Goal: Task Accomplishment & Management: Use online tool/utility

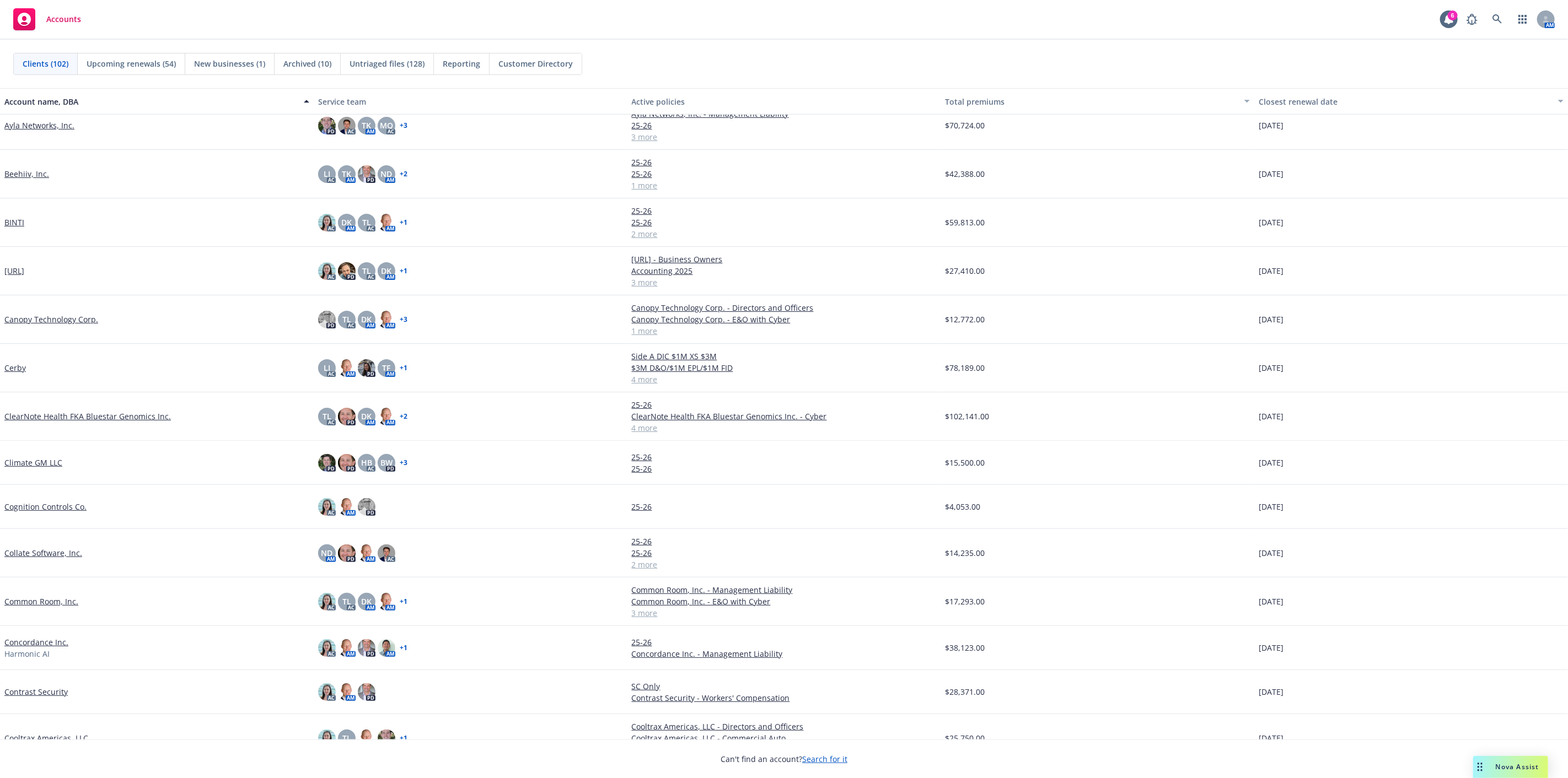
scroll to position [612, 0]
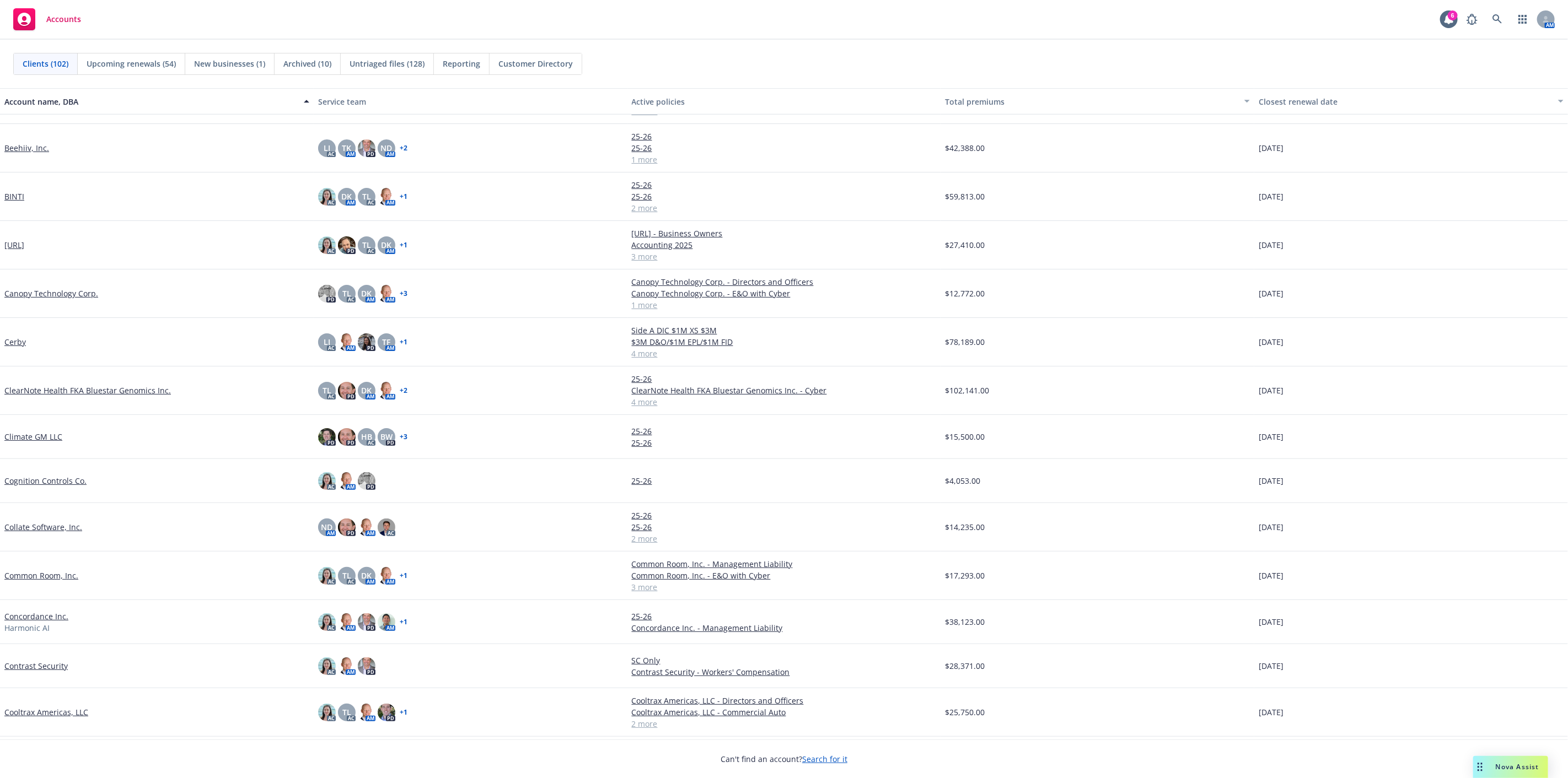
click at [43, 614] on link "Concordance Inc." at bounding box center [36, 616] width 64 height 12
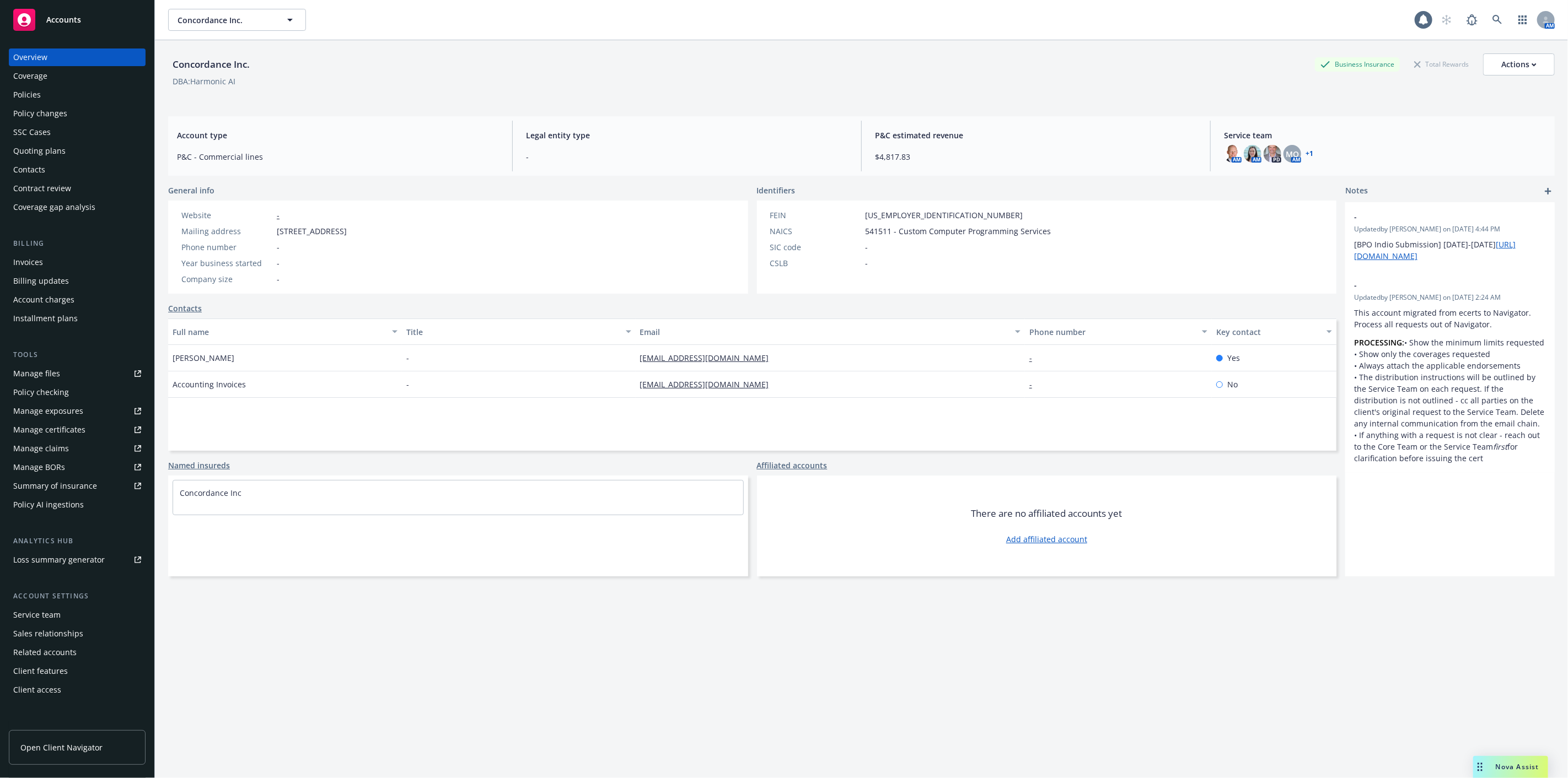
click at [95, 94] on div "Policies" at bounding box center [77, 94] width 128 height 17
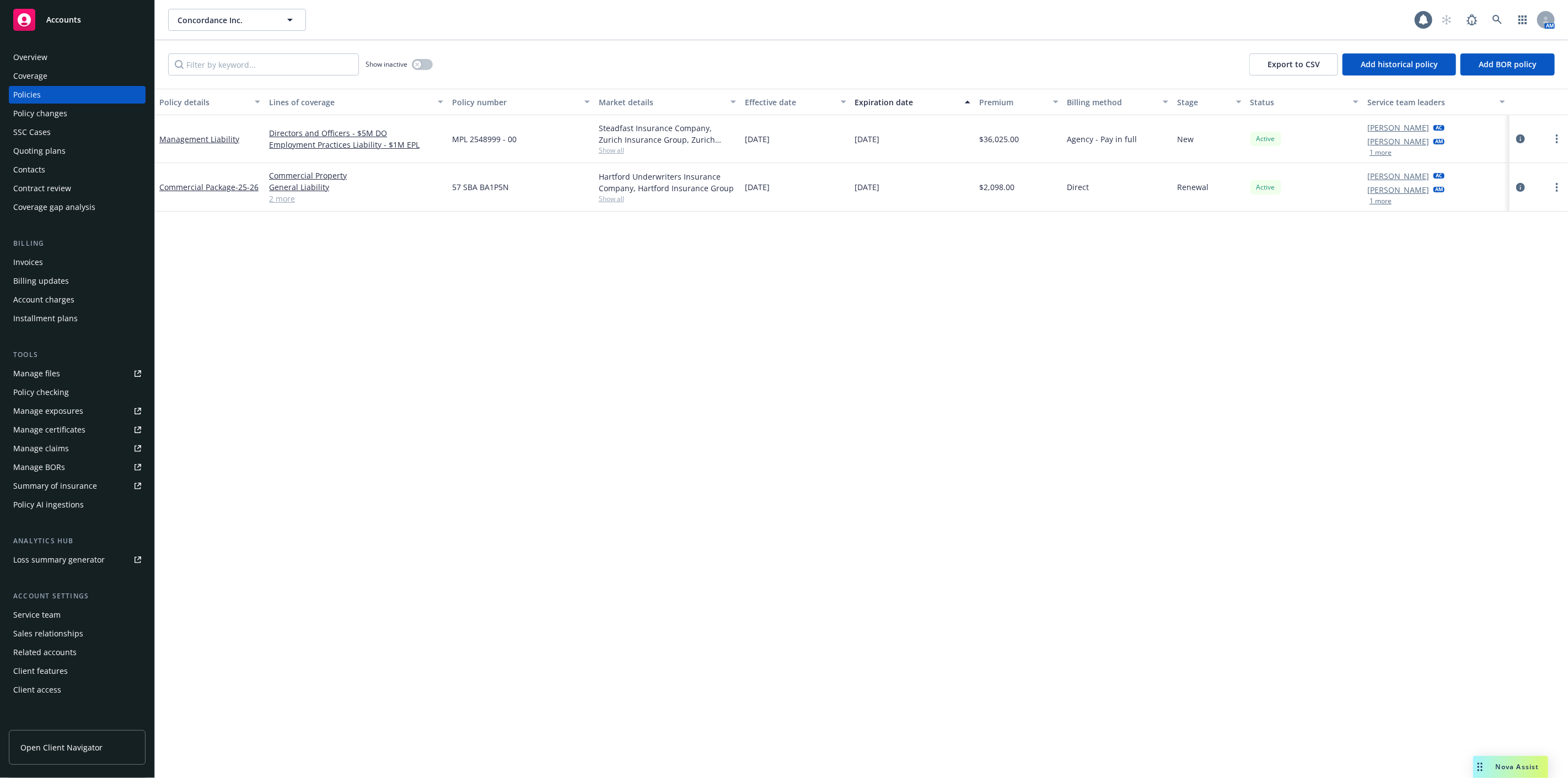
click at [499, 185] on span "57 SBA BA1P5N" at bounding box center [480, 186] width 57 height 12
copy span "57 SBA BA1P5N"
click at [1499, 19] on icon at bounding box center [1497, 19] width 10 height 10
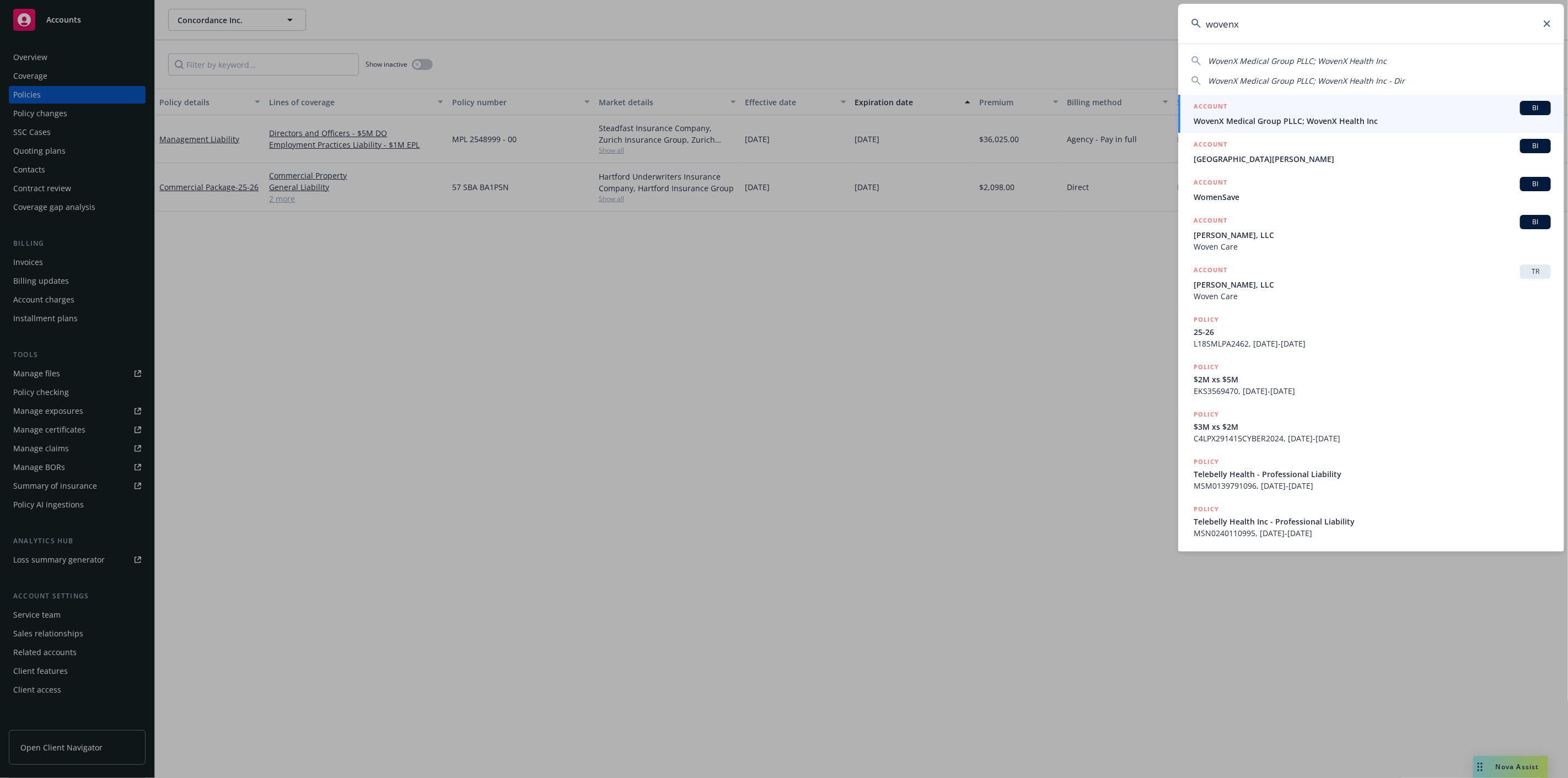
type input "wovenx"
drag, startPoint x: 1428, startPoint y: 115, endPoint x: 1231, endPoint y: 147, distance: 199.6
click at [1428, 116] on span "WovenX Medical Group PLLC; WovenX Health Inc" at bounding box center [1372, 120] width 357 height 12
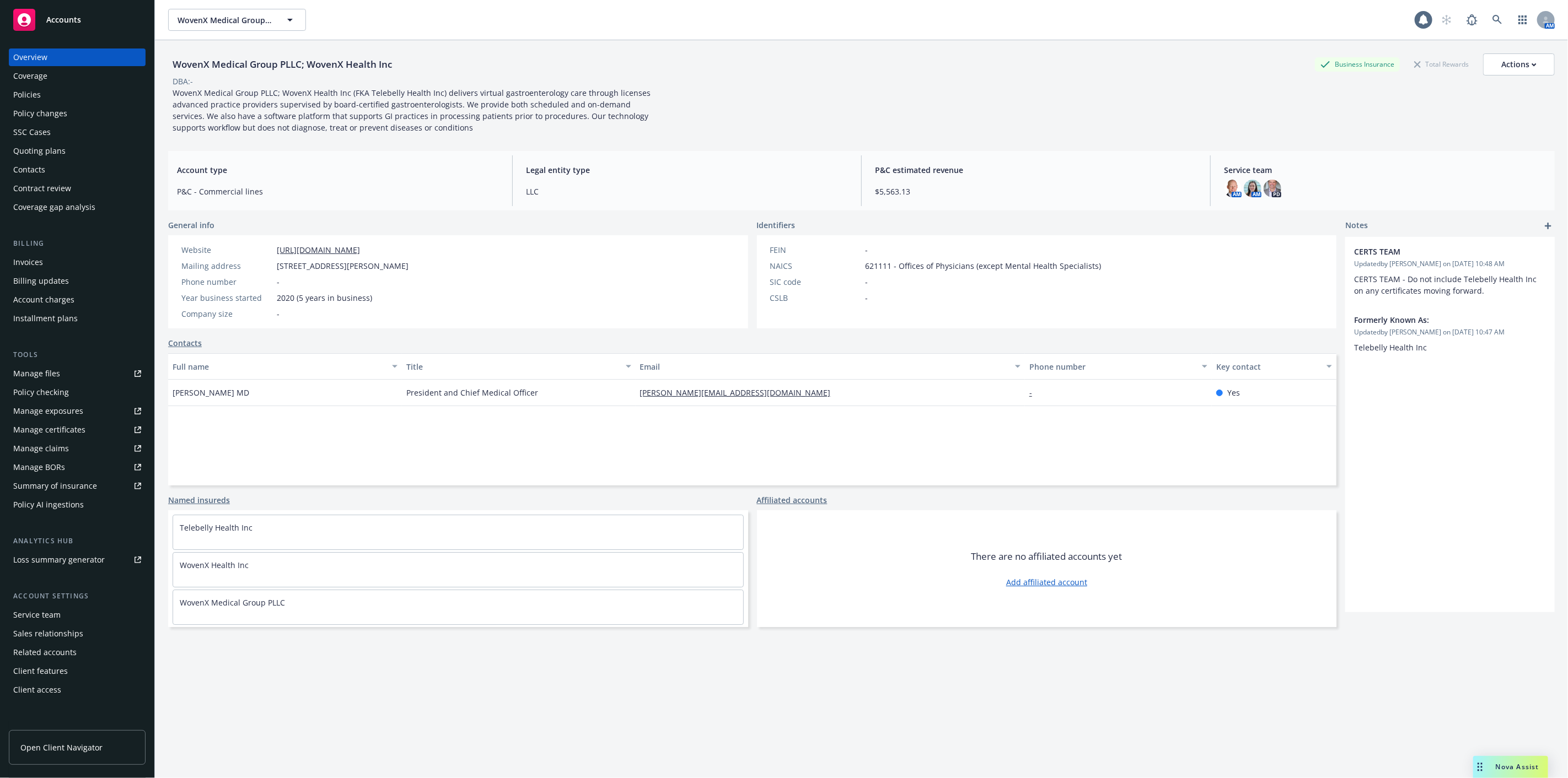
click at [130, 92] on div "Policies" at bounding box center [77, 94] width 128 height 17
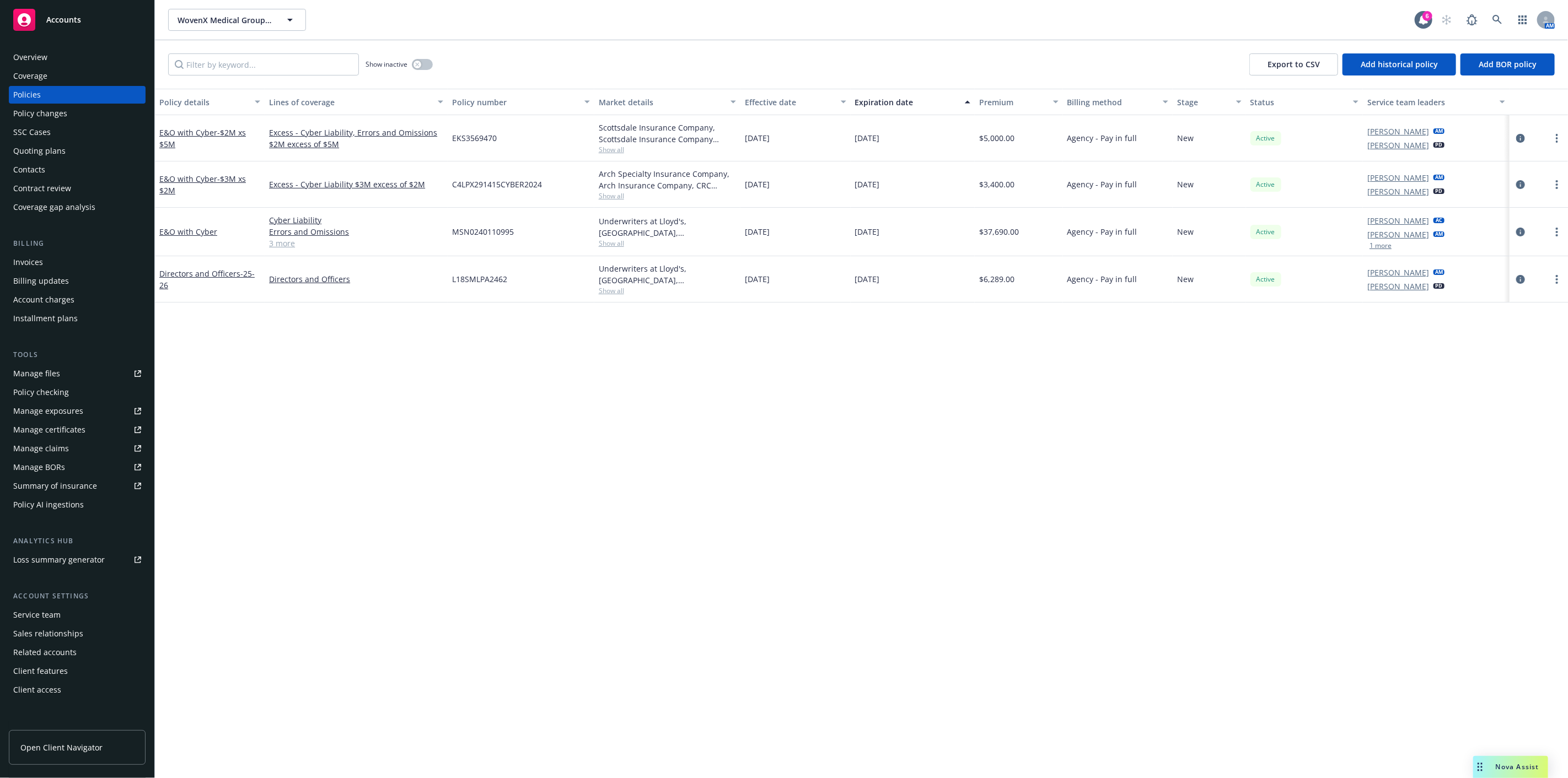
drag, startPoint x: 249, startPoint y: 428, endPoint x: 253, endPoint y: 437, distance: 9.8
click at [248, 428] on div "Policy details Lines of coverage Policy number Market details Effective date Ex…" at bounding box center [861, 433] width 1413 height 689
drag, startPoint x: 822, startPoint y: 531, endPoint x: 395, endPoint y: 326, distance: 473.7
click at [819, 528] on div "Policy details Lines of coverage Policy number Market details Effective date Ex…" at bounding box center [861, 433] width 1413 height 689
click at [62, 153] on div "Quoting plans" at bounding box center [40, 150] width 52 height 17
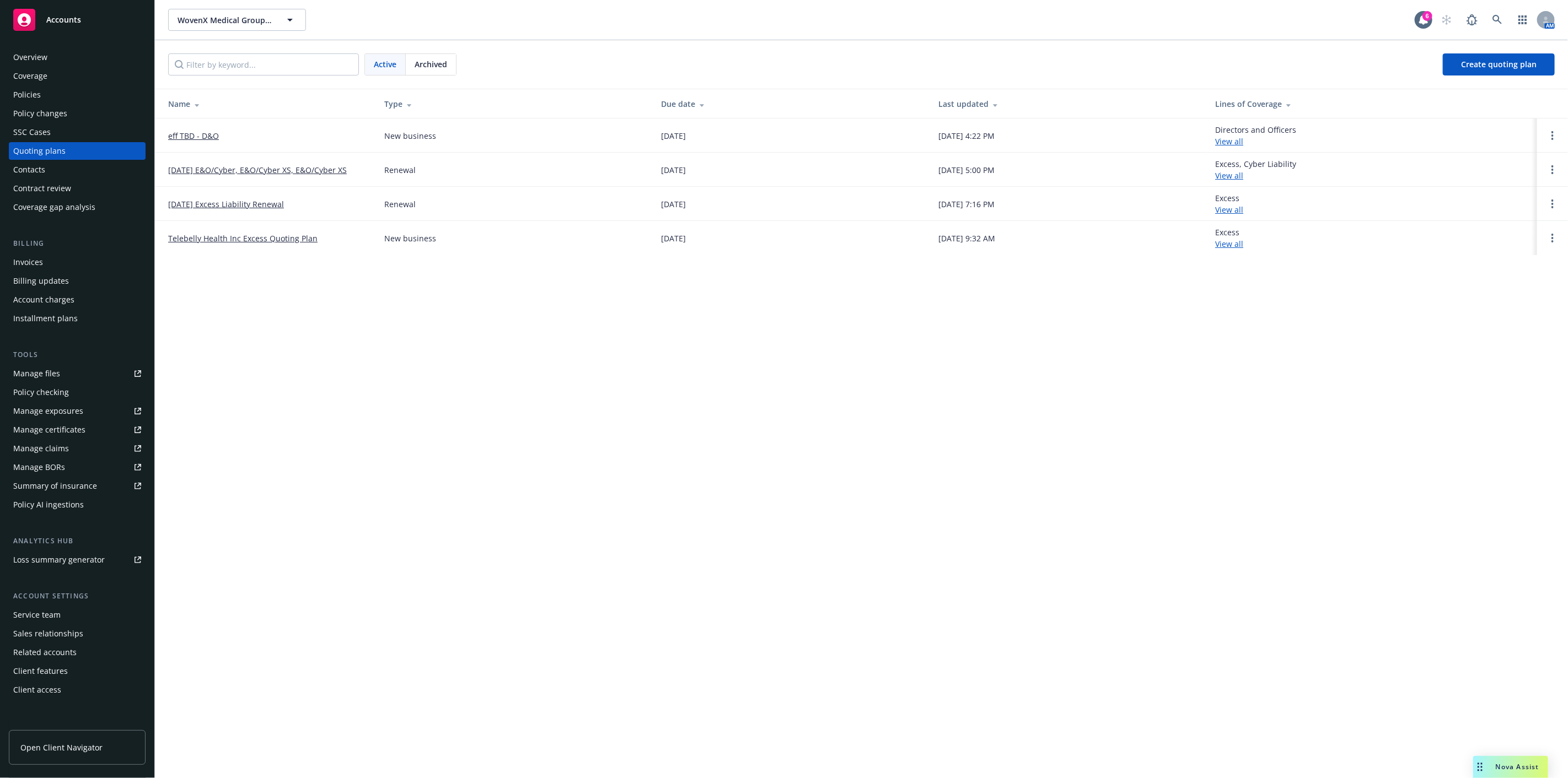
click at [199, 171] on link "[DATE] E&O/Cyber, E&O/Cyber XS, E&O/Cyber XS" at bounding box center [257, 170] width 178 height 12
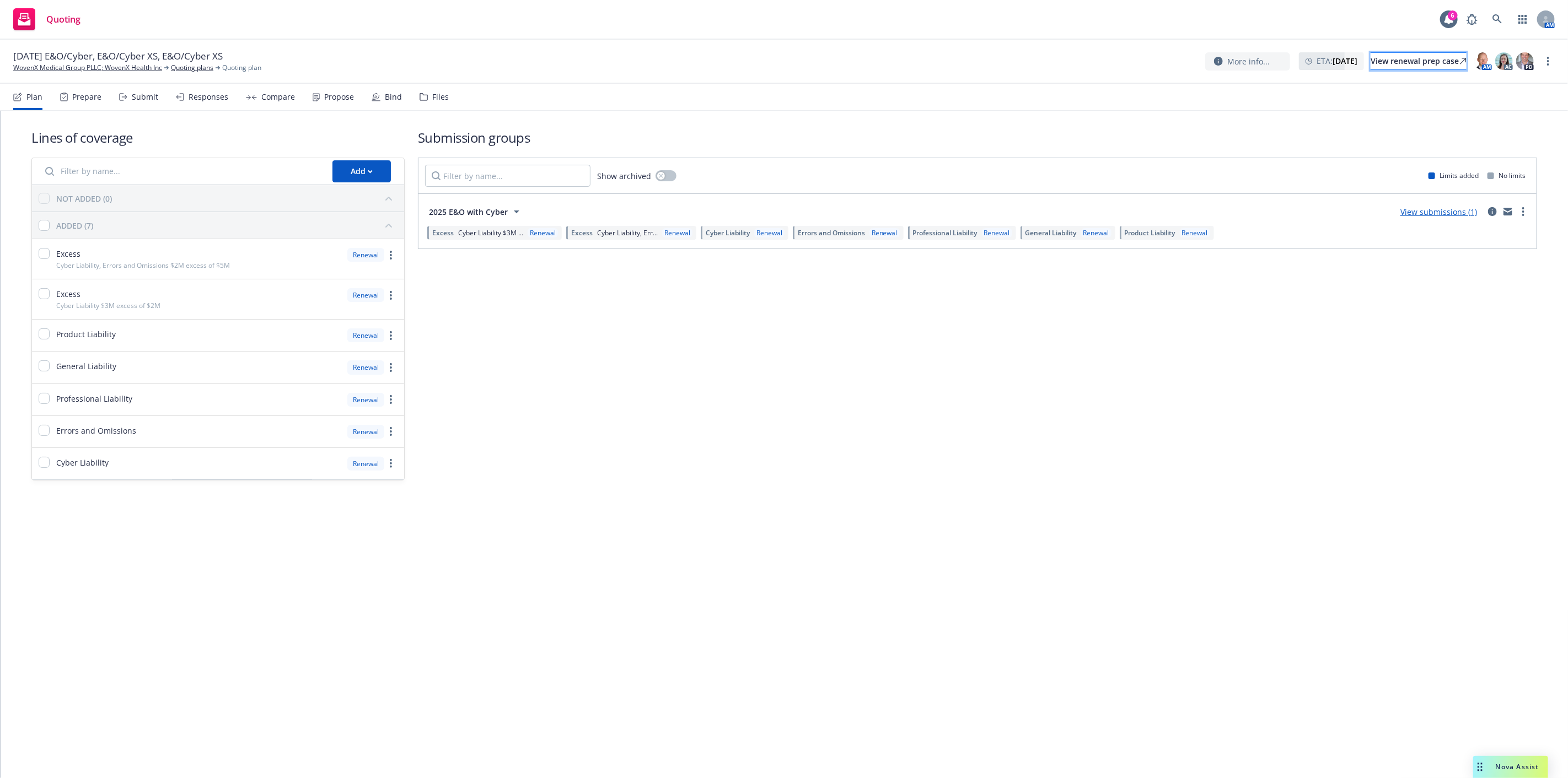
click at [1453, 62] on link "View renewal prep case" at bounding box center [1419, 61] width 96 height 17
click at [1495, 15] on icon at bounding box center [1497, 19] width 9 height 9
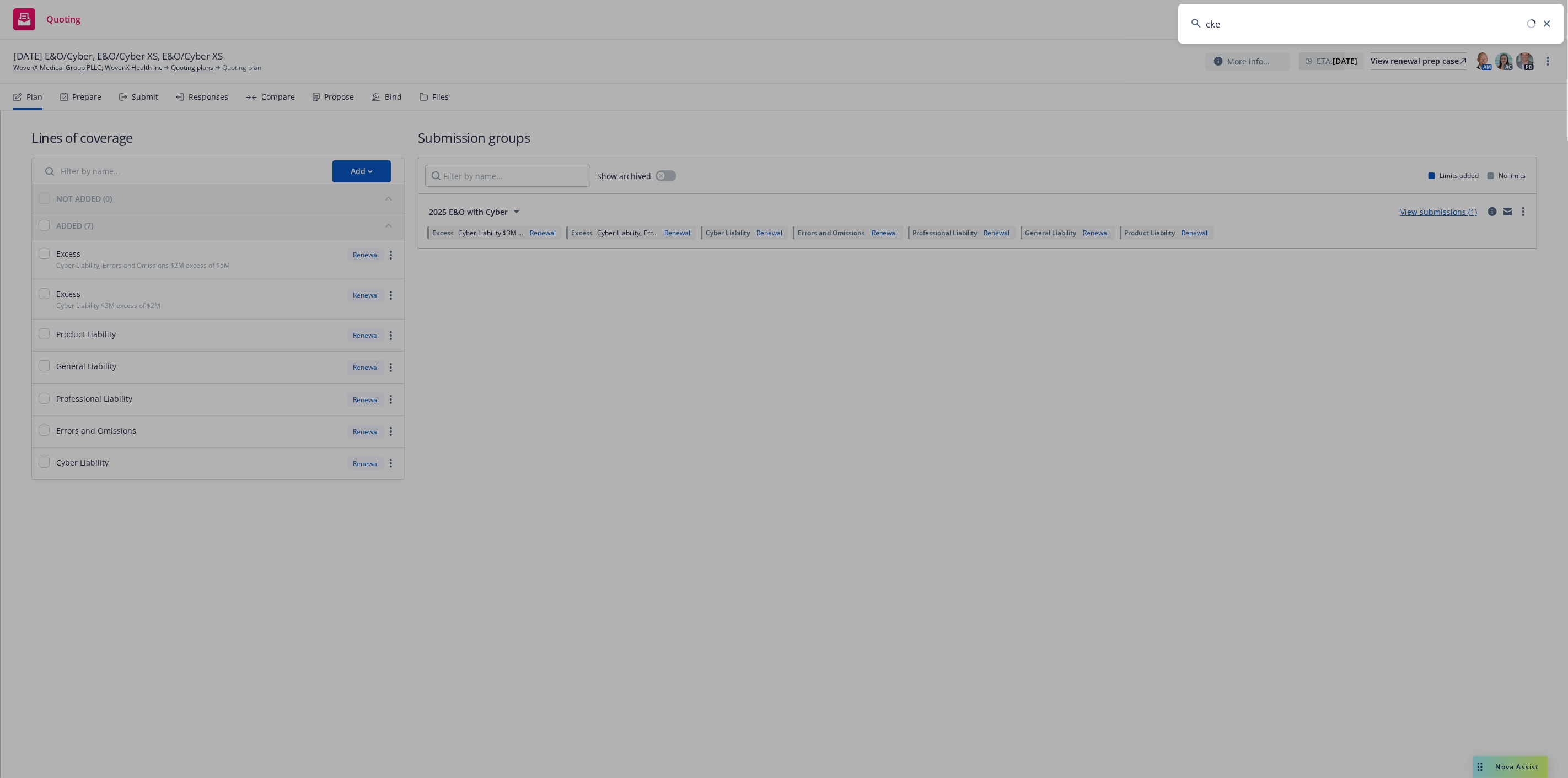
type input "ckea"
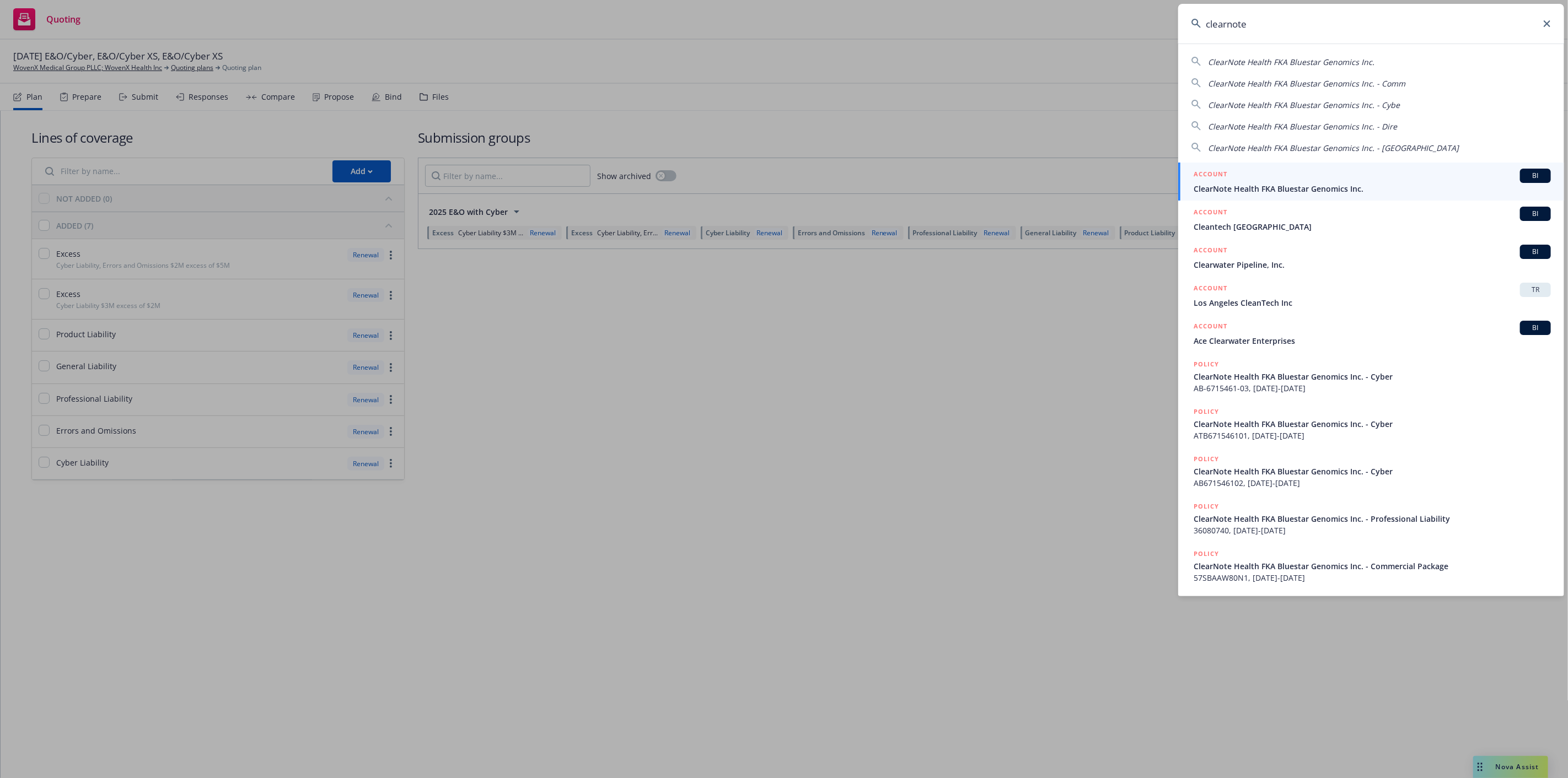
type input "clearnote"
click at [1462, 185] on span "ClearNote Health FKA Bluestar Genomics Inc." at bounding box center [1372, 188] width 357 height 12
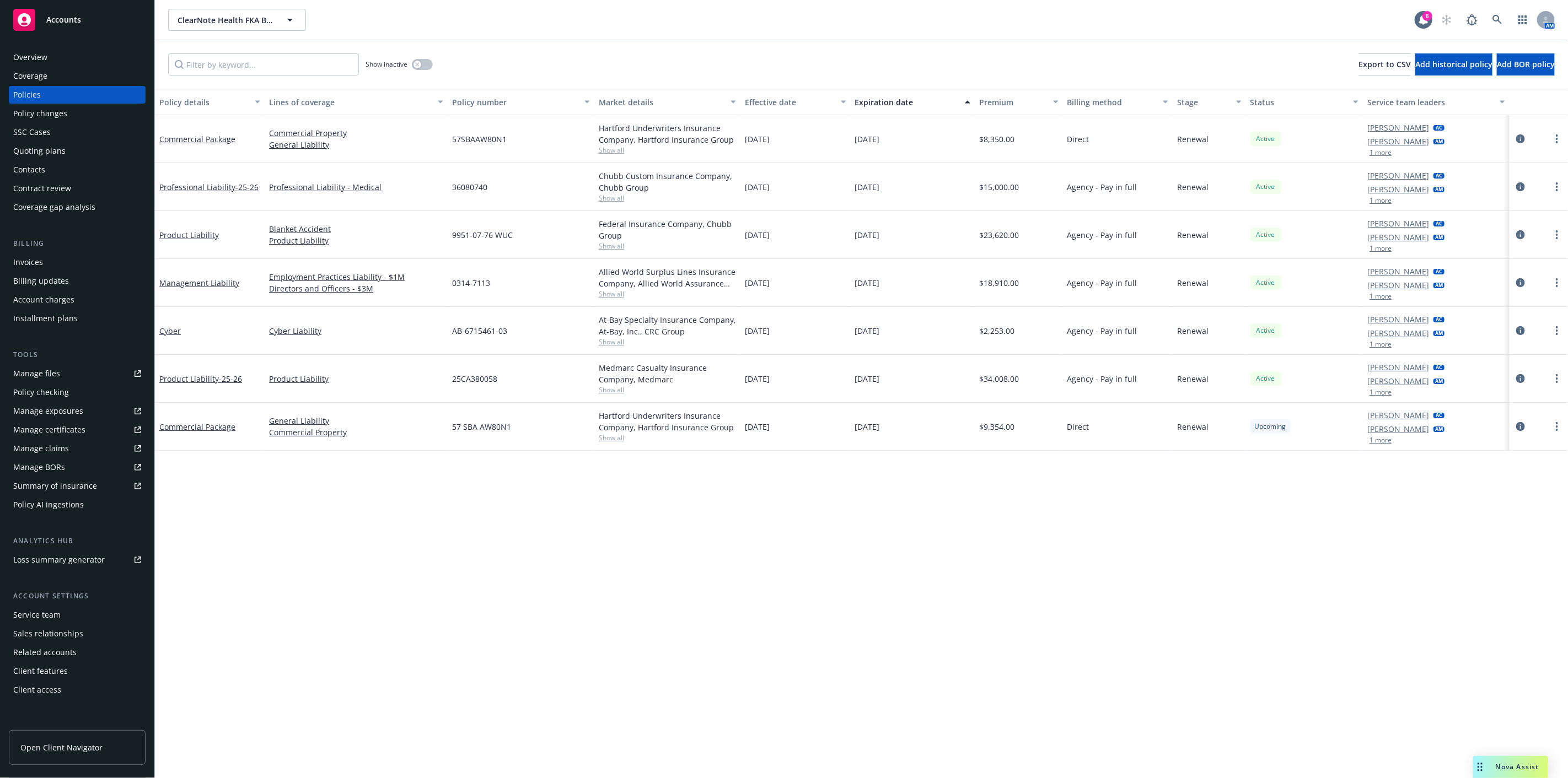
drag, startPoint x: 42, startPoint y: 150, endPoint x: 52, endPoint y: 149, distance: 10.0
click at [43, 150] on div "Quoting plans" at bounding box center [40, 150] width 52 height 17
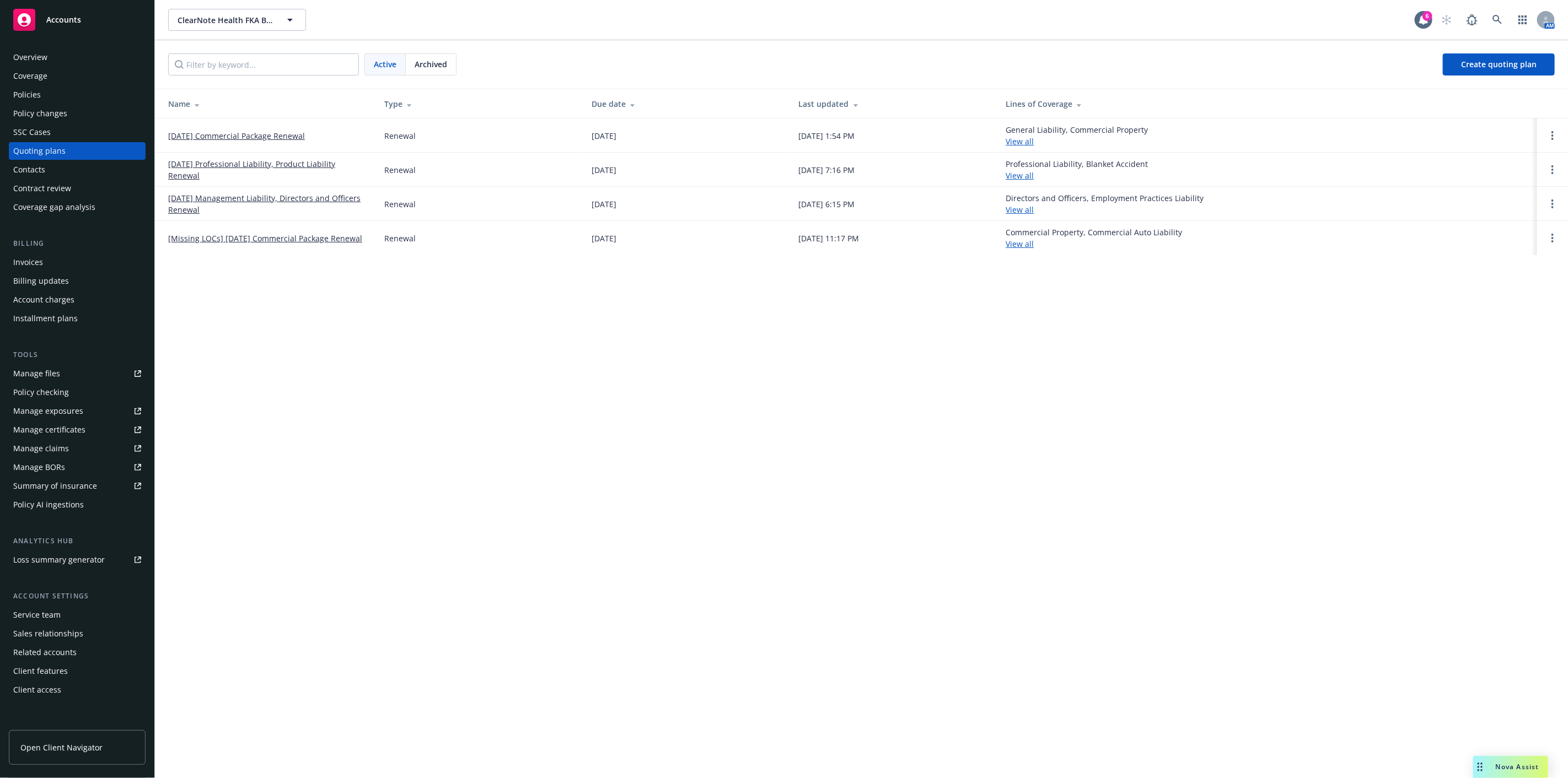
click at [114, 87] on div "Policies" at bounding box center [77, 94] width 128 height 17
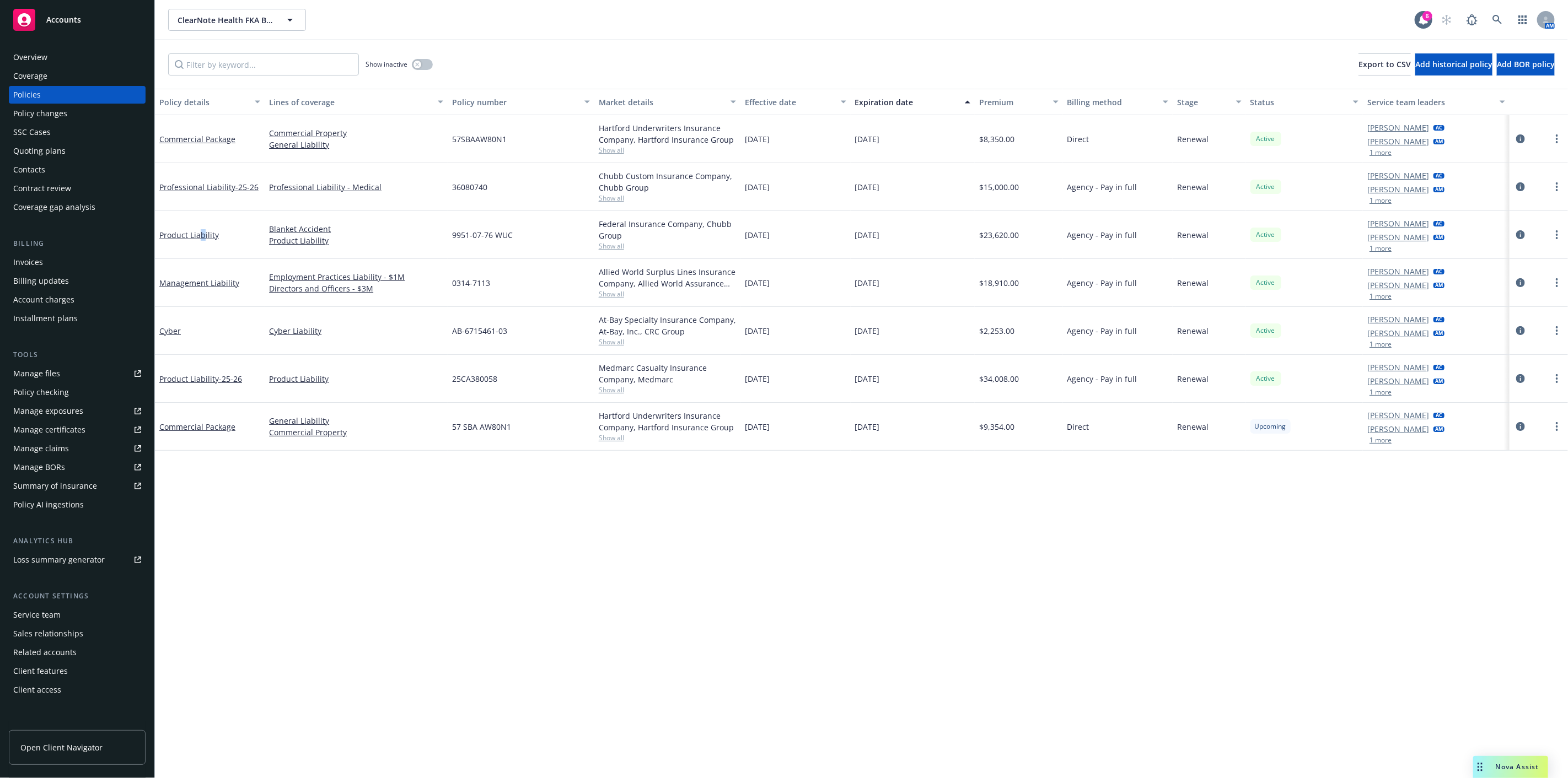
drag, startPoint x: 201, startPoint y: 232, endPoint x: 204, endPoint y: 247, distance: 15.3
click at [204, 247] on div "Product Liability" at bounding box center [209, 234] width 109 height 48
click at [1491, 15] on link at bounding box center [1497, 20] width 22 height 22
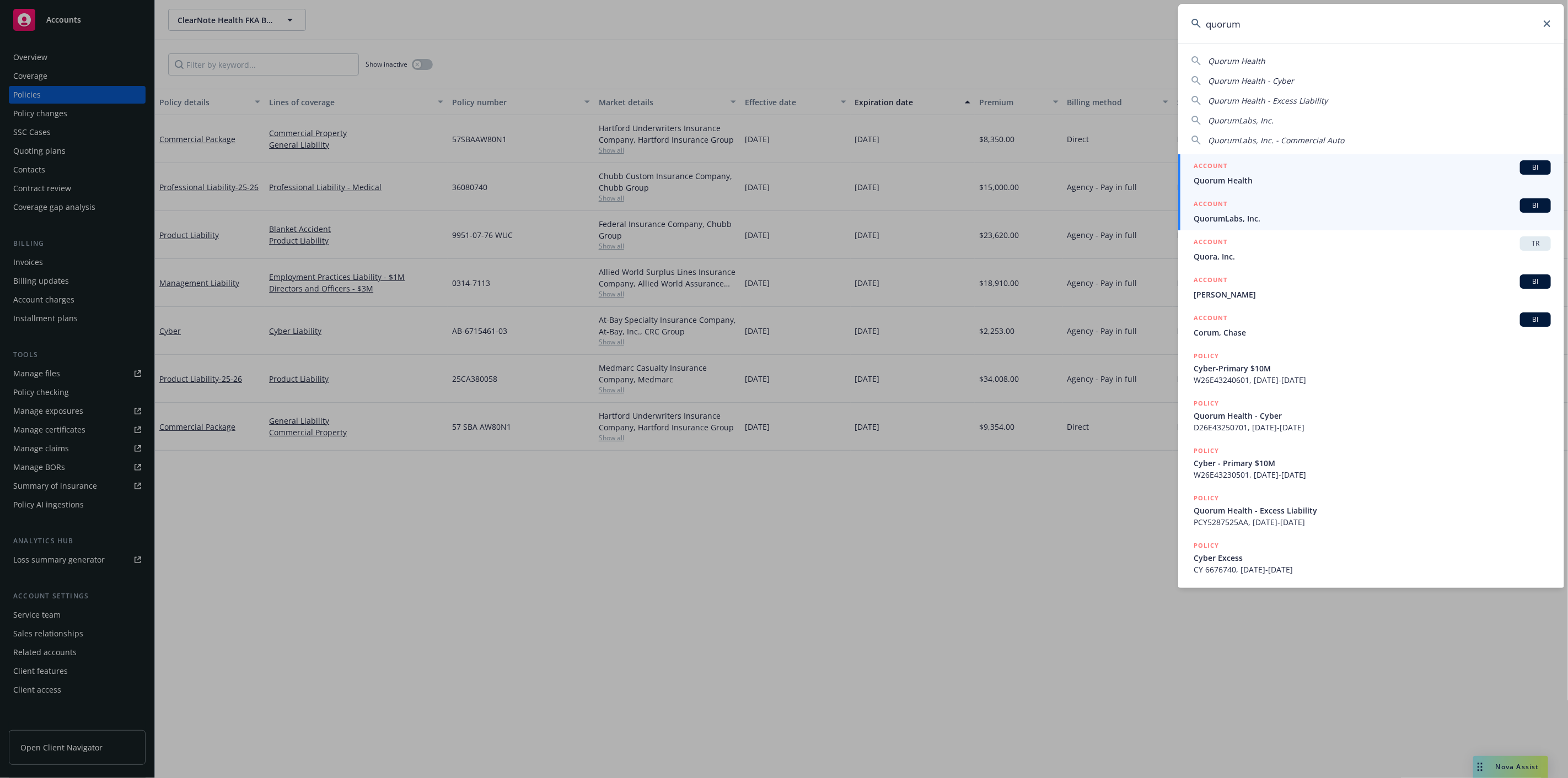
type input "quorum"
click at [1449, 212] on div "ACCOUNT BI" at bounding box center [1372, 205] width 357 height 14
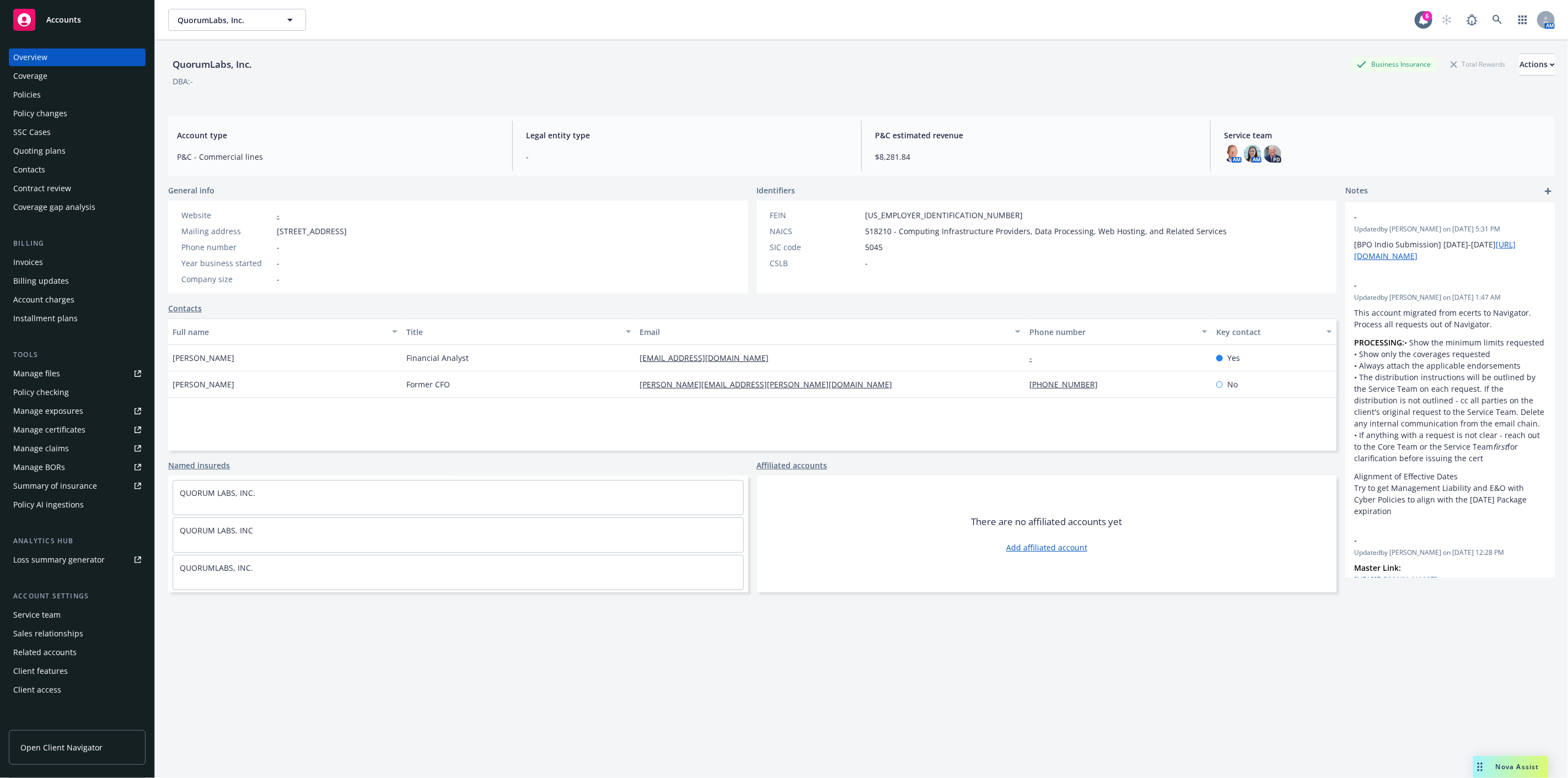
click at [31, 100] on div "Policies" at bounding box center [27, 94] width 27 height 17
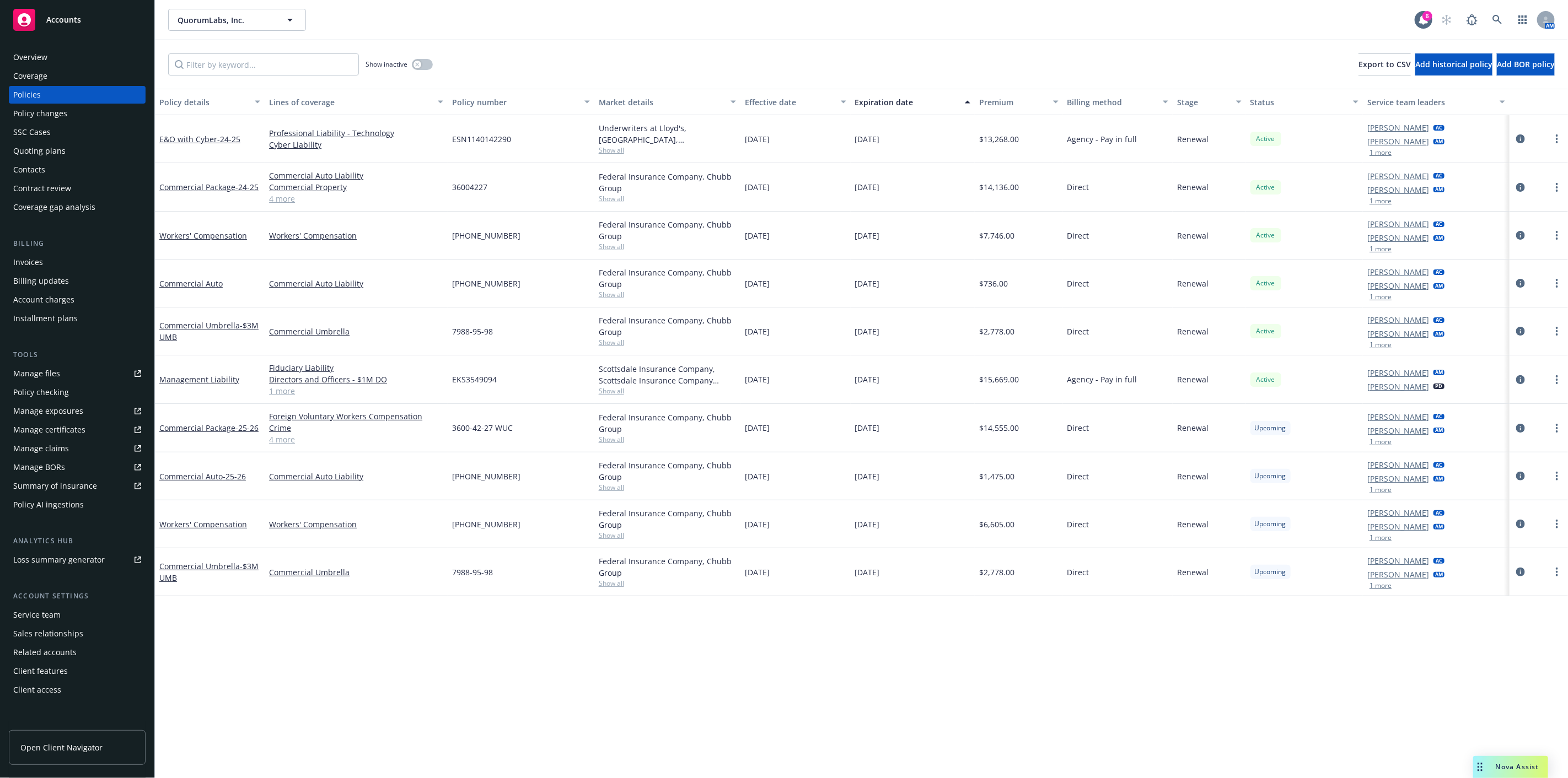
click at [362, 691] on div "Policy details Lines of coverage Policy number Market details Effective date Ex…" at bounding box center [861, 433] width 1413 height 689
click at [362, 688] on div "Policy details Lines of coverage Policy number Market details Effective date Ex…" at bounding box center [861, 433] width 1413 height 689
click at [107, 145] on div "Quoting plans" at bounding box center [77, 150] width 128 height 17
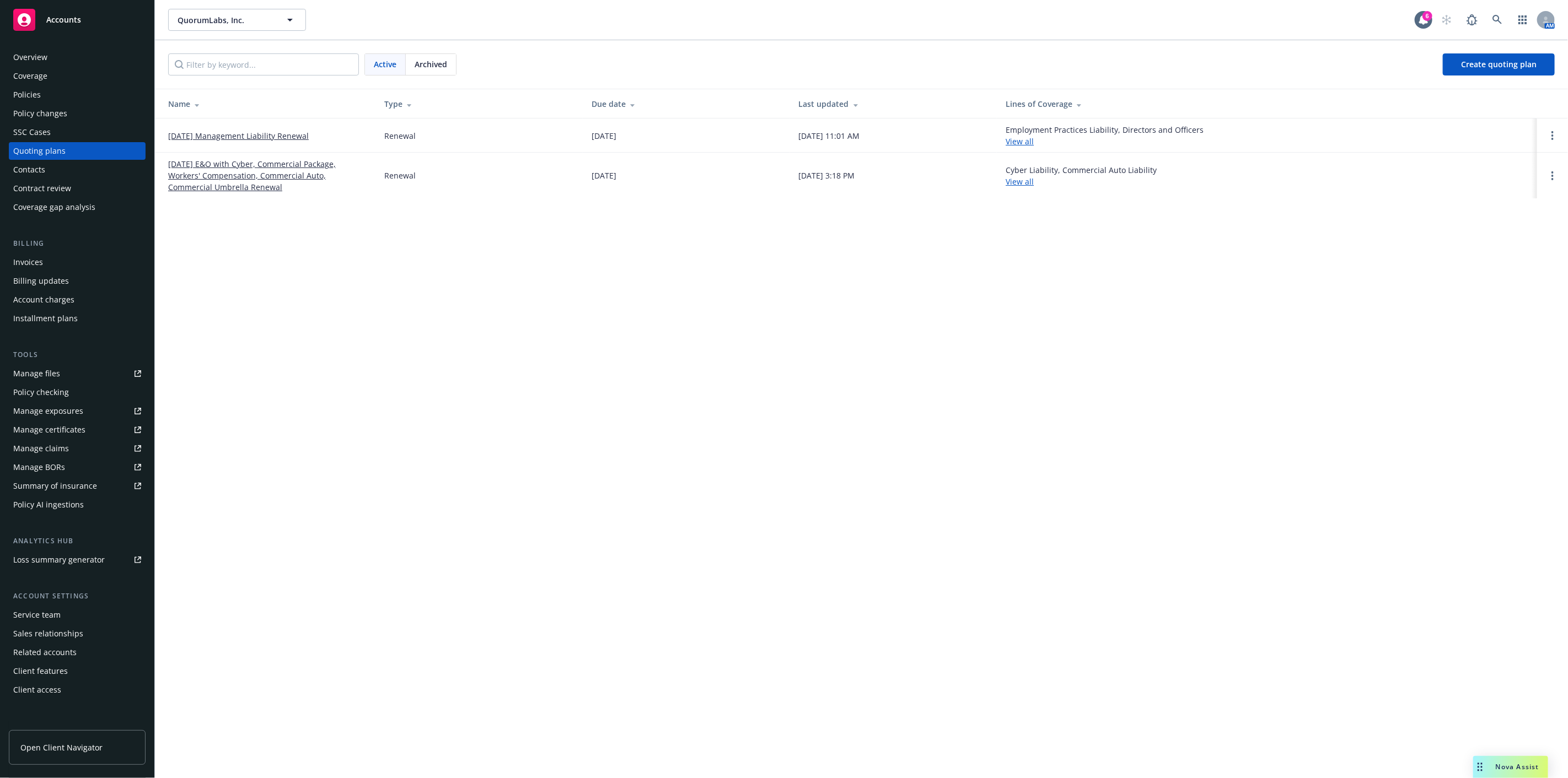
click at [243, 133] on link "11/10/25 Management Liability Renewal" at bounding box center [238, 136] width 140 height 12
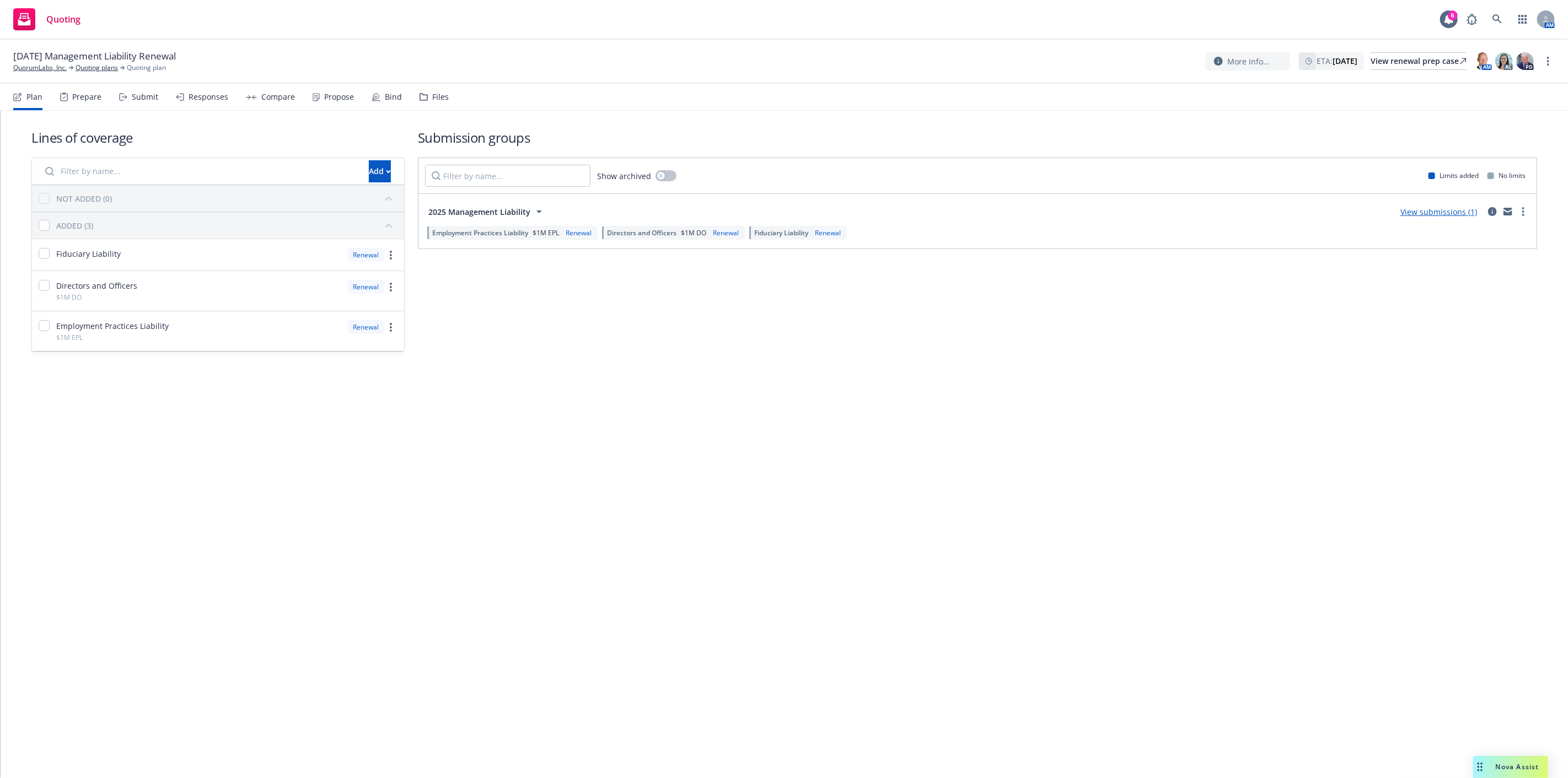
click at [1417, 208] on link "View submissions (1)" at bounding box center [1439, 213] width 77 height 11
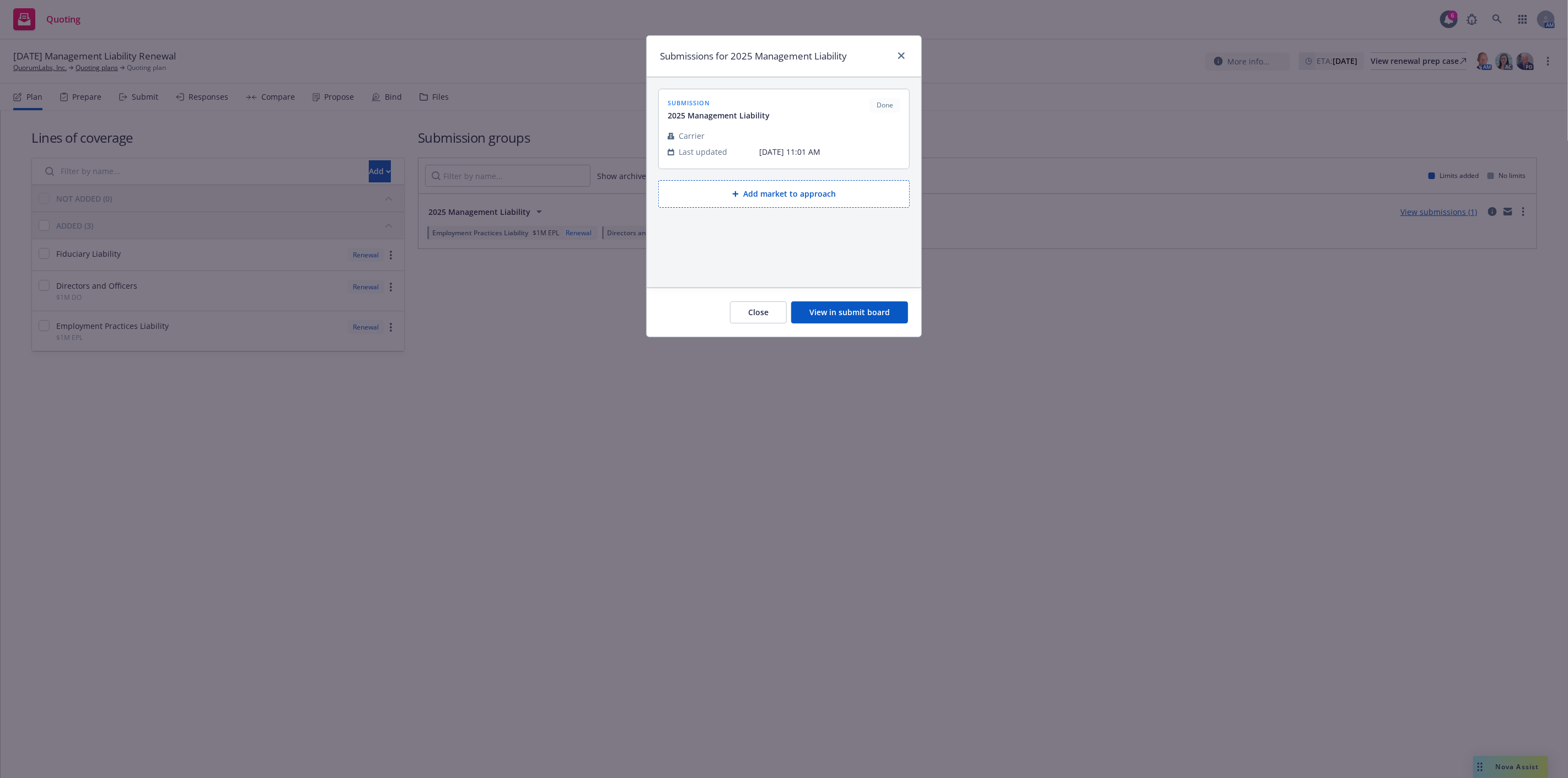
click at [893, 320] on button "View in submit board" at bounding box center [849, 312] width 117 height 22
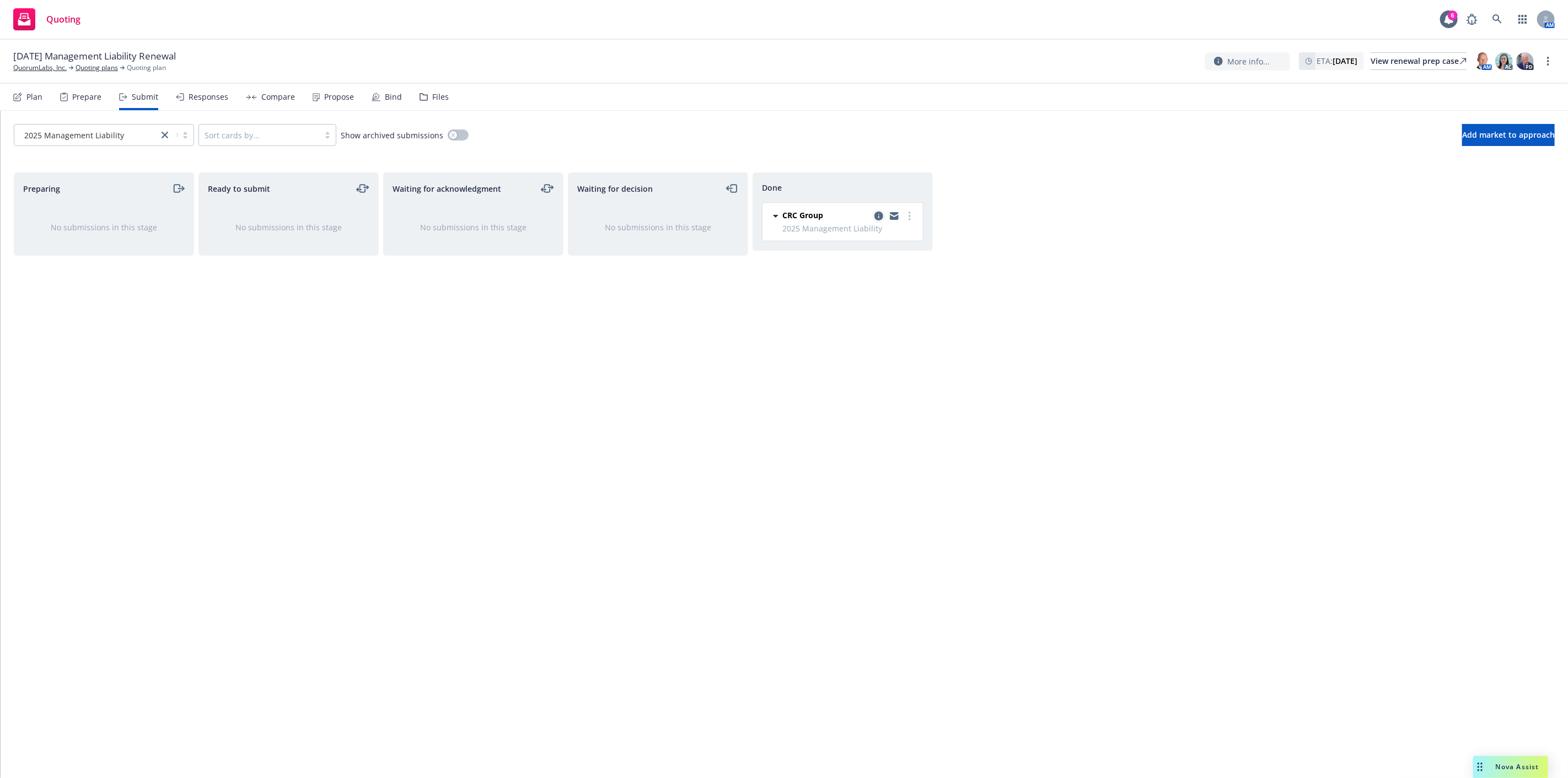
click at [880, 213] on icon "copy logging email" at bounding box center [879, 216] width 9 height 9
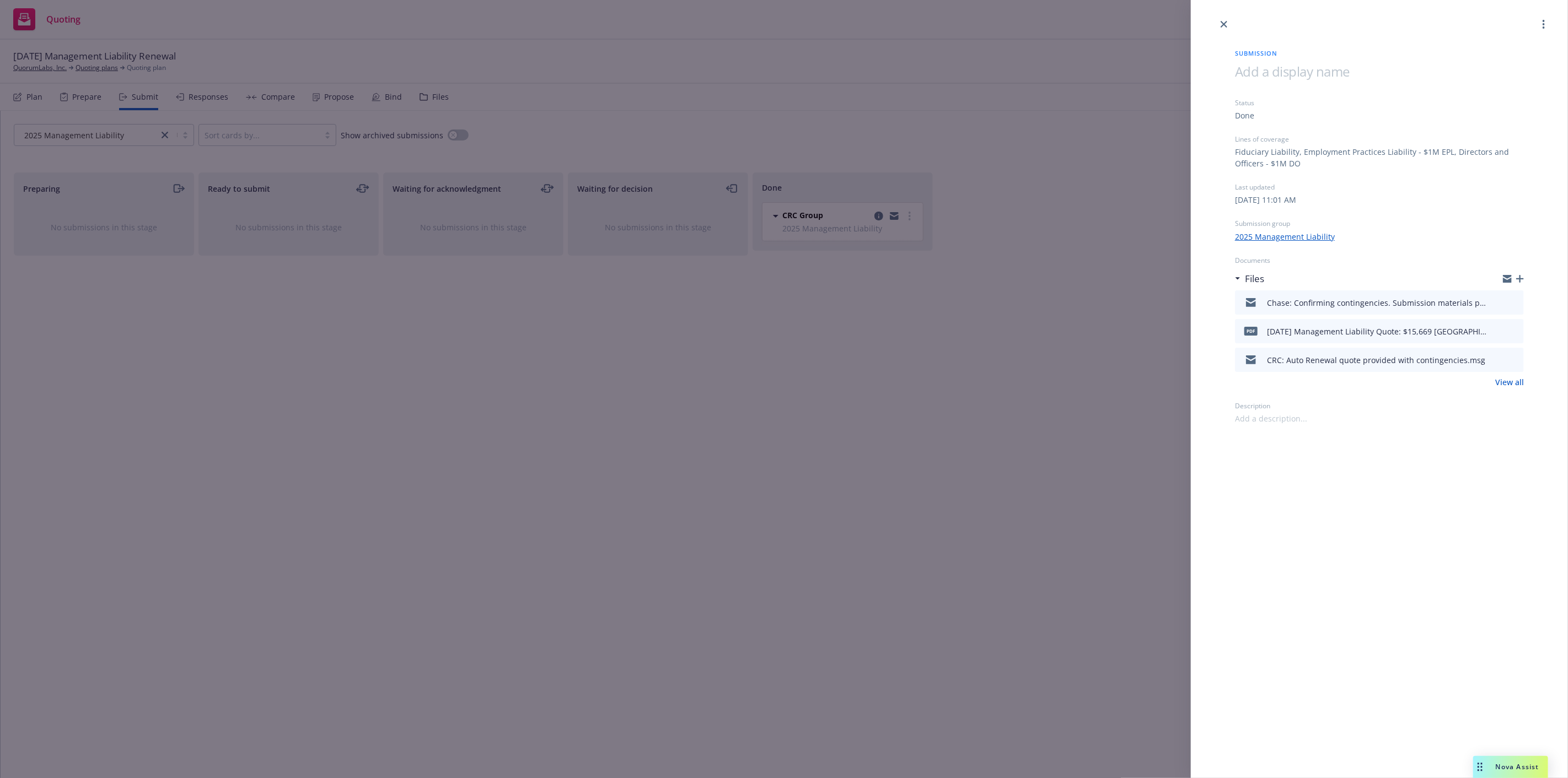
click at [1522, 279] on icon "button" at bounding box center [1520, 279] width 8 height 8
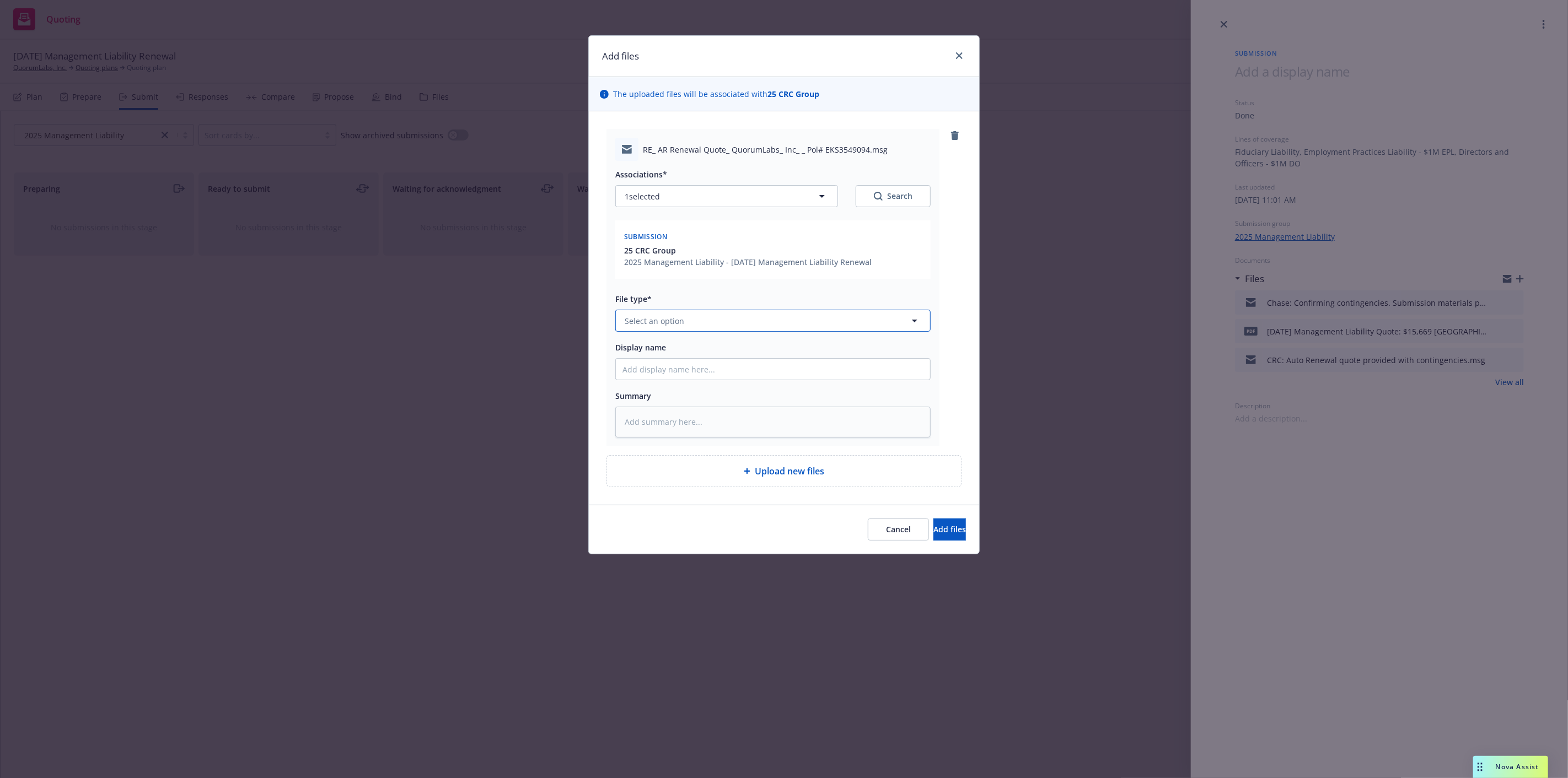
drag, startPoint x: 752, startPoint y: 319, endPoint x: 819, endPoint y: 346, distance: 72.2
click at [752, 319] on button "Select an option" at bounding box center [773, 320] width 316 height 22
type input "r,"
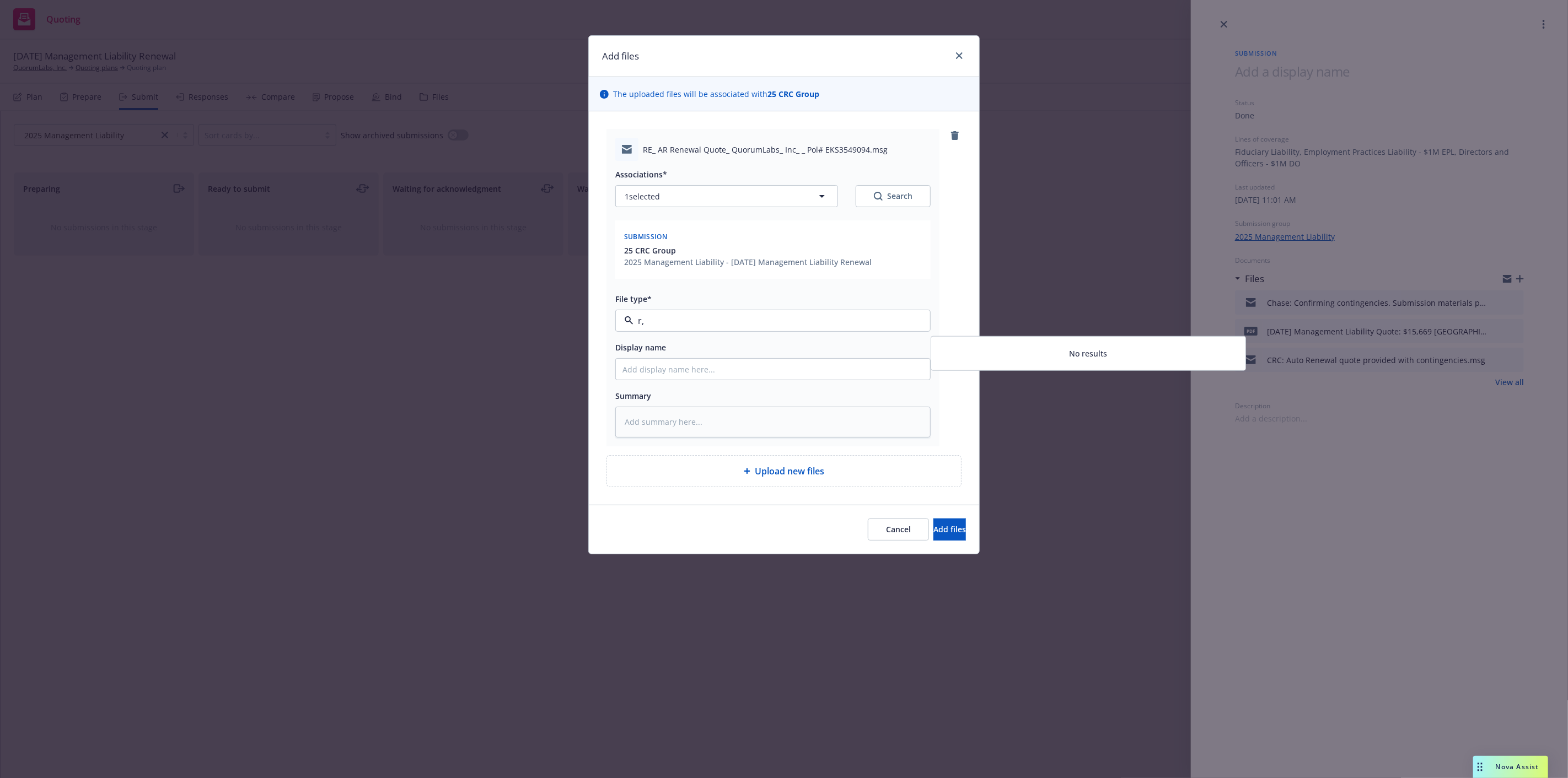
drag, startPoint x: 856, startPoint y: 316, endPoint x: 870, endPoint y: 317, distance: 14.0
click at [858, 316] on input "r," at bounding box center [770, 320] width 274 height 14
type input "em"
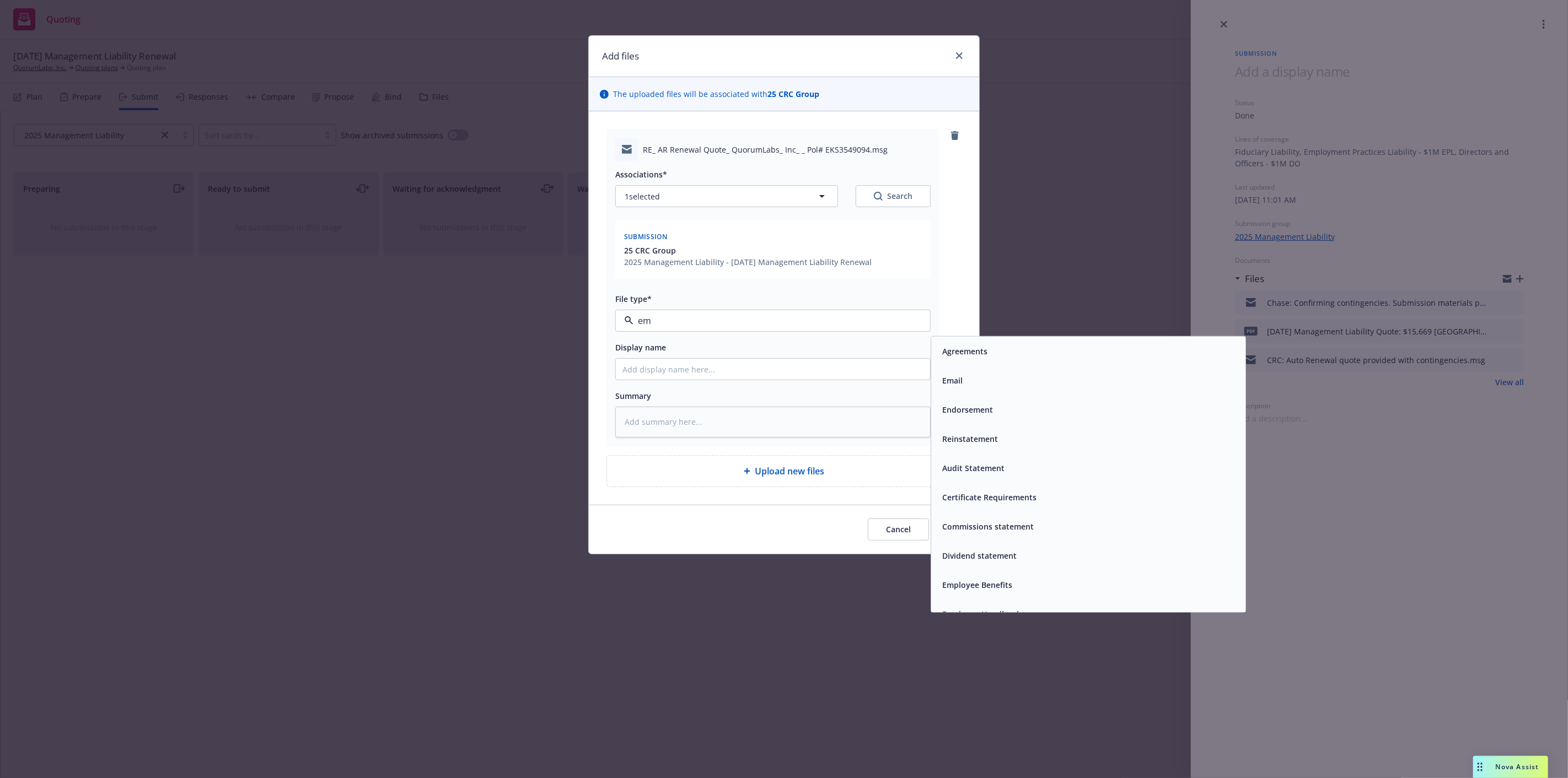
click at [1096, 366] on div "Email" at bounding box center [1088, 381] width 314 height 29
click at [849, 371] on input "Display name" at bounding box center [773, 369] width 314 height 21
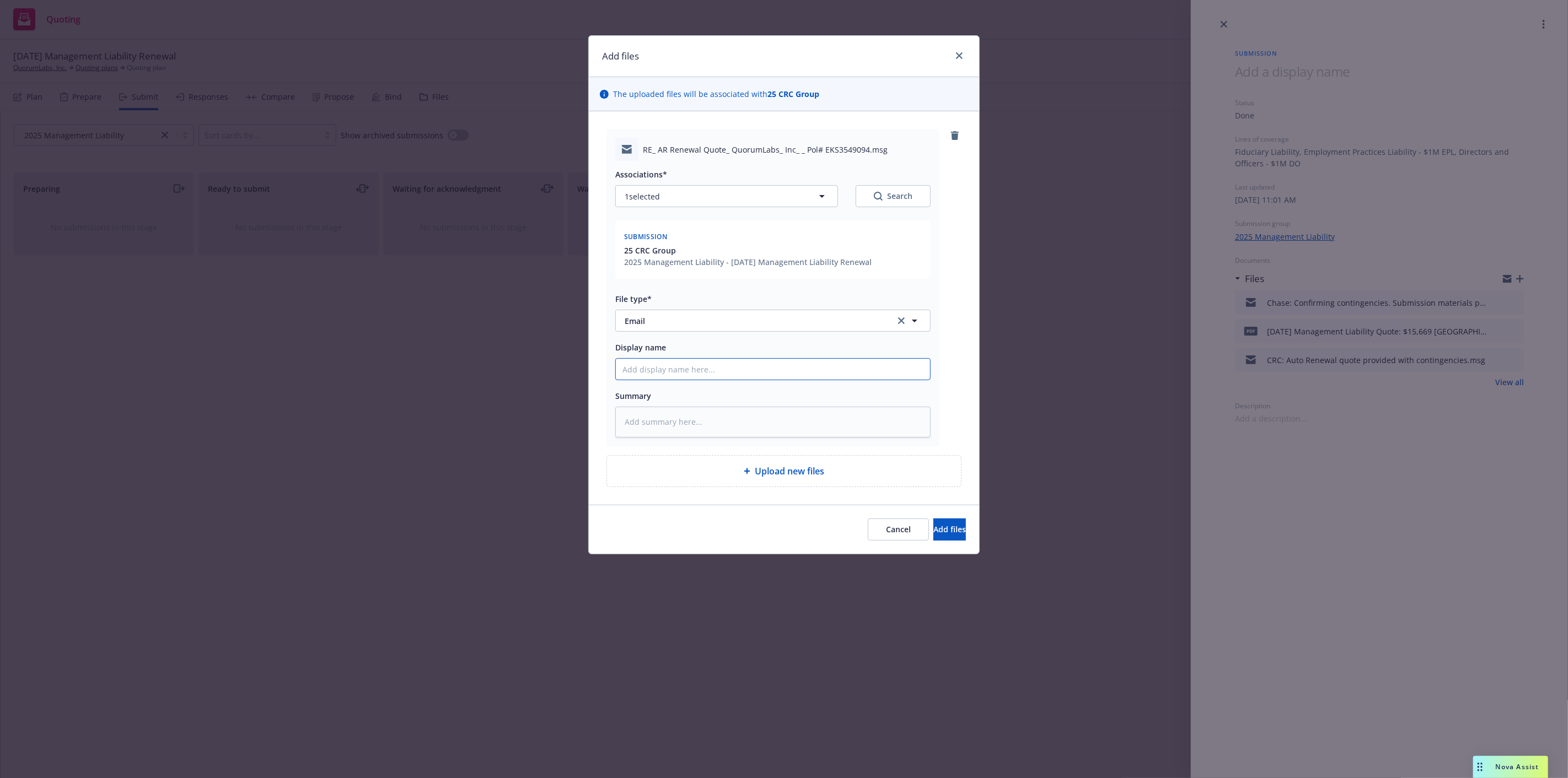
type textarea "x"
type input "C"
type textarea "x"
type input "CO"
type textarea "x"
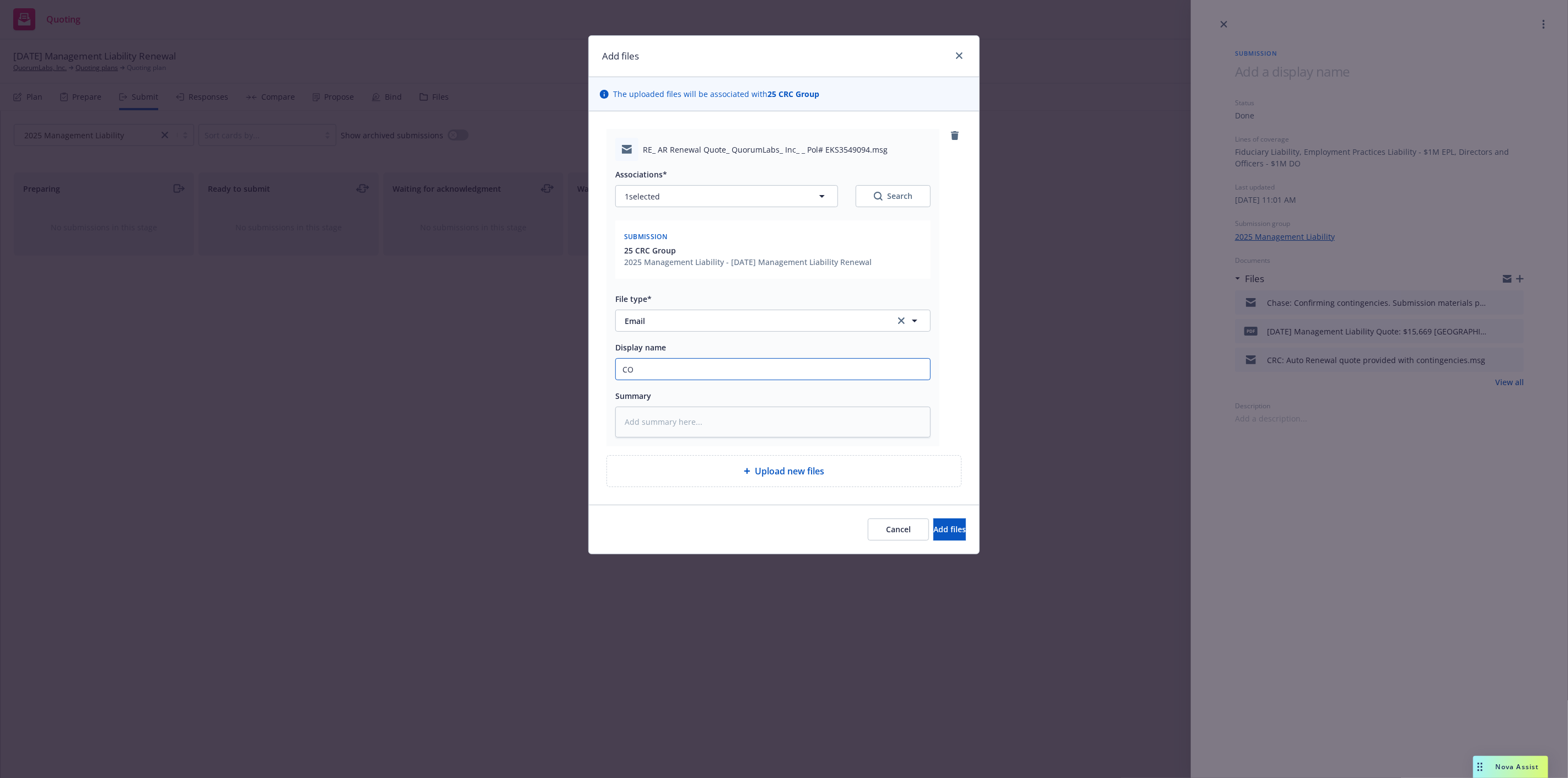
type input "CO:"
type textarea "x"
type input "CO:"
type textarea "x"
type input "CO"
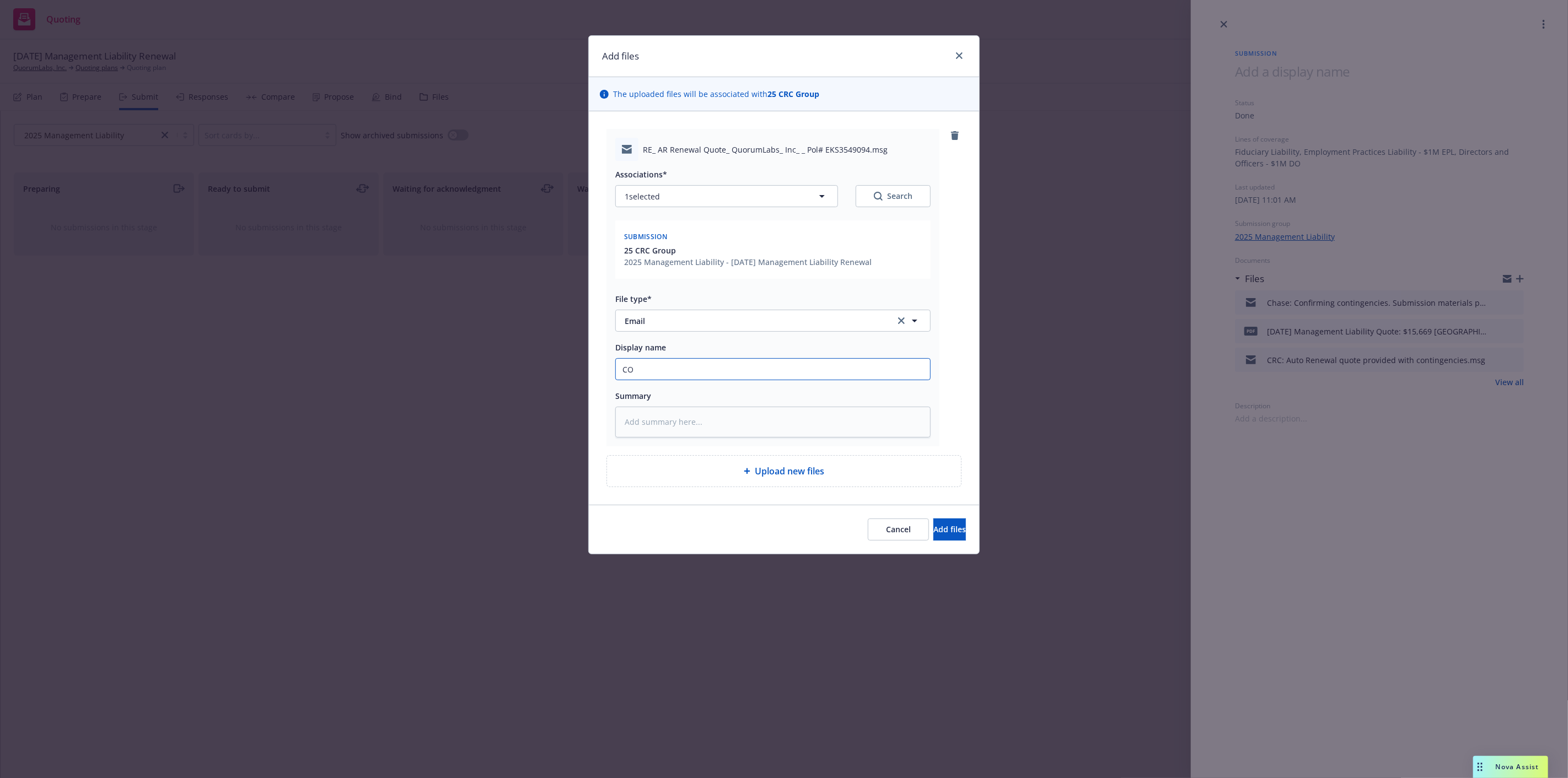
type textarea "x"
type input "C"
type textarea "x"
type input "CR"
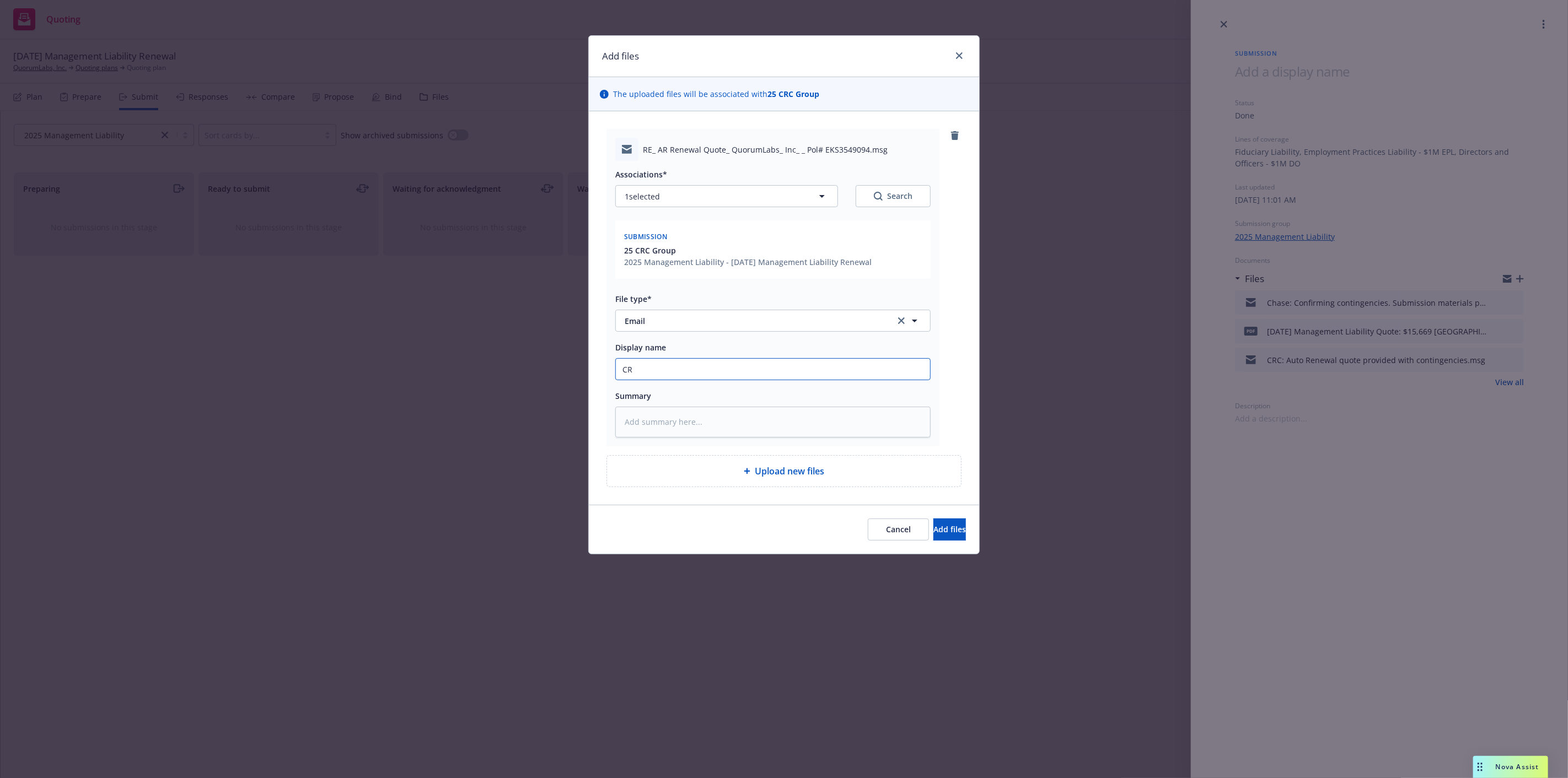
type textarea "x"
type input "CRC"
type textarea "x"
type input "CRC:"
type textarea "x"
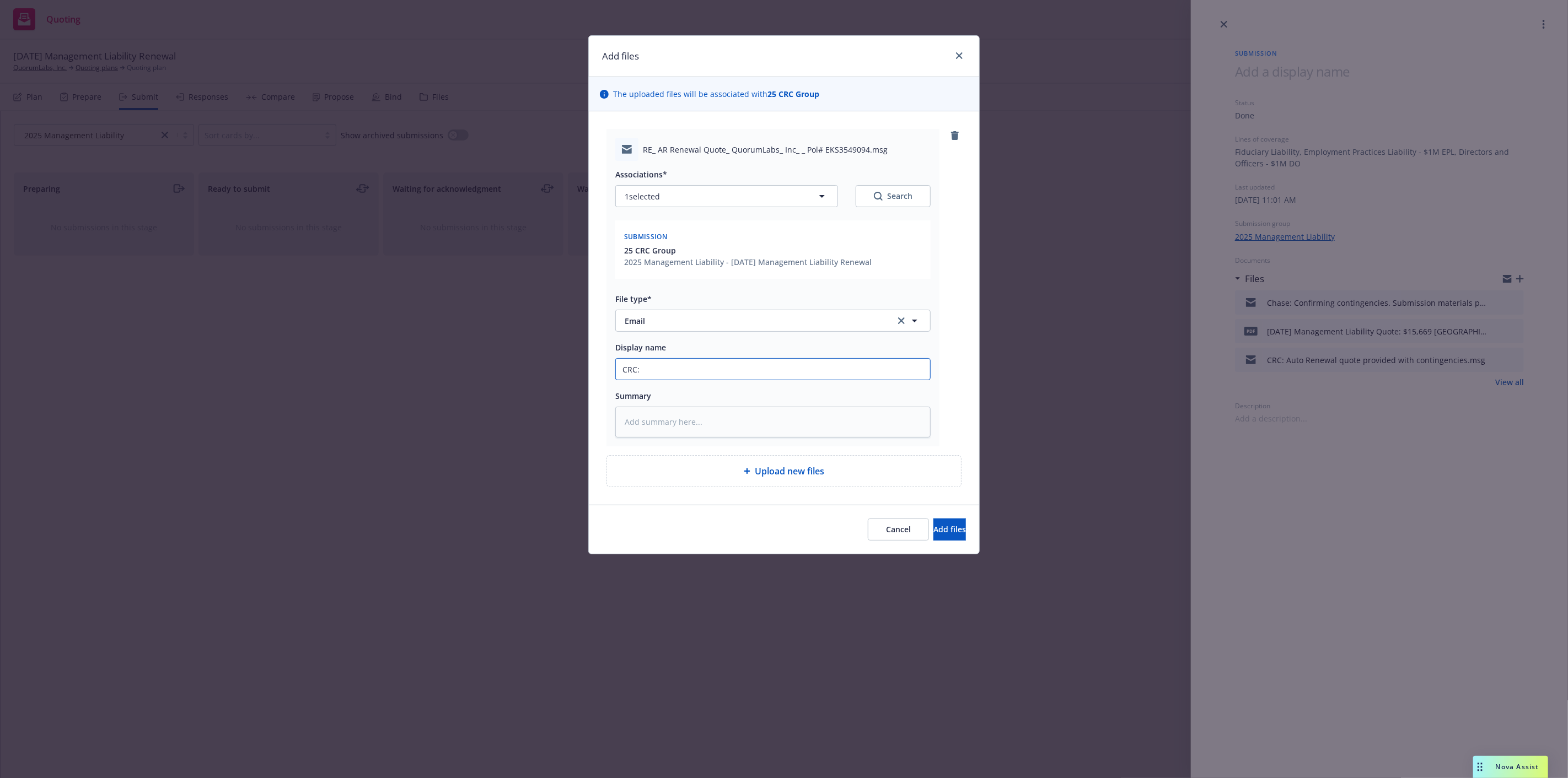
type input "CRC:"
type textarea "x"
type input "CRC: Q"
type textarea "x"
type input "CRC: Qu"
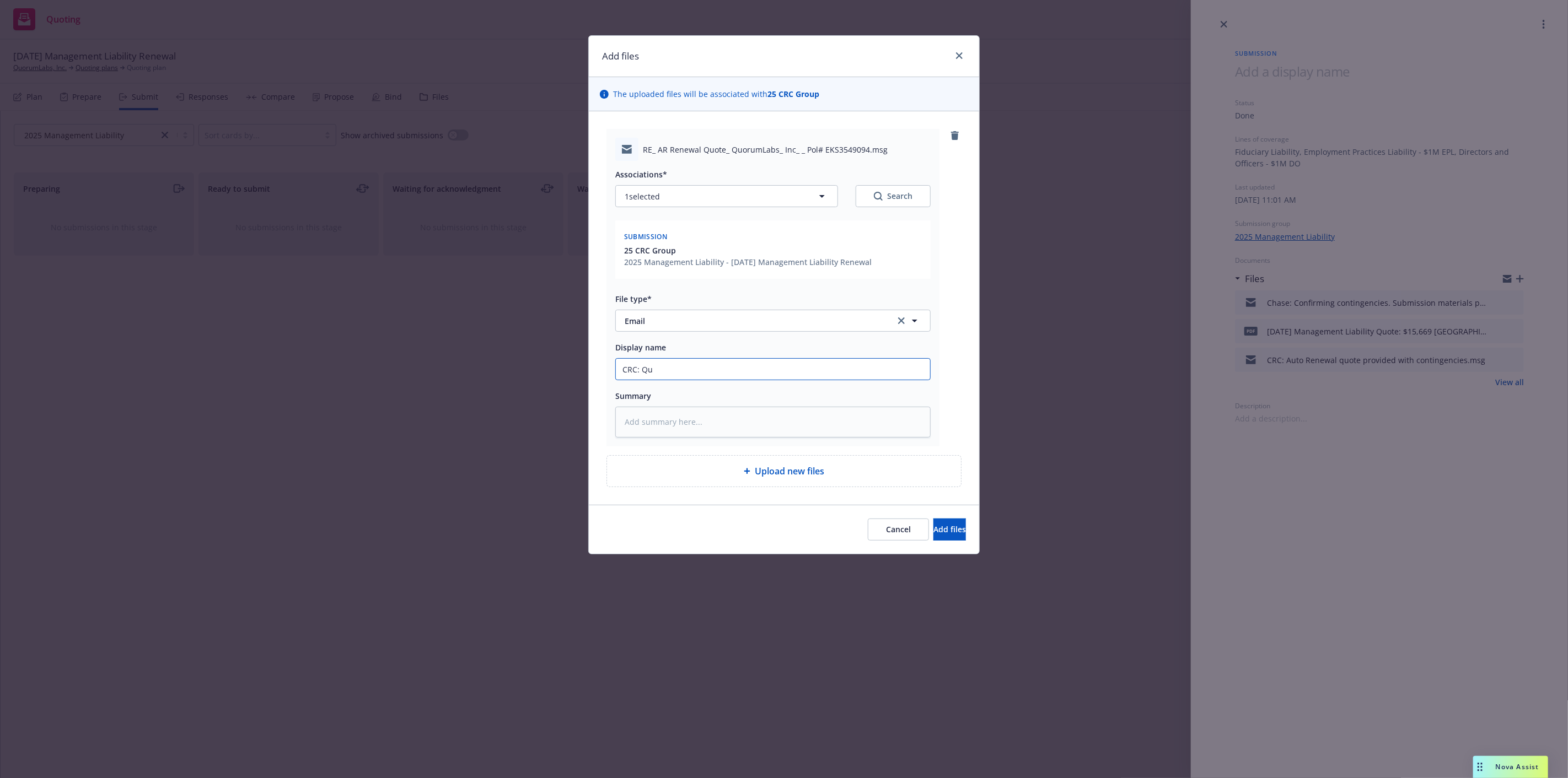
type textarea "x"
type input "CRC: Que"
type textarea "x"
type input "CRC: Quest"
type textarea "x"
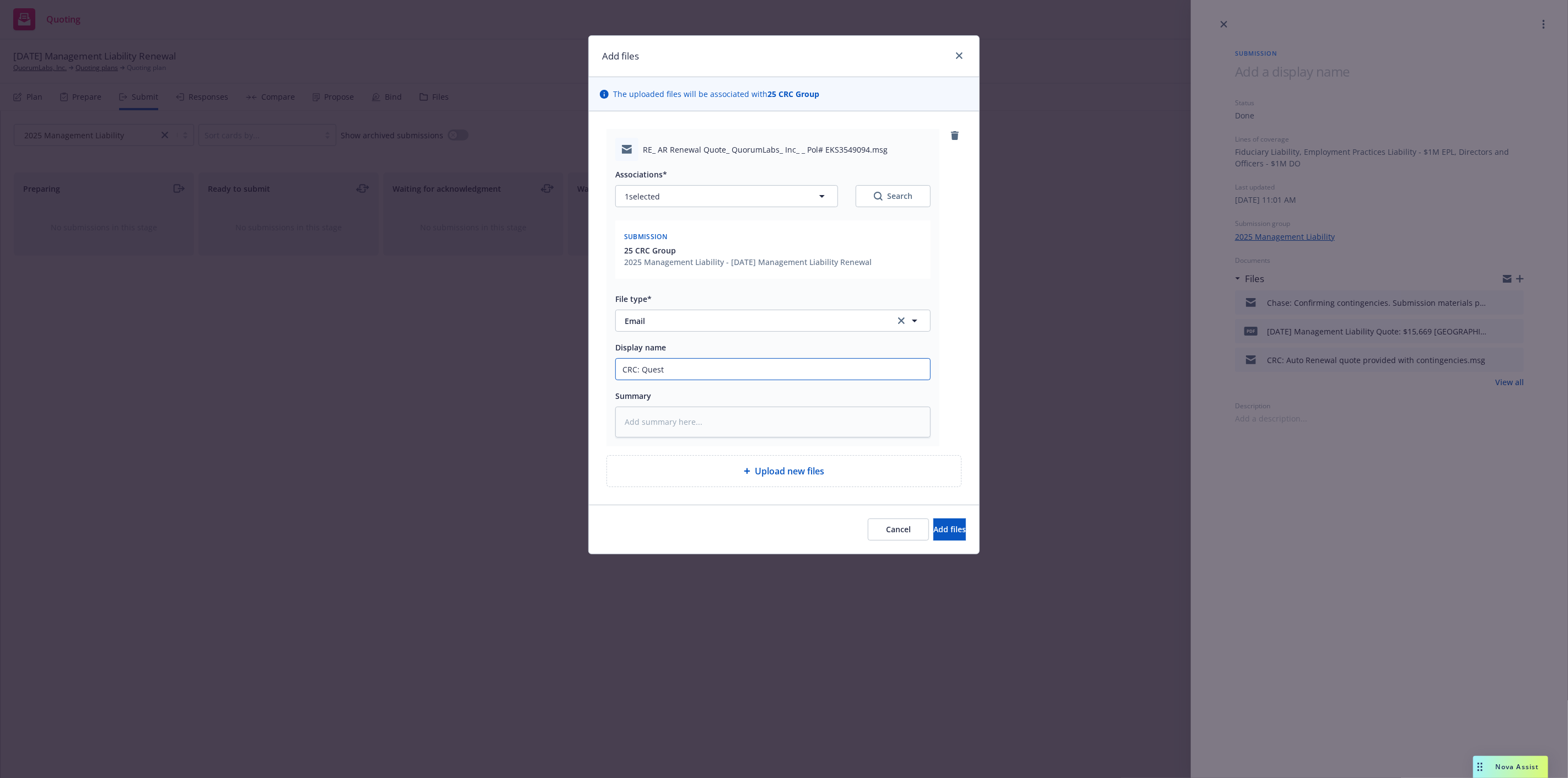
type input "CRC: Questi"
type textarea "x"
type input "CRC: Questio"
type textarea "x"
type input "CRC: Question"
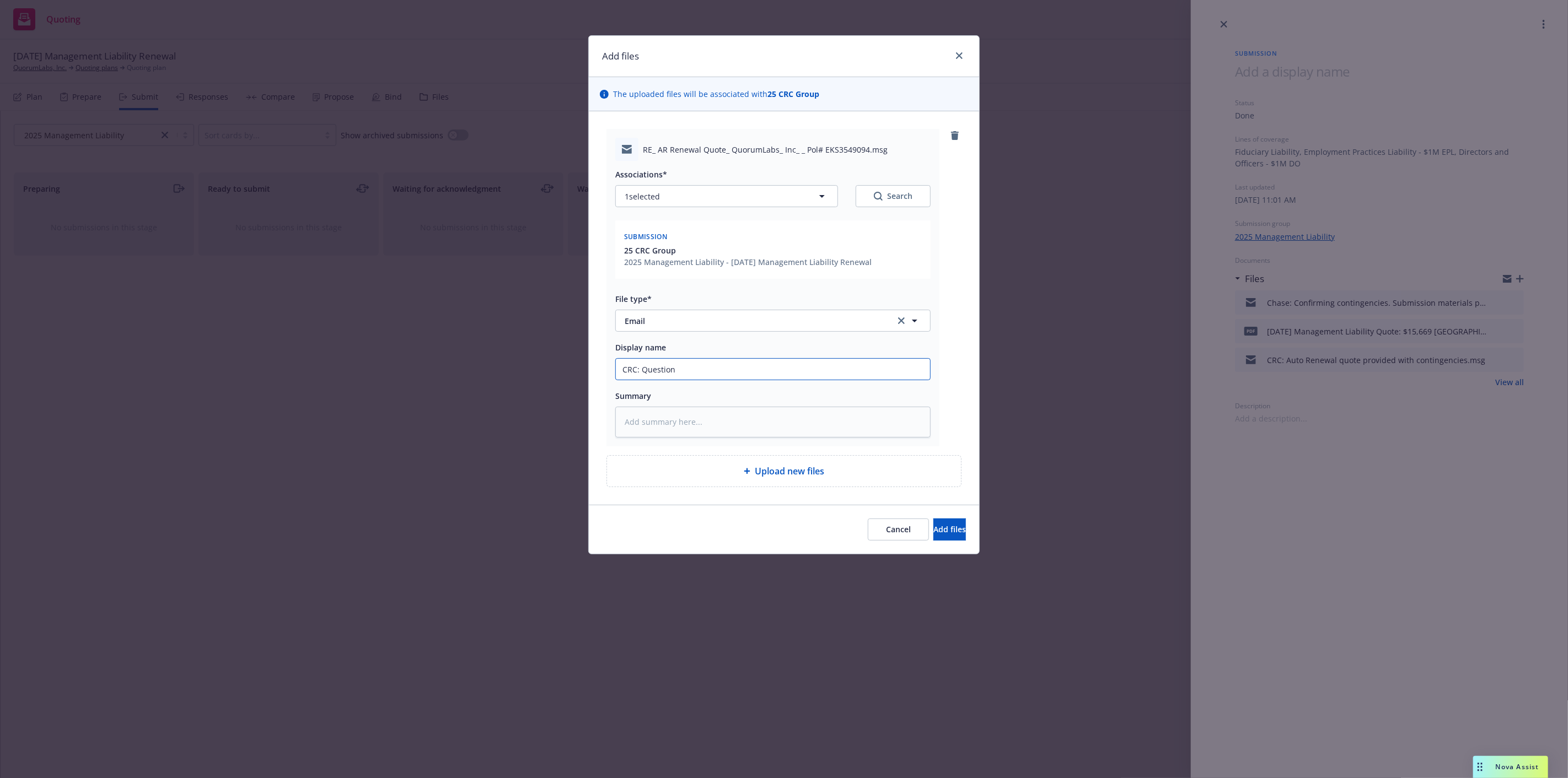
type textarea "x"
type input "CRC: Questions"
type textarea "x"
type input "CRC: Questions"
type textarea "x"
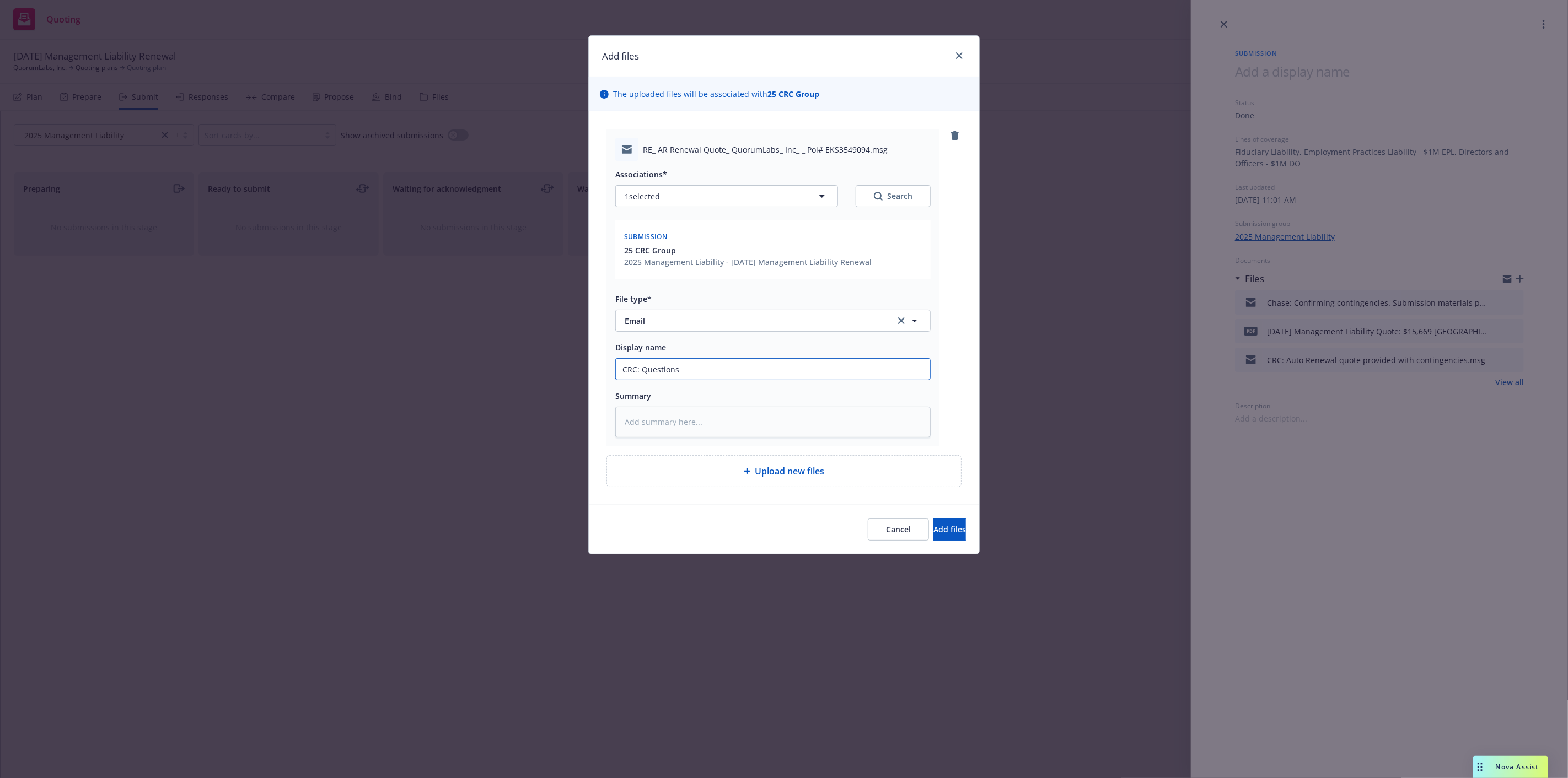
type input "CRC: Questions f"
type textarea "x"
type input "CRC: Questions fr"
type textarea "x"
type input "CRC: Questions fro"
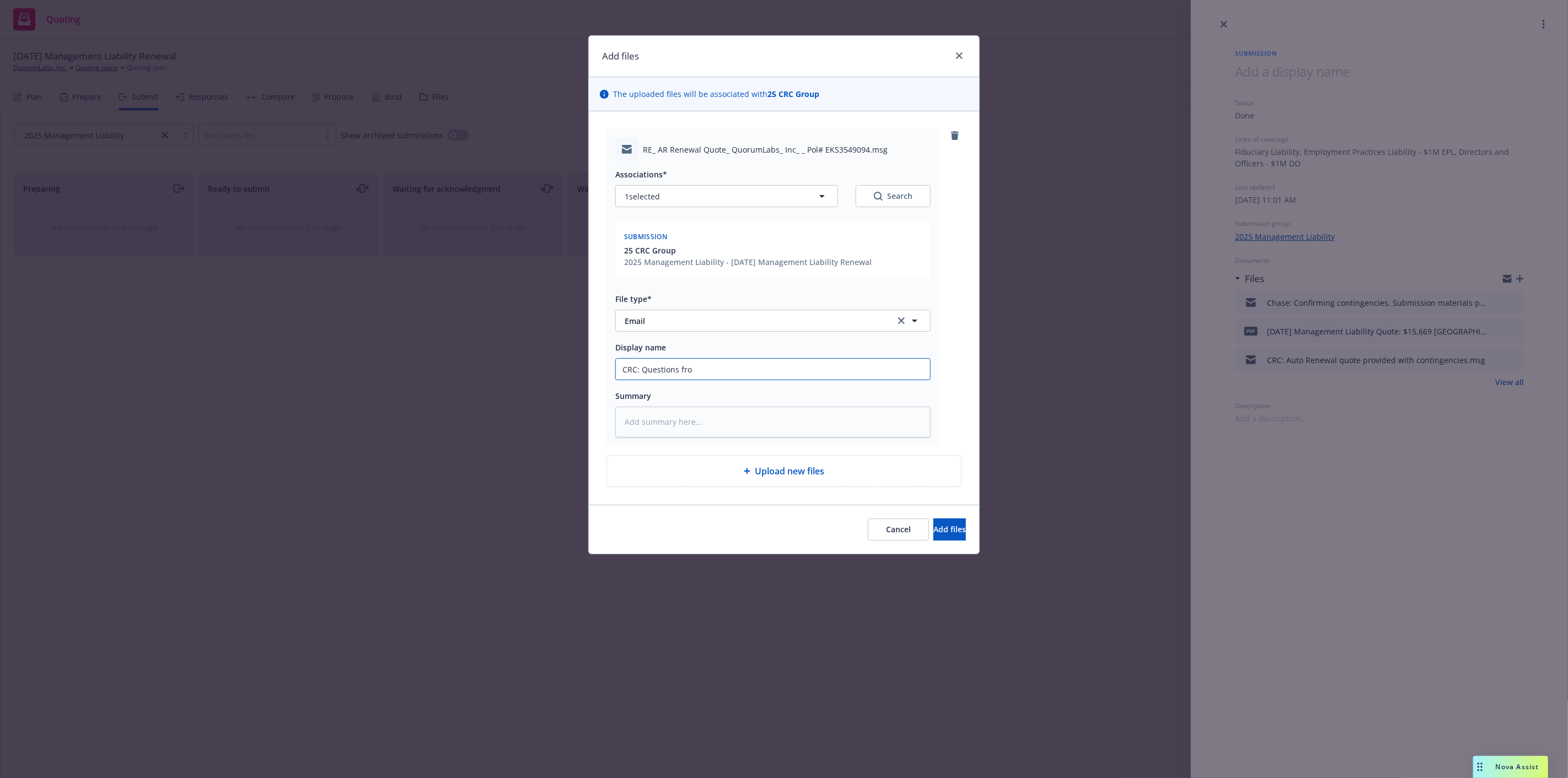
type textarea "x"
type input "CRC: Questions from"
type textarea "x"
type input "CRC: Questions from"
type textarea "x"
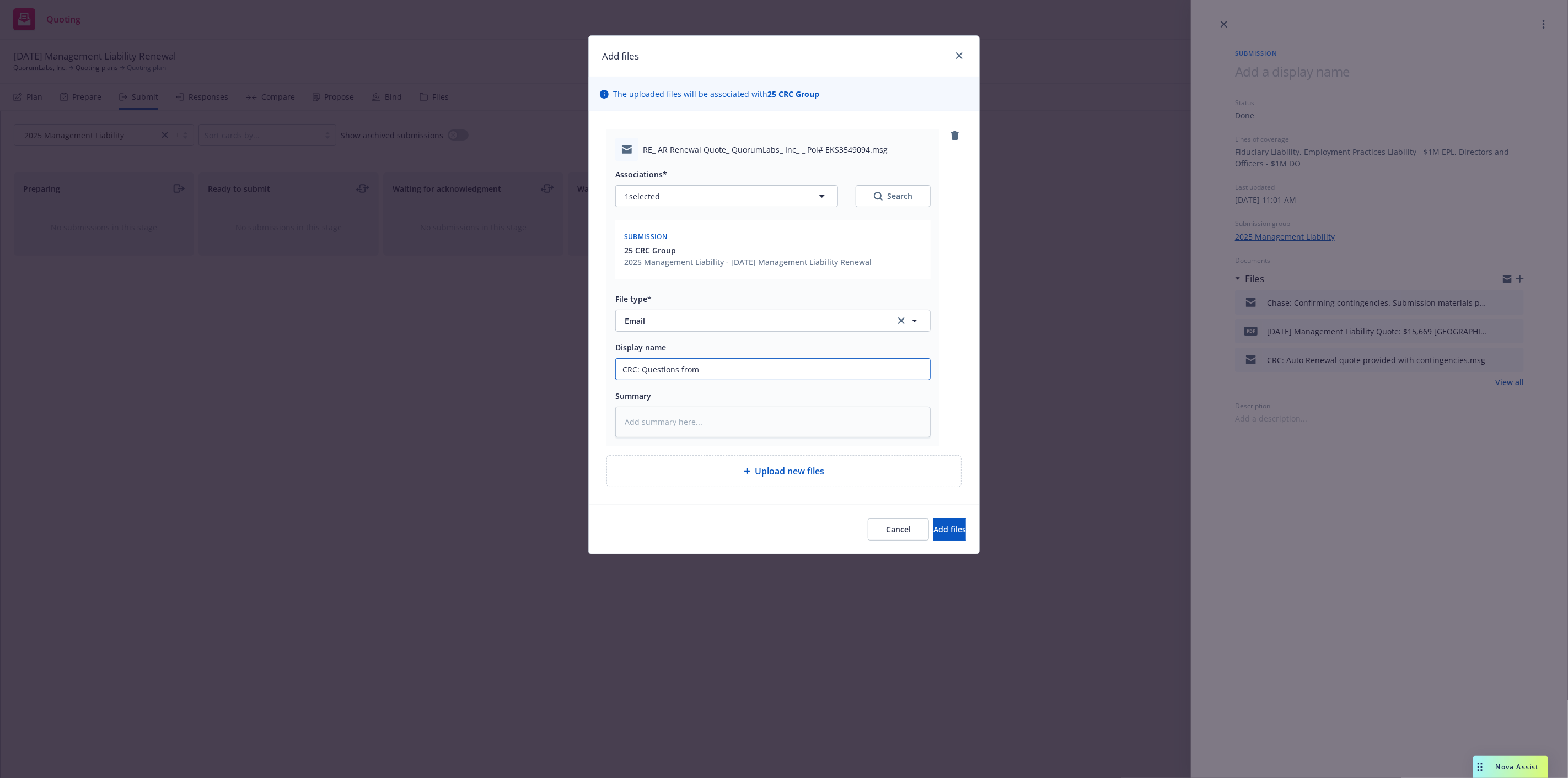
type input "CRC: Questions"
type textarea "x"
type input "CRC: Questions d"
type textarea "x"
type input "CRC: Questions du"
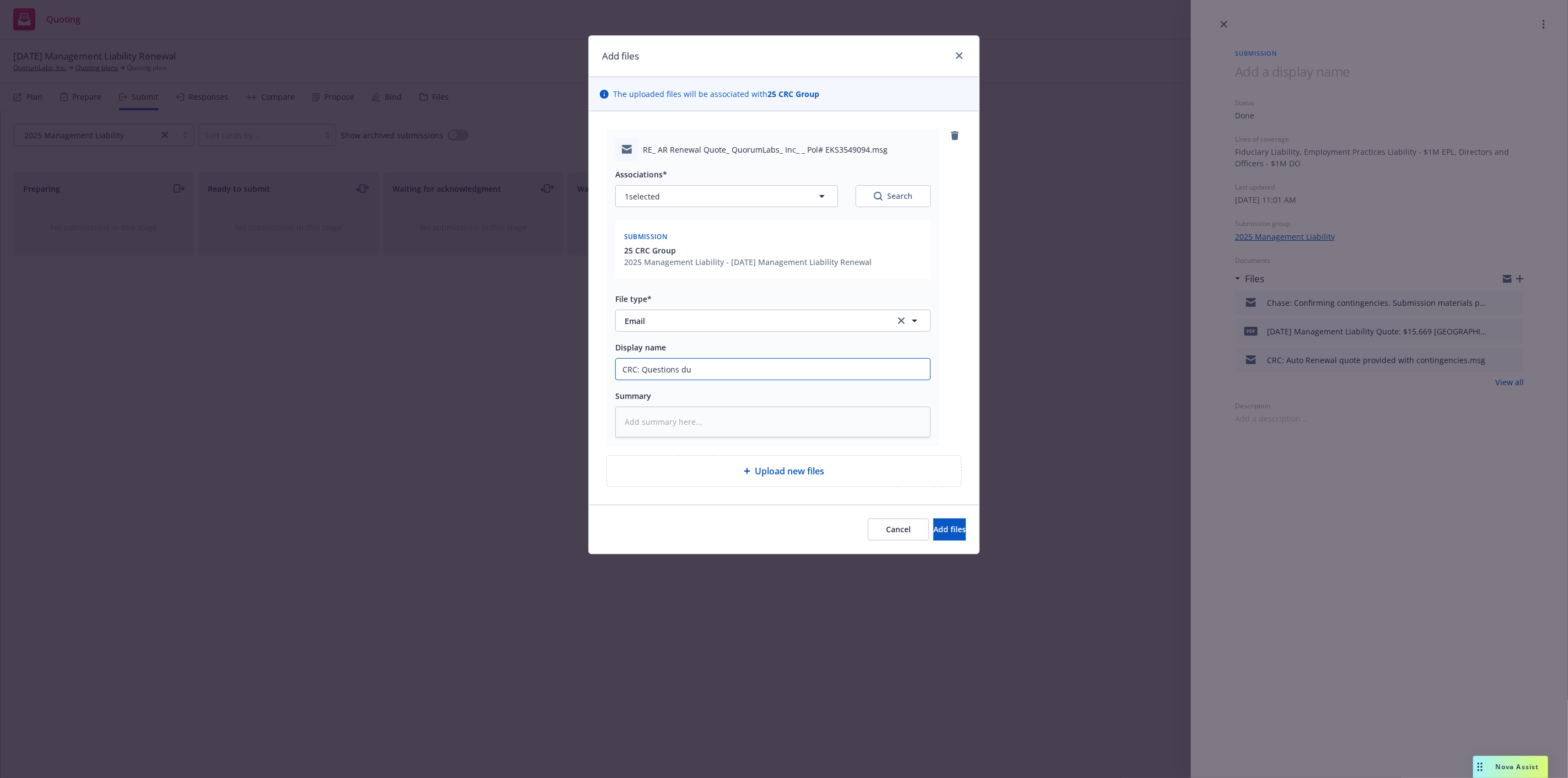
type textarea "x"
type input "CRC: Questions due"
type textarea "x"
type input "CRC: Questions due"
type textarea "x"
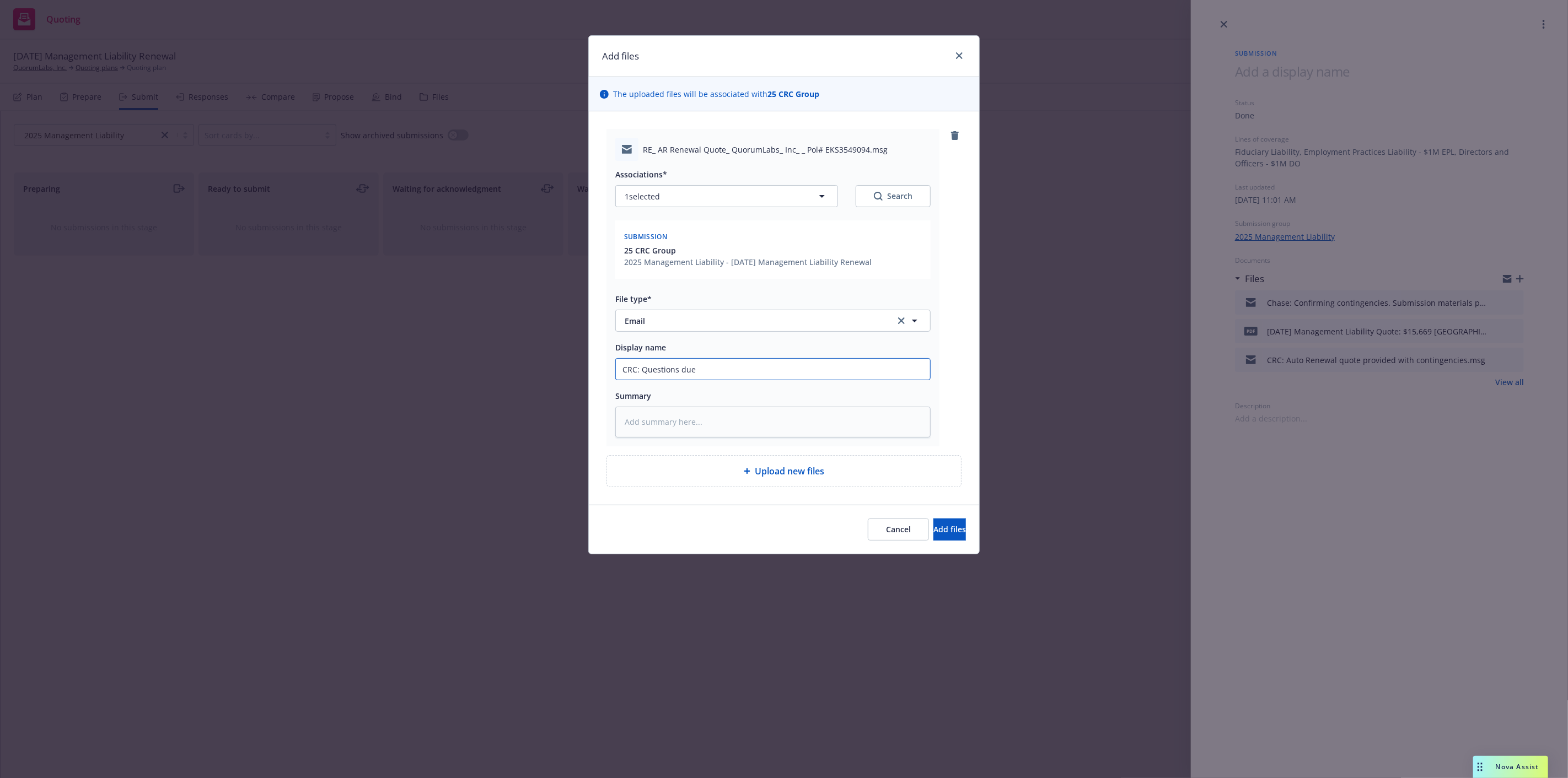
type input "CRC: Questions due t"
type textarea "x"
type input "CRC: Questions due to"
type textarea "x"
type input "CRC: Questions due to"
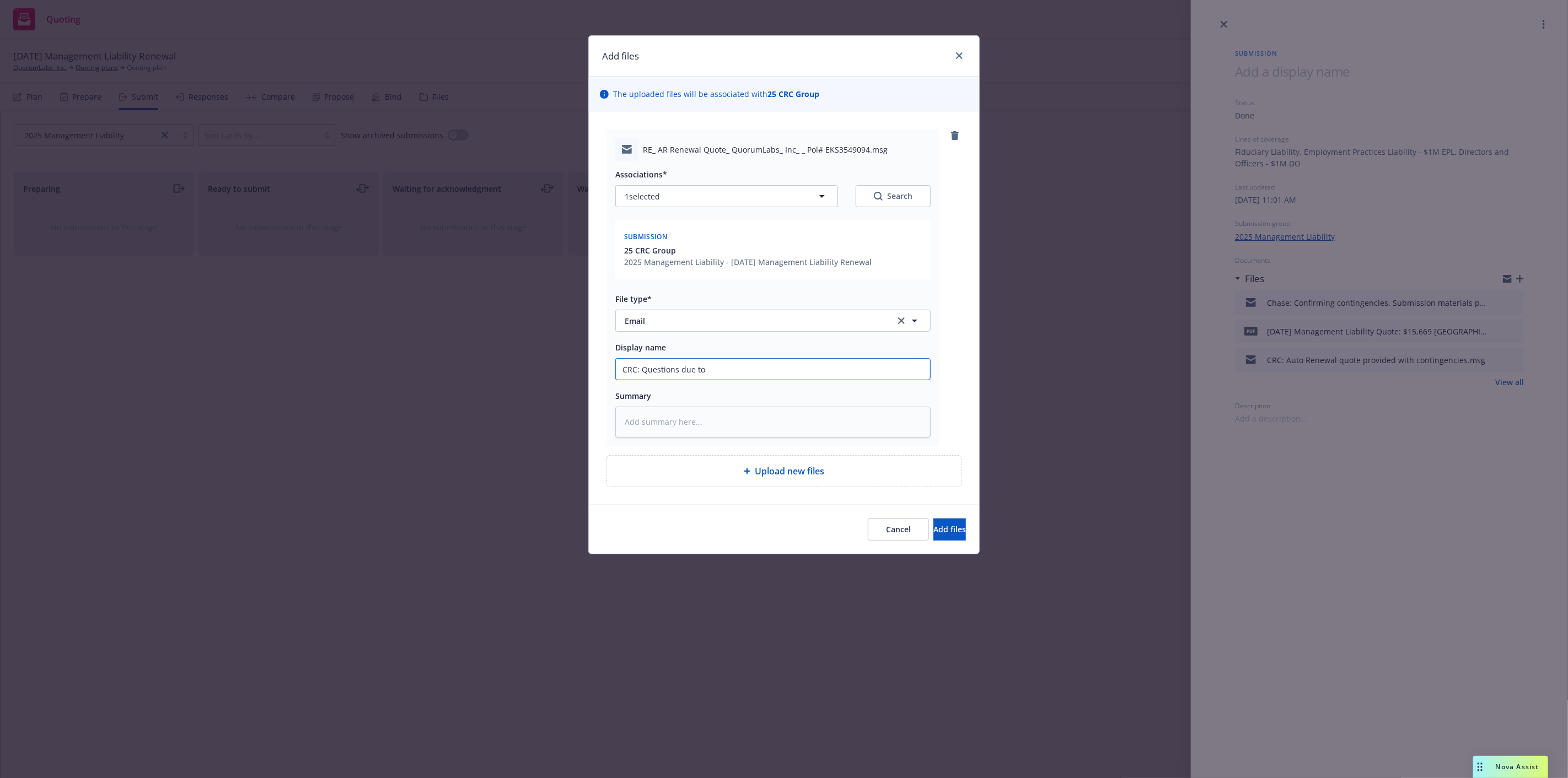
type textarea "x"
type input "CRC: Questions due to a"
type textarea "x"
type input "CRC: Questions due to ap"
type textarea "x"
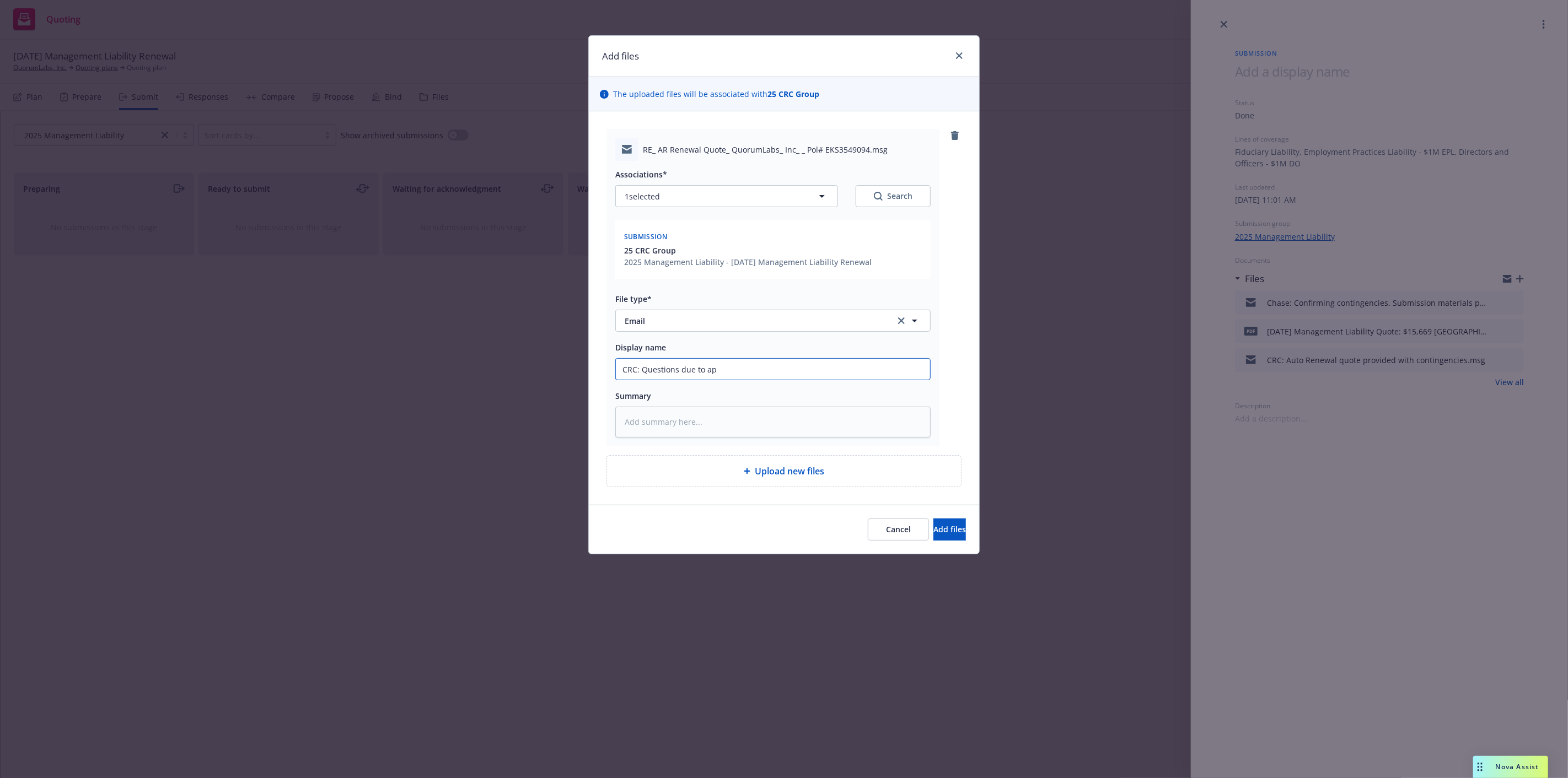
type input "CRC: Questions due to app"
type textarea "x"
type input "CRC: Questions due to app"
type textarea "x"
type input "CRC: Questions due to app a"
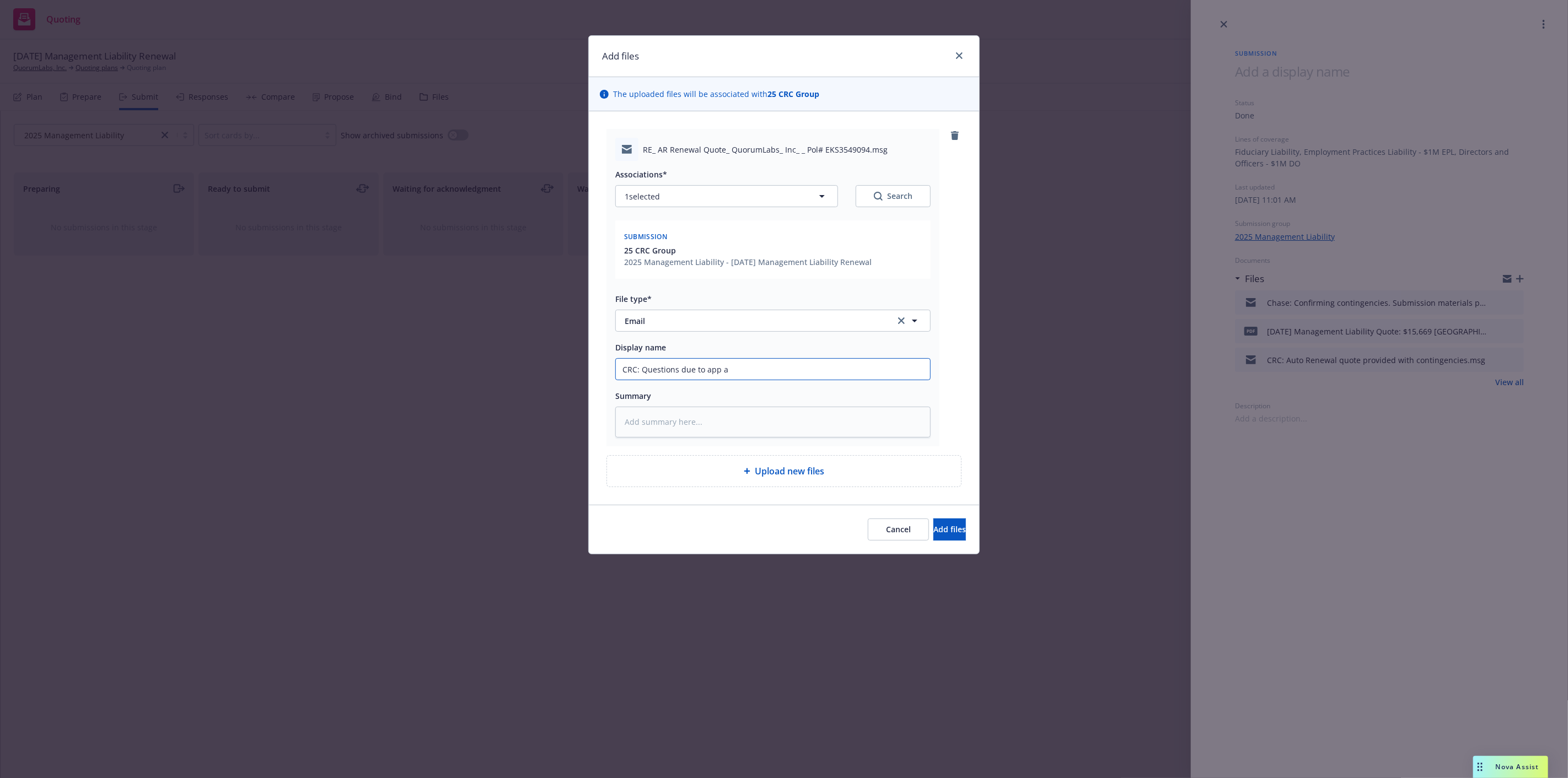
type textarea "x"
type input "CRC: Questions due to app an"
type textarea "x"
type input "CRC: Questions due to app ans"
type textarea "x"
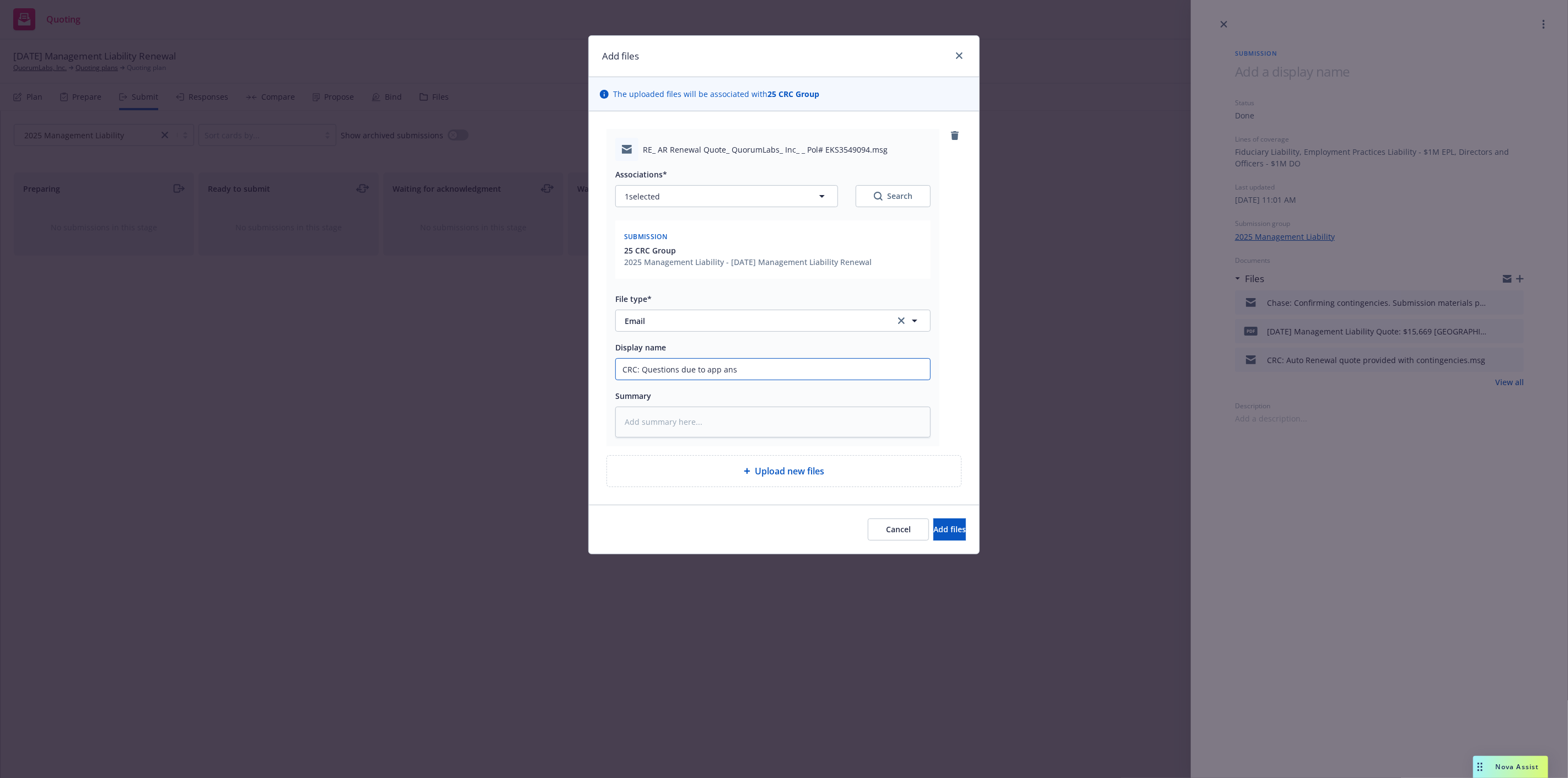
type input "CRC: Questions due to app answ"
type textarea "x"
type input "CRC: Questions due to app answe"
type textarea "x"
type input "CRC: Questions due to app answers"
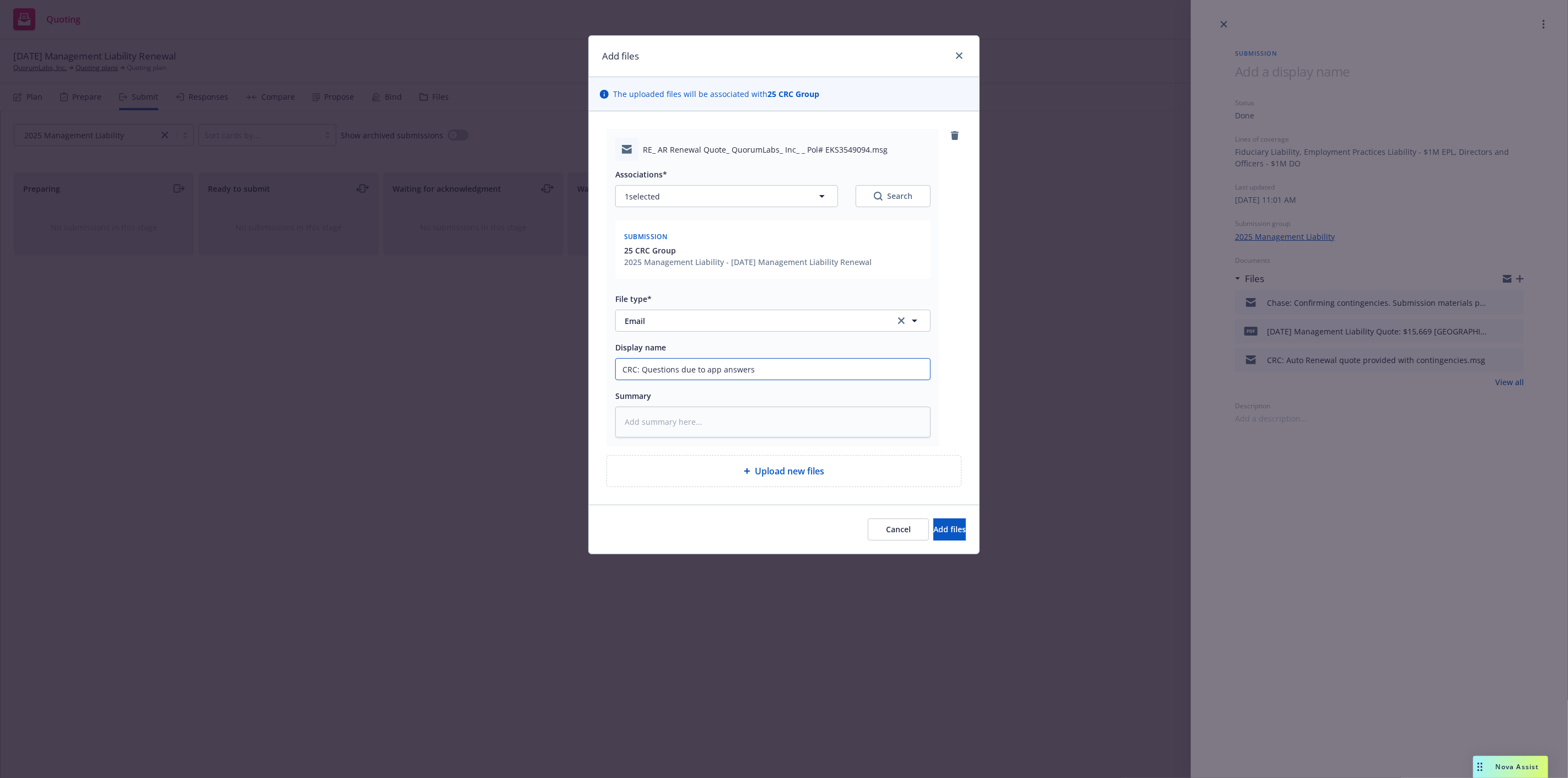
type textarea "x"
type input "CRC: Questions due to app answerse"
click at [934, 518] on button "Add files" at bounding box center [950, 529] width 33 height 22
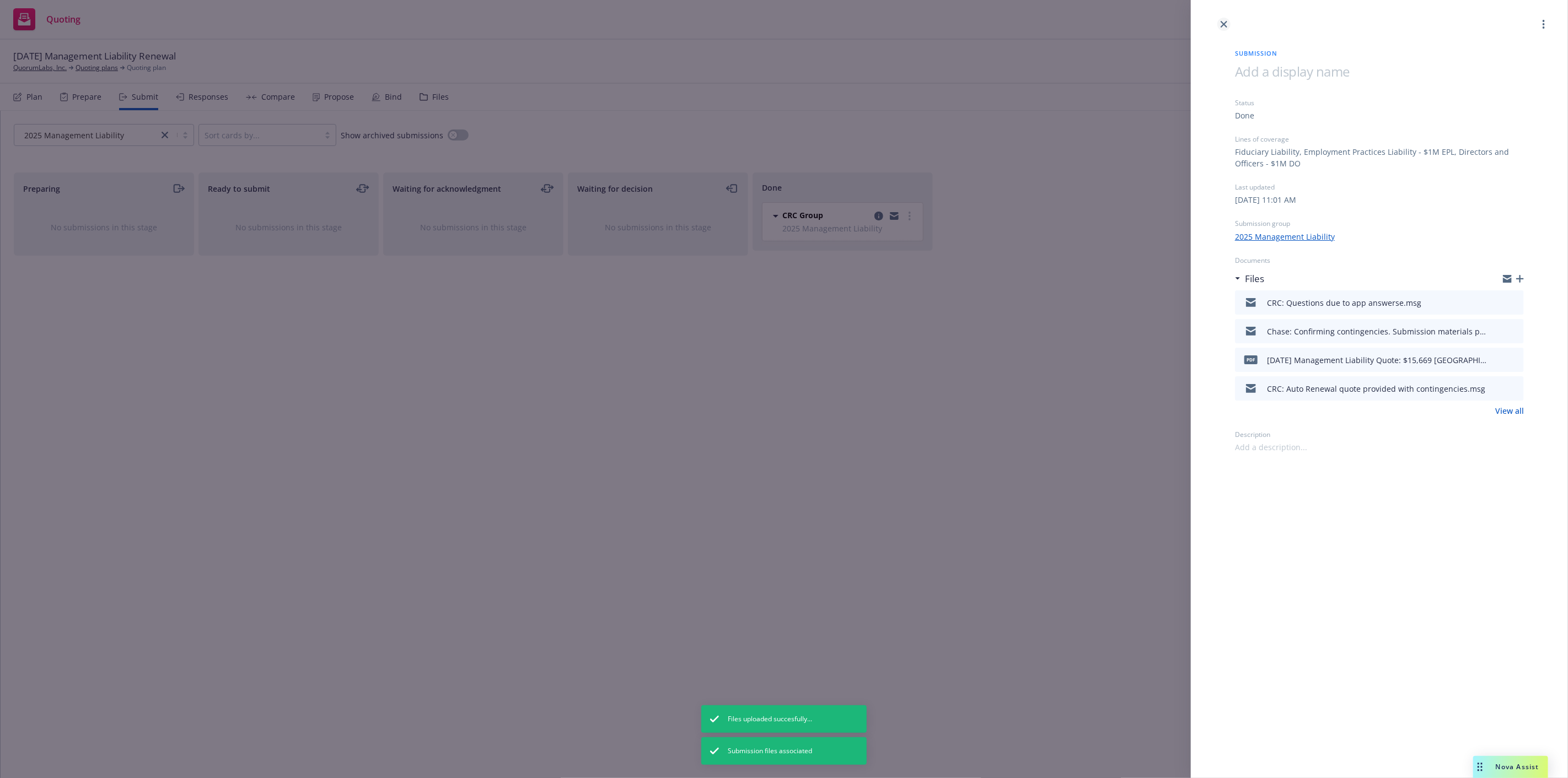
click at [1224, 24] on icon "close" at bounding box center [1223, 24] width 6 height 6
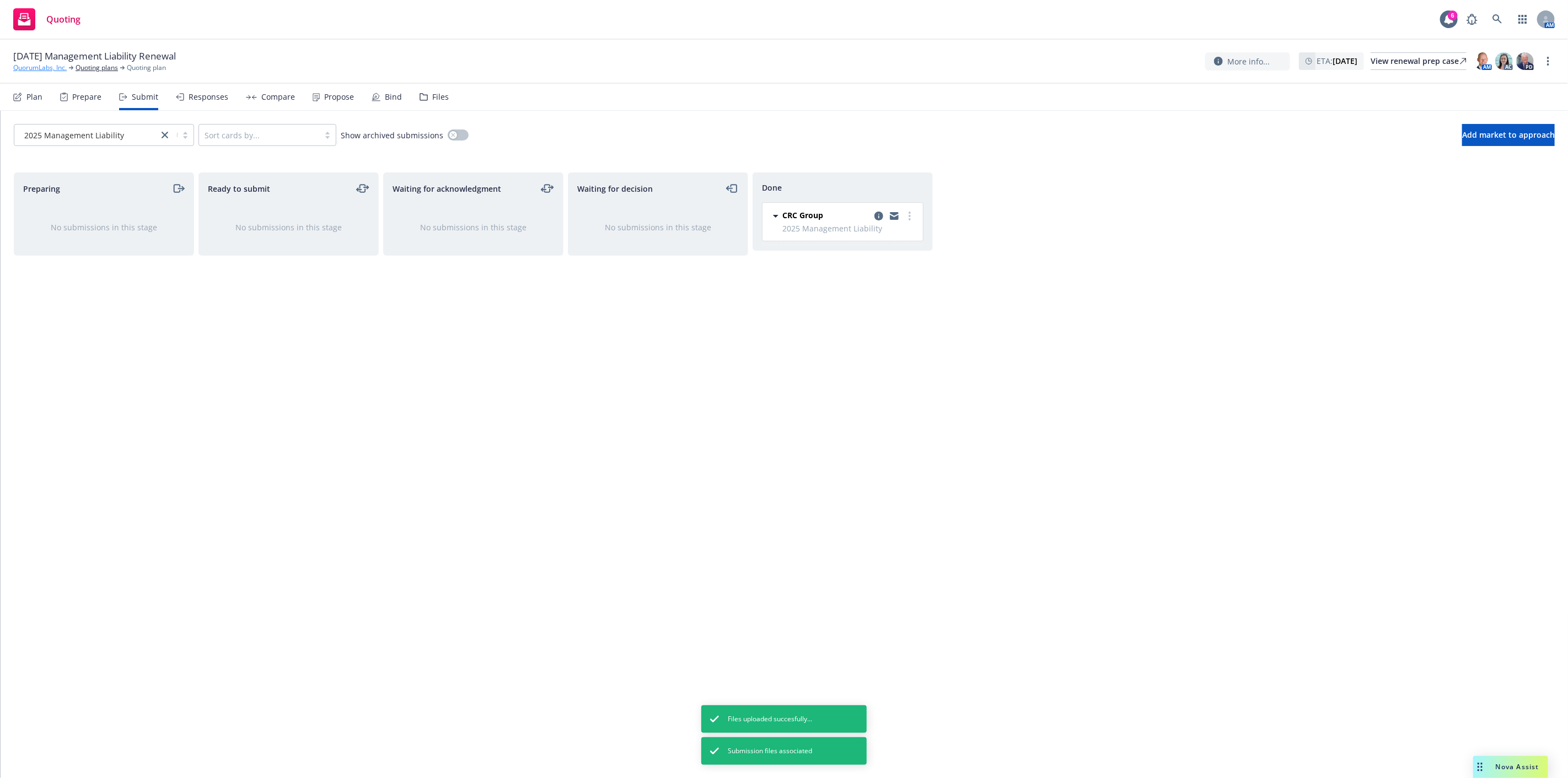
click at [49, 68] on link "QuorumLabs, Inc." at bounding box center [40, 67] width 53 height 10
click at [879, 219] on icon "copy logging email" at bounding box center [879, 216] width 9 height 9
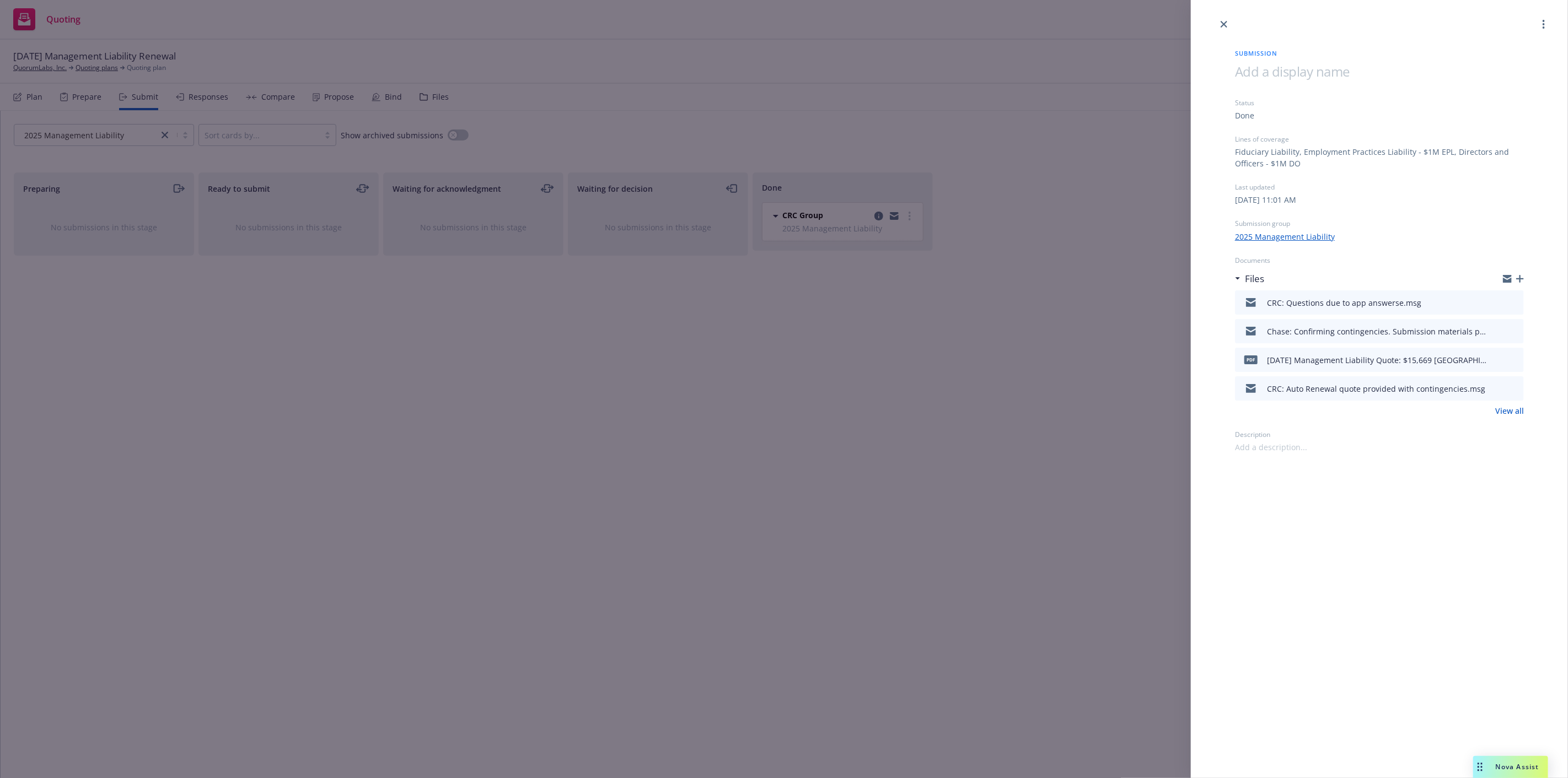
click at [1519, 280] on icon "button" at bounding box center [1520, 279] width 8 height 8
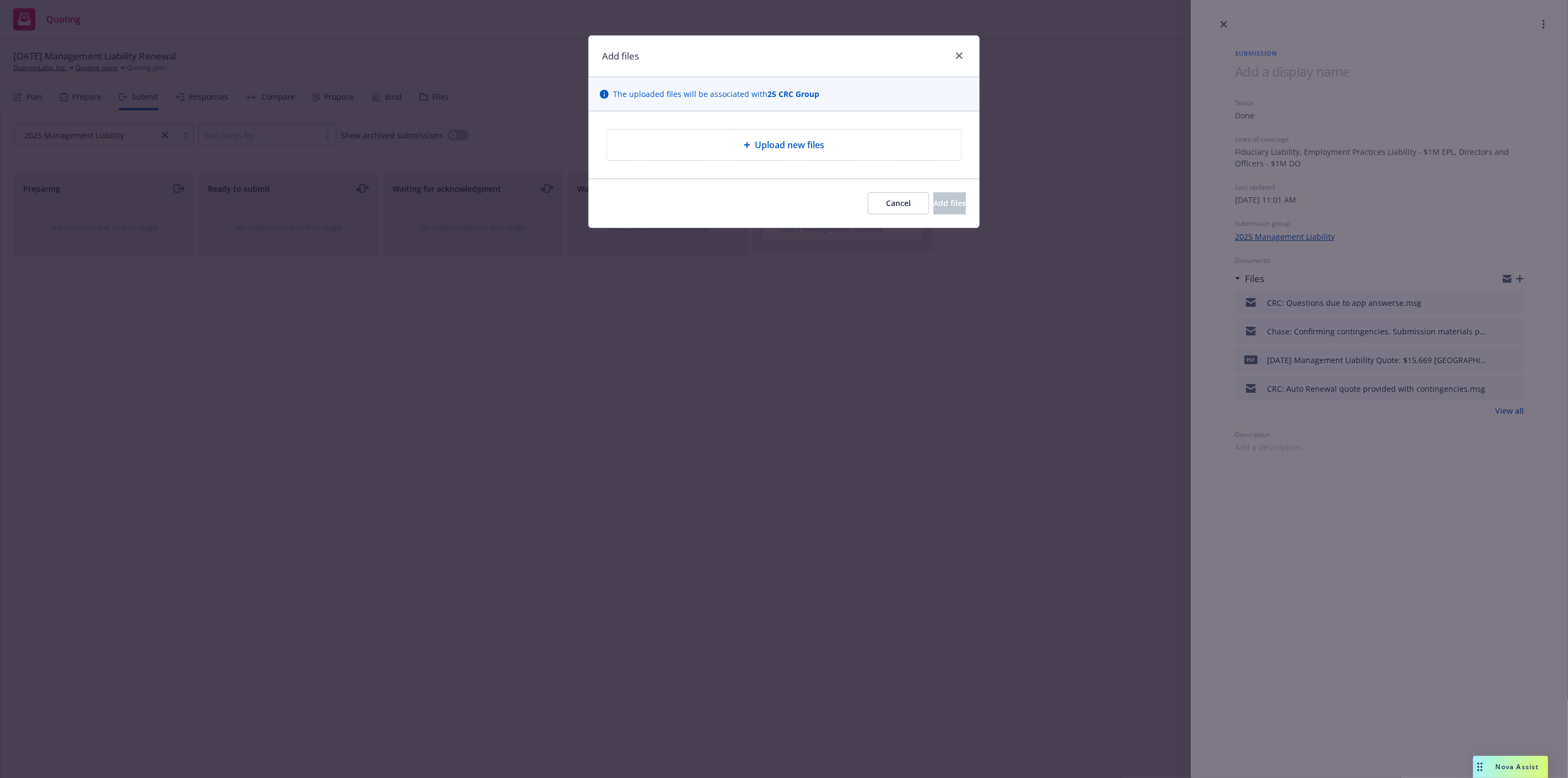
type textarea "x"
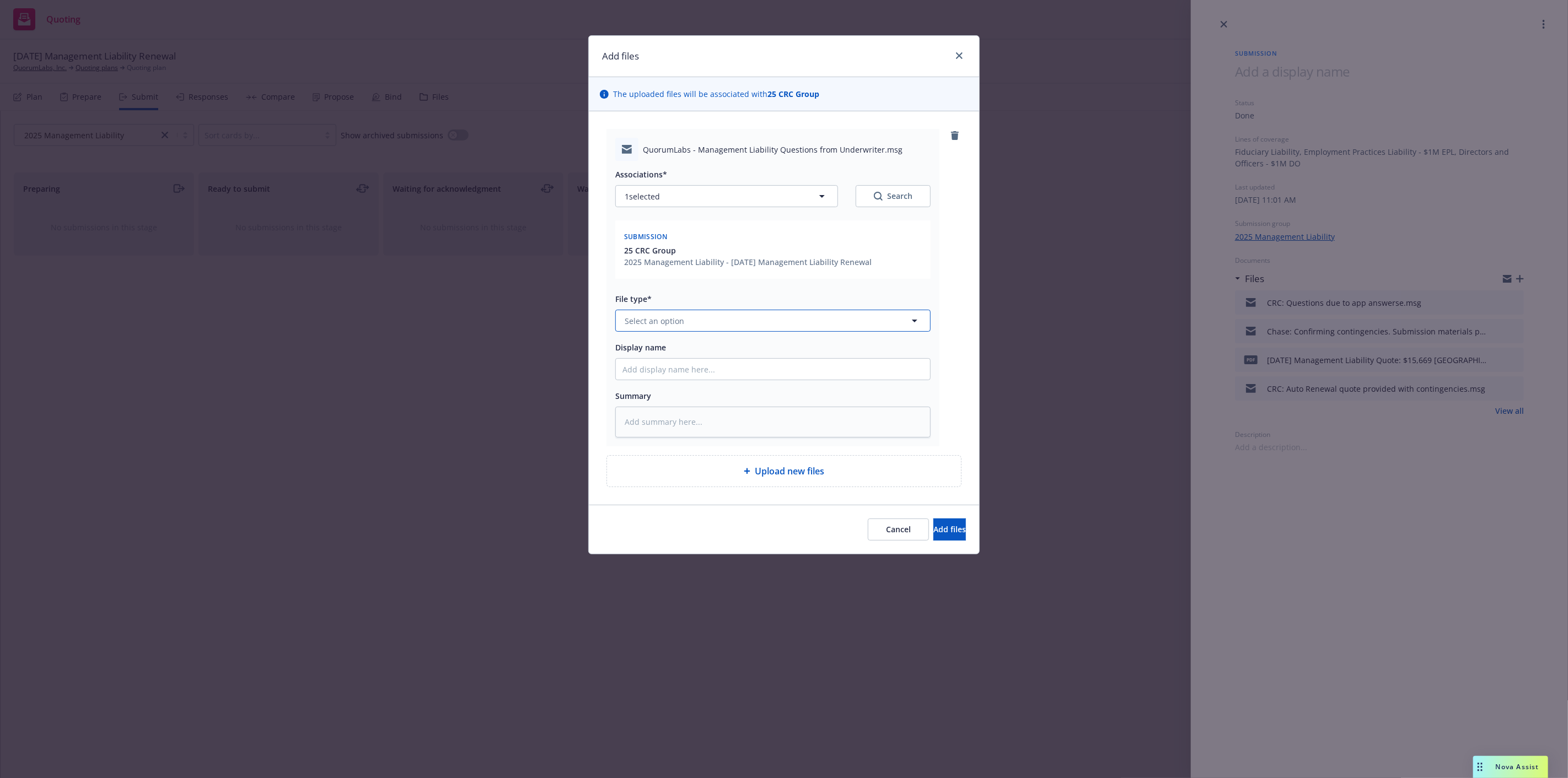
click at [798, 332] on button "Select an option" at bounding box center [773, 320] width 316 height 22
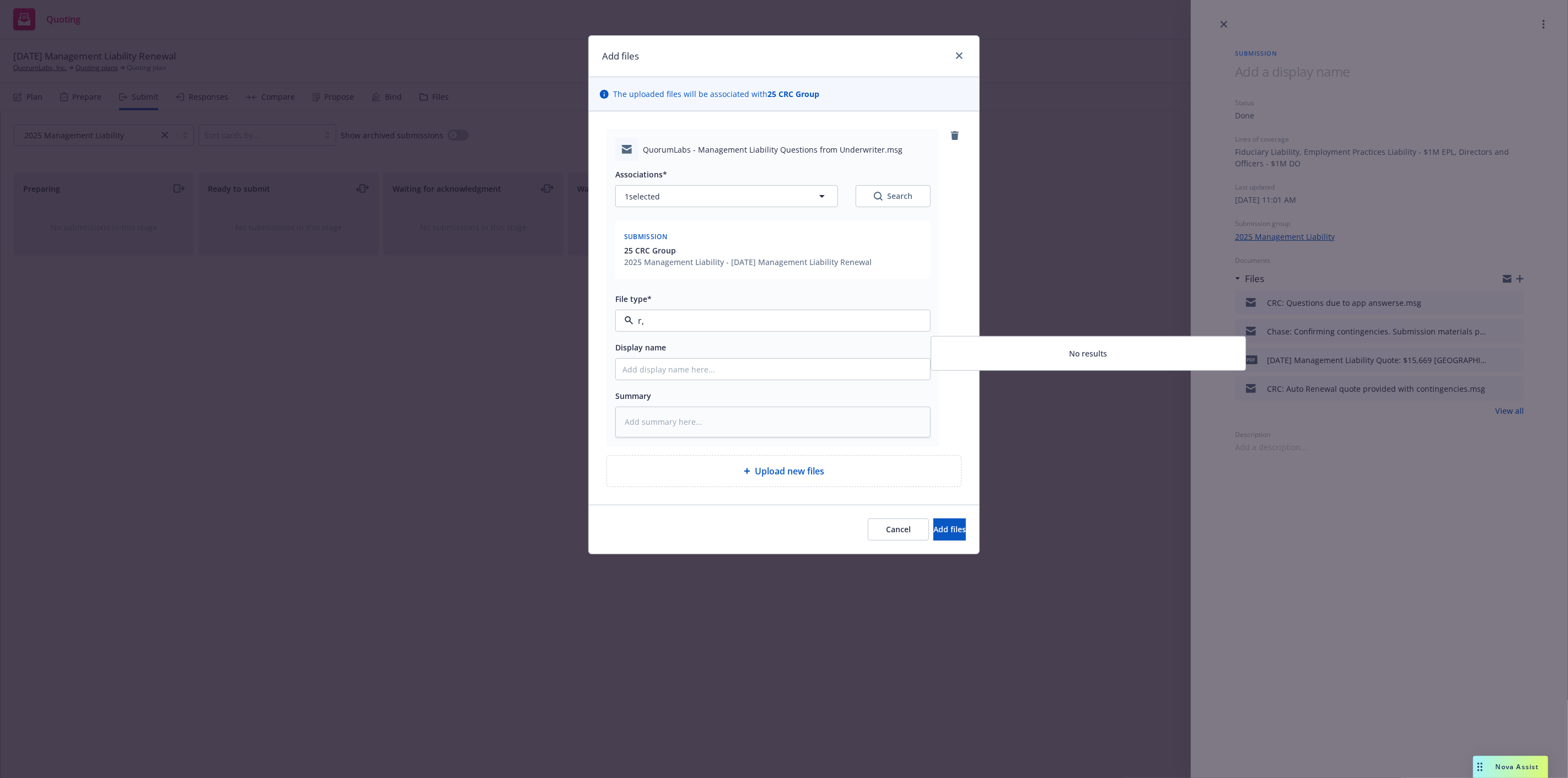
type input "r,"
click at [860, 329] on div "r," at bounding box center [773, 320] width 316 height 22
drag, startPoint x: 856, startPoint y: 321, endPoint x: 921, endPoint y: 334, distance: 66.3
click at [857, 321] on input "r," at bounding box center [770, 320] width 274 height 14
type input "em"
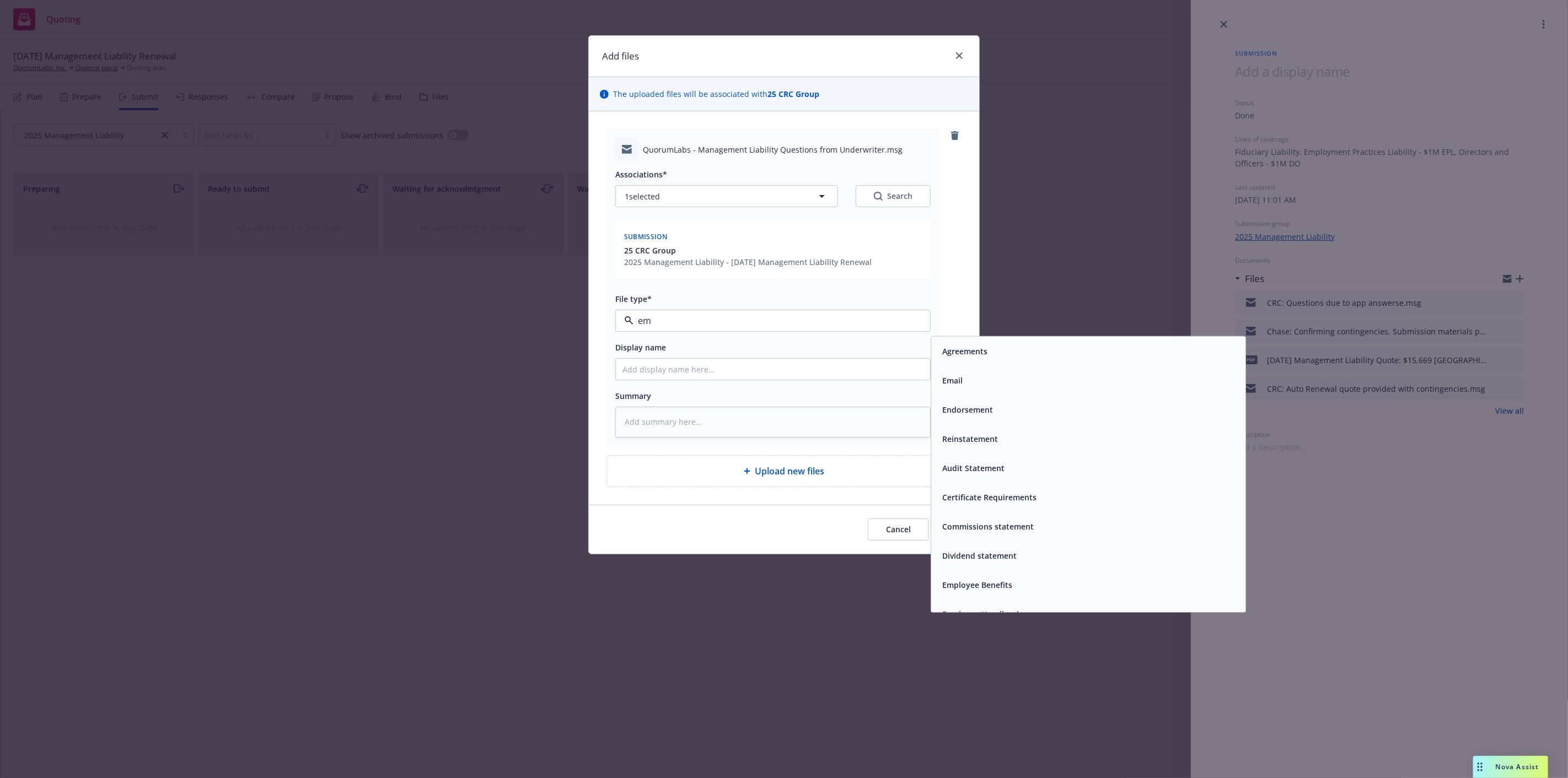
click at [972, 376] on div "Email" at bounding box center [1088, 381] width 301 height 16
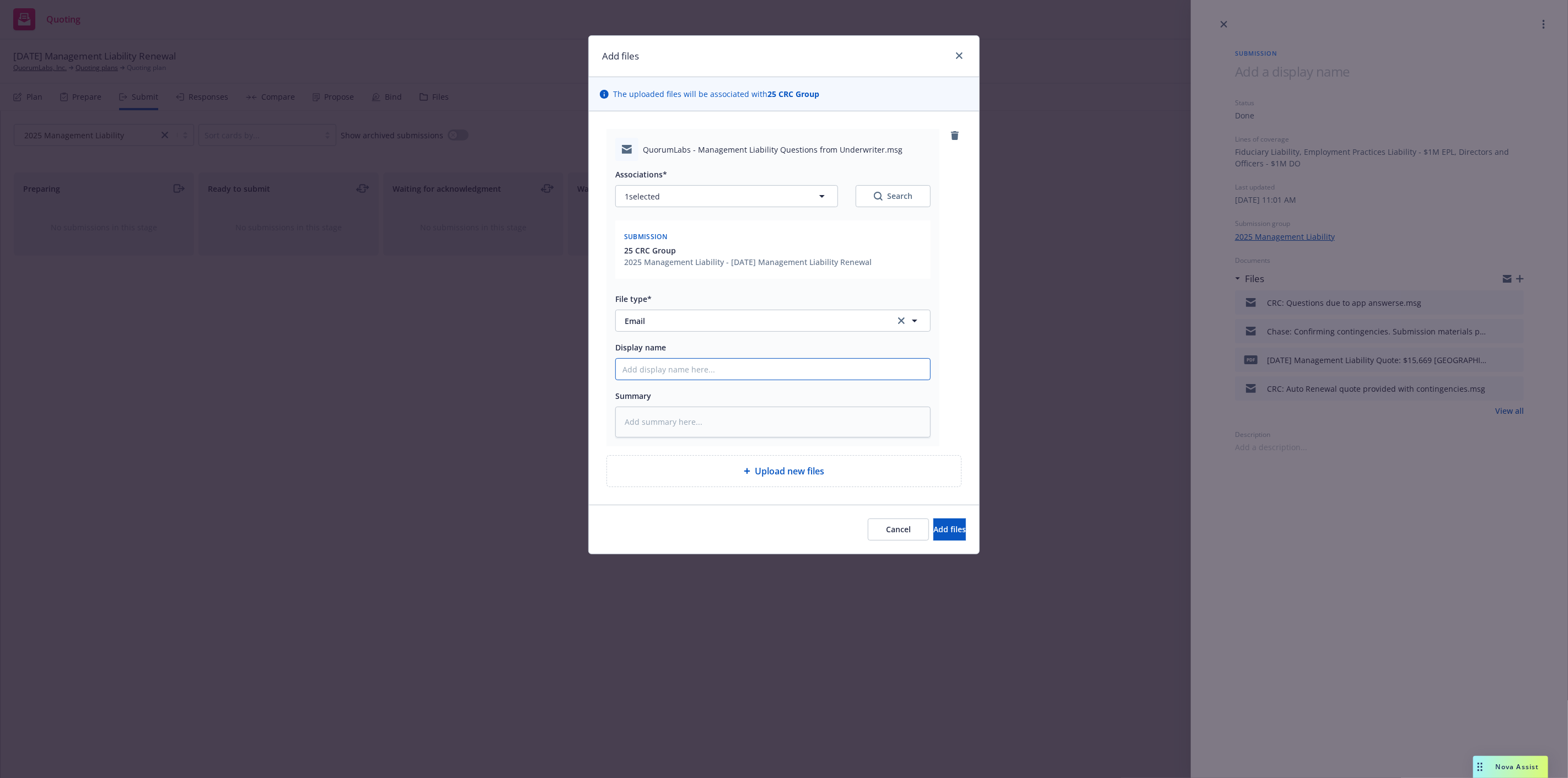
drag, startPoint x: 834, startPoint y: 361, endPoint x: 949, endPoint y: 367, distance: 115.2
click at [836, 361] on input "Display name" at bounding box center [773, 369] width 314 height 21
type textarea "x"
type input "C"
type textarea "x"
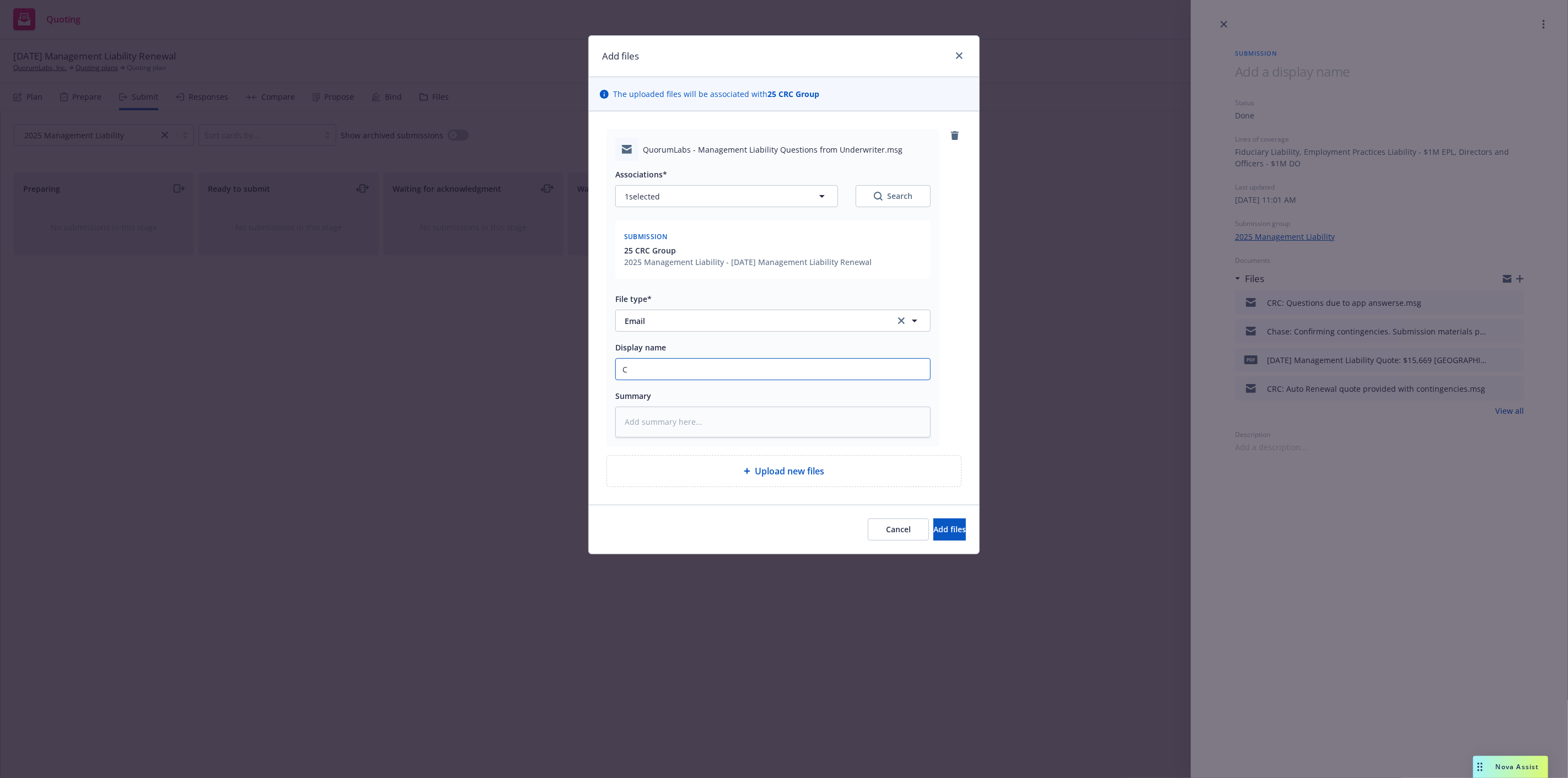
type input "Ch"
type textarea "x"
type input "Cha"
type textarea "x"
type input "[PERSON_NAME]"
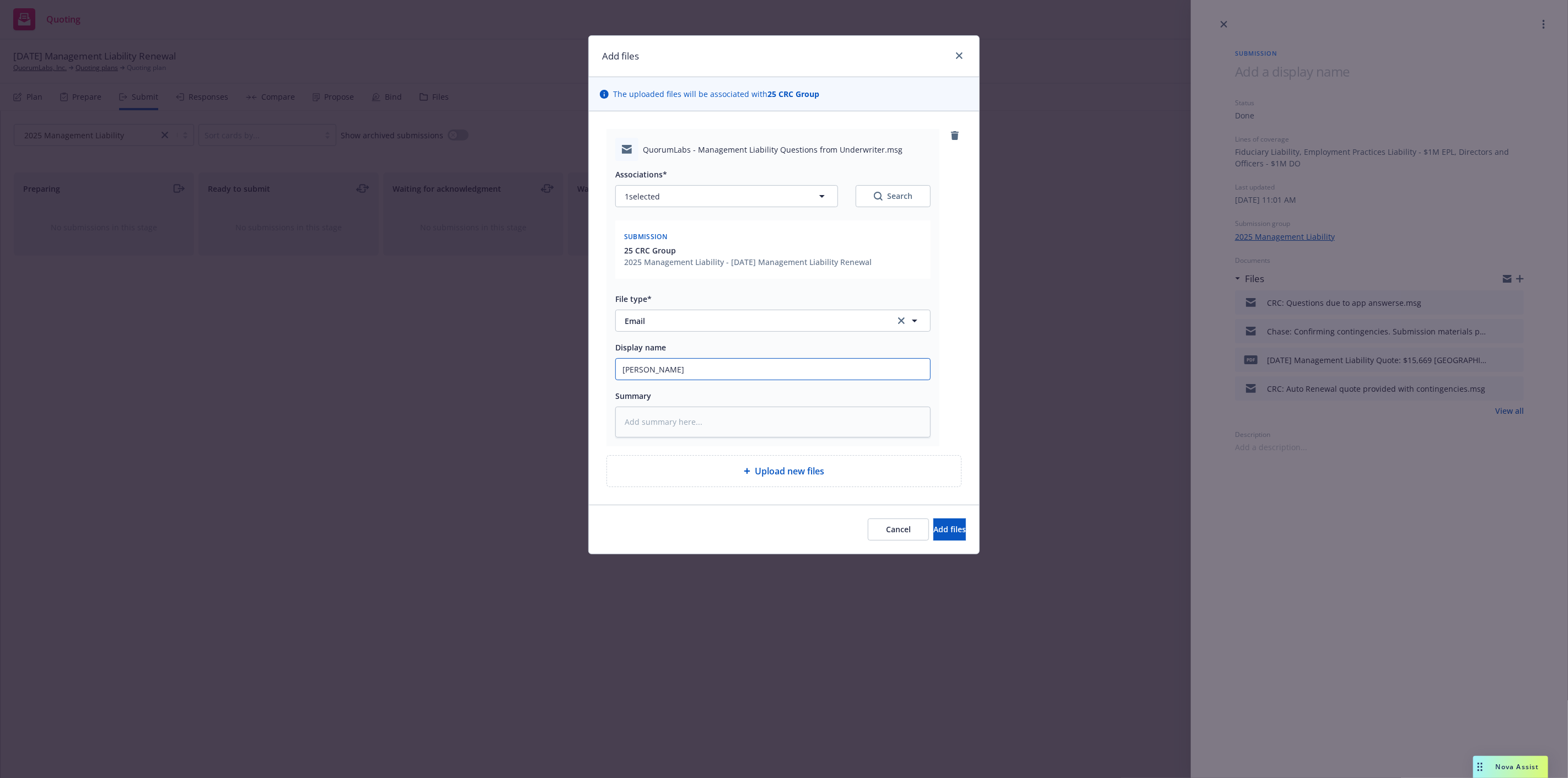
type textarea "x"
type input "Chase"
type textarea "x"
type input "Chase:"
type textarea "x"
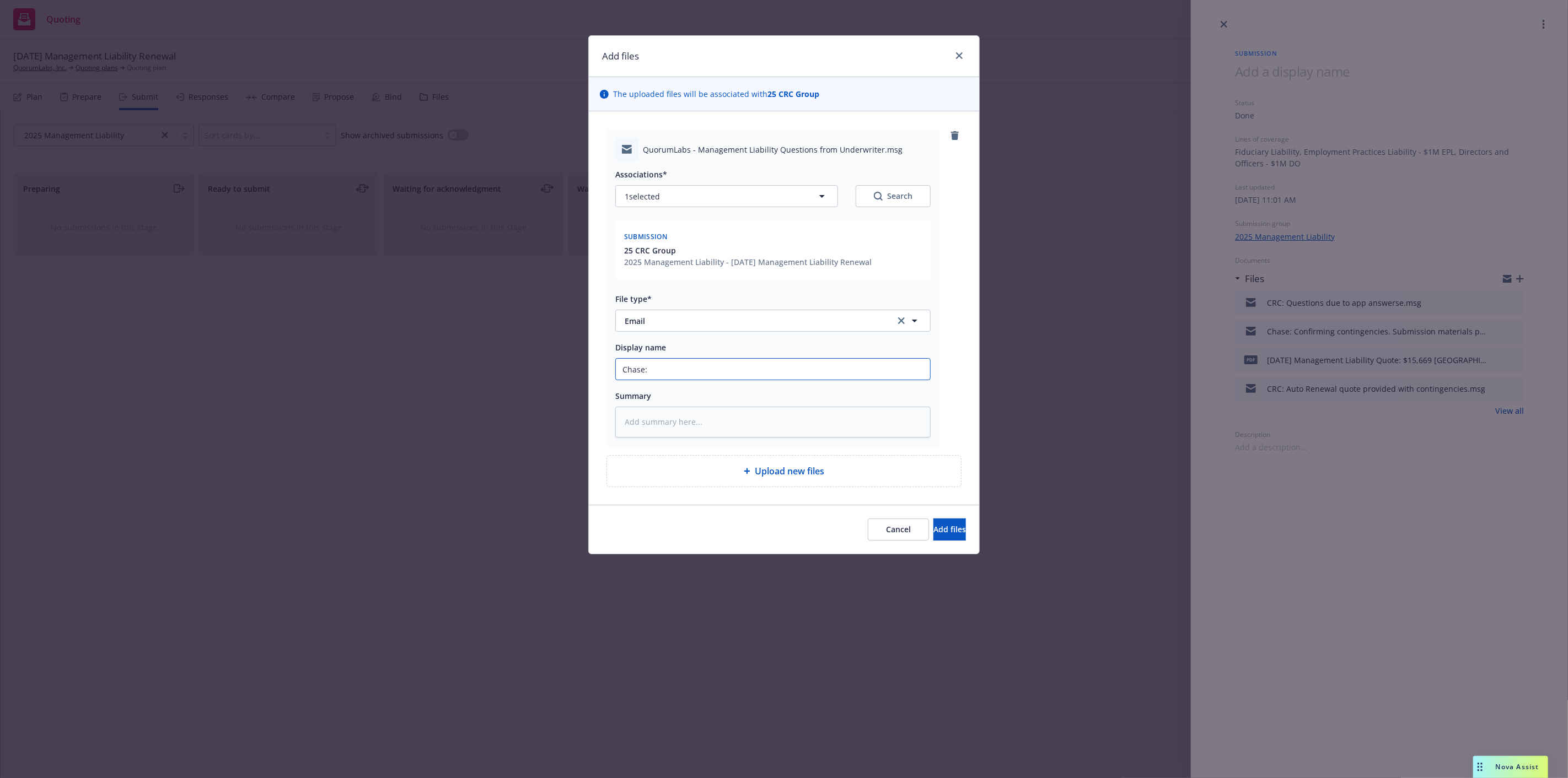
type input "Chase: F"
type textarea "x"
type input "Chase: Fo"
type textarea "x"
type input "Chase: Fol"
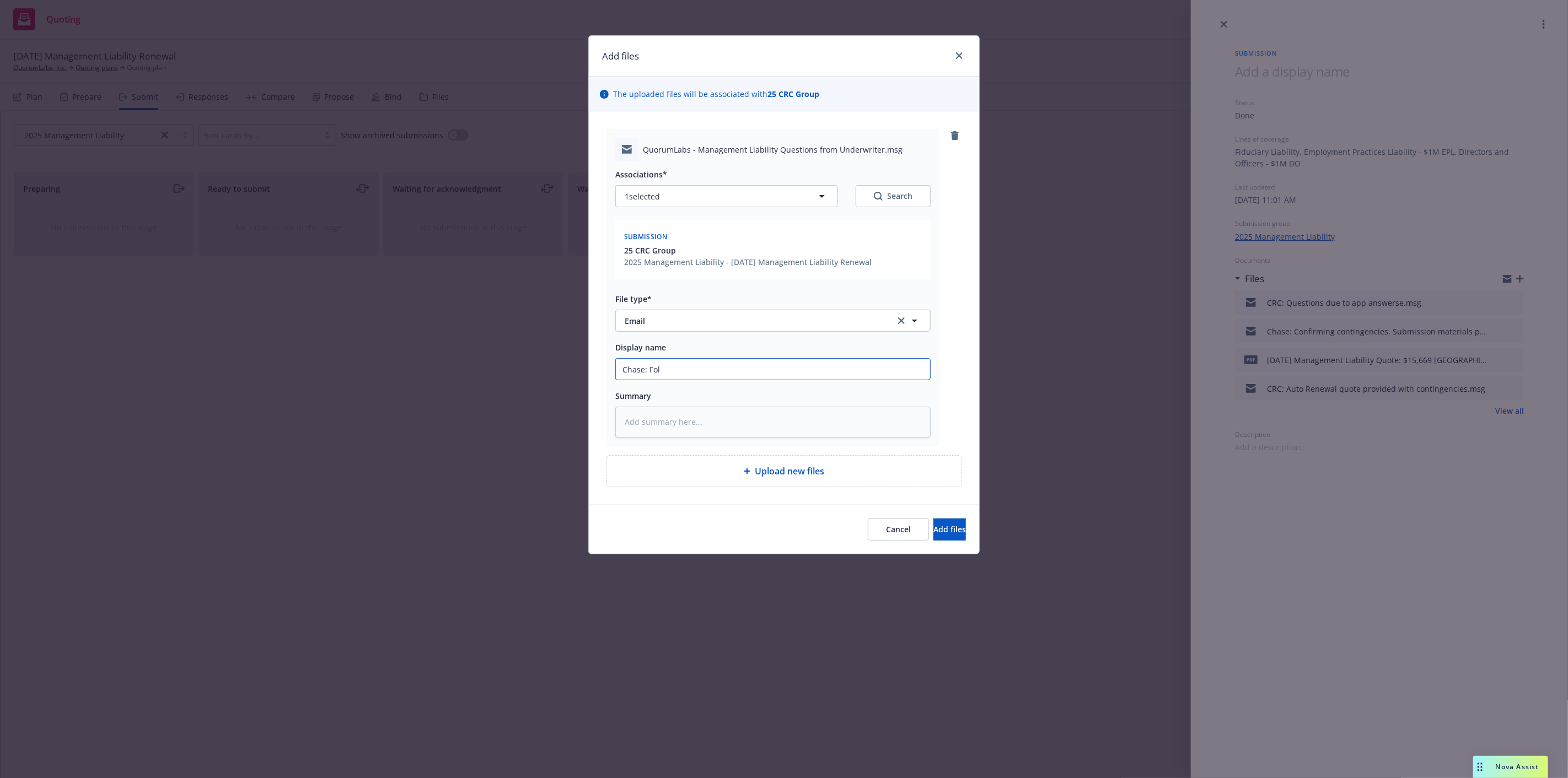
type textarea "x"
type input "Chase: Foll"
type textarea "x"
type input "Chase: Follow"
type textarea "x"
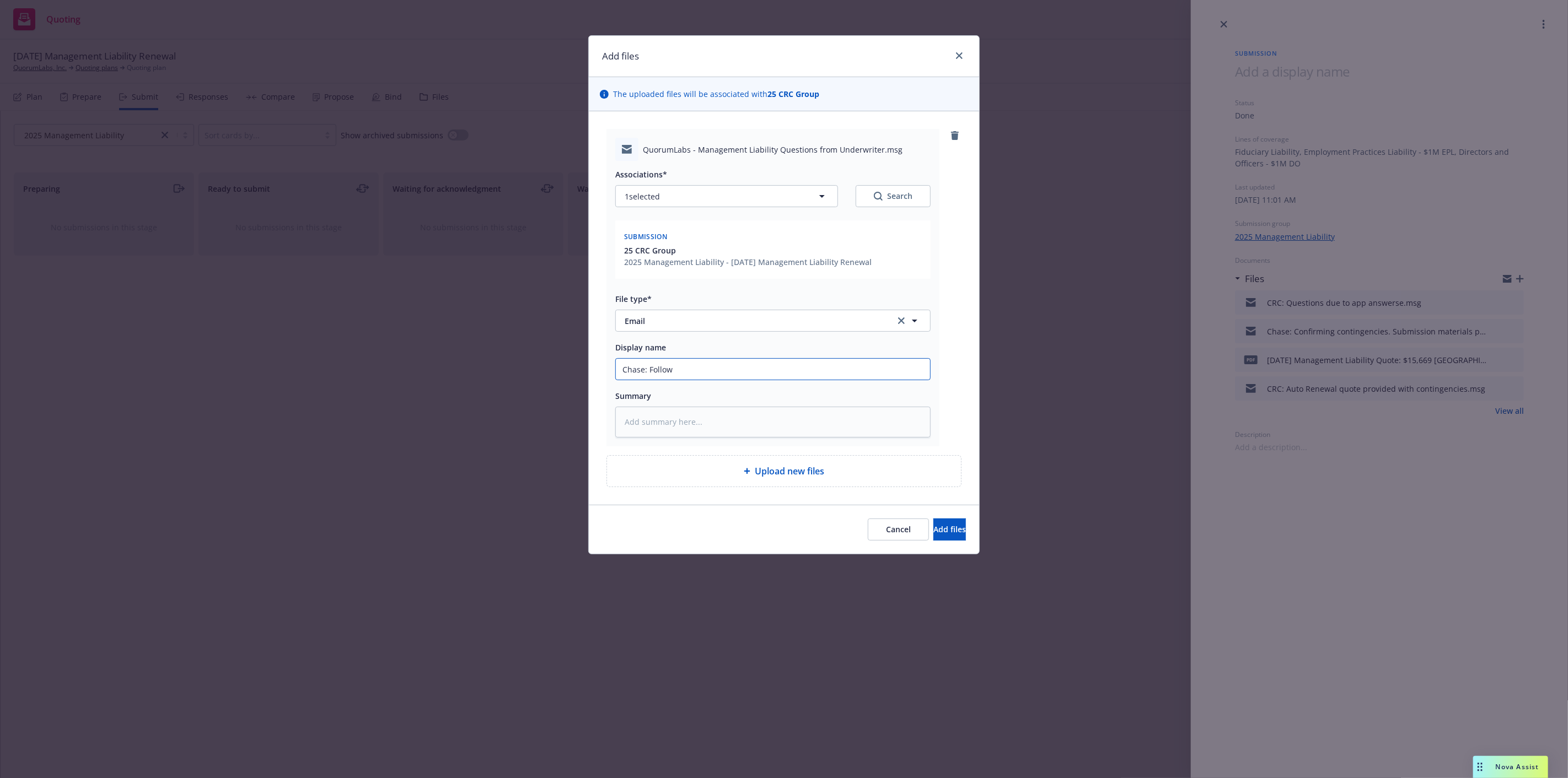
type input "Chase: Follow u"
type textarea "x"
type input "Chase: Follow u"
type textarea "x"
type input "Chase: Follow u p"
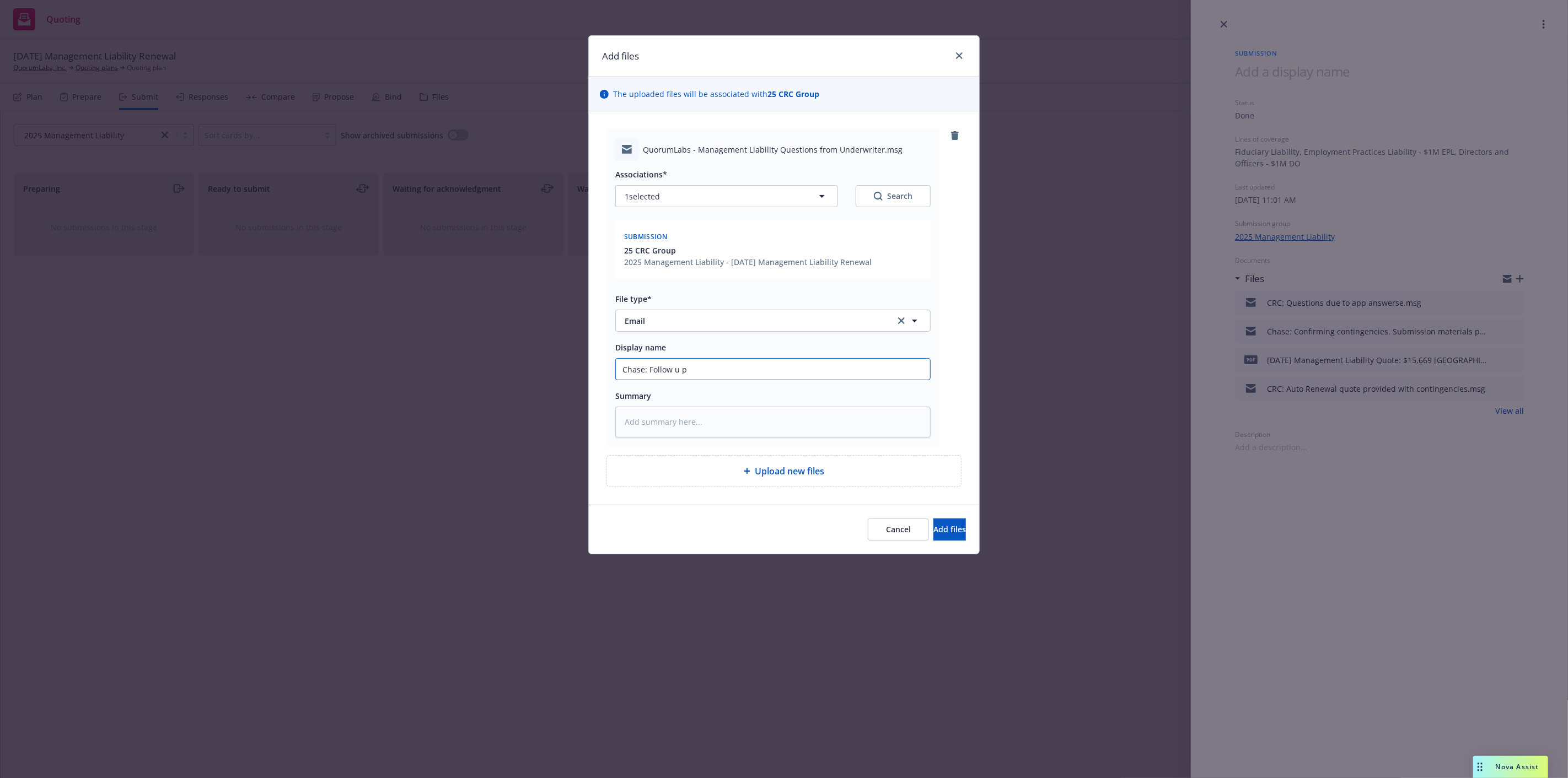
type textarea "x"
type input "Chase: Follow u"
type textarea "x"
type input "Chase: Follow u"
type textarea "x"
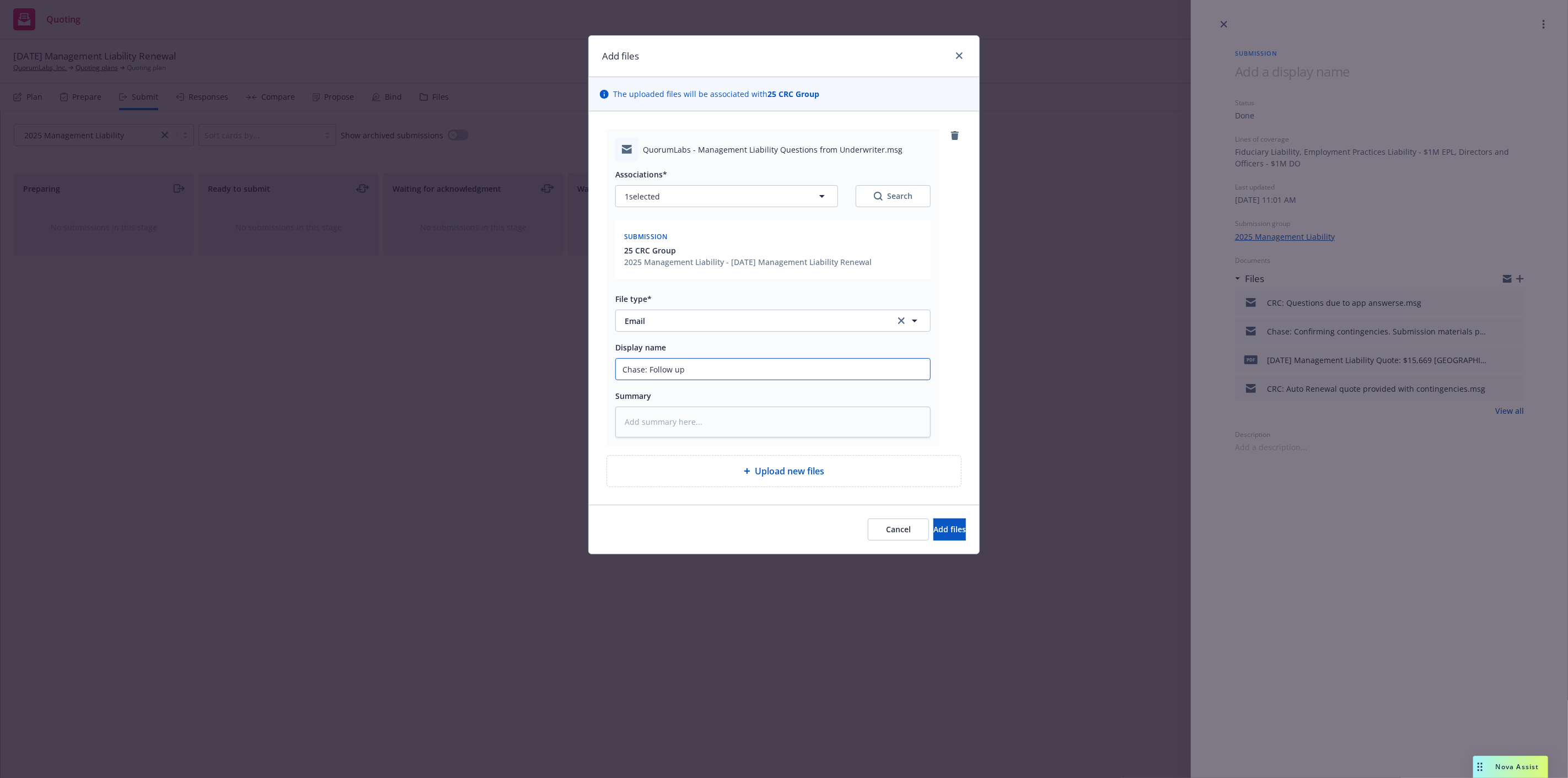
type input "Chase: Follow up"
type textarea "x"
type input "Chase: Follow up f"
type textarea "x"
type input "Chase: Follow up fo"
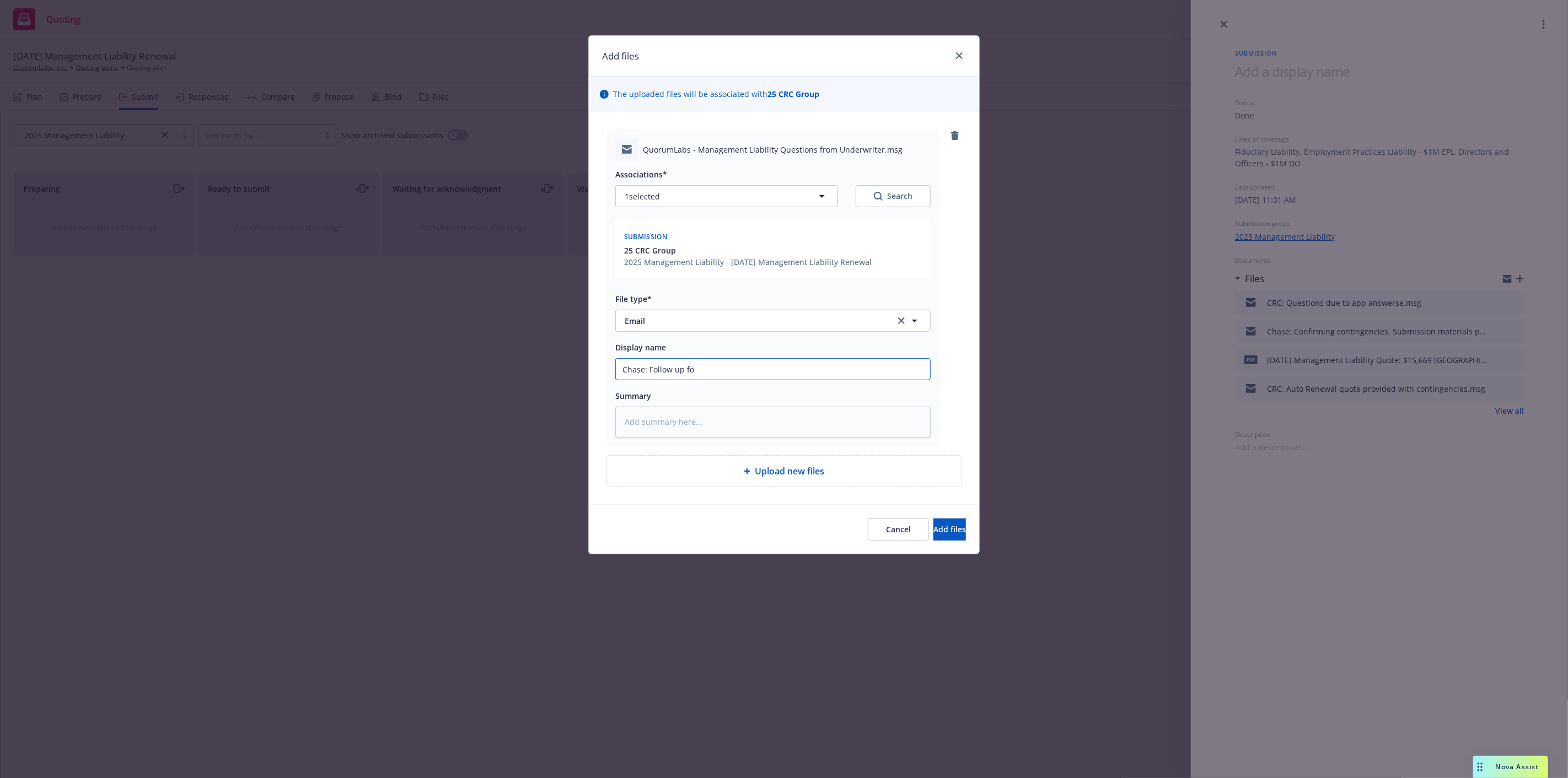
type textarea "x"
type input "Chase: Follow up for"
type textarea "x"
type input "Chase: Follow up for"
type textarea "x"
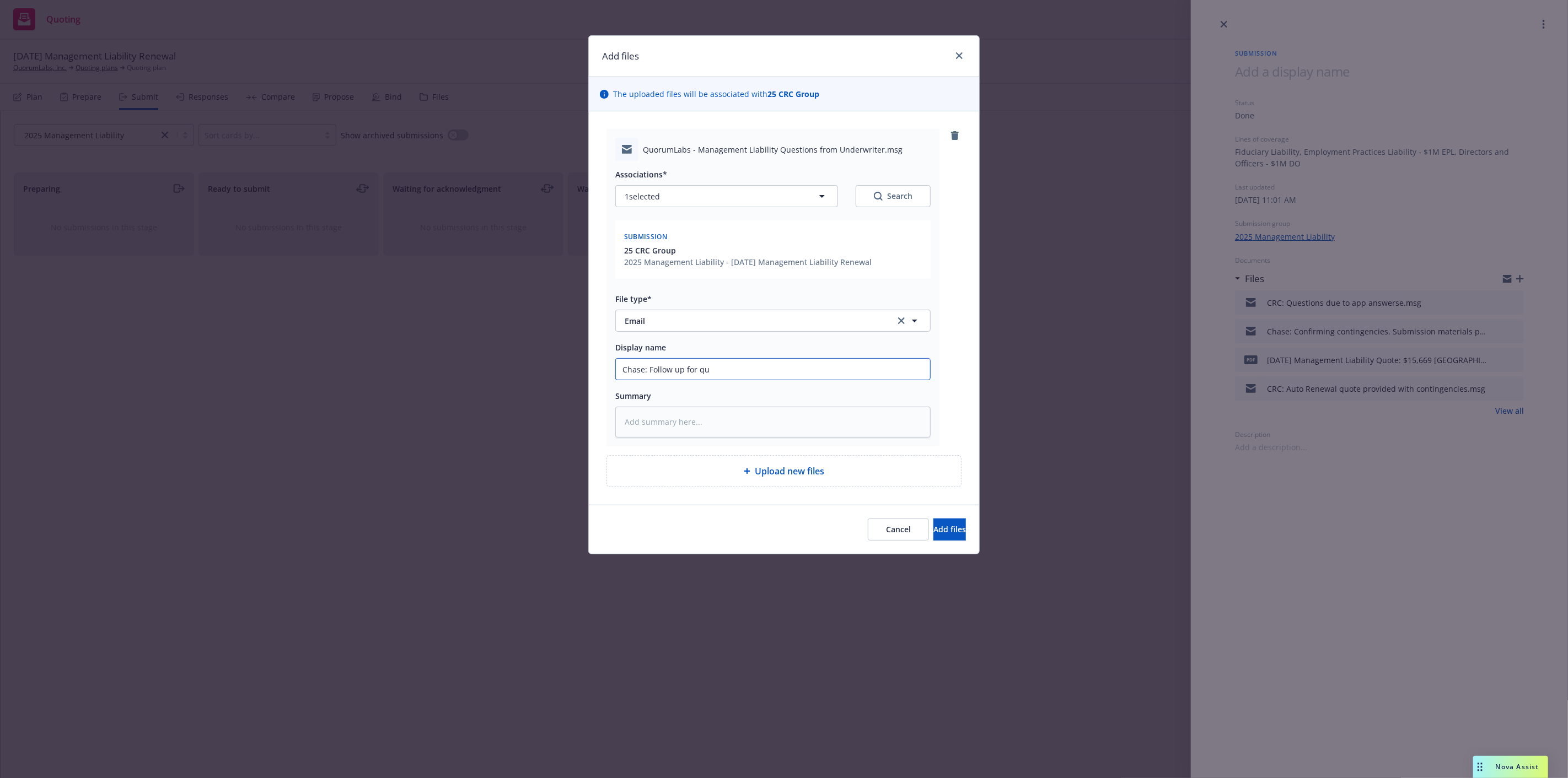
type input "Chase: Follow up for qui"
type textarea "x"
type input "Chase: Follow up for quie"
type textarea "x"
type input "Chase: Follow up for quies"
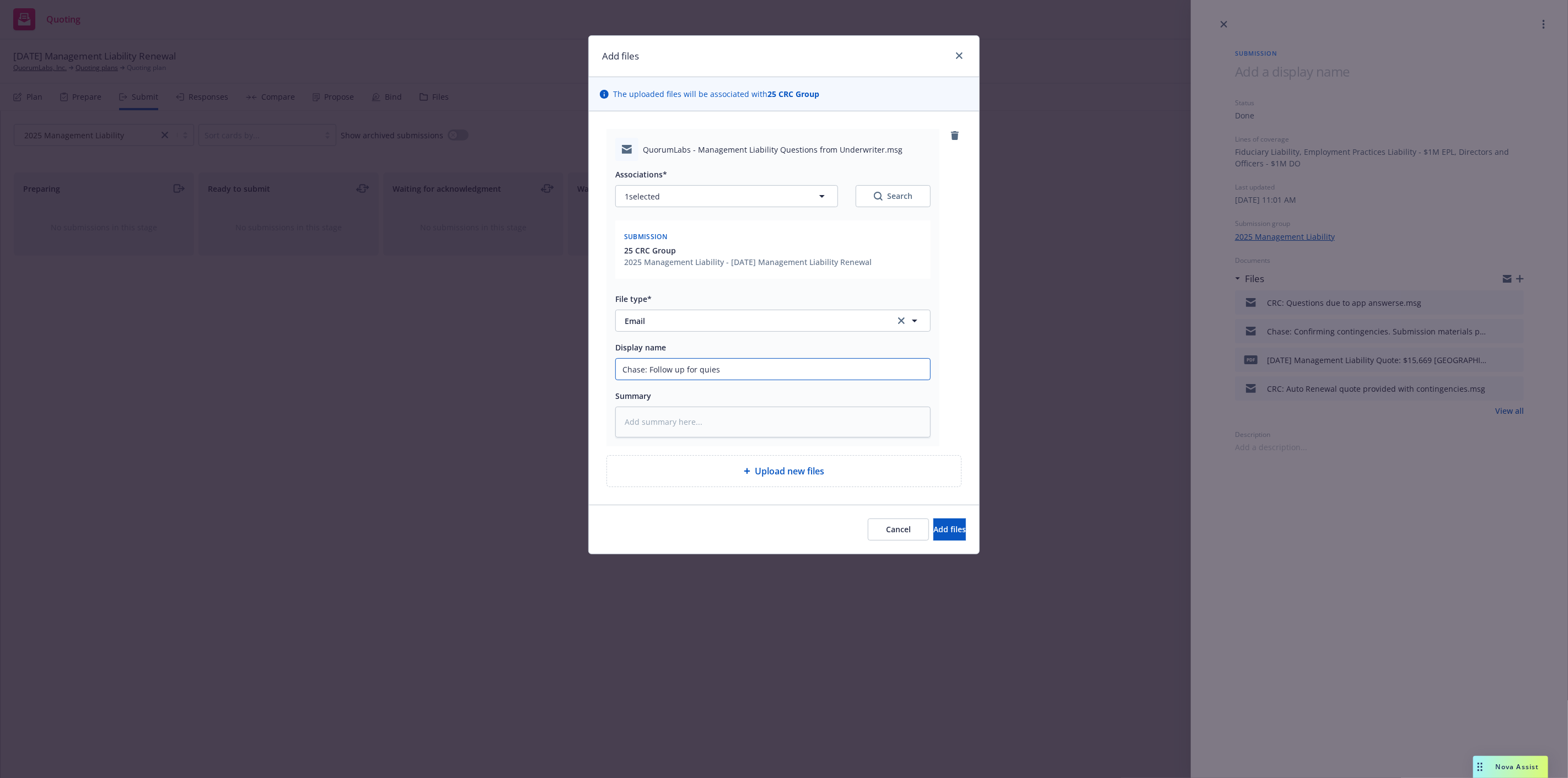
type textarea "x"
type input "Chase: Follow up for quiest"
type textarea "x"
type input "Chase: Follow up for"
type textarea "x"
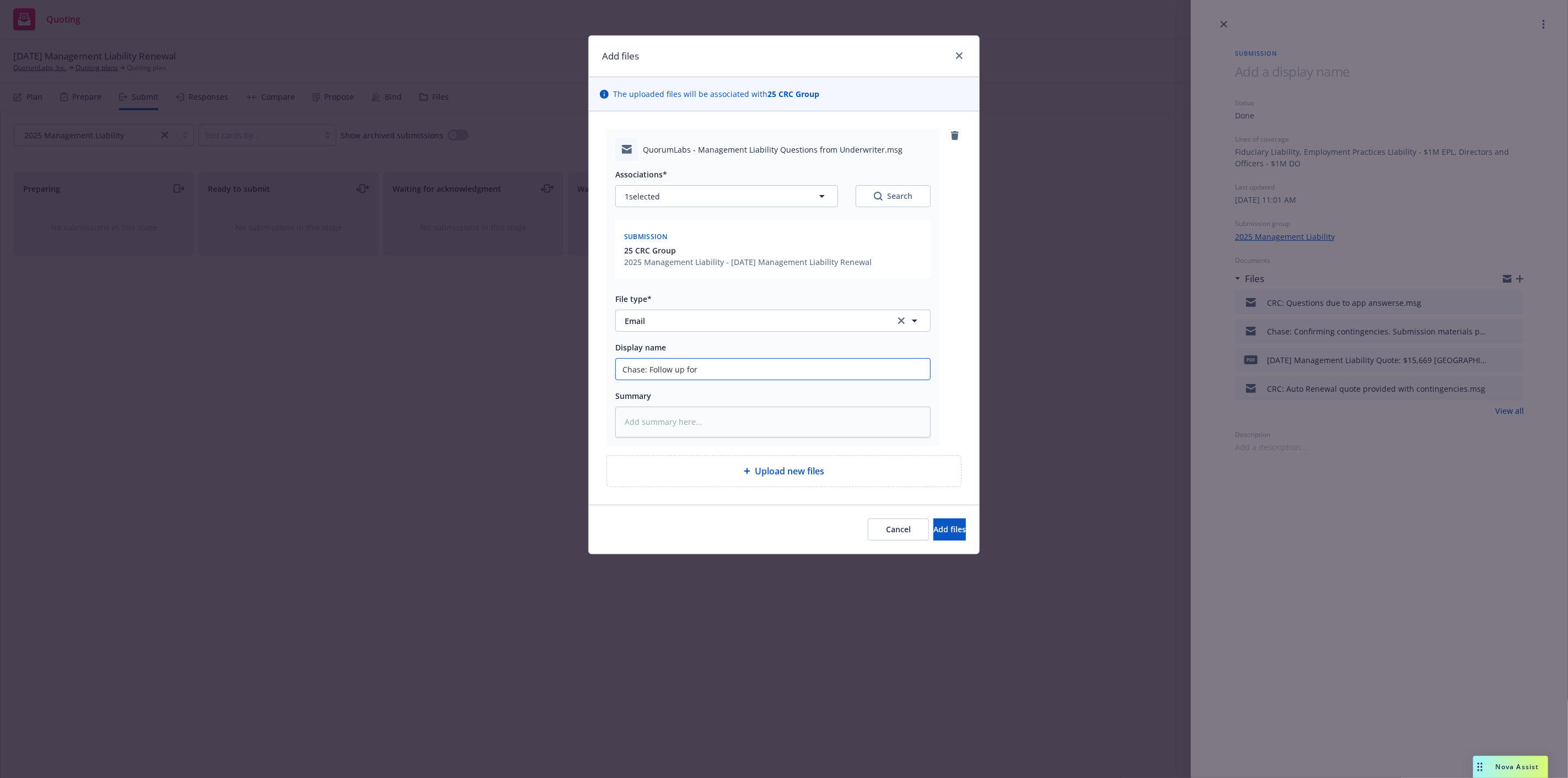
type input "Chase: Follow up"
type textarea "x"
type input "Chase: Follow"
type textarea "x"
type input "Chase:"
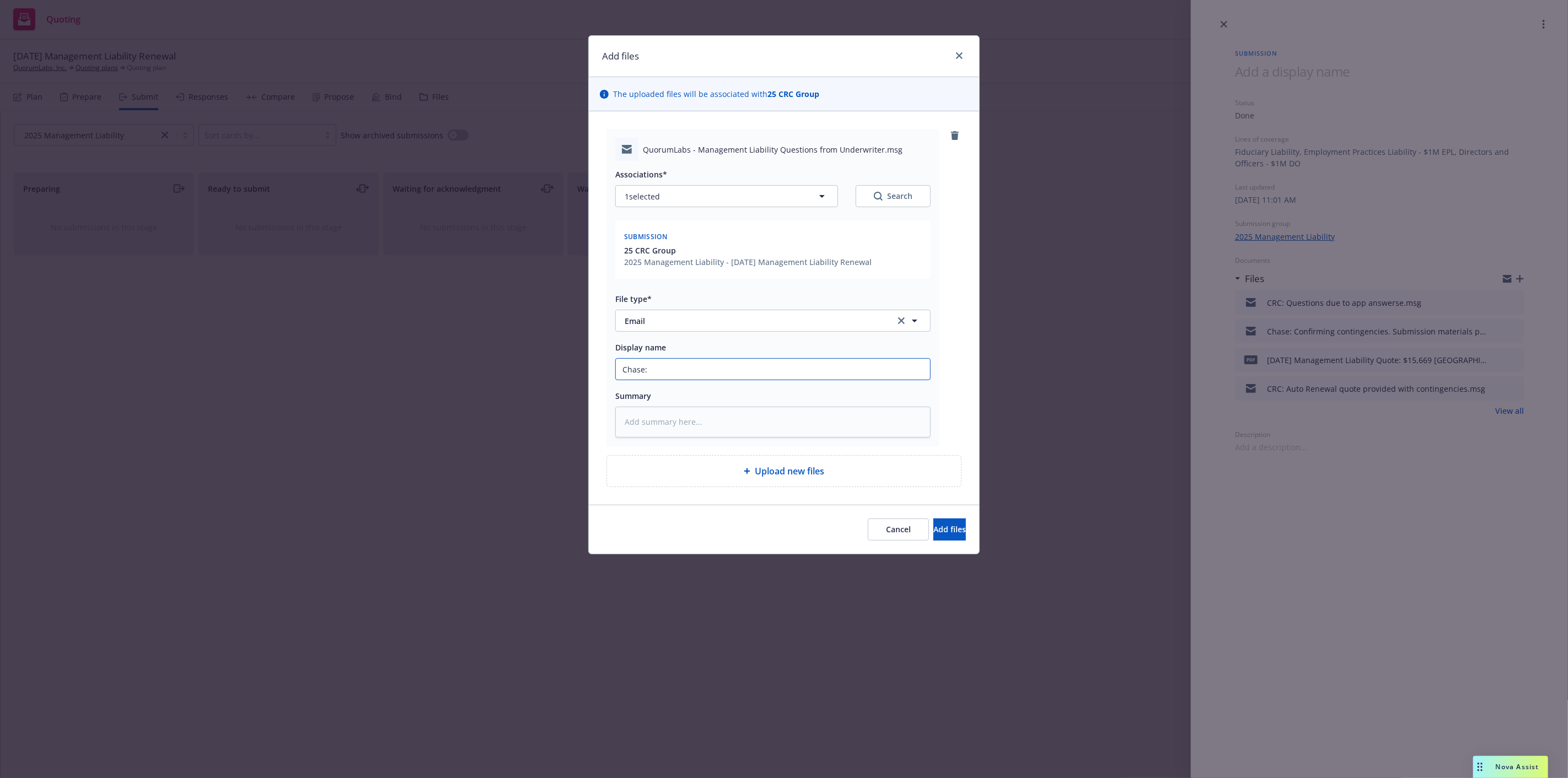
type textarea "x"
type input "Chase: Q"
type textarea "x"
type input "Chase: Qu"
type textarea "x"
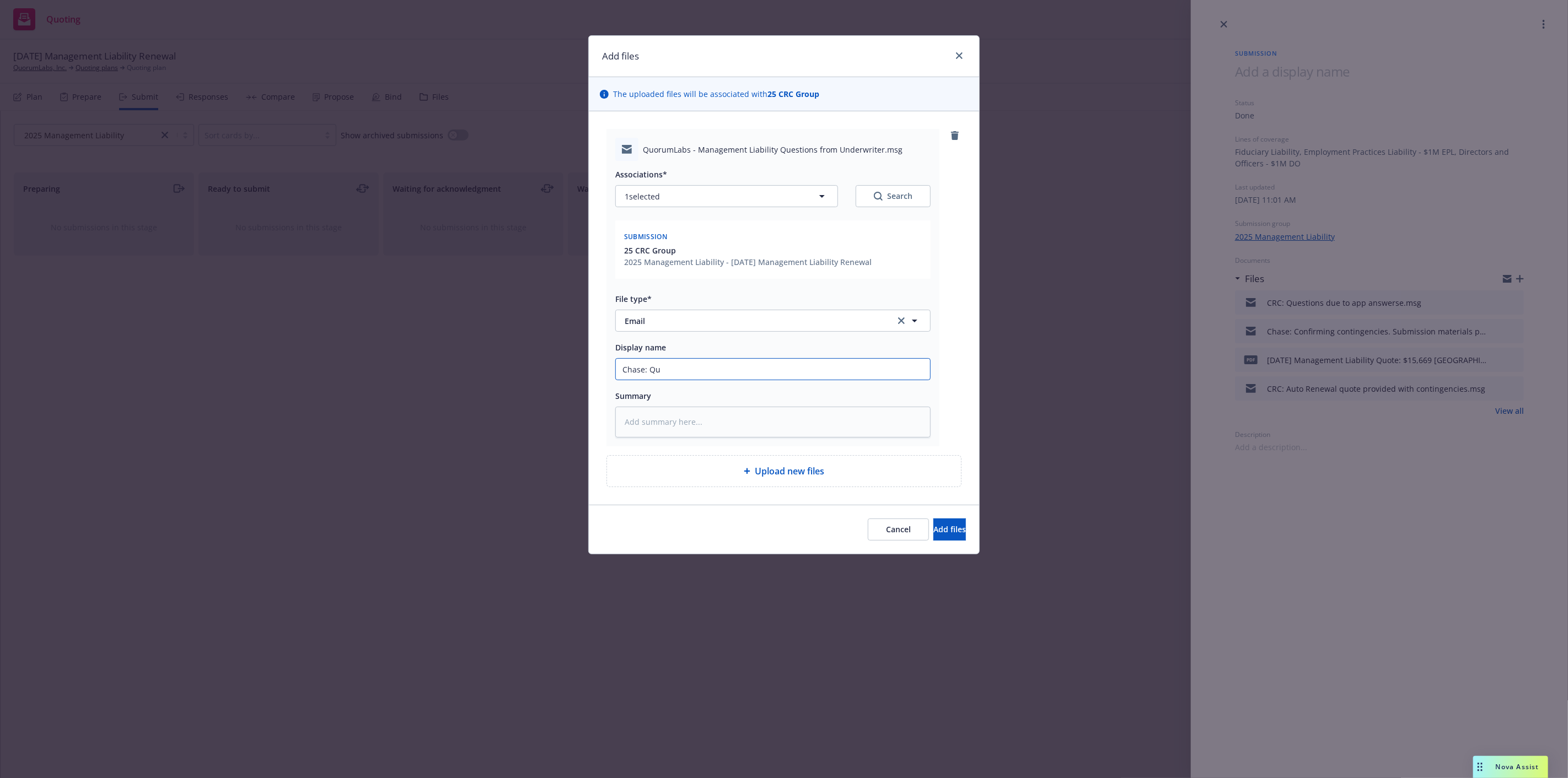
type input "Chase: Que"
type textarea "x"
type input "Chase: Ques"
type textarea "x"
type input "Chase: Questi"
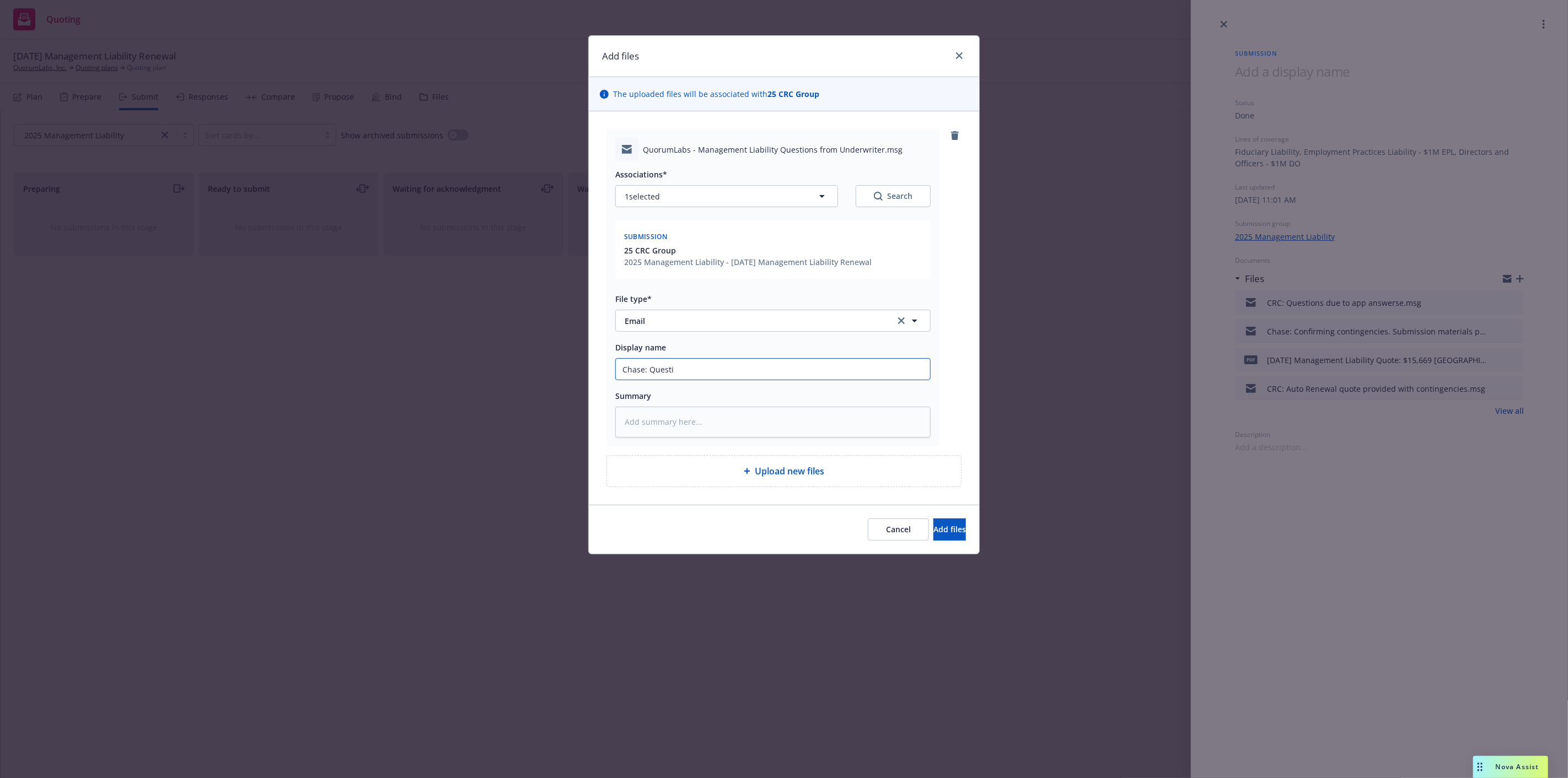
type textarea "x"
type input "Chase: Questio"
type textarea "x"
type input "Chase: Questions"
type textarea "x"
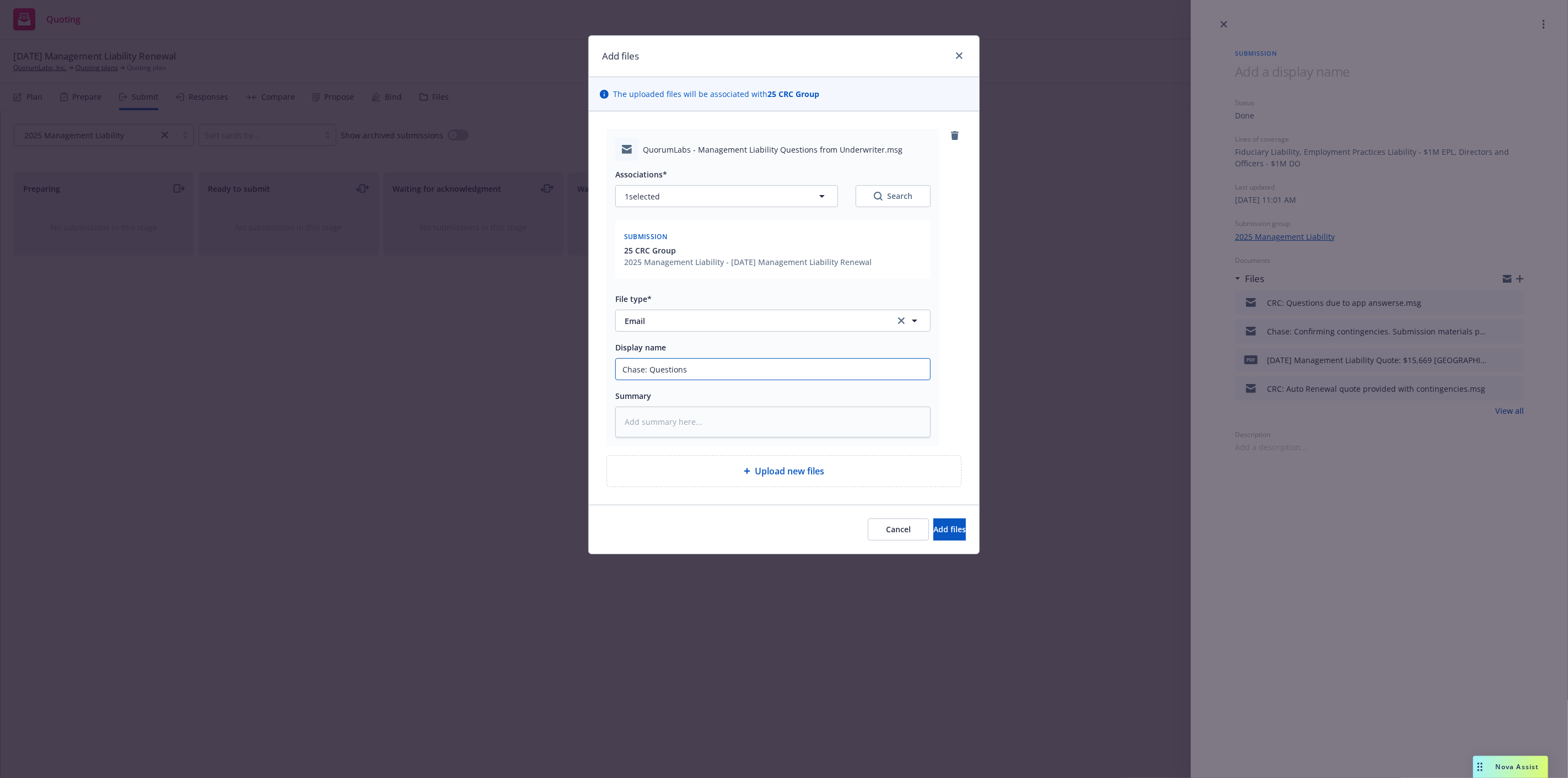
type input "Chase: Questions"
type textarea "x"
type input "Chase: Questions se"
type textarea "x"
type input "Chase: Questions sen"
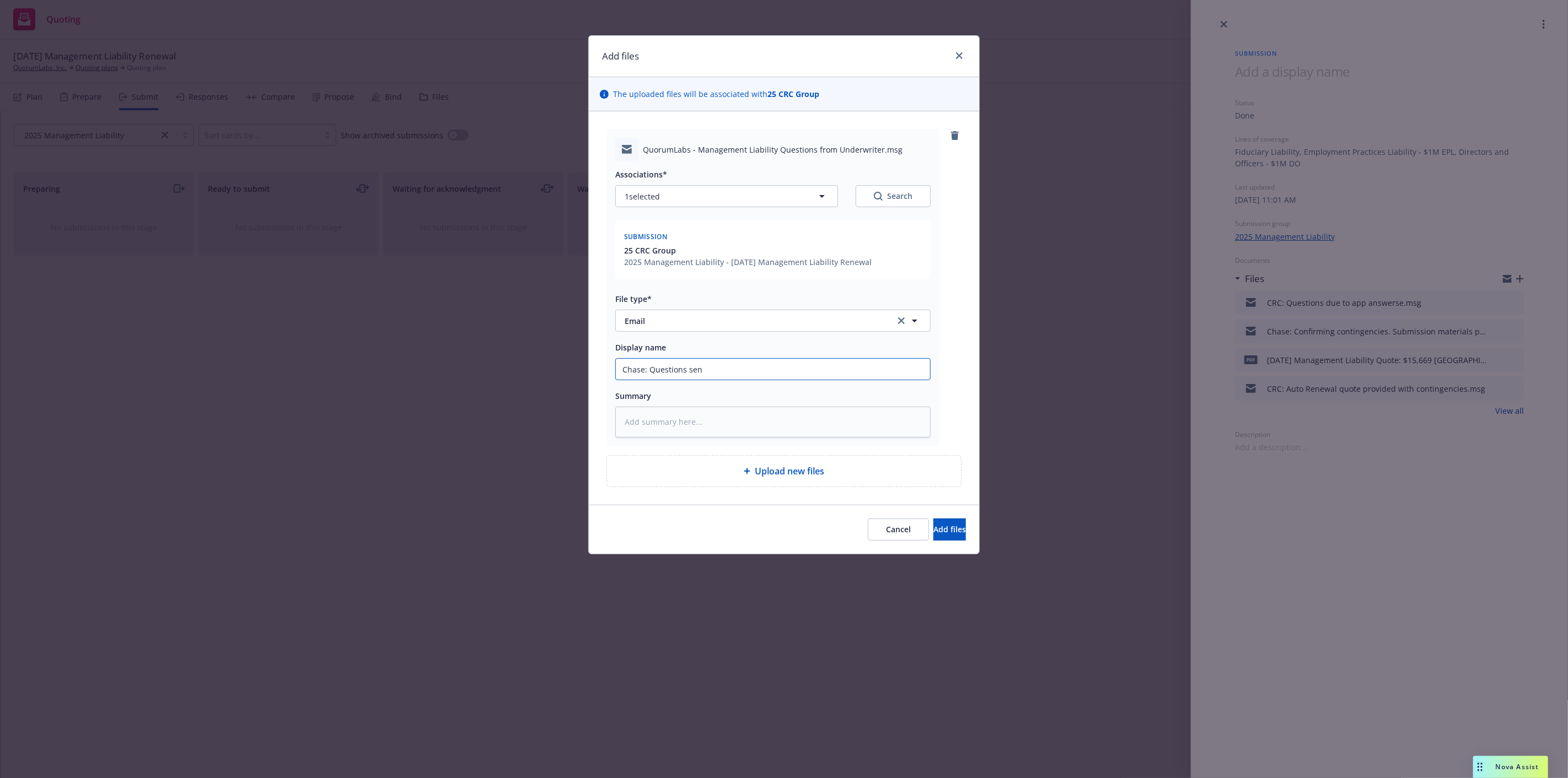
type textarea "x"
type input "Chase: Questions sent"
type textarea "x"
type input "Chase: Questions sent t"
type textarea "x"
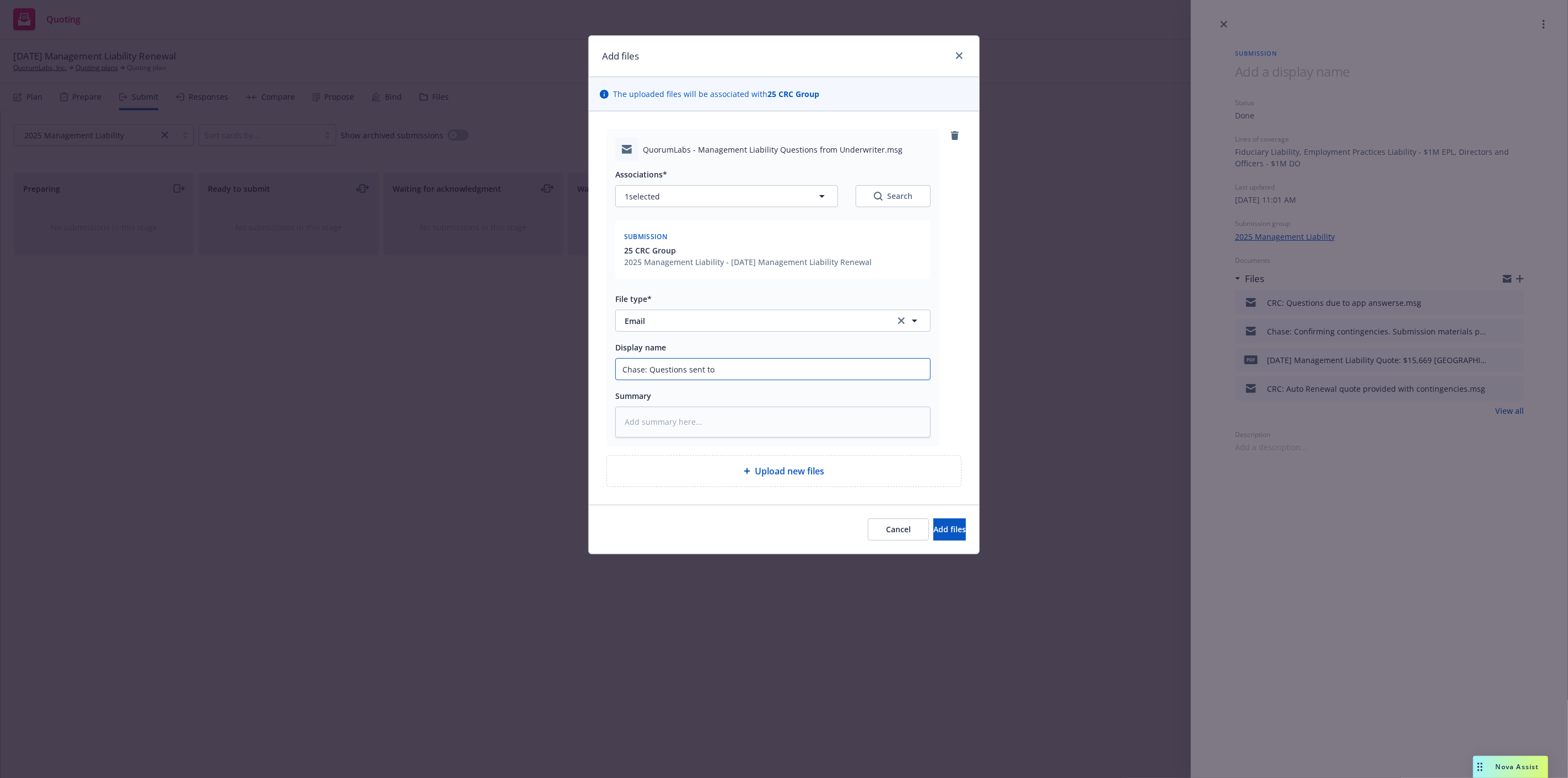
type input "Chase: Questions sent to"
type textarea "x"
type input "Chase: Questions sent to c"
type textarea "x"
type input "Chase: Questions sent to cl"
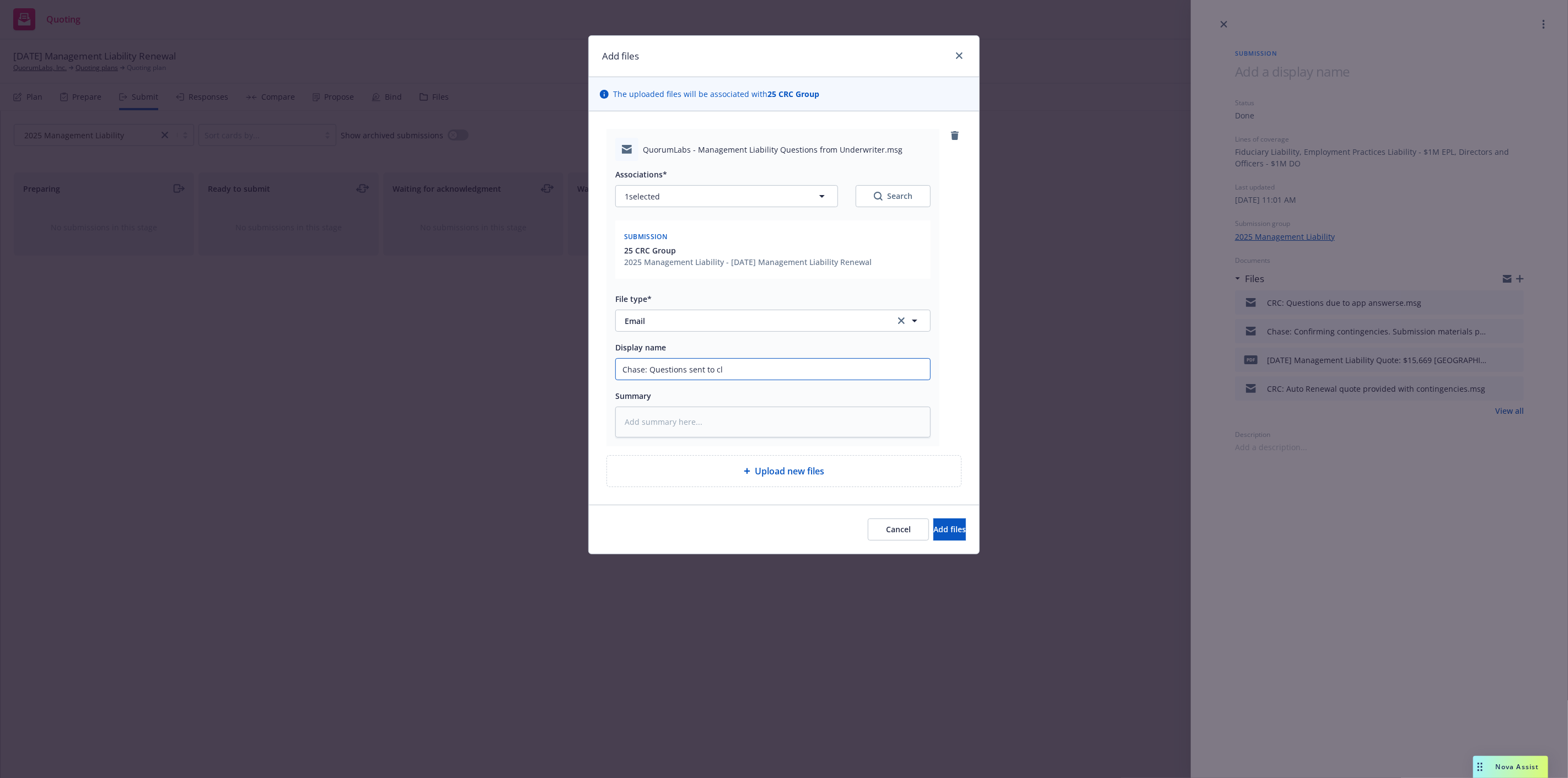
type textarea "x"
type input "Chase: Questions sent to clie"
type textarea "x"
type input "Chase: Questions sent to clien"
type textarea "x"
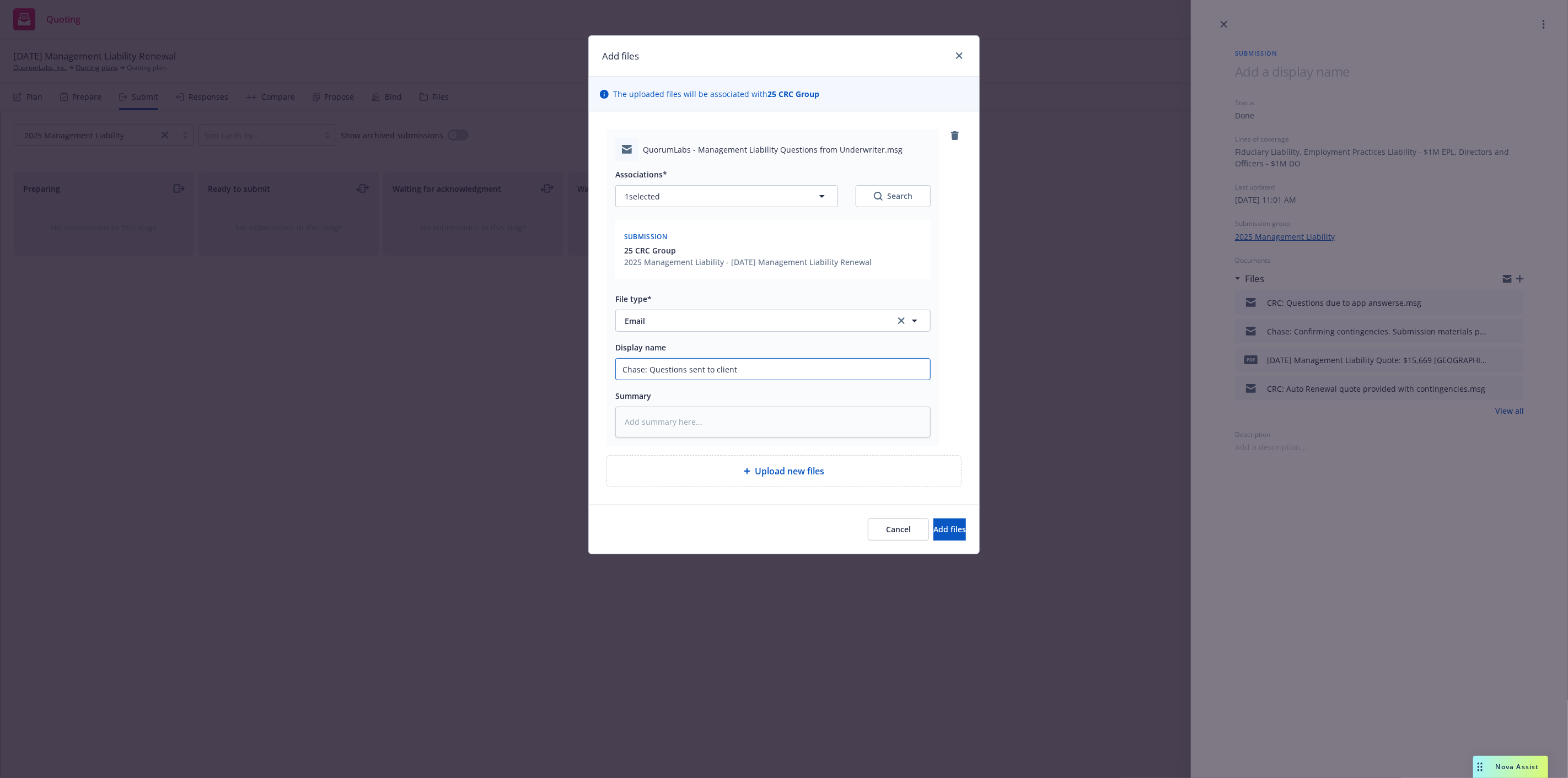
type input "Chase: Questions sent to client"
click at [934, 518] on button "Add files" at bounding box center [950, 529] width 33 height 22
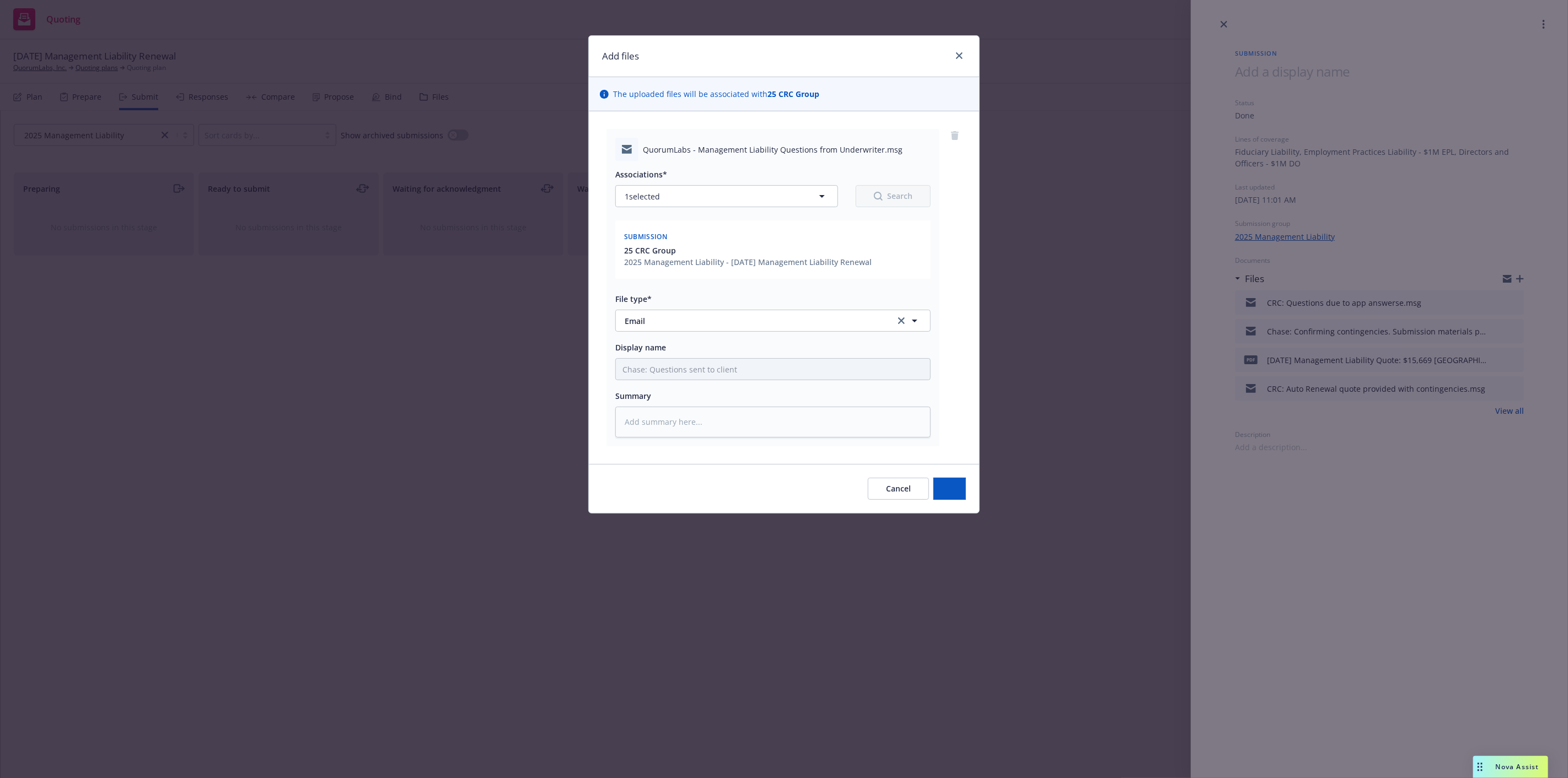
type textarea "x"
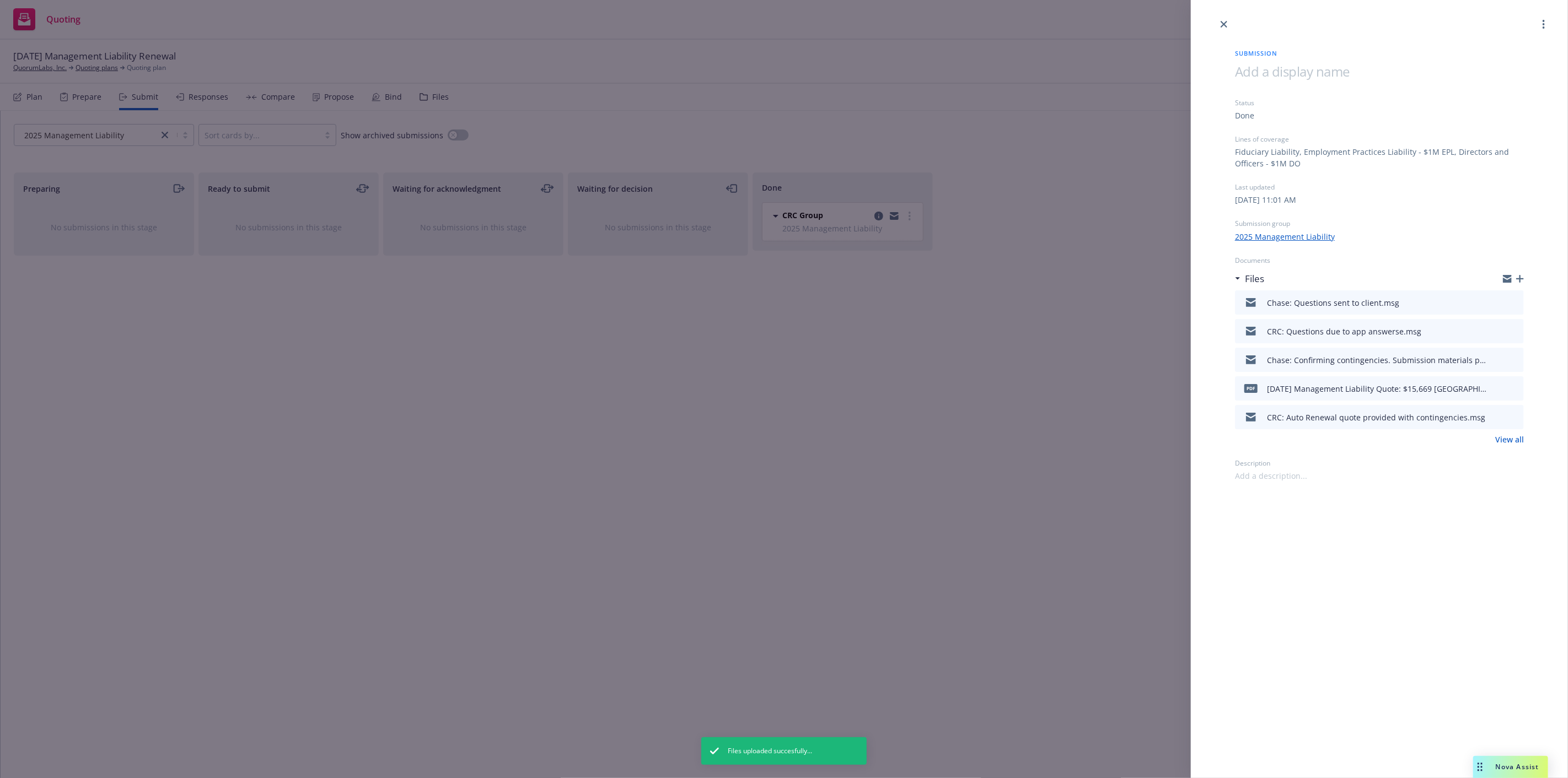
click at [1022, 355] on div "Submission Status Done Lines of coverage Fiduciary Liability, Employment Practi…" at bounding box center [784, 389] width 1568 height 778
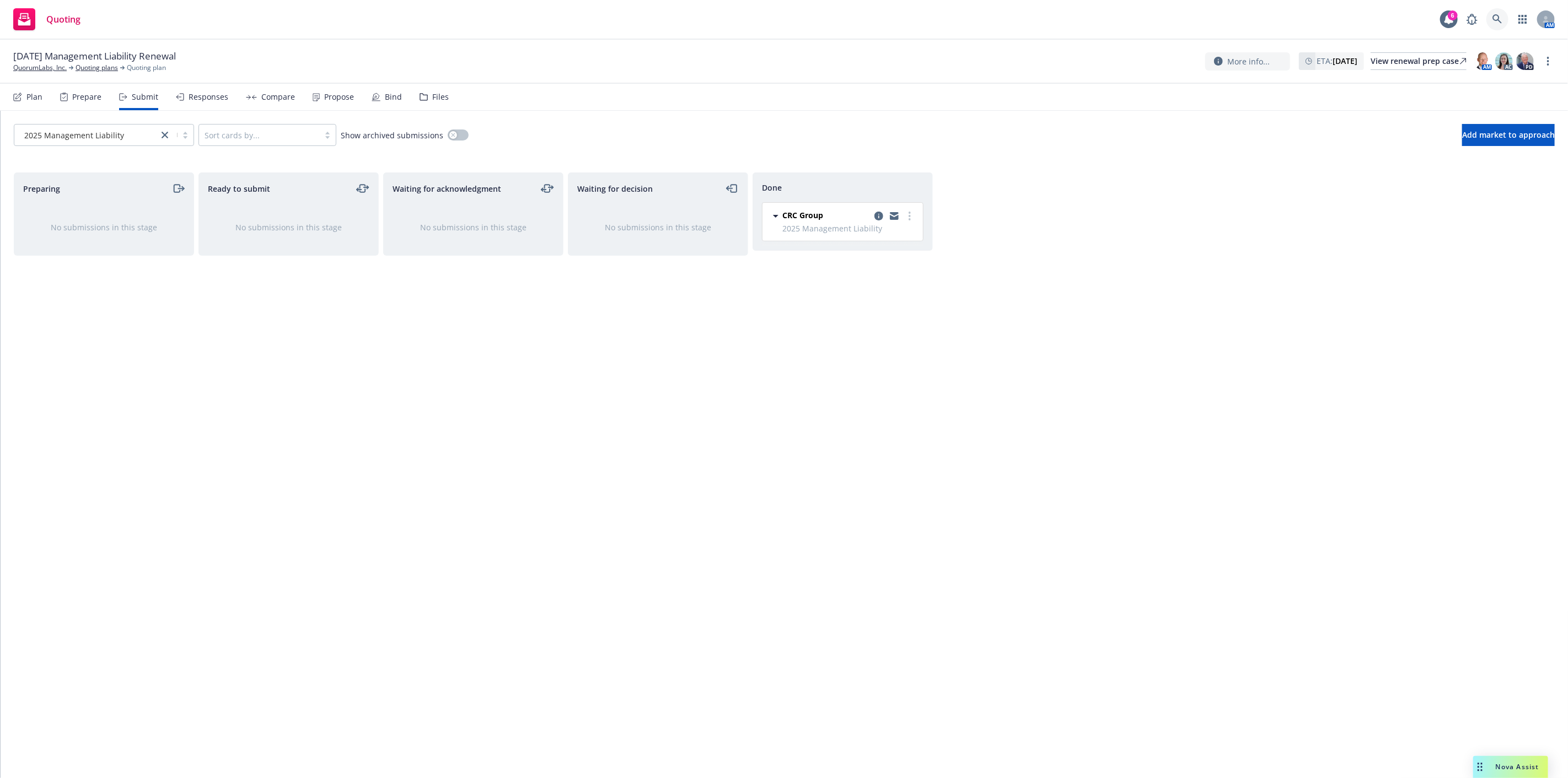
click at [1496, 24] on icon at bounding box center [1497, 19] width 10 height 10
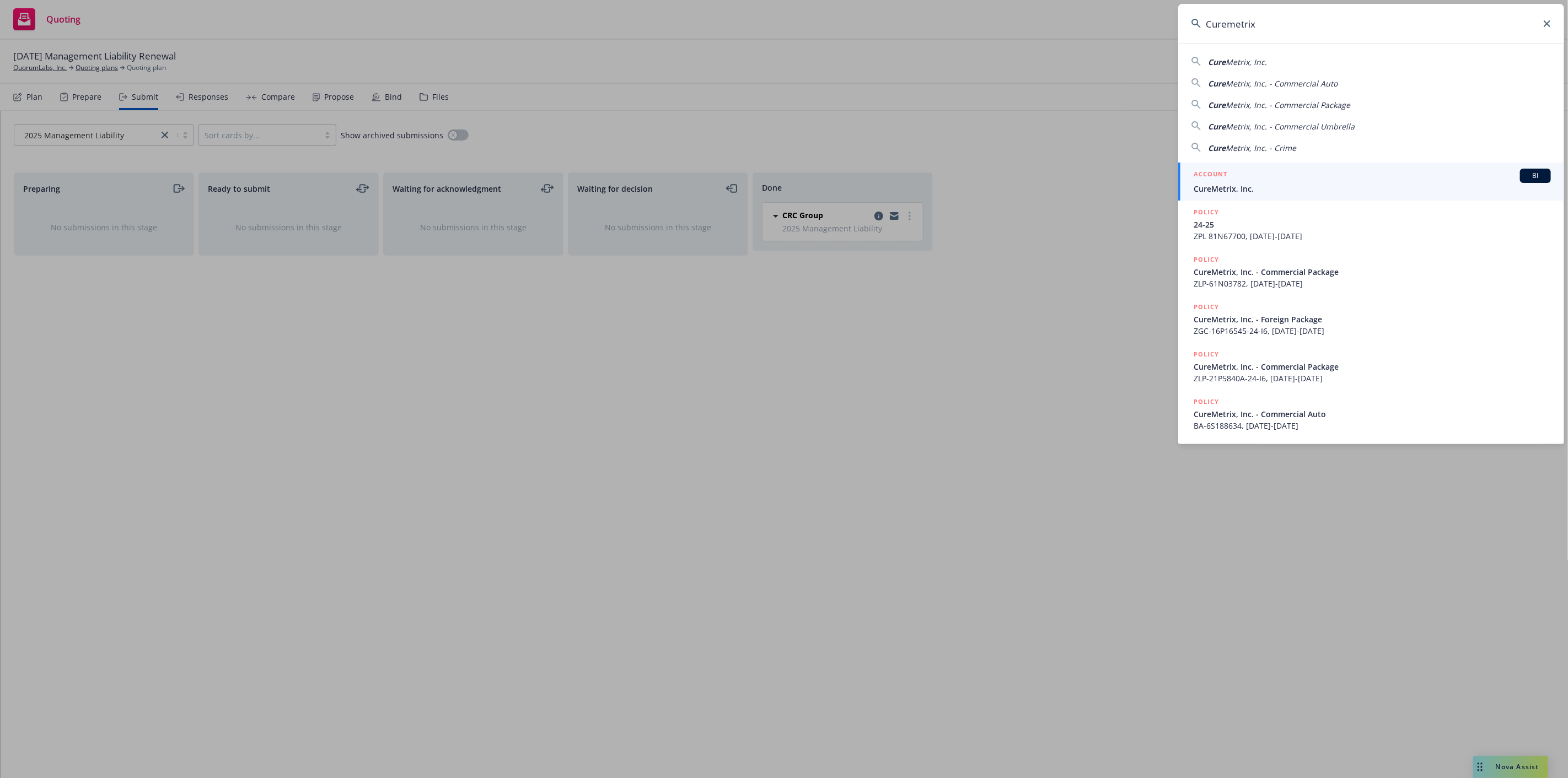
type input "Curemetrix"
click at [1437, 185] on span "CureMetrix, Inc." at bounding box center [1372, 188] width 357 height 12
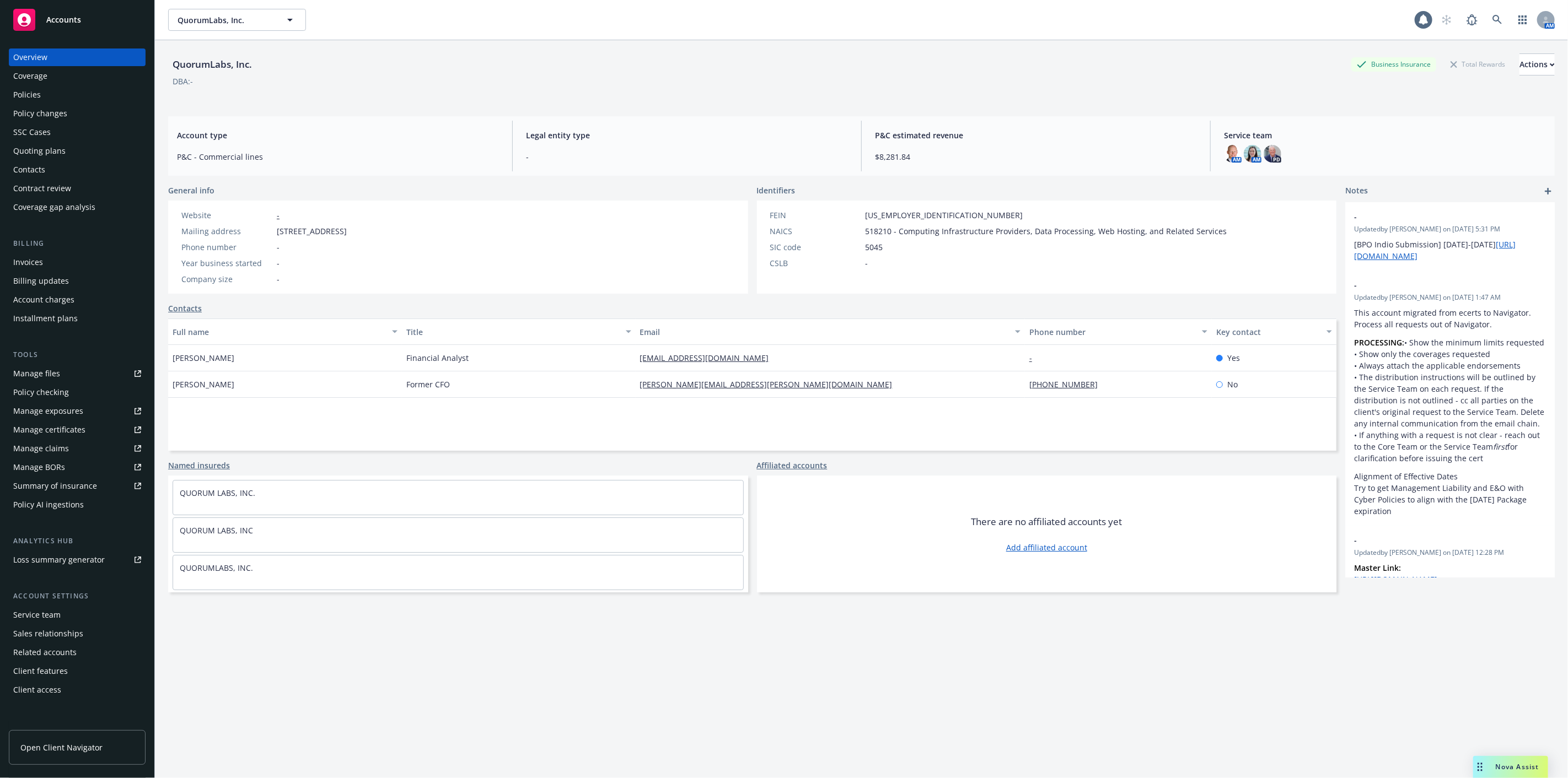
click at [30, 166] on div "Contacts" at bounding box center [29, 169] width 32 height 17
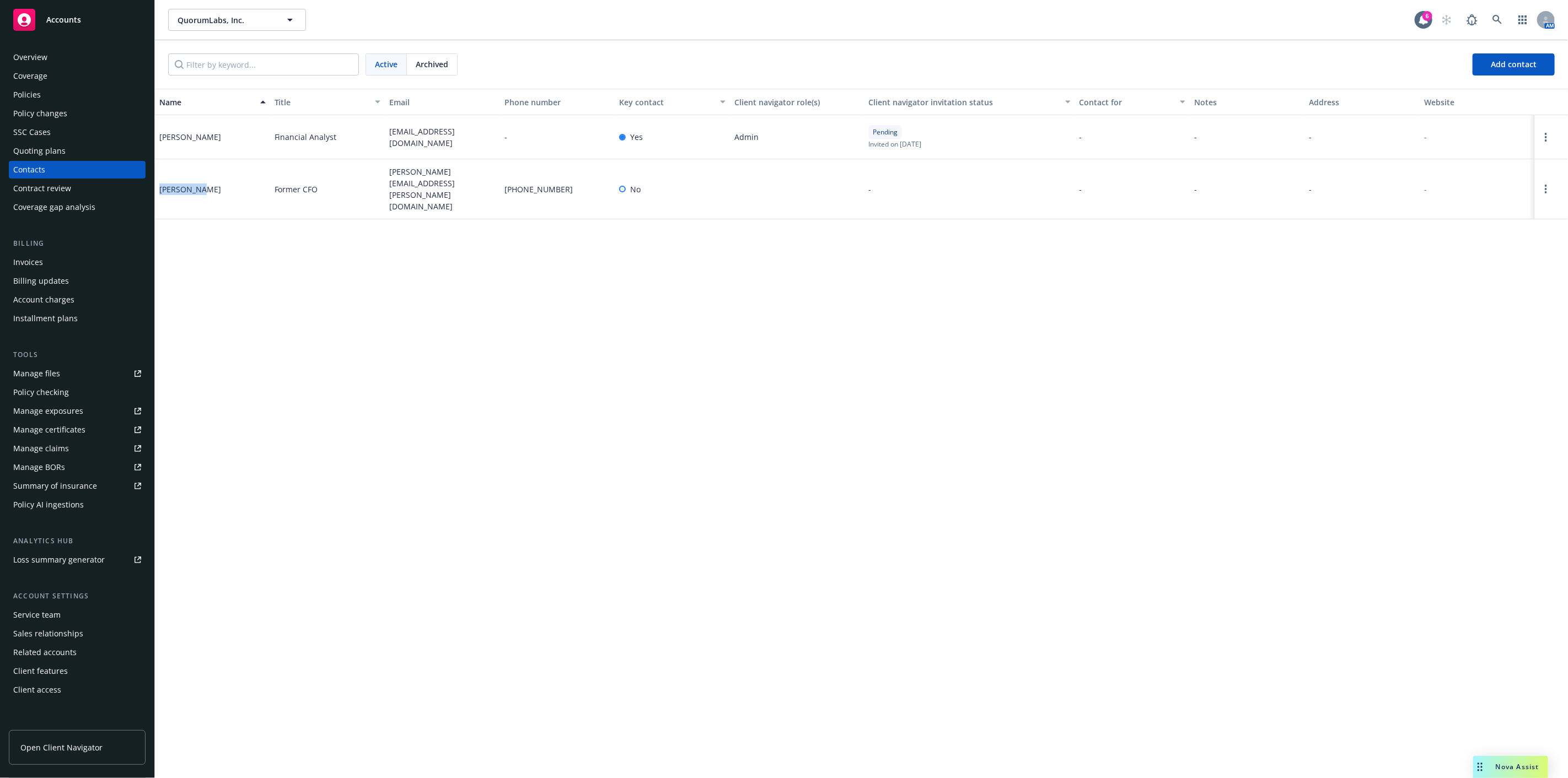
drag, startPoint x: 198, startPoint y: 182, endPoint x: 191, endPoint y: 187, distance: 8.6
click at [163, 184] on div "Mike Kerby" at bounding box center [190, 189] width 62 height 12
click at [288, 203] on div "Former CFO" at bounding box center [328, 189] width 115 height 60
drag, startPoint x: 406, startPoint y: 141, endPoint x: 379, endPoint y: 139, distance: 27.1
click at [379, 127] on div "Bryce Troedson Financial Analyst bryce.troedson@quorum.com - Yes Admin Pending …" at bounding box center [861, 137] width 1413 height 44
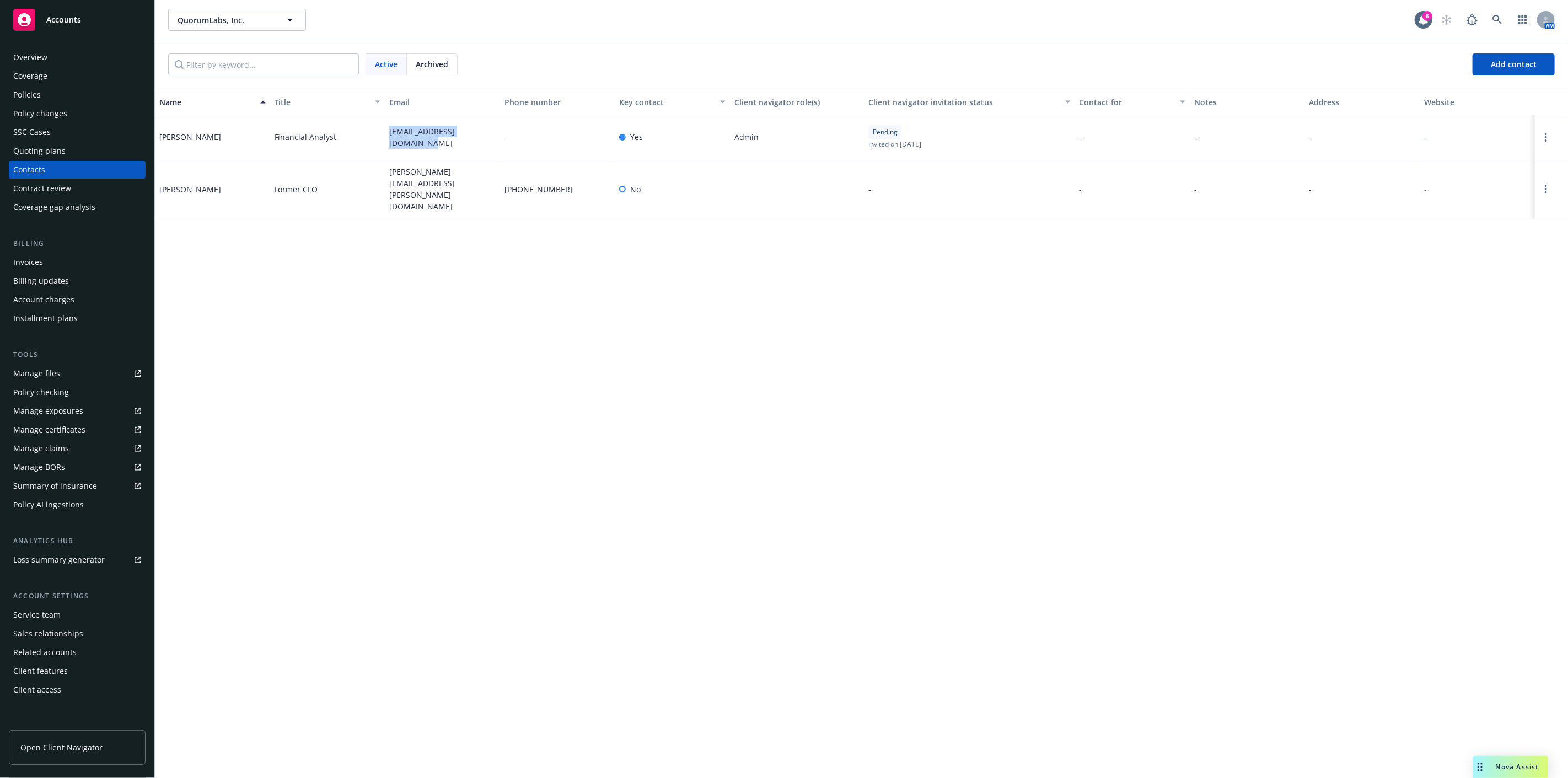
copy div "bryce.troedson@quorum.com"
click at [452, 180] on span "mike.kerby@quorum.com" at bounding box center [442, 188] width 107 height 46
click at [455, 178] on span "mike.kerby@quorum.com" at bounding box center [442, 188] width 107 height 46
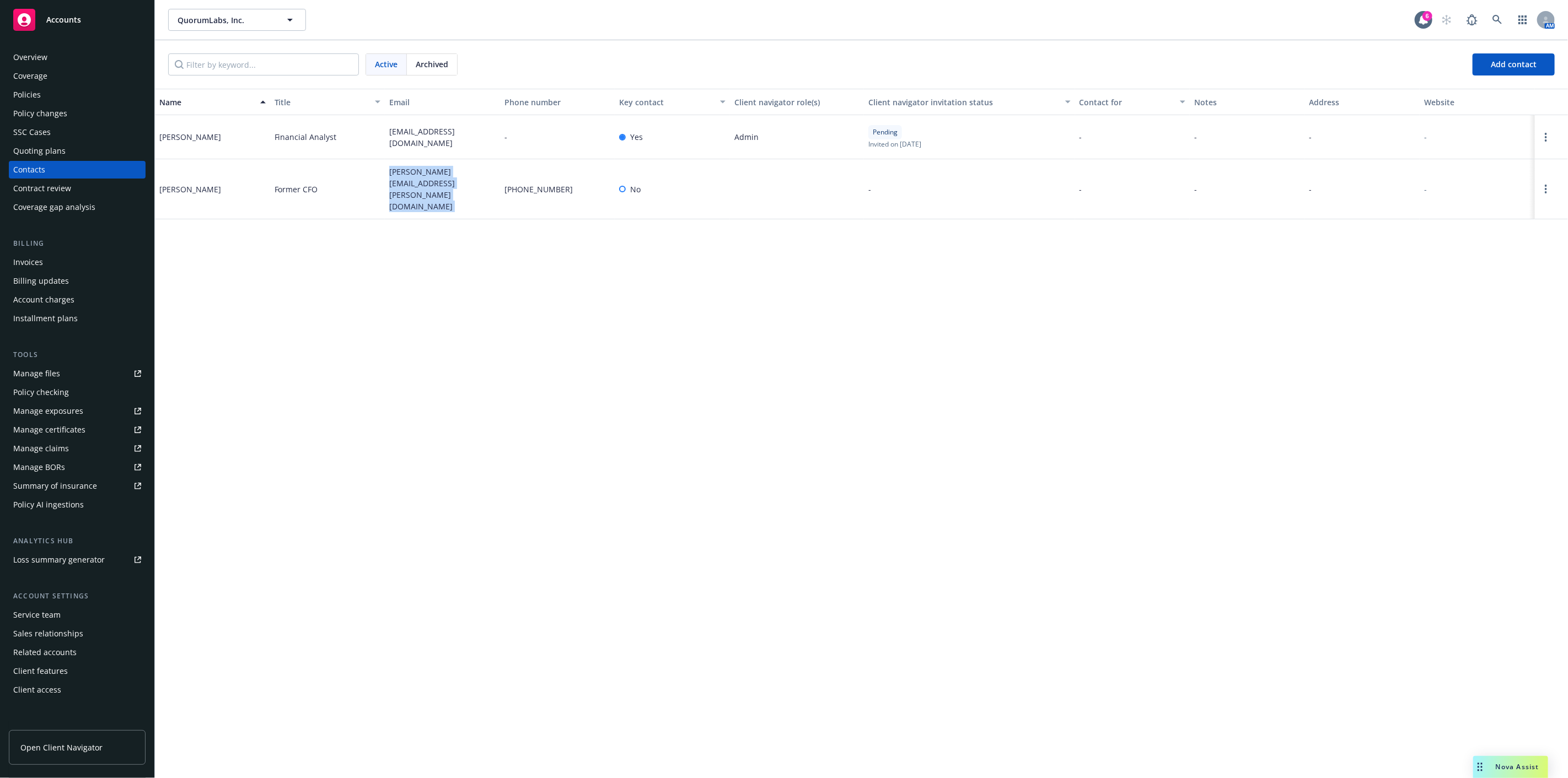
click at [455, 178] on span "mike.kerby@quorum.com" at bounding box center [442, 188] width 107 height 46
click at [107, 88] on div "Policies" at bounding box center [77, 94] width 128 height 17
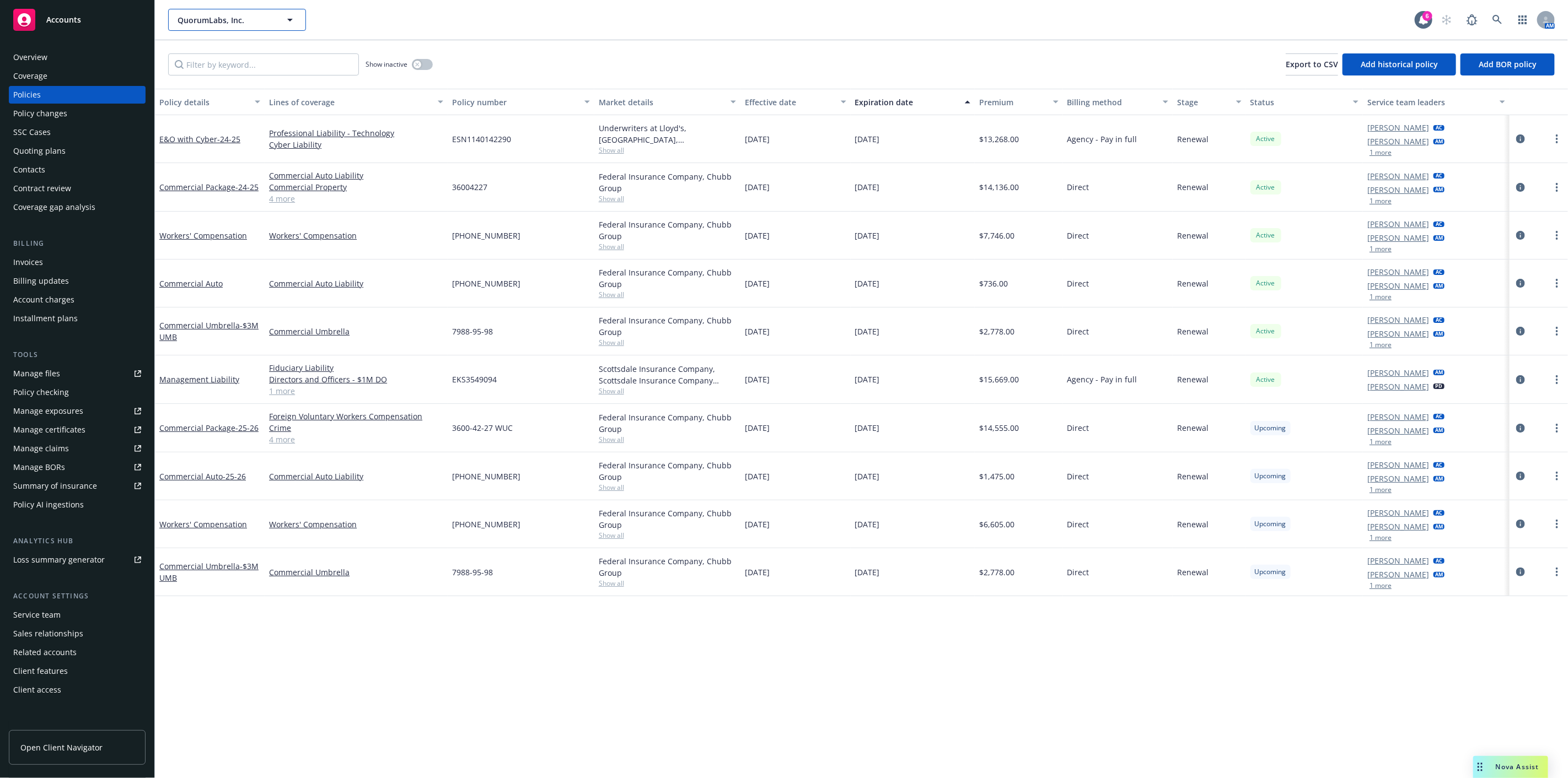
click at [182, 21] on span "QuorumLabs, Inc." at bounding box center [224, 20] width 95 height 12
type input "curemetrix"
click at [187, 43] on div "CureMetrix, Inc." at bounding box center [209, 52] width 67 height 16
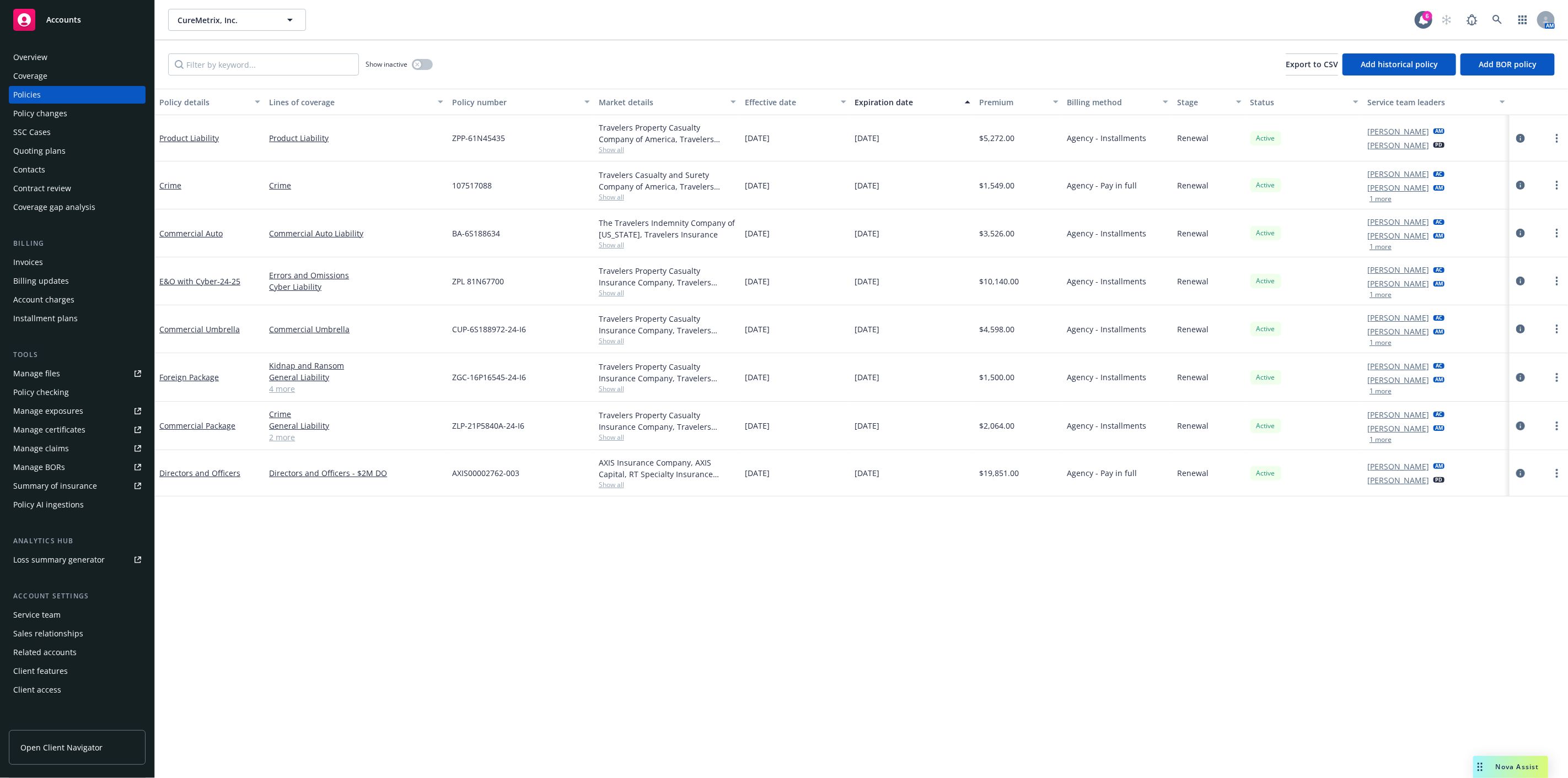
click at [81, 145] on div "Quoting plans" at bounding box center [77, 150] width 128 height 17
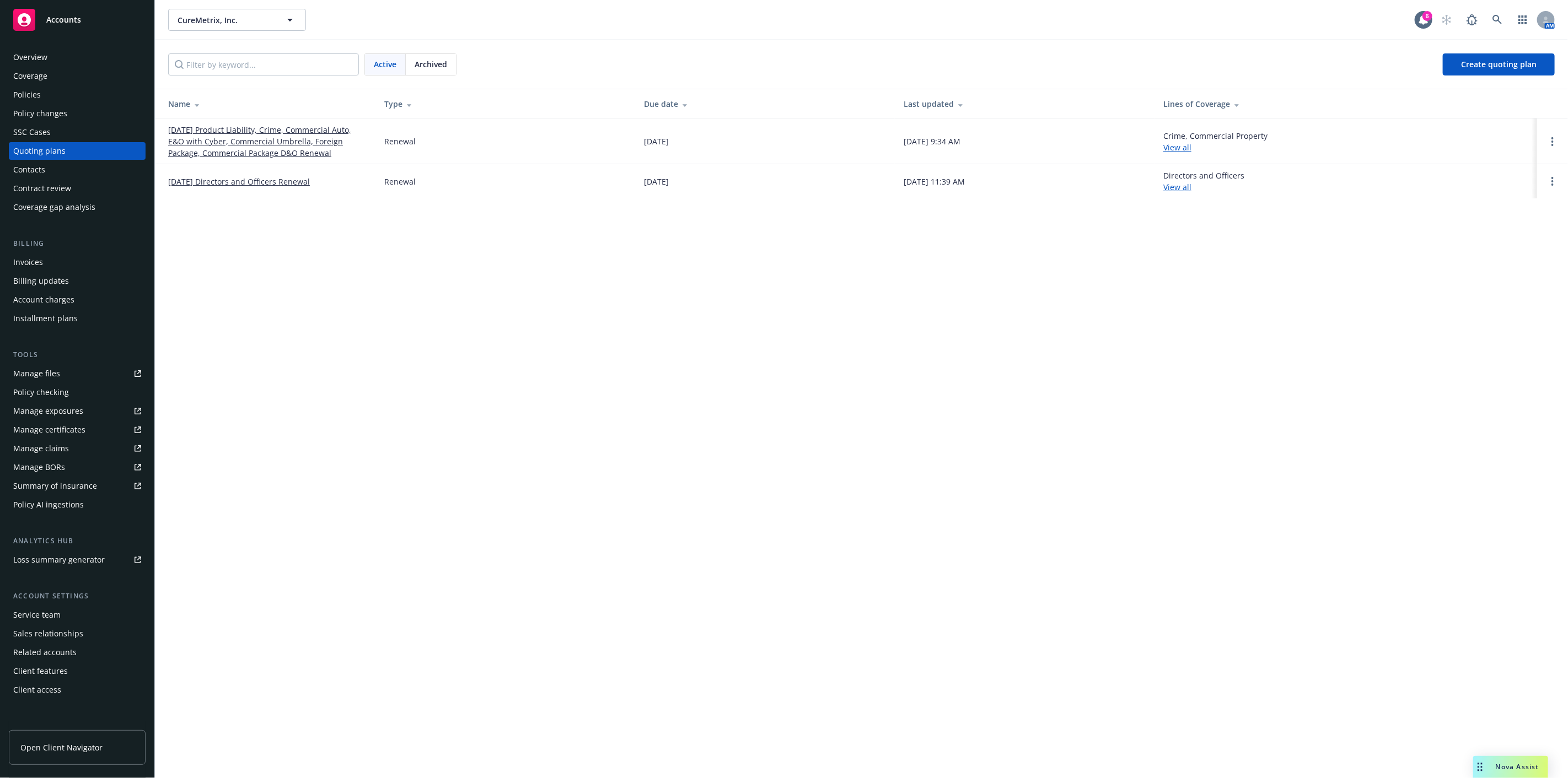
click at [175, 149] on link "[DATE] Product Liability, Crime, Commercial Auto, E&O with Cyber, Commercial Um…" at bounding box center [267, 141] width 198 height 34
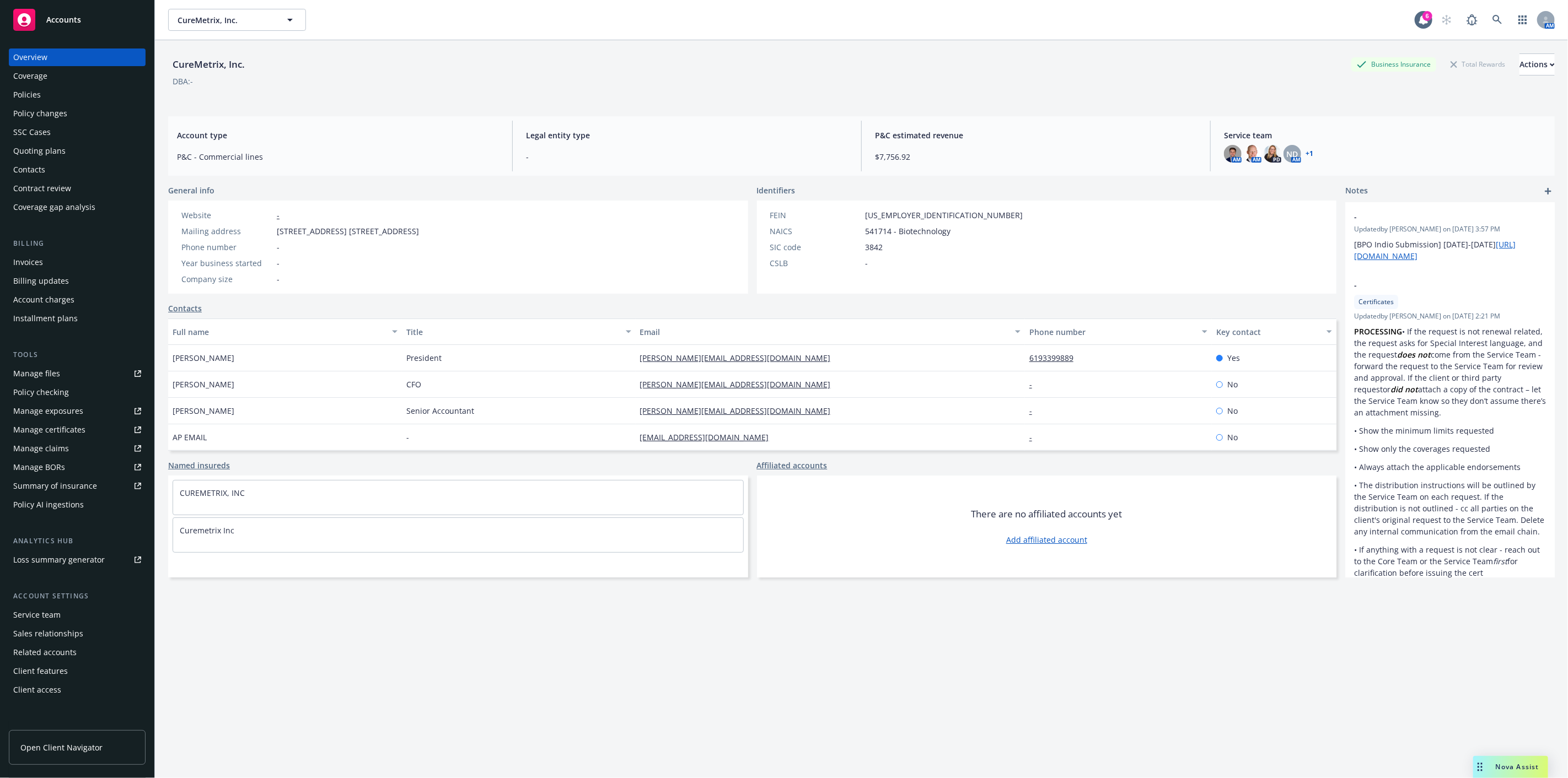
click at [787, 603] on div "CureMetrix, Inc. Business Insurance Total Rewards Actions DBA: - Account type P…" at bounding box center [861, 422] width 1387 height 765
click at [87, 86] on div "Policies" at bounding box center [77, 94] width 128 height 17
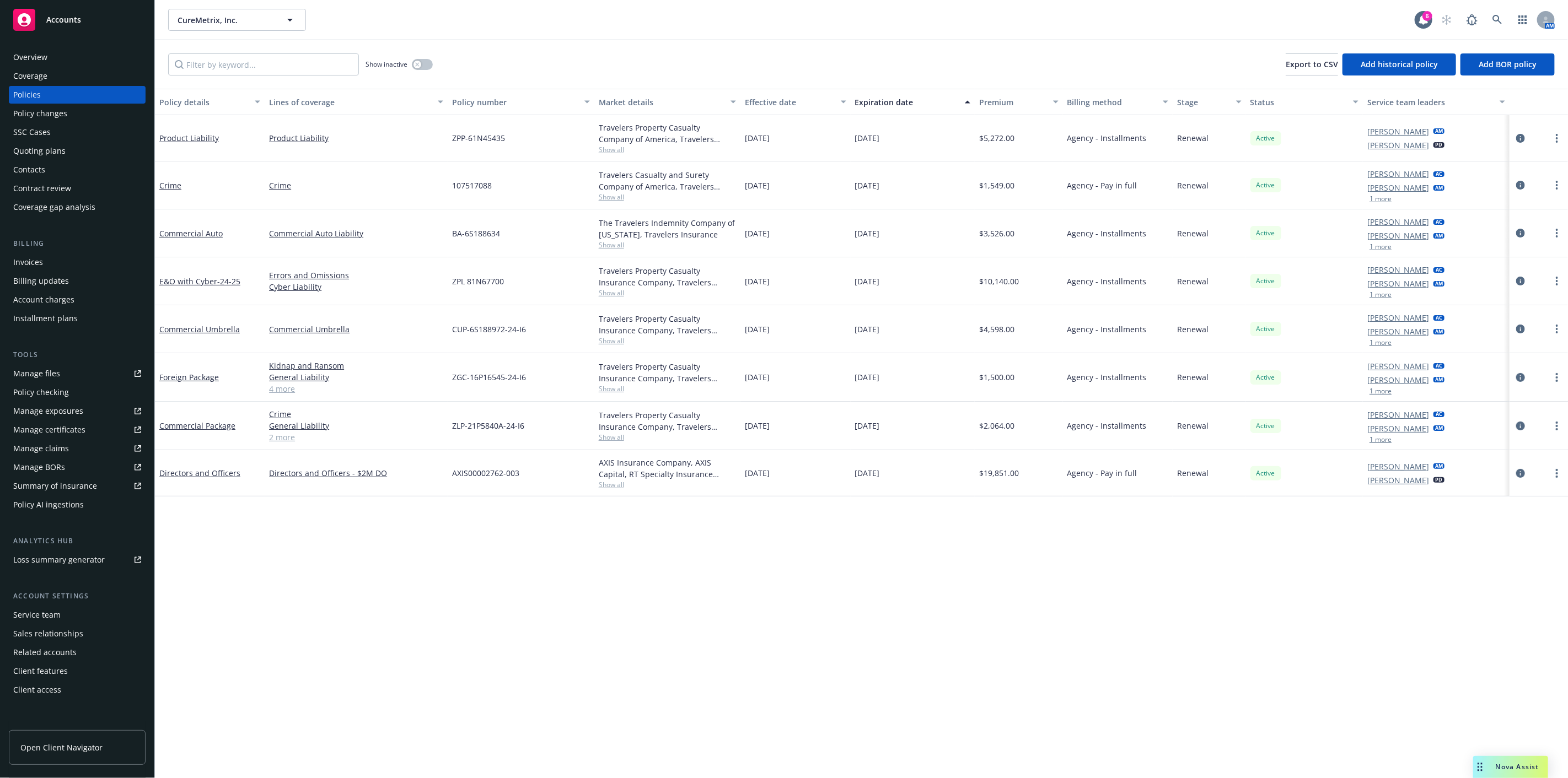
click at [96, 153] on div "Quoting plans" at bounding box center [77, 150] width 128 height 17
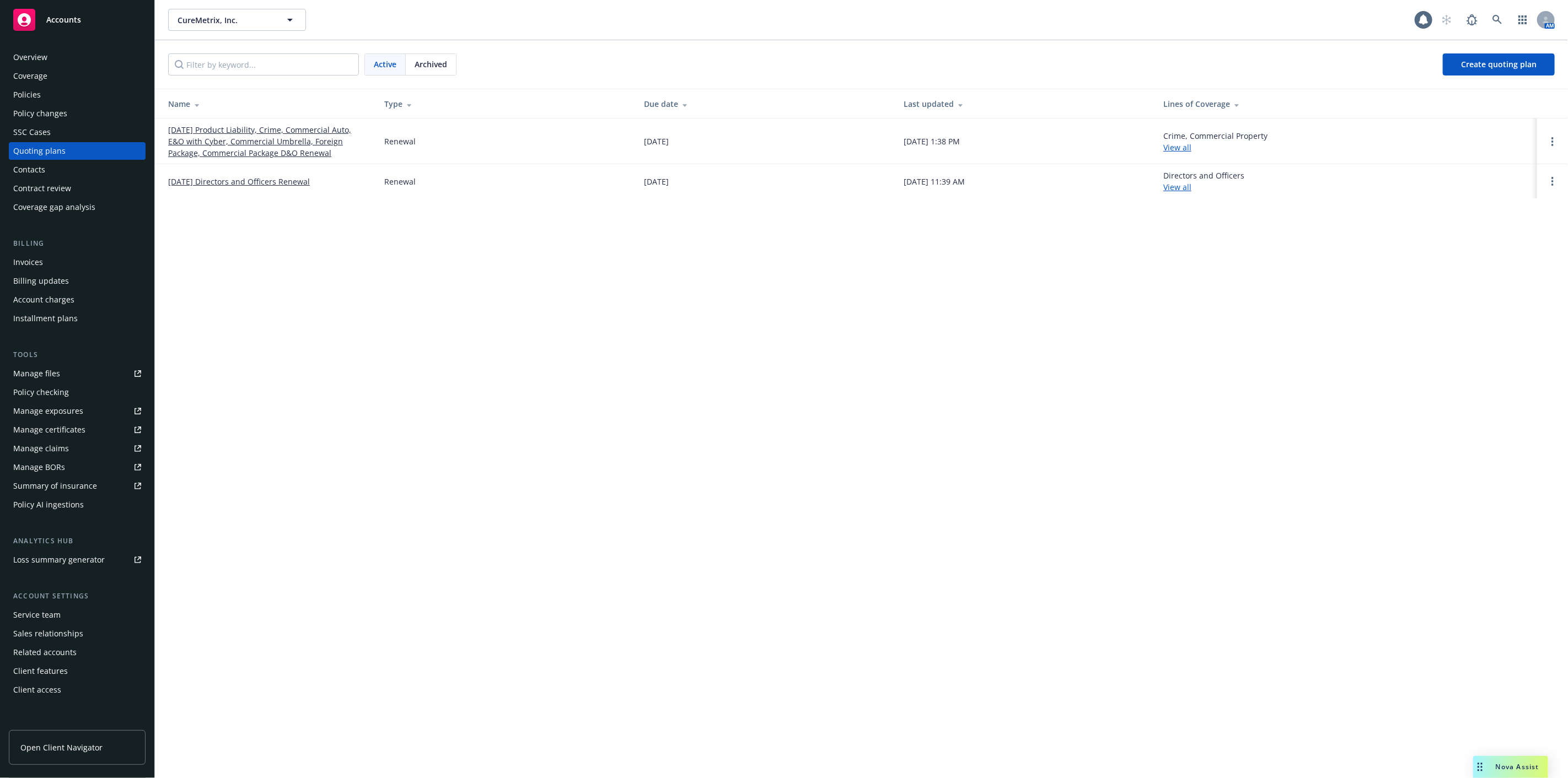
click at [176, 145] on link "[DATE] Product Liability, Crime, Commercial Auto, E&O with Cyber, Commercial Um…" at bounding box center [267, 141] width 198 height 34
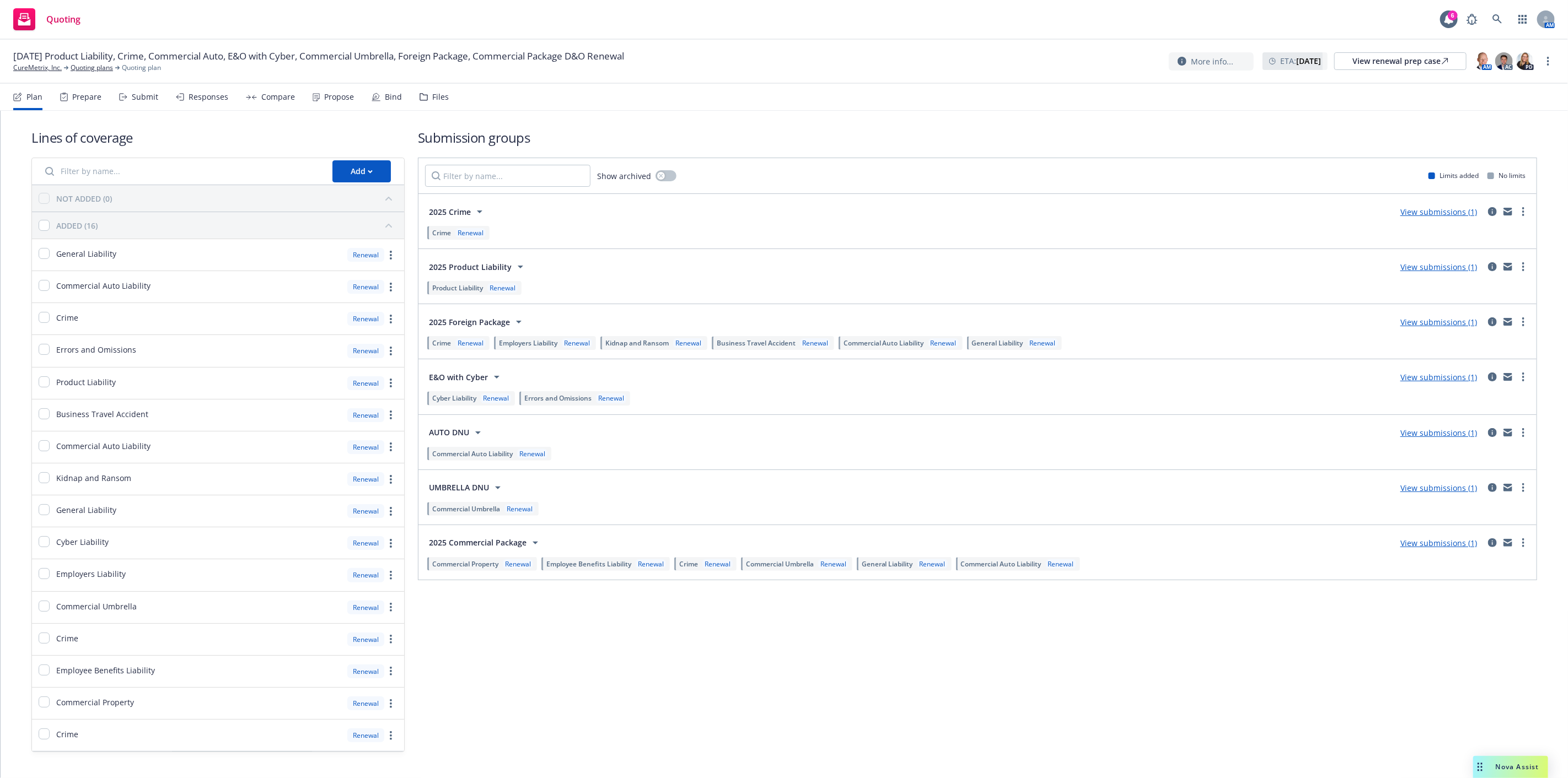
click at [327, 102] on div "Propose" at bounding box center [334, 97] width 42 height 26
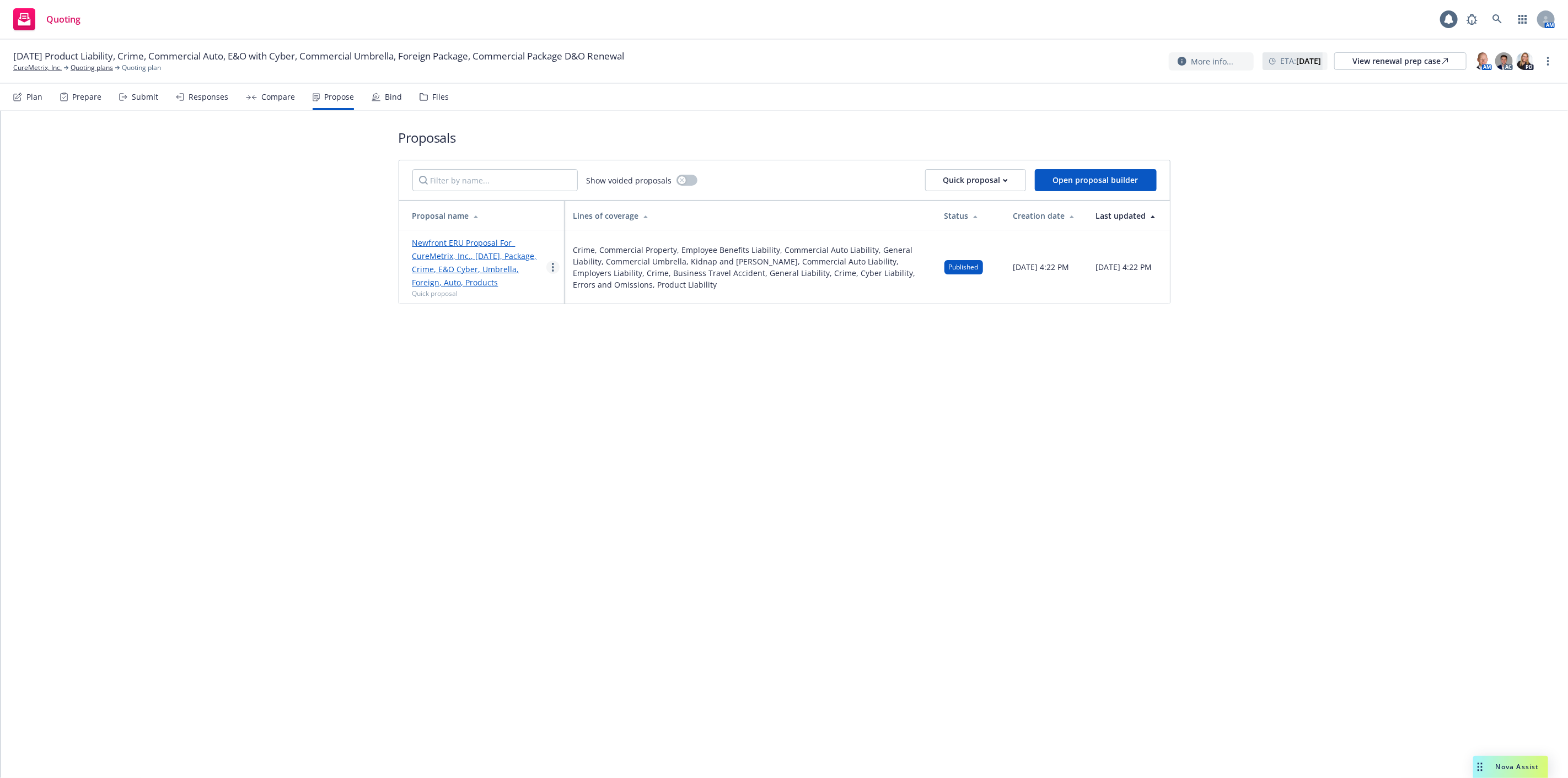
click at [552, 266] on icon "more" at bounding box center [553, 268] width 2 height 9
click at [490, 320] on div "Proposals Show voided proposals Quick proposal Open proposal builder Proposal n…" at bounding box center [784, 215] width 772 height 211
click at [213, 94] on div "Responses" at bounding box center [208, 97] width 40 height 9
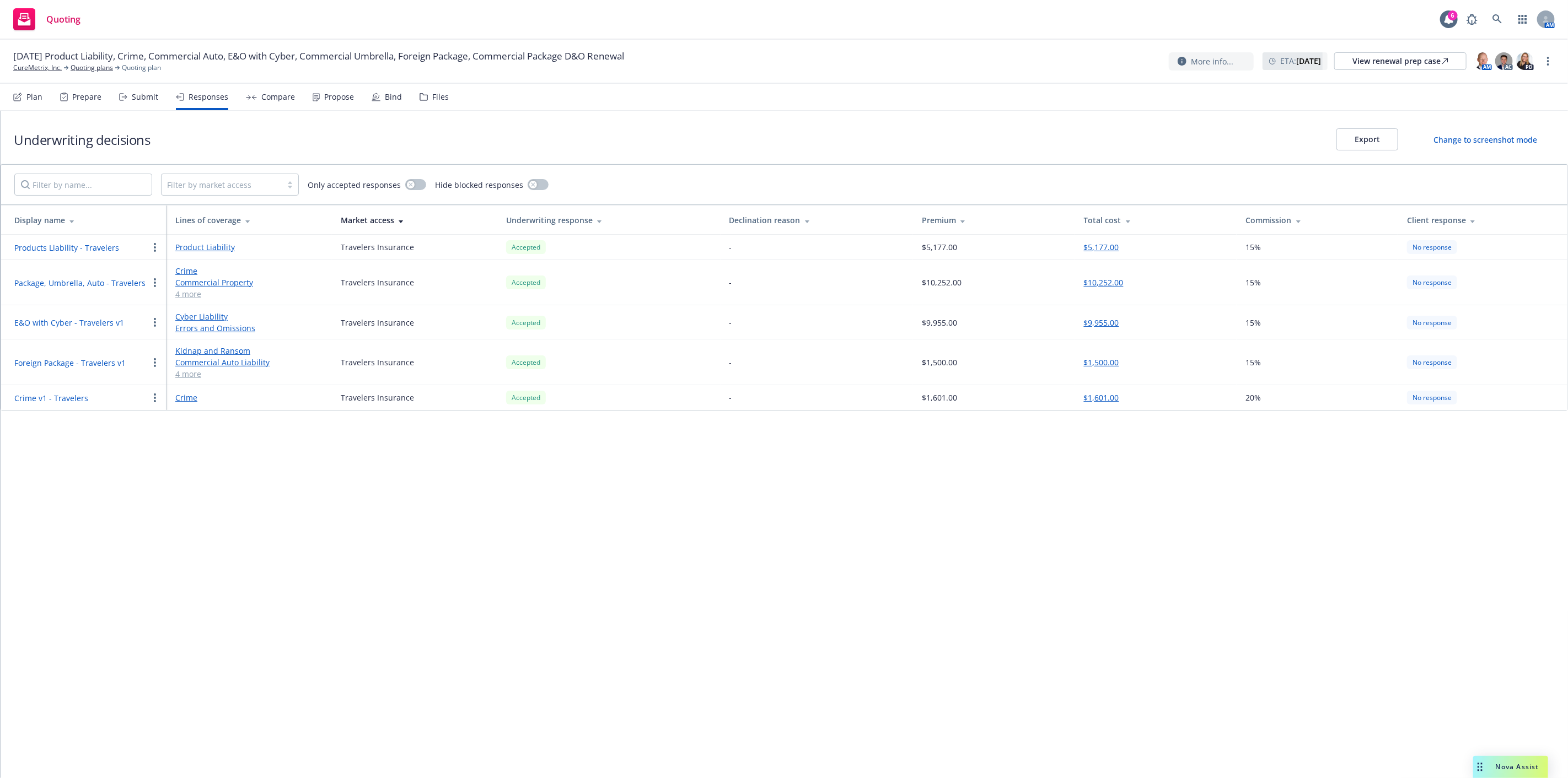
click at [153, 96] on div "Submit" at bounding box center [145, 97] width 26 height 9
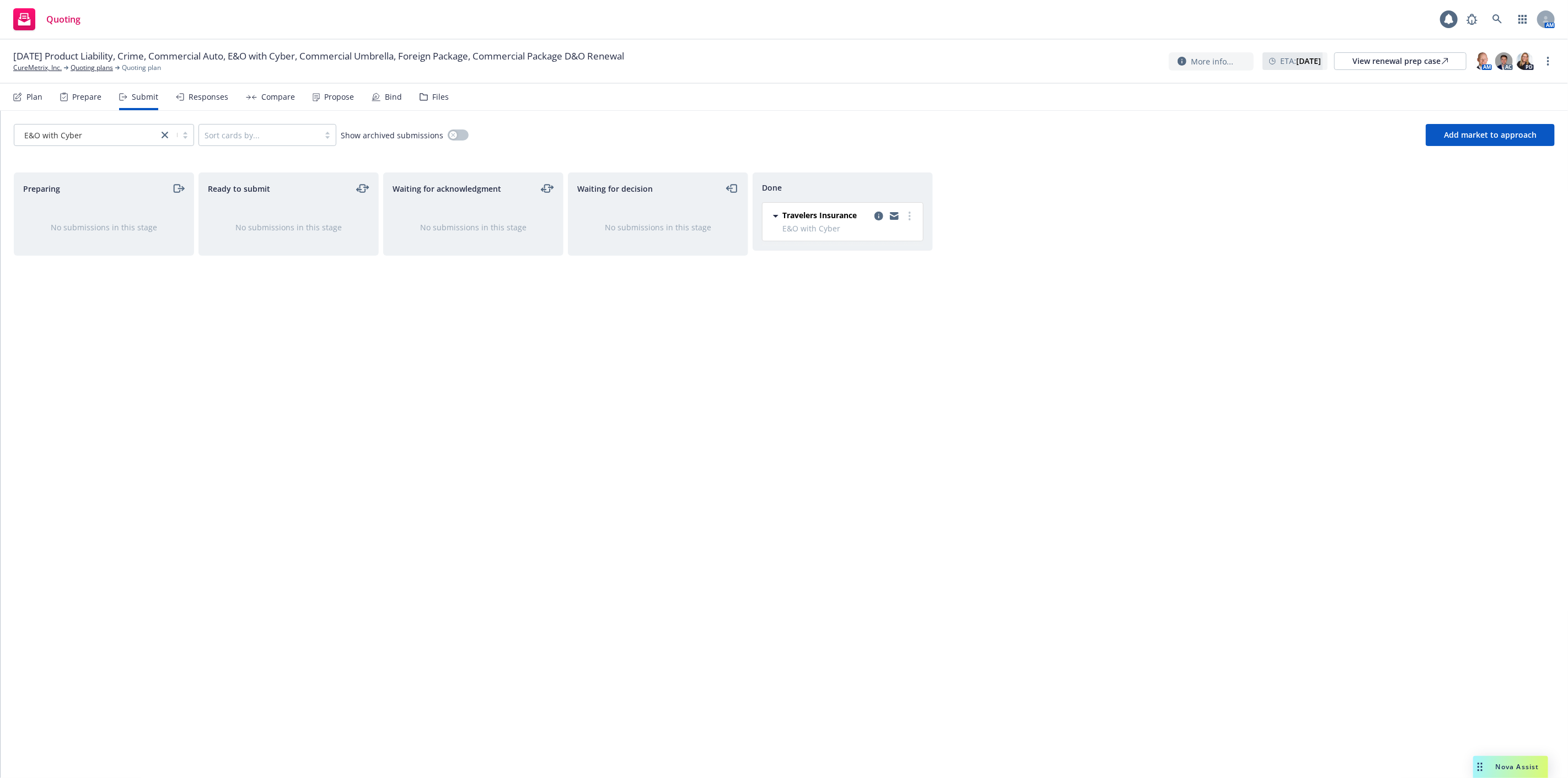
click at [202, 92] on div "Responses" at bounding box center [208, 97] width 40 height 9
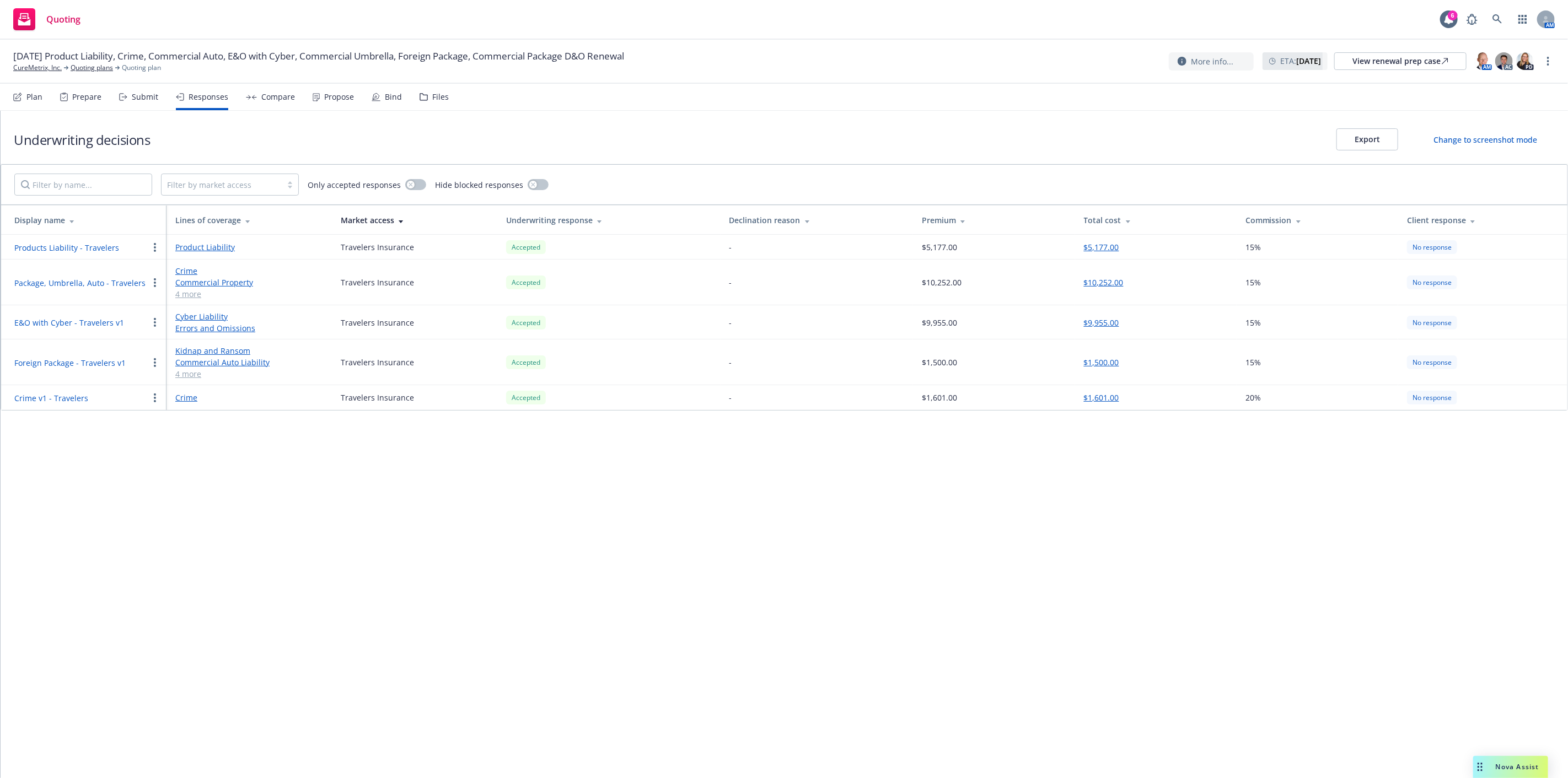
click at [152, 95] on div "Submit" at bounding box center [145, 97] width 26 height 9
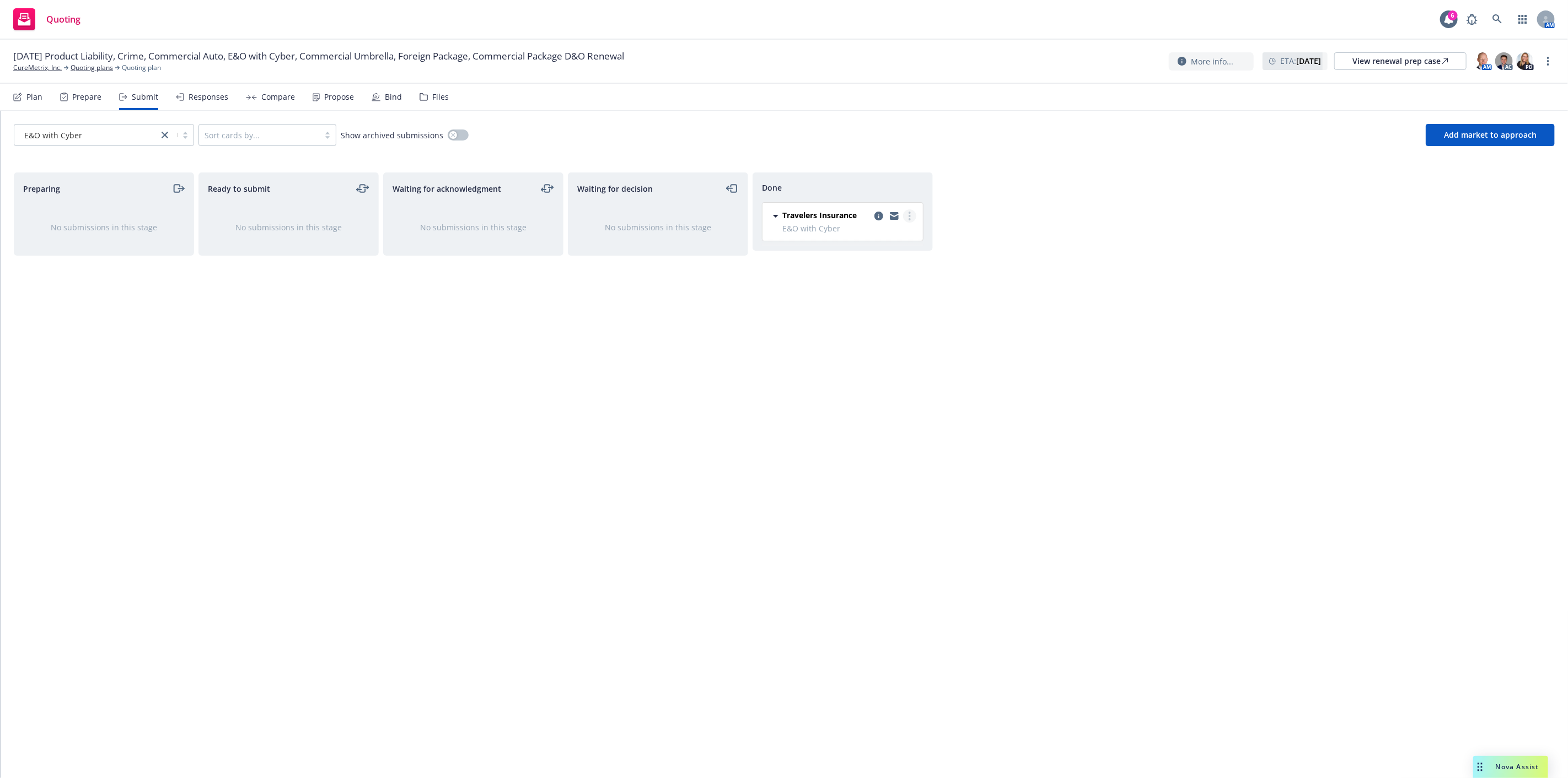
click at [907, 216] on link "more" at bounding box center [909, 216] width 14 height 14
click at [894, 263] on span "Add accepted decision" at bounding box center [860, 261] width 110 height 11
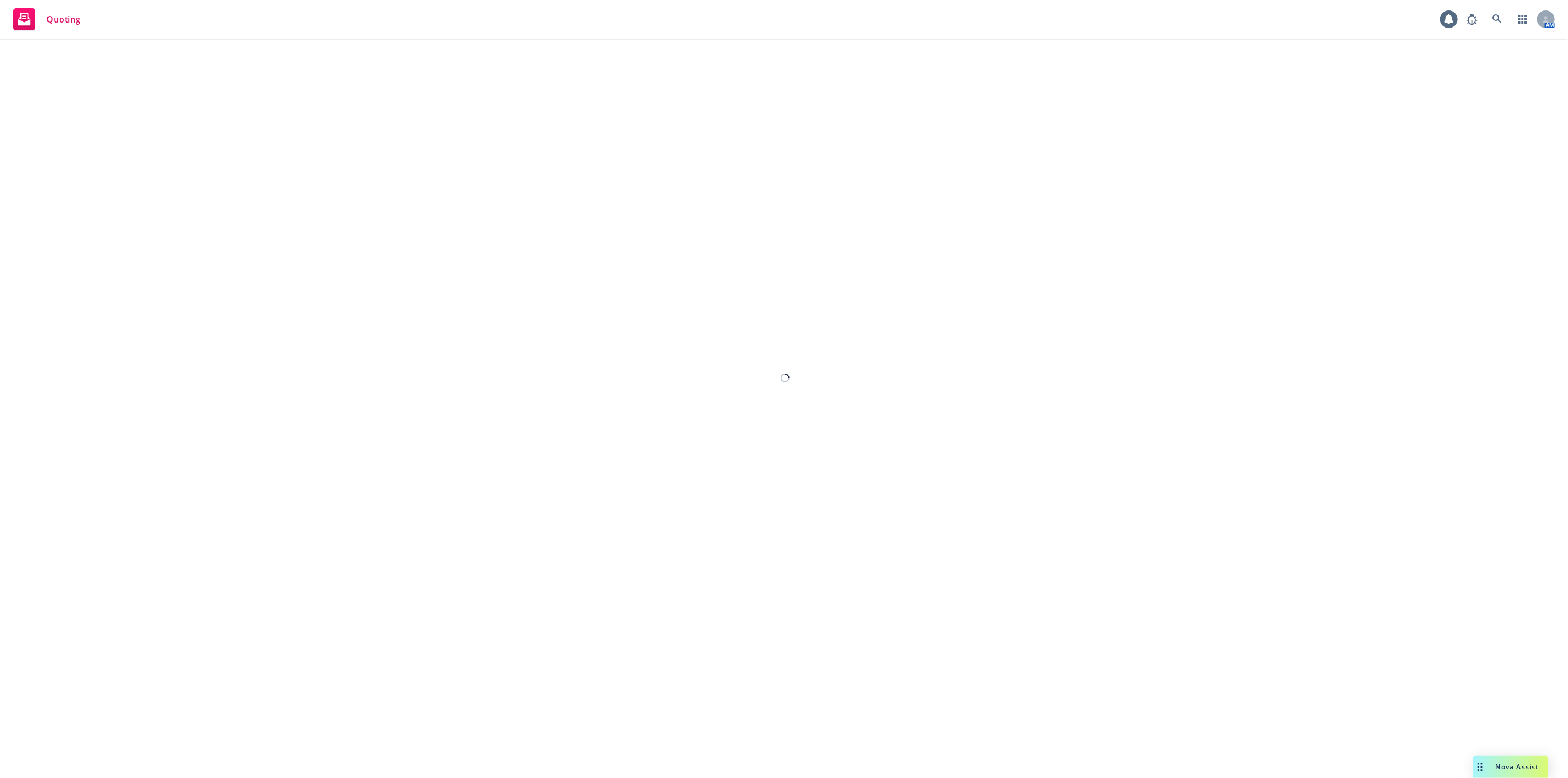
select select "12"
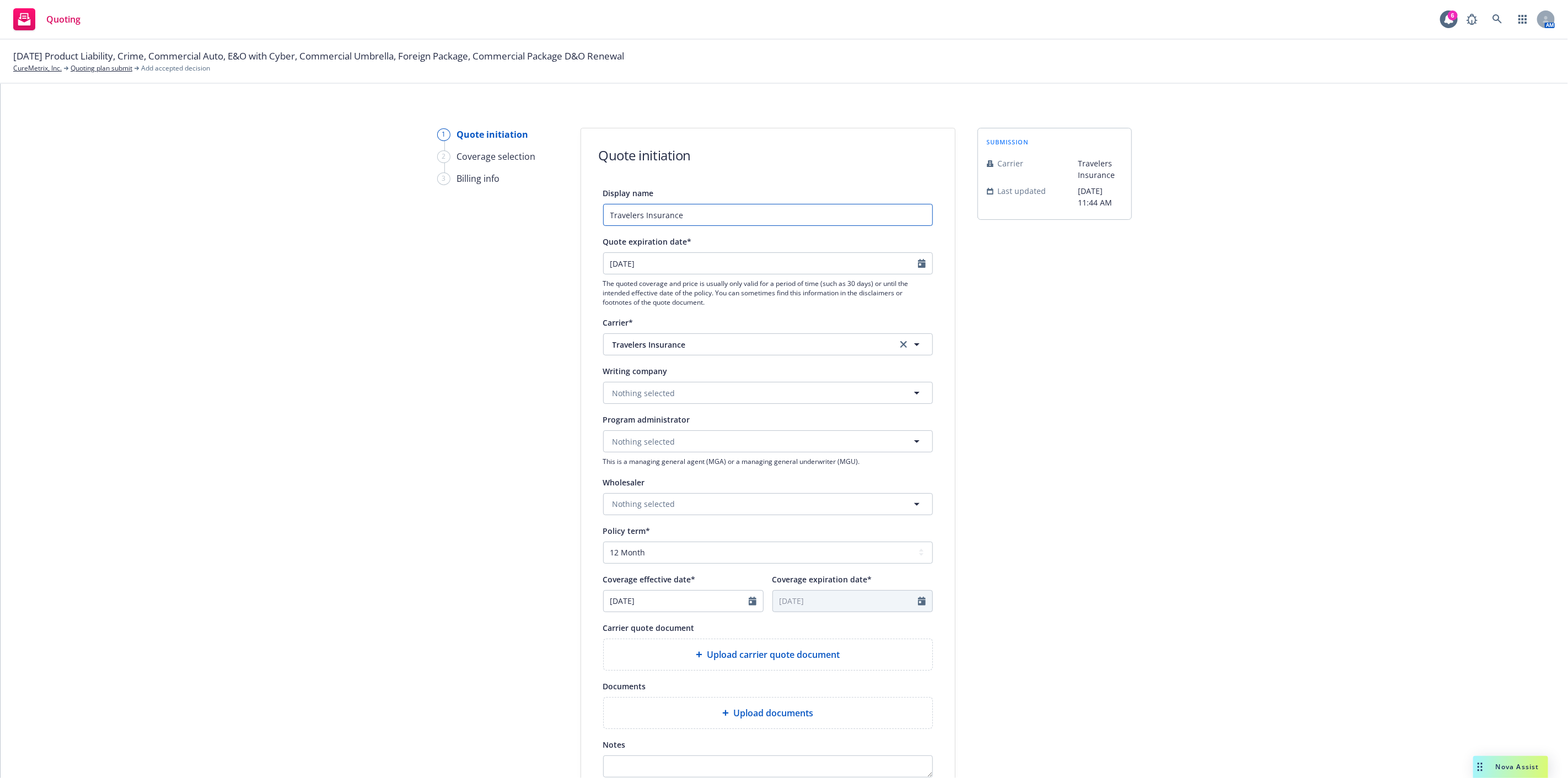
click at [773, 219] on input "Travelers Insurance" at bounding box center [768, 214] width 329 height 22
type input "E&O Cyber v2"
click at [774, 389] on button "Nothing selected" at bounding box center [768, 393] width 329 height 22
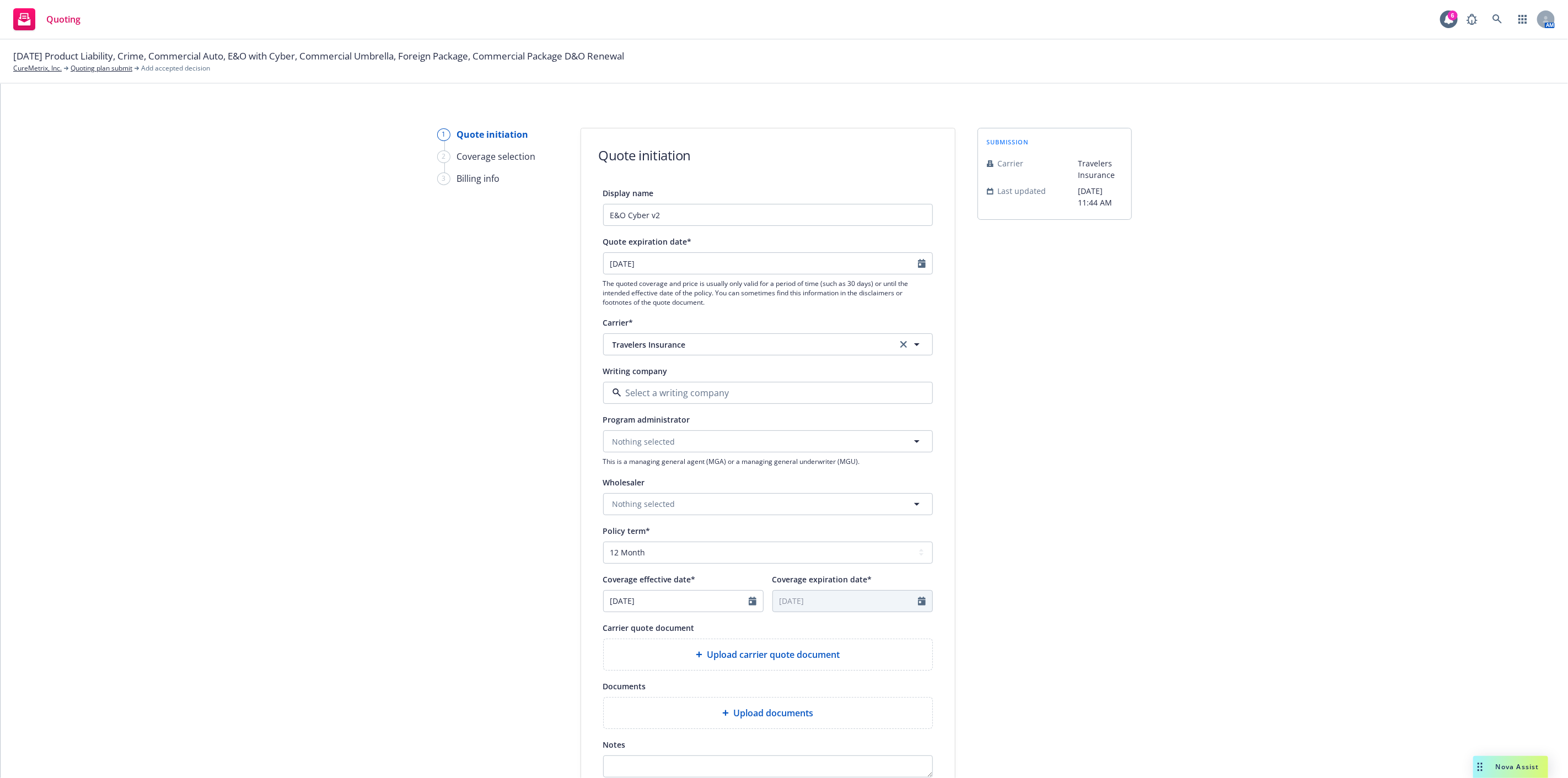
click at [1058, 415] on div "submission Carrier Travelers Insurance Last updated 9/8, 11:44 AM" at bounding box center [1054, 497] width 155 height 739
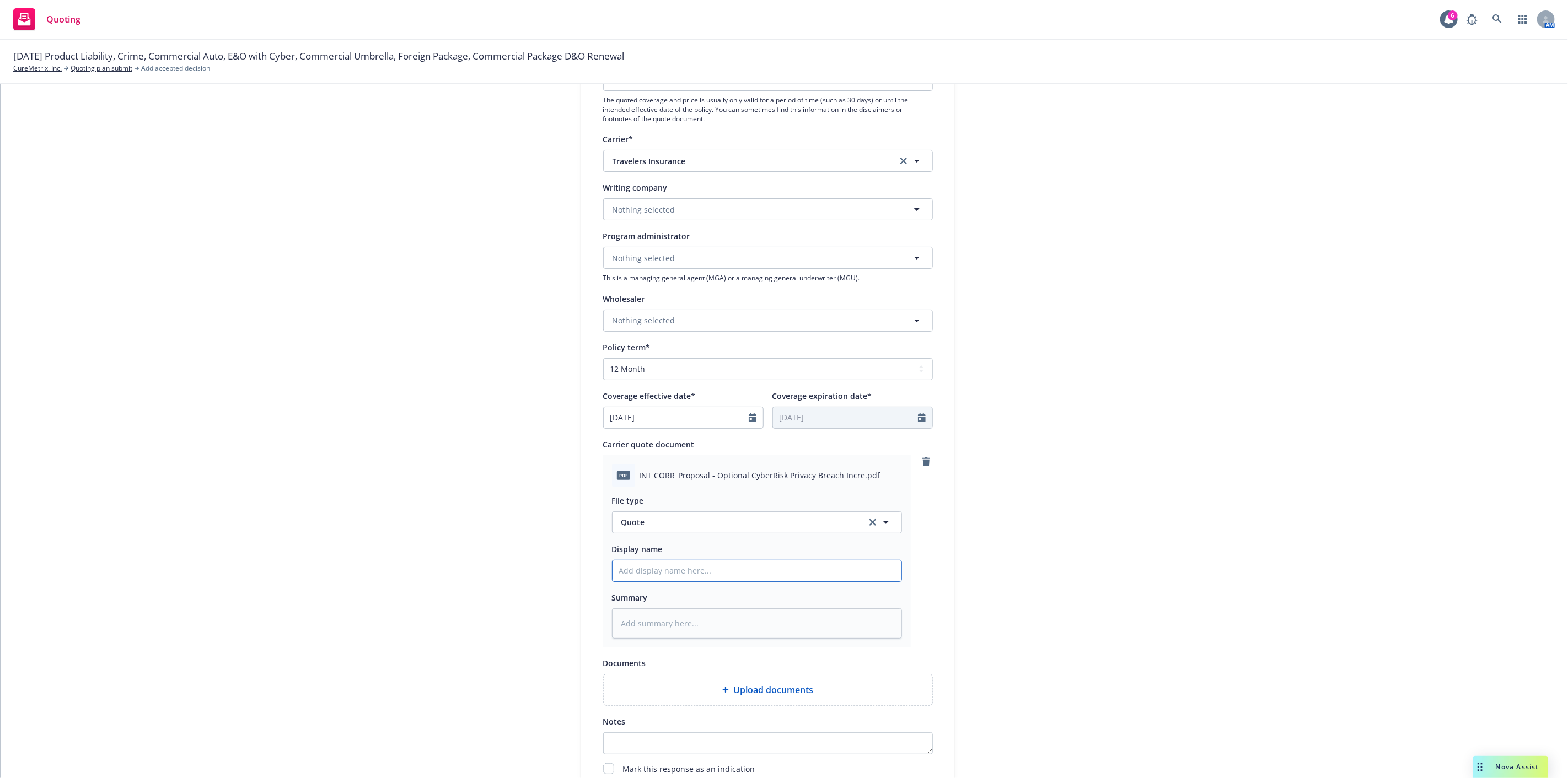
click at [790, 565] on input "Display name" at bounding box center [756, 571] width 289 height 21
type textarea "x"
type input "z"
type textarea "x"
type input "zq"
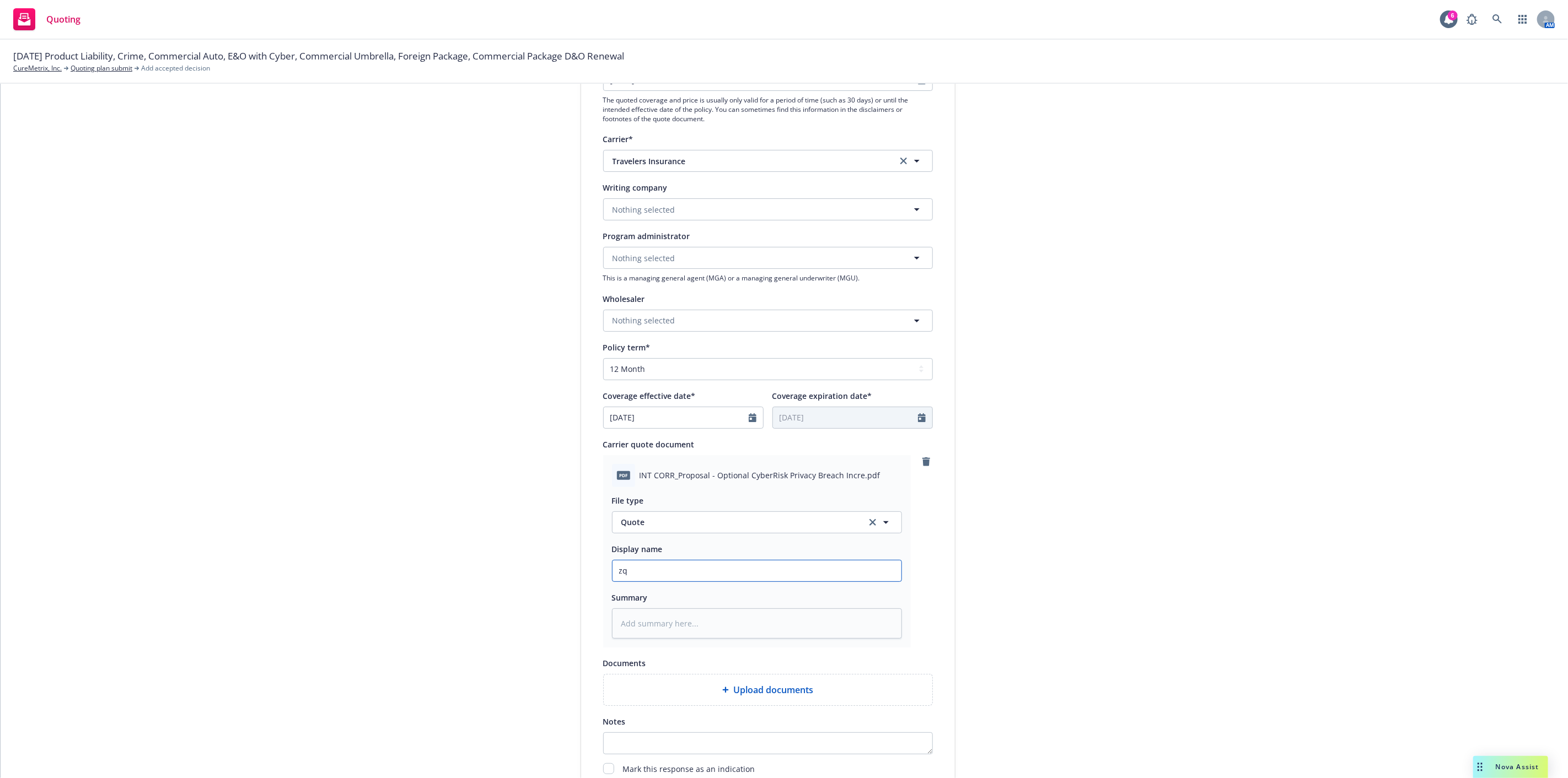
type textarea "x"
type input "zqu"
type textarea "x"
type input "z"
type textarea "x"
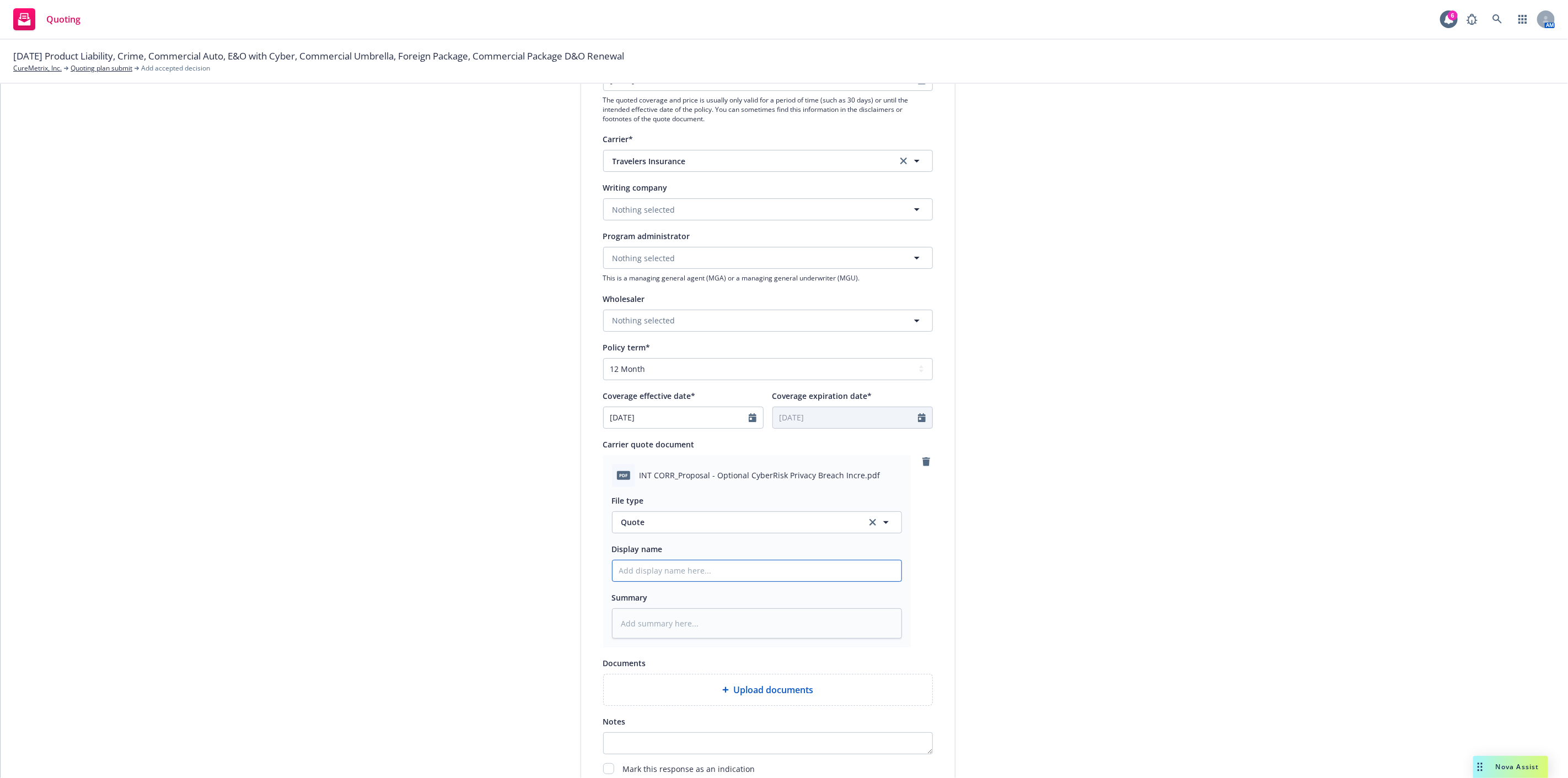
paste input "10-1-25 E&O Cyber Quote: $10,127 Travelers"
type input "10-1-25 E&O Cyber Quote: $10,127 Travelers"
type textarea "x"
type input "10-1-25 E&O Cyber Quote: $10,127 Travelers"
click at [1044, 540] on div "submission Carrier Travelers Insurance Last updated 9/8, 11:44 AM" at bounding box center [1054, 394] width 155 height 899
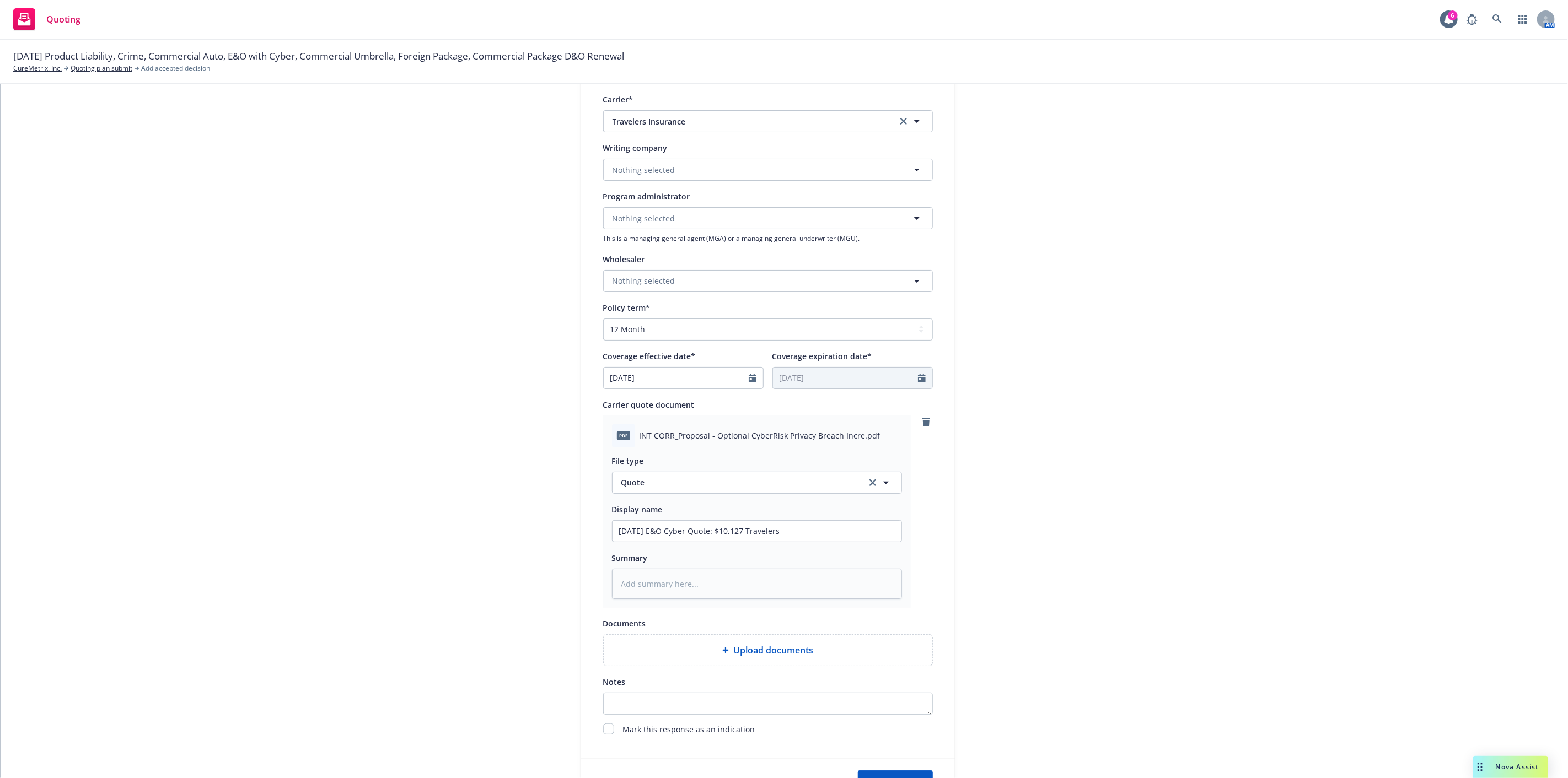
scroll to position [245, 0]
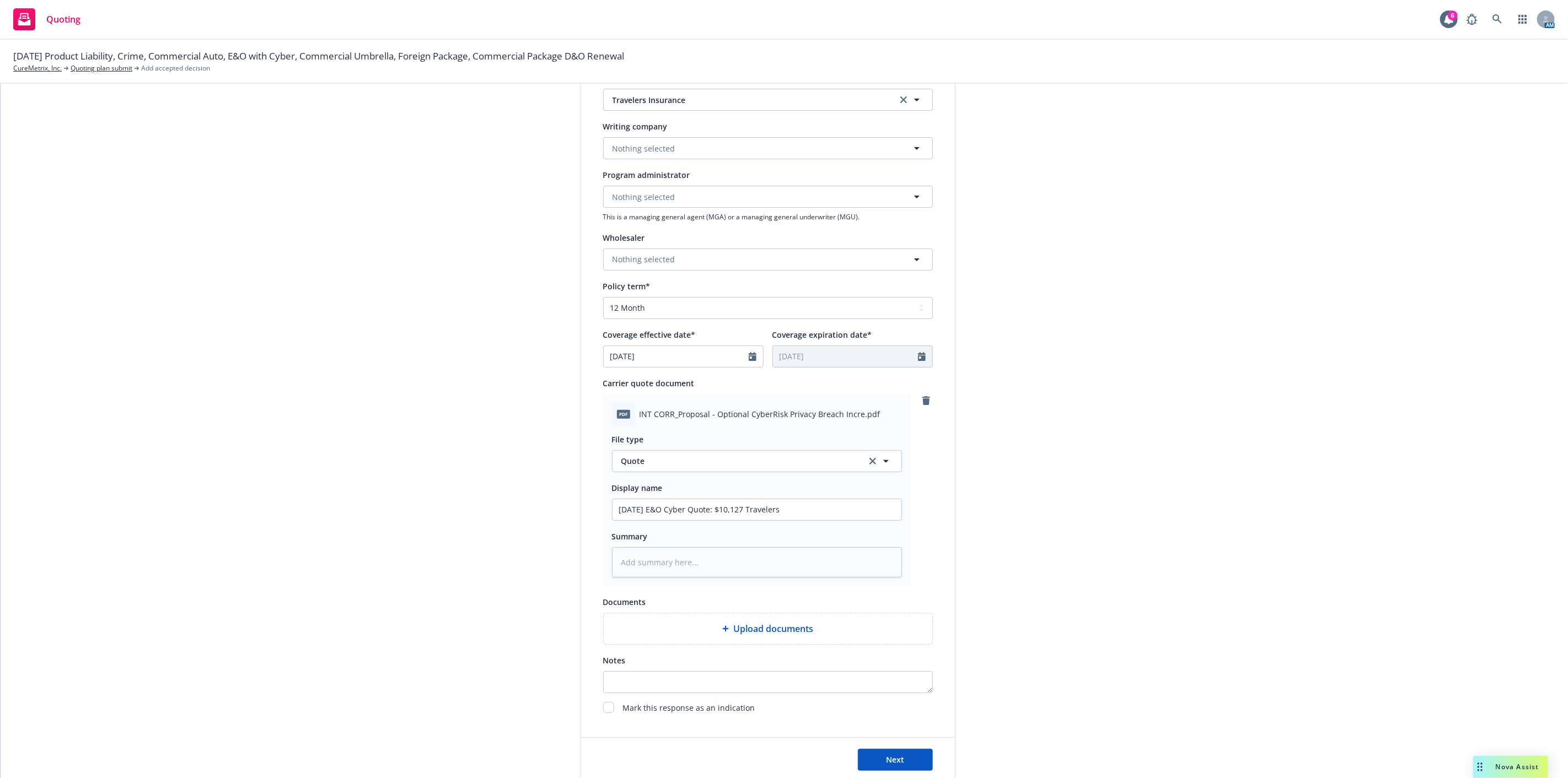
type textarea "x"
click at [763, 680] on span "Quote" at bounding box center [737, 679] width 233 height 12
type input "em"
drag, startPoint x: 737, startPoint y: 593, endPoint x: 718, endPoint y: 716, distance: 124.5
click at [737, 595] on div "Email" at bounding box center [756, 592] width 276 height 16
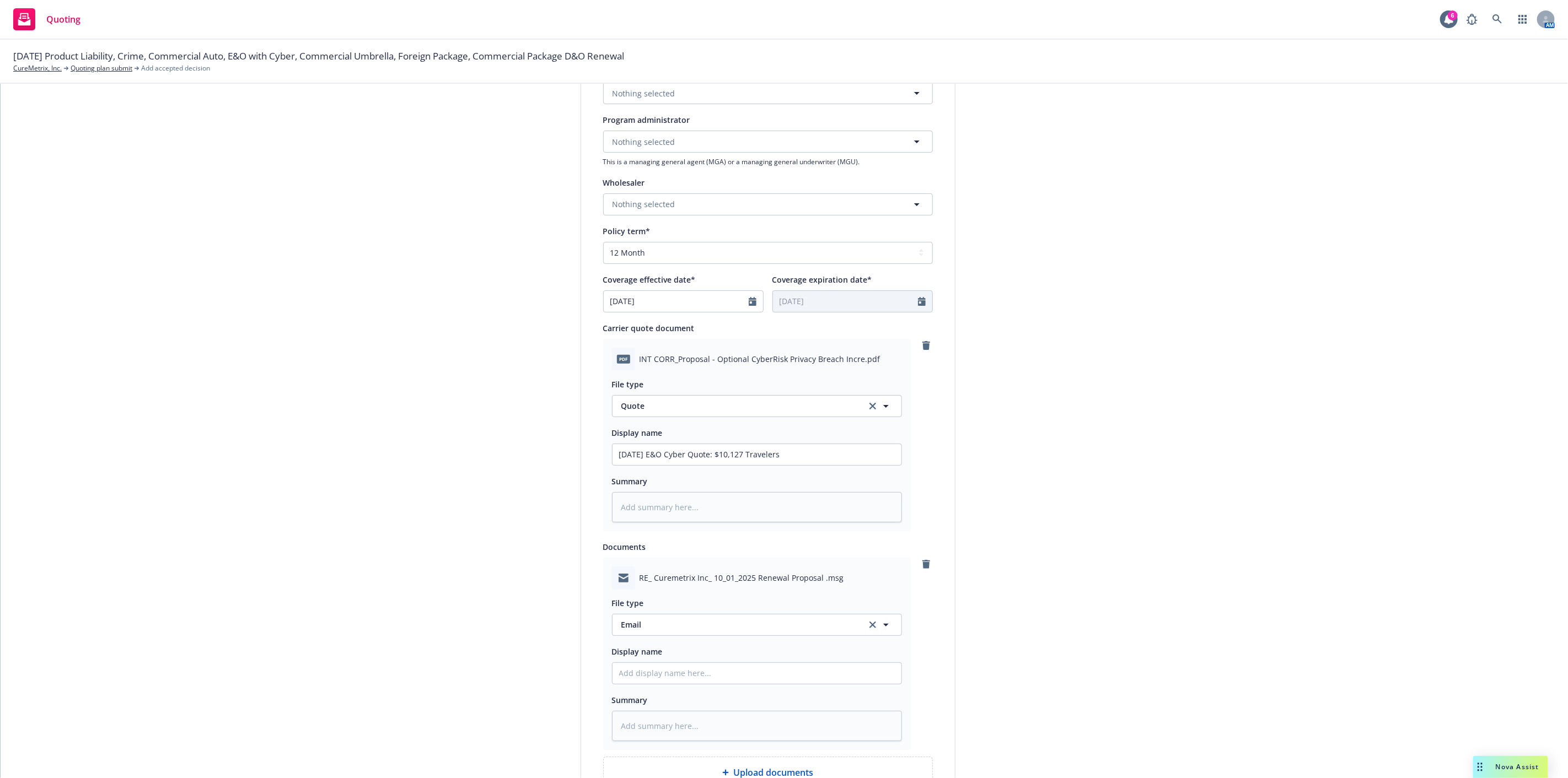
scroll to position [367, 0]
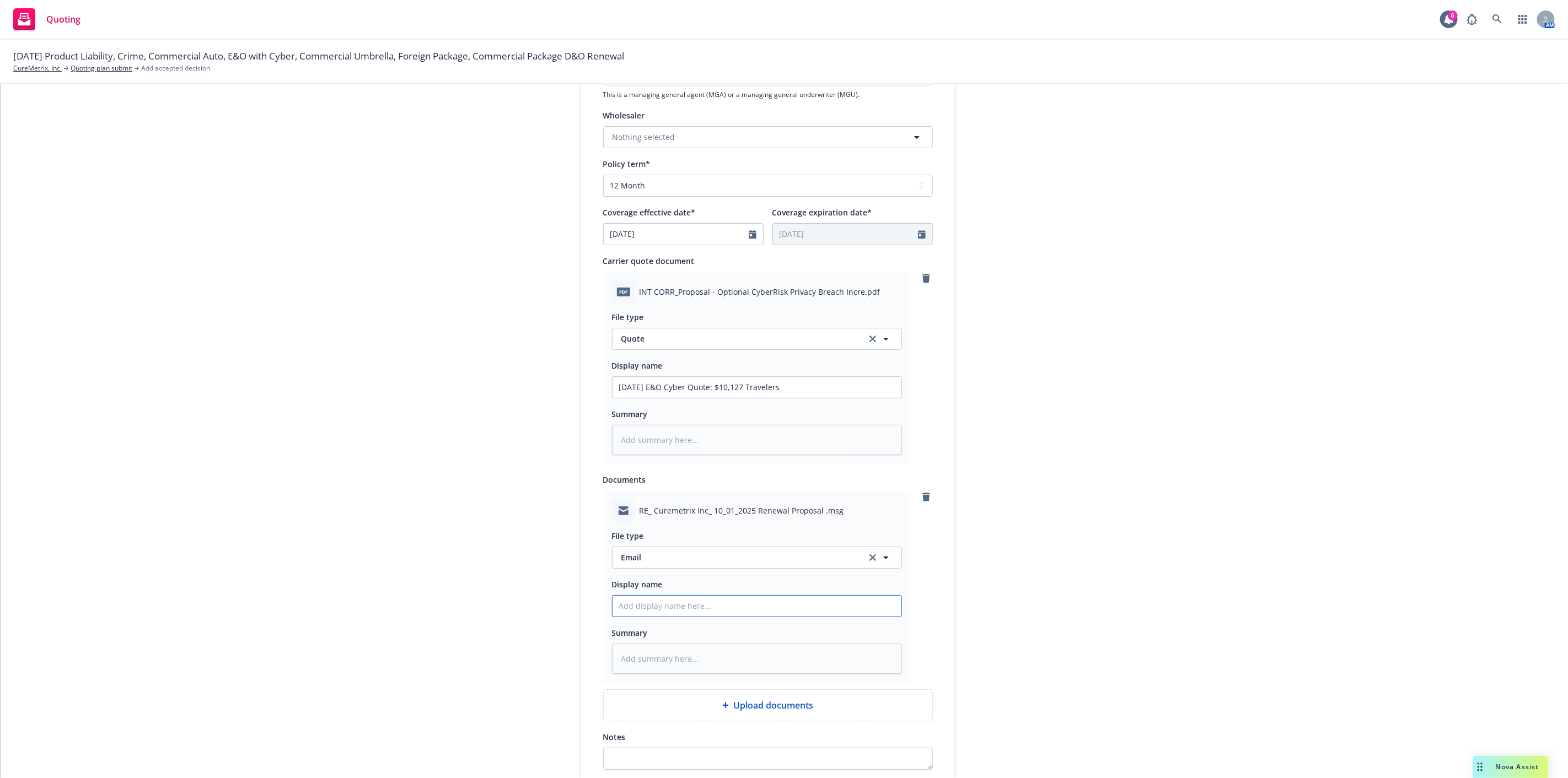
click at [707, 608] on input "Display name" at bounding box center [756, 606] width 289 height 21
type textarea "x"
type input "T"
type textarea "x"
type input "Tr"
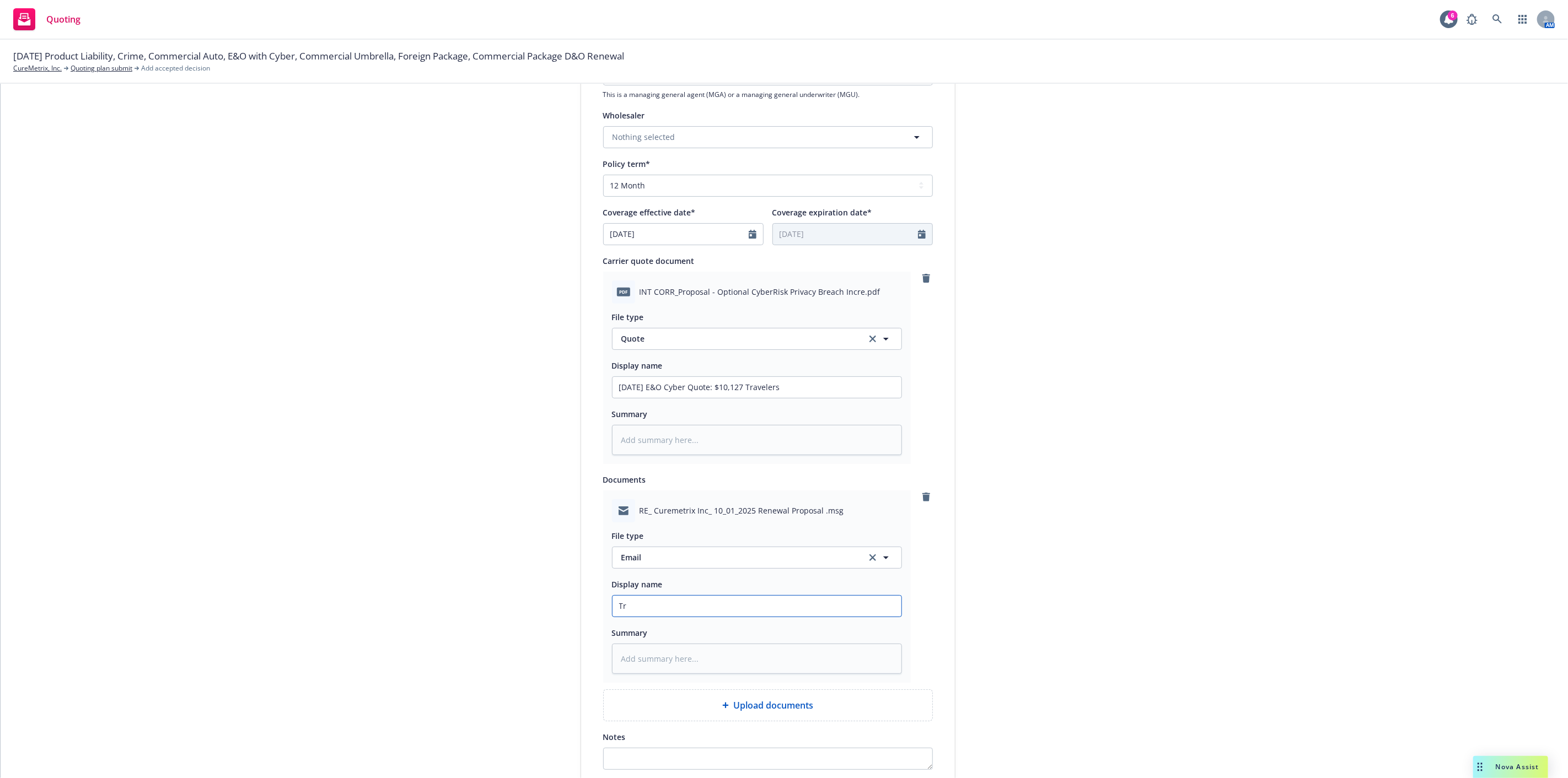
type textarea "x"
type input "Tra"
type textarea "x"
type input "Trav"
type textarea "x"
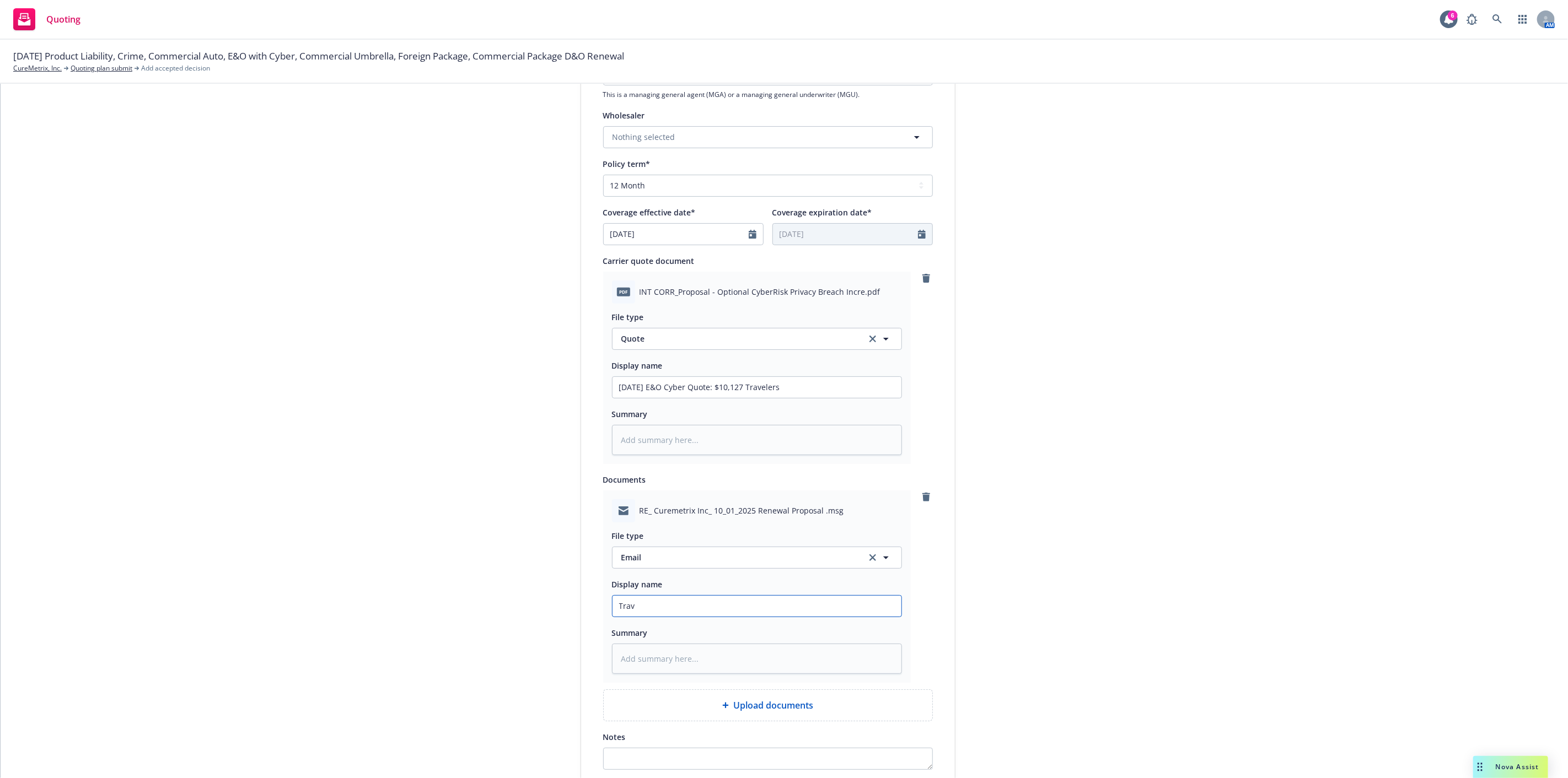
type input "Trave"
type textarea "x"
type input "Travel"
type textarea "x"
type input "Travele"
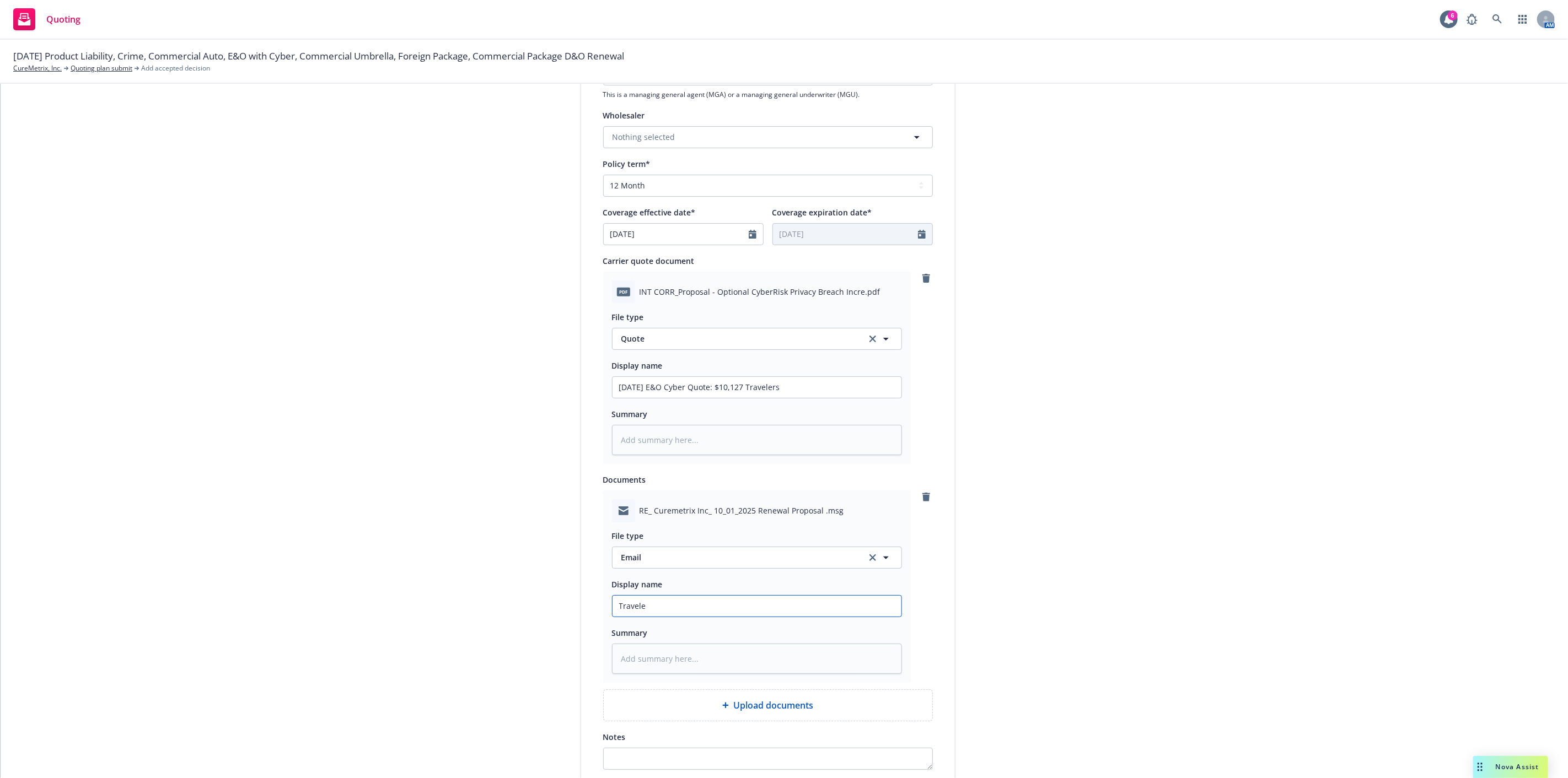
type textarea "x"
type input "Traveler"
type textarea "x"
type input "Travelers"
type textarea "x"
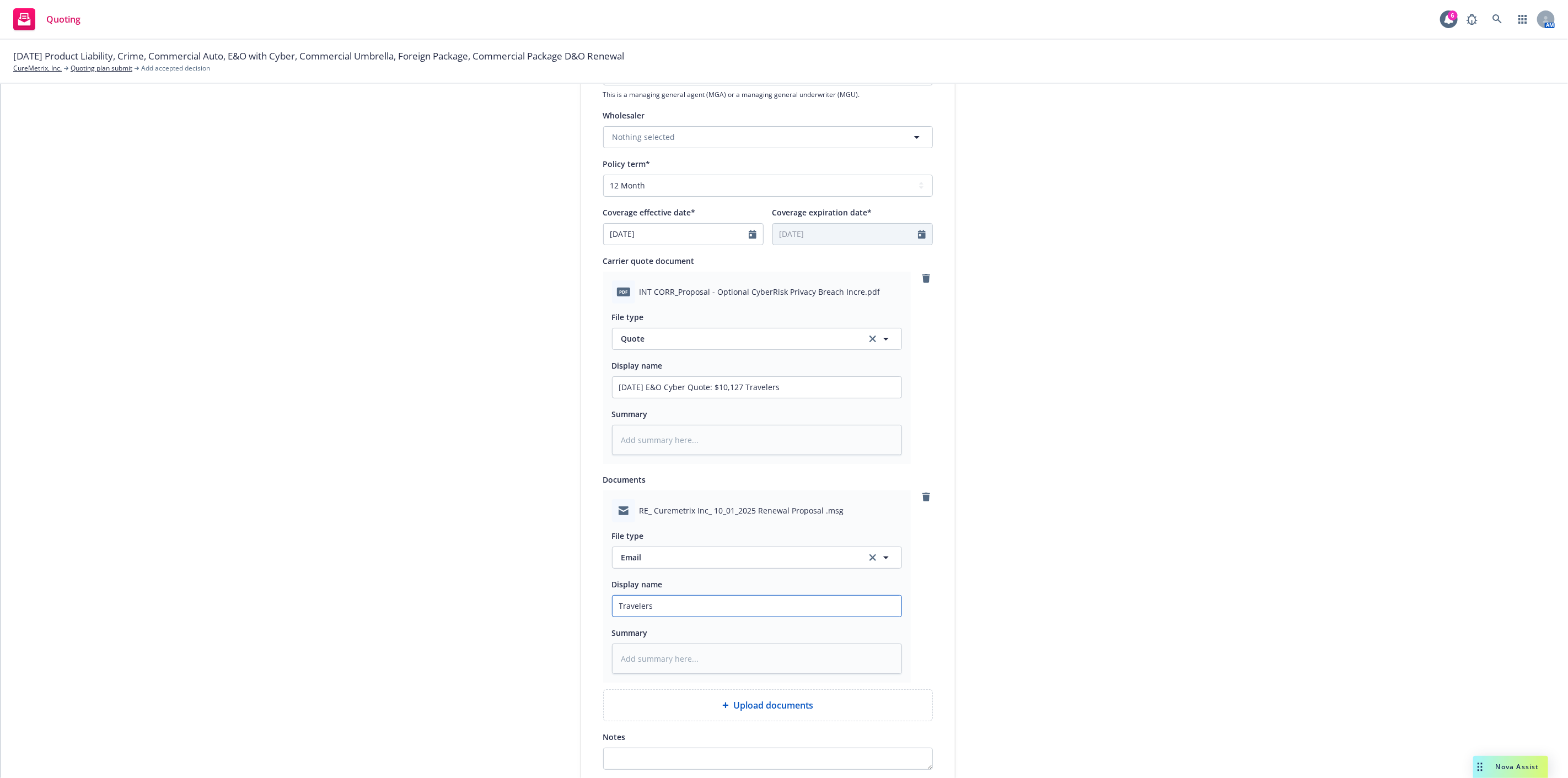
type input "Travelers:"
type textarea "x"
type input "Travelers:"
type textarea "x"
type input "Travelers: R"
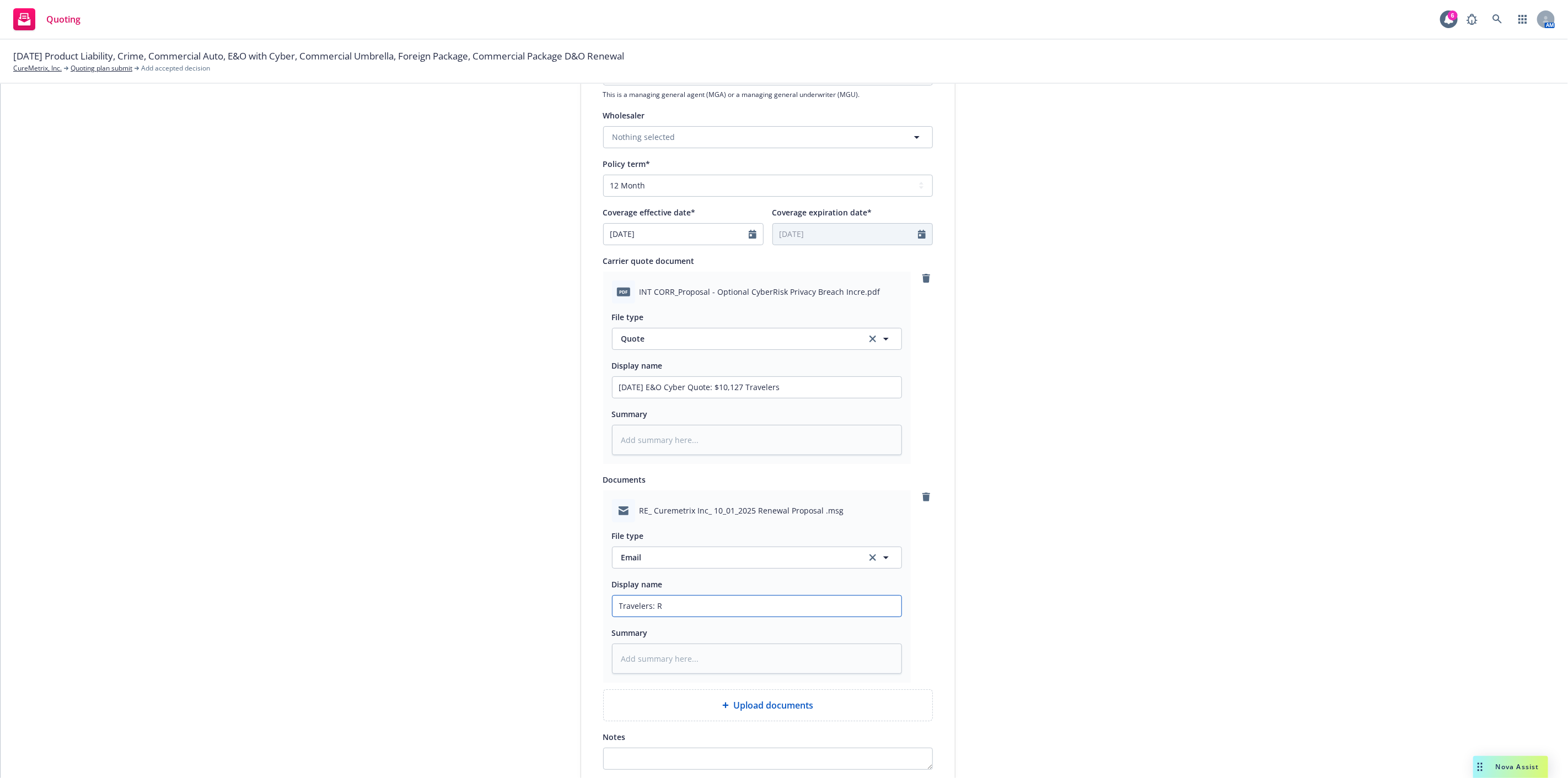
type textarea "x"
type input "Travelers: Re"
type textarea "x"
type input "Travelers: Revi"
type textarea "x"
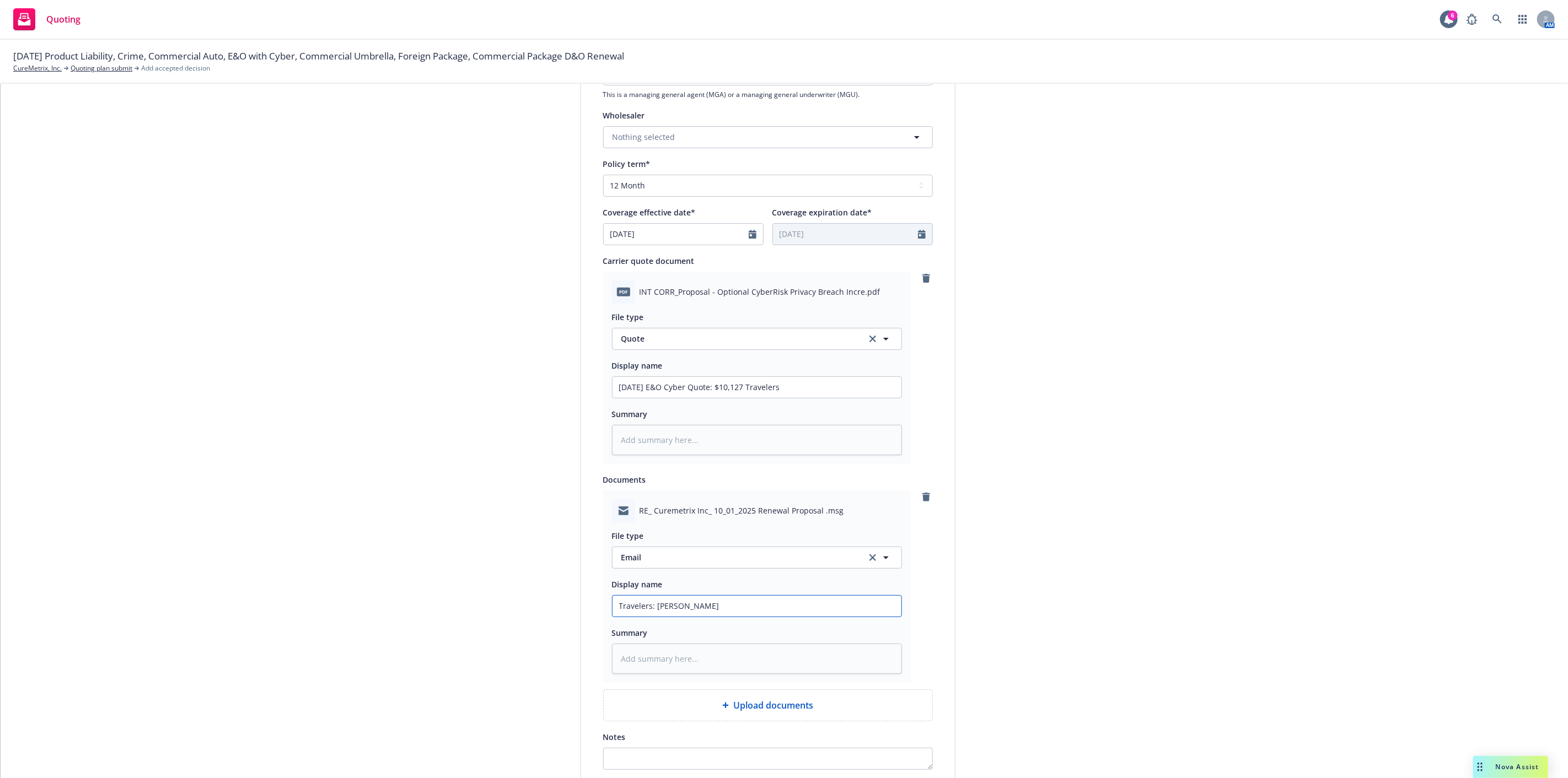
type input "Travelers: Revise"
type textarea "x"
type input "Travelers: Revised"
type textarea "x"
type input "Travelers: Revised q"
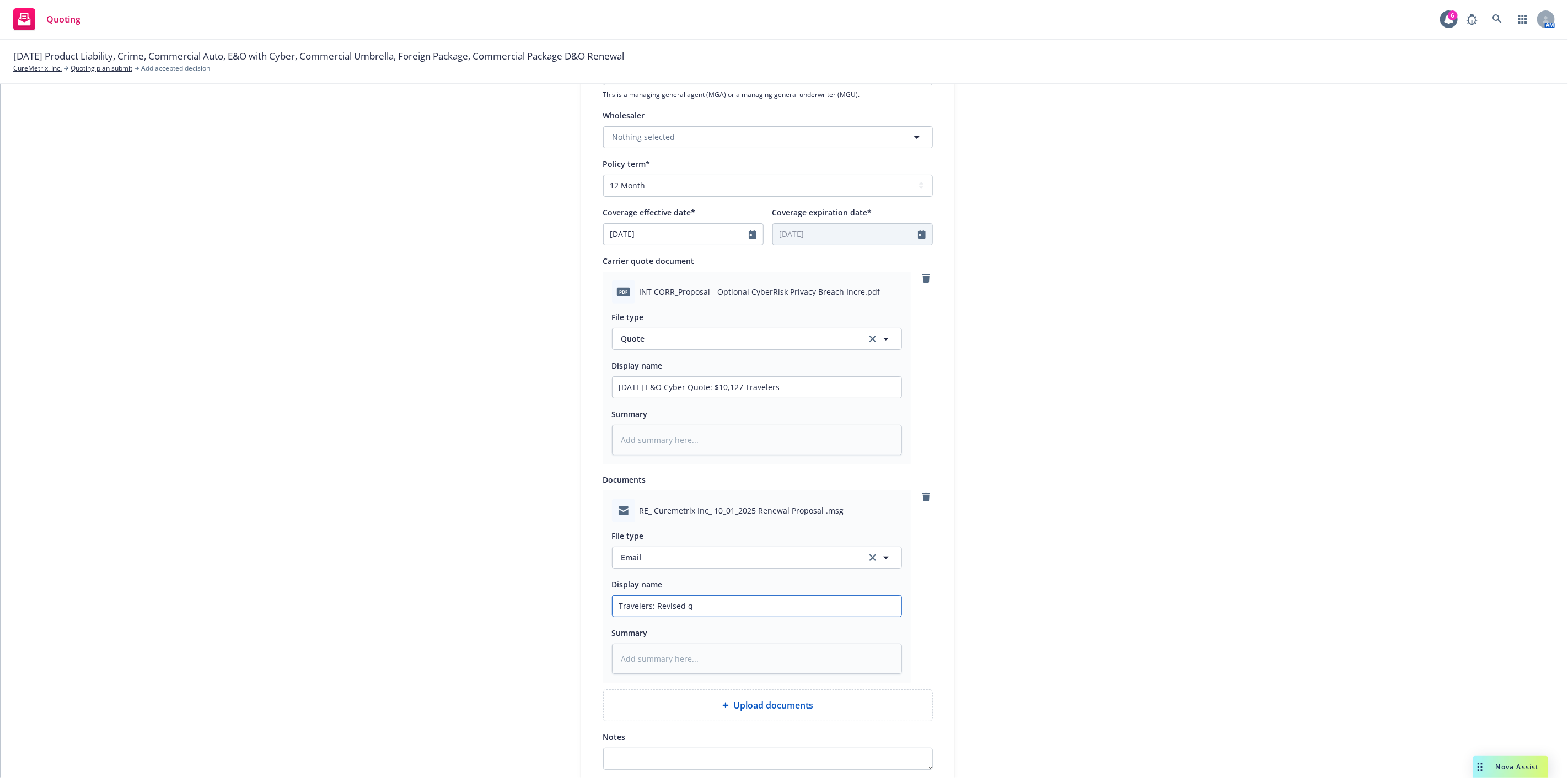
type textarea "x"
type input "Travelers: Revised qu"
type textarea "x"
type input "Travelers: Revised quo"
type textarea "x"
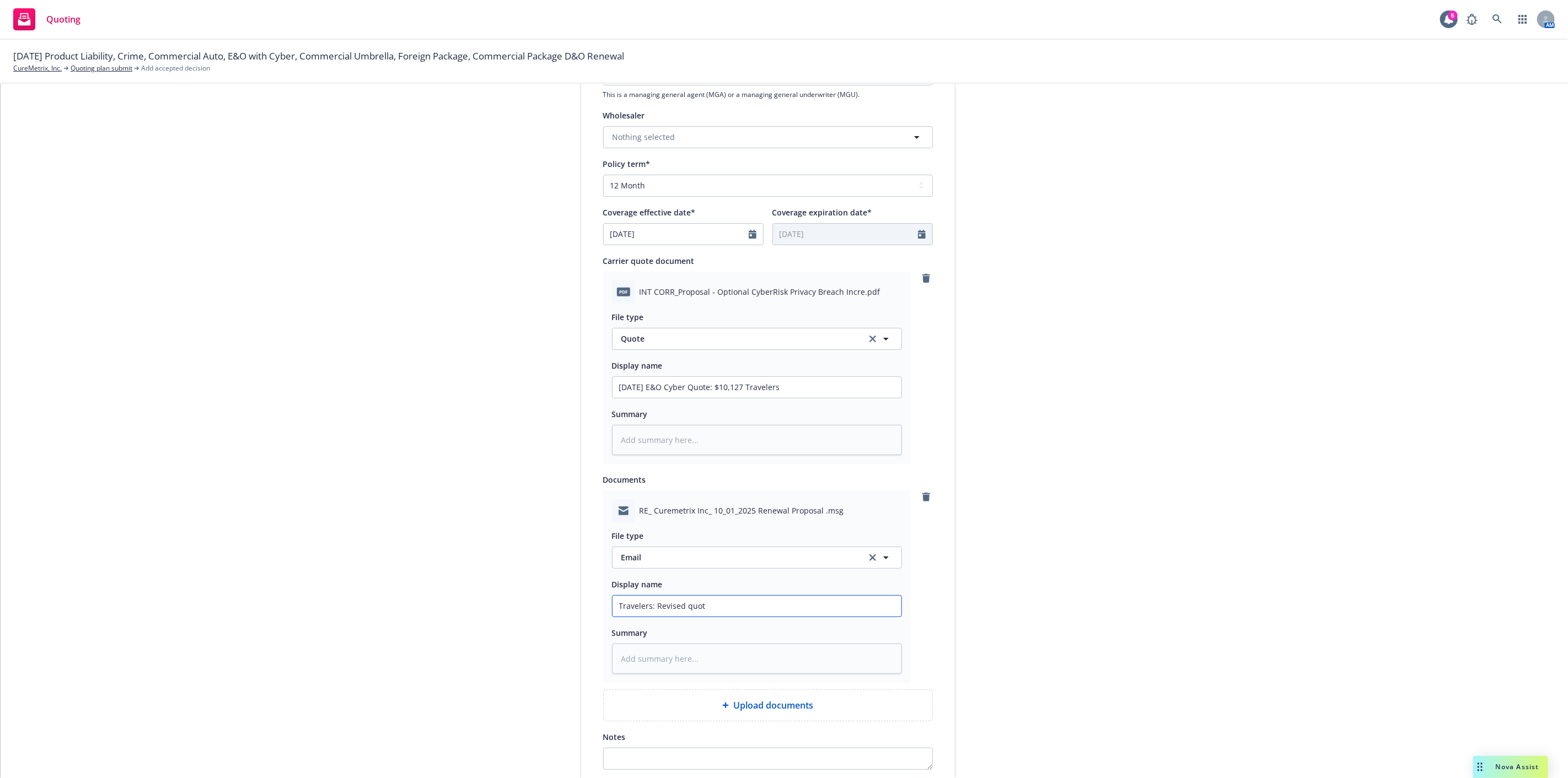
type input "Travelers: Revised quote"
type textarea "x"
type input "Travelers: Revised quote"
type textarea "x"
type input "Travelers: Revised quote p"
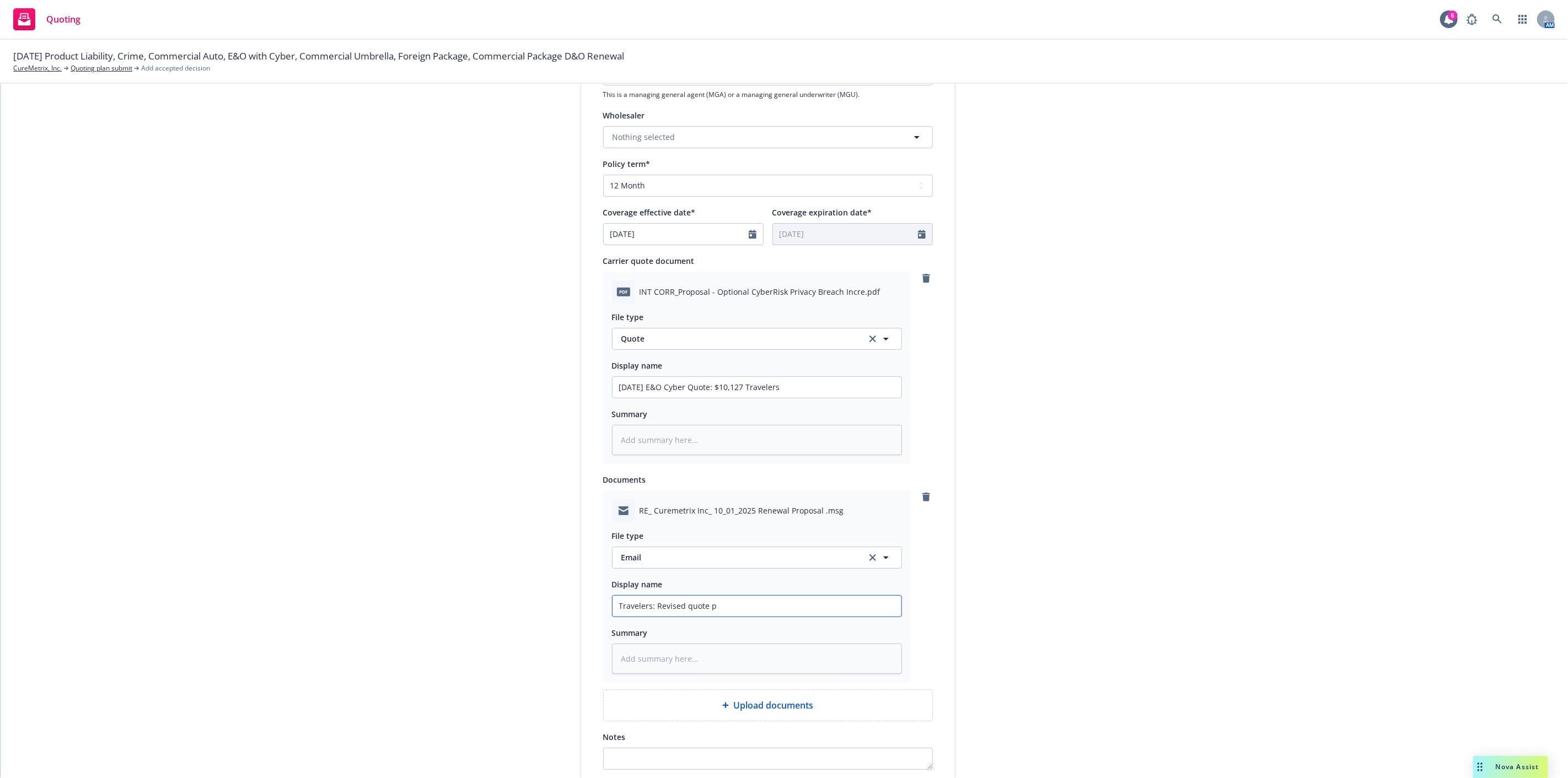
type textarea "x"
type input "Travelers: Revised quote pr"
type textarea "x"
type input "Travelers: Revised quote pro"
type textarea "x"
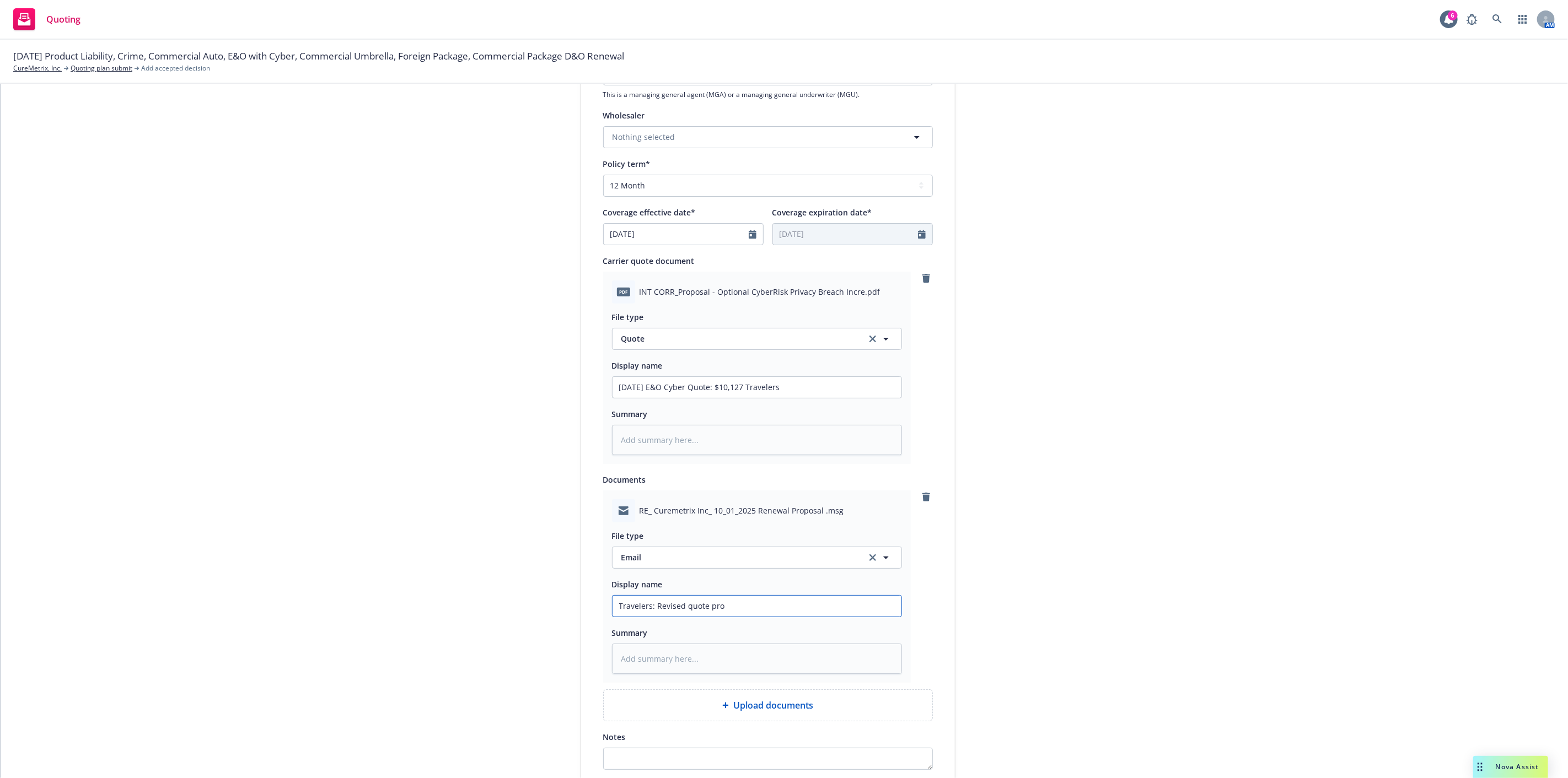
type input "Travelers: Revised quote prov"
type textarea "x"
type input "Travelers: Revised quote provi"
type textarea "x"
type input "Travelers: Revised quote provid"
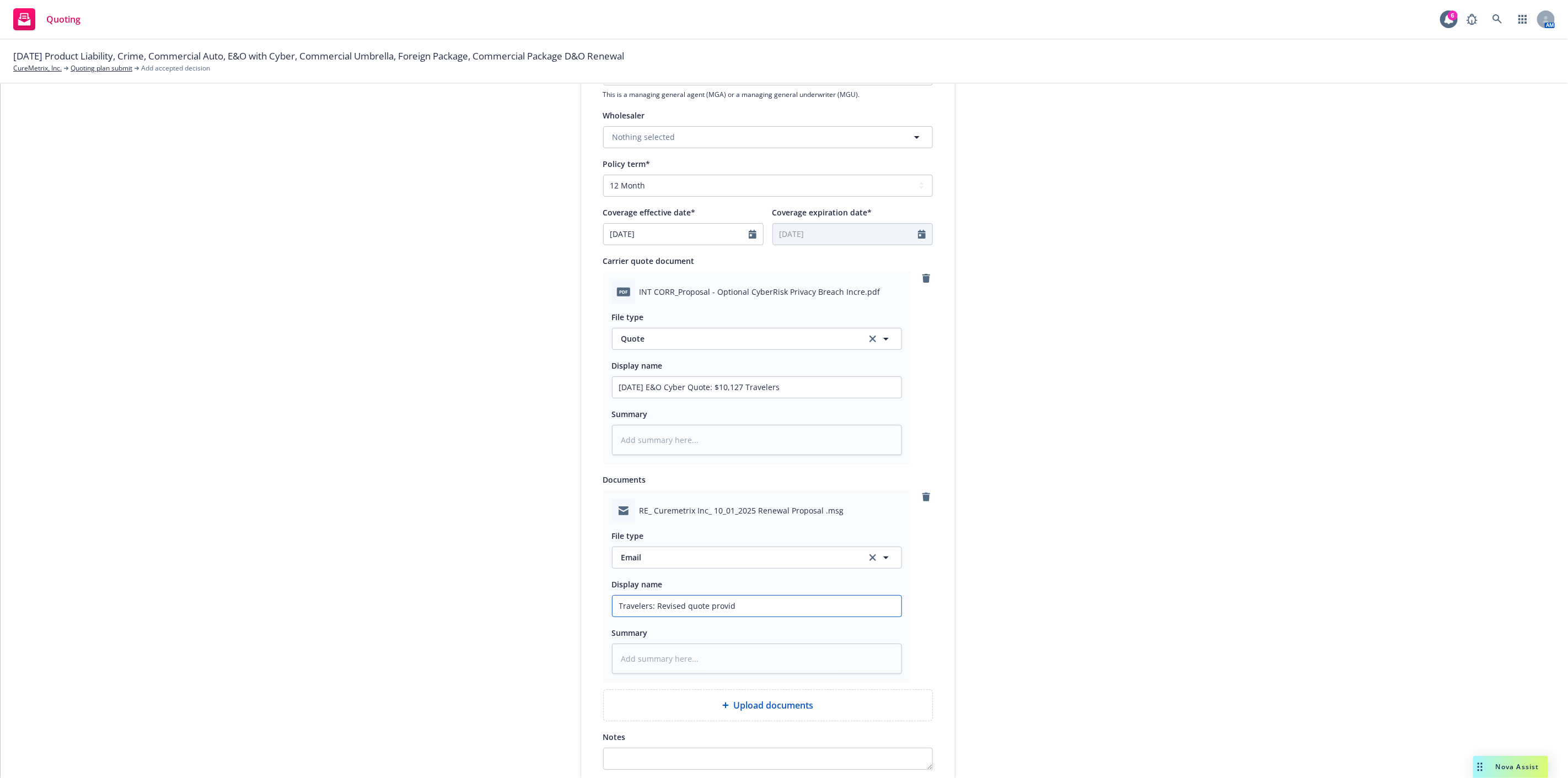
type textarea "x"
type input "Travelers: Revised quote provide"
type textarea "x"
type input "Travelers: Revised quote provided"
click at [1048, 566] on div "submission Carrier Travelers Insurance Last updated 9/8, 11:44 AM" at bounding box center [1054, 310] width 155 height 1098
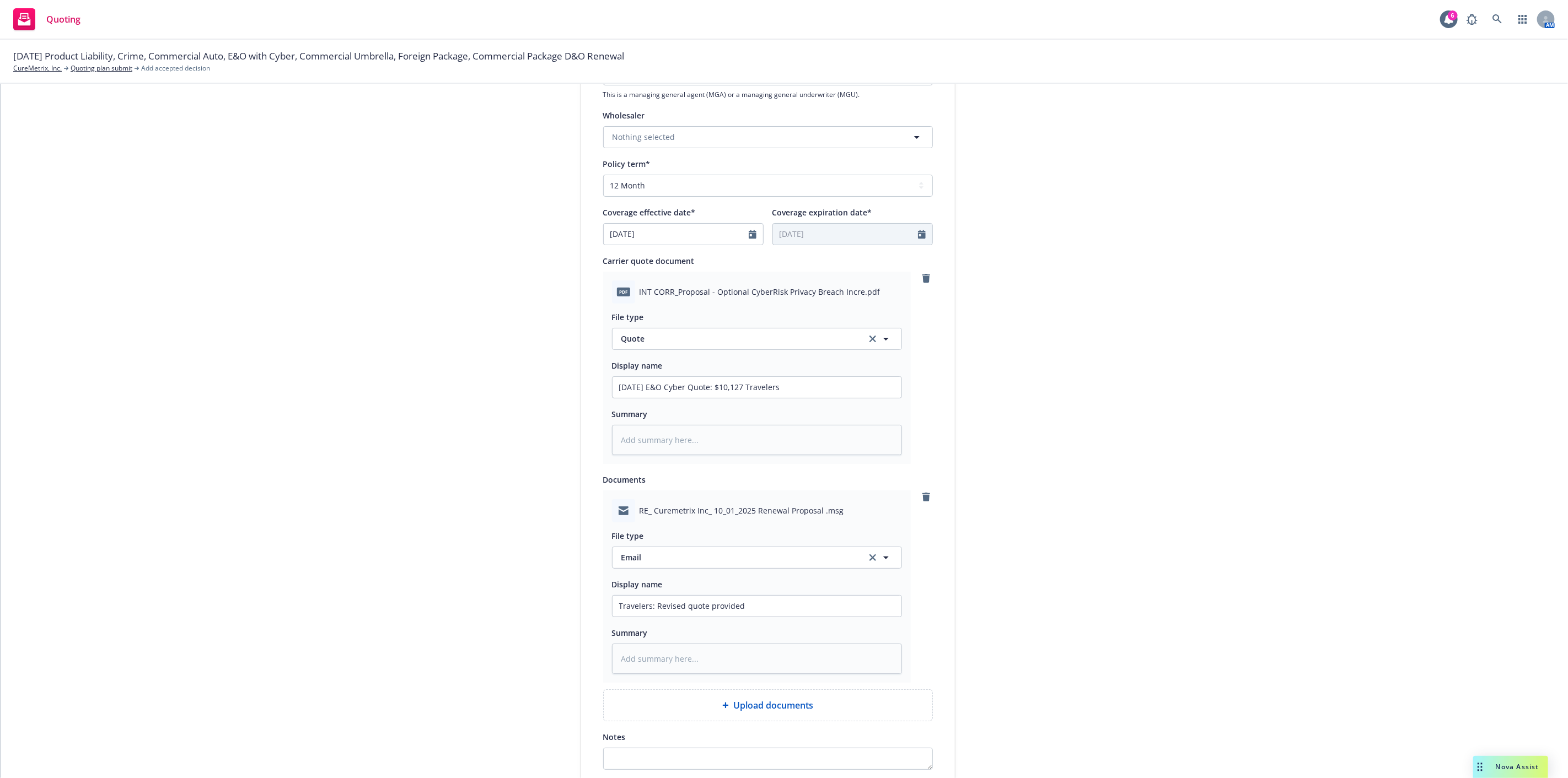
scroll to position [521, 0]
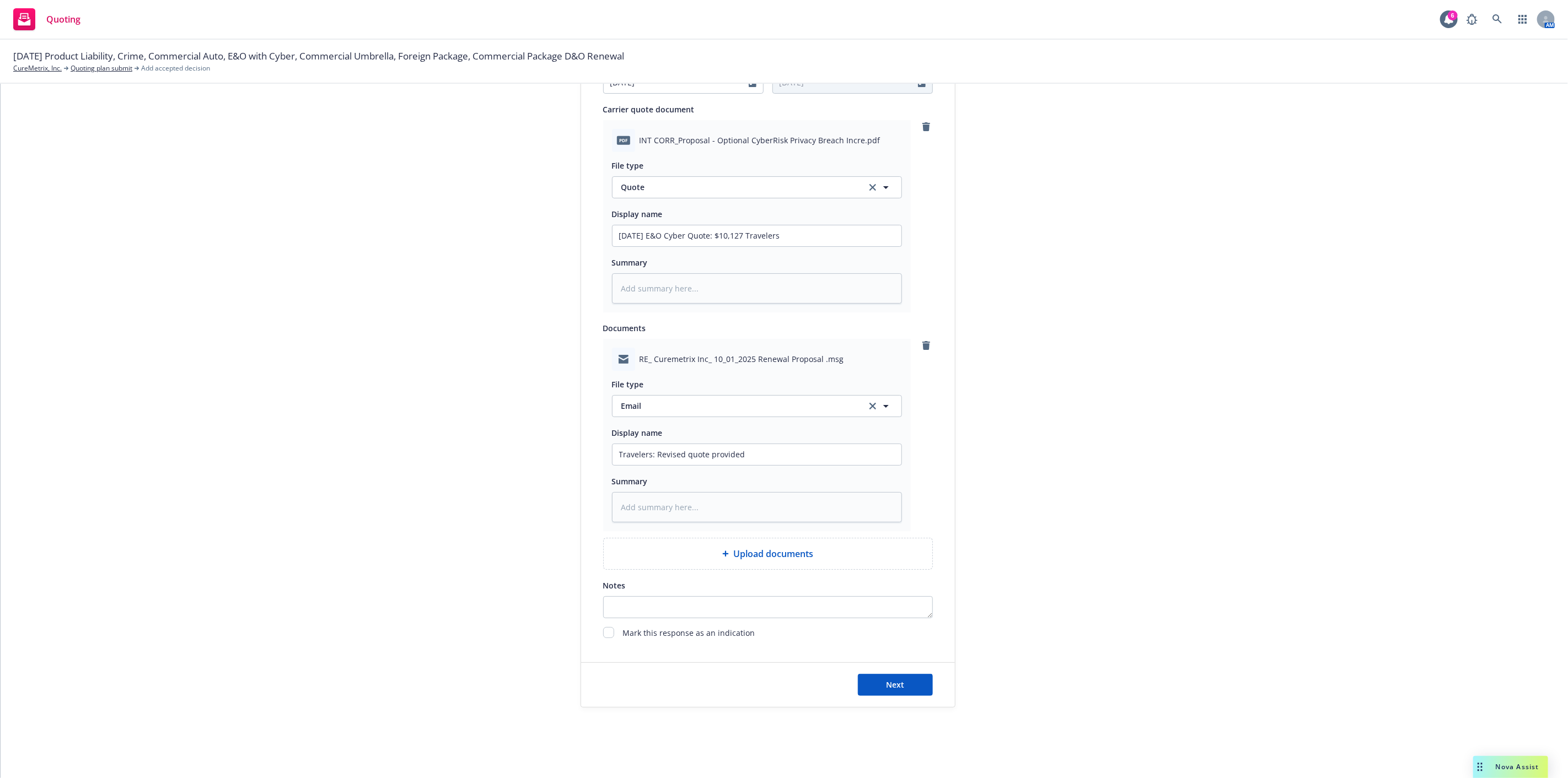
drag, startPoint x: 1047, startPoint y: 565, endPoint x: 998, endPoint y: 593, distance: 56.4
click at [998, 593] on div "submission Carrier Travelers Insurance Last updated 9/8, 11:44 AM" at bounding box center [1054, 158] width 155 height 1098
click at [919, 679] on button "Next" at bounding box center [895, 685] width 75 height 22
type textarea "x"
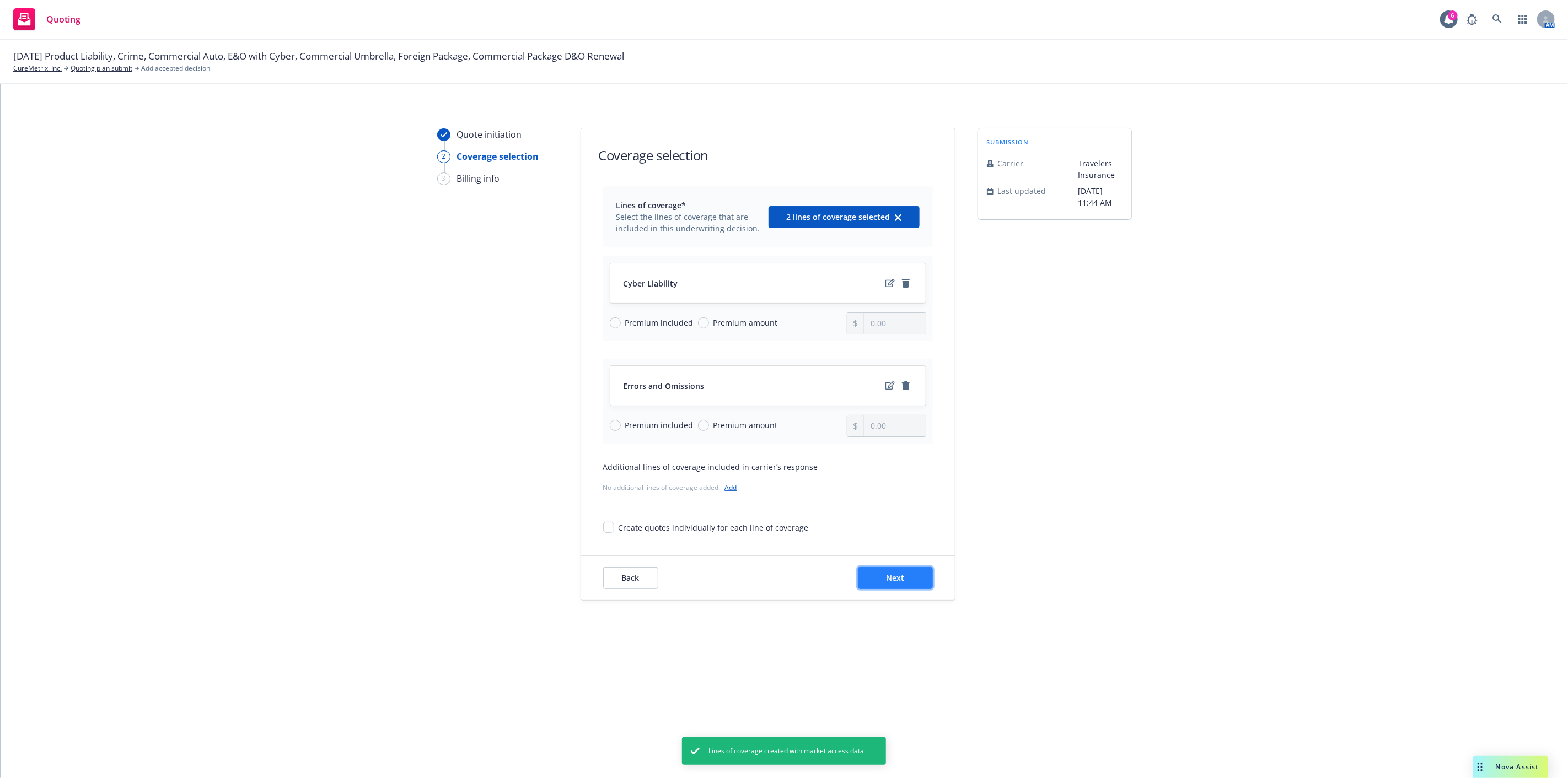
click at [908, 579] on button "Next" at bounding box center [895, 578] width 75 height 22
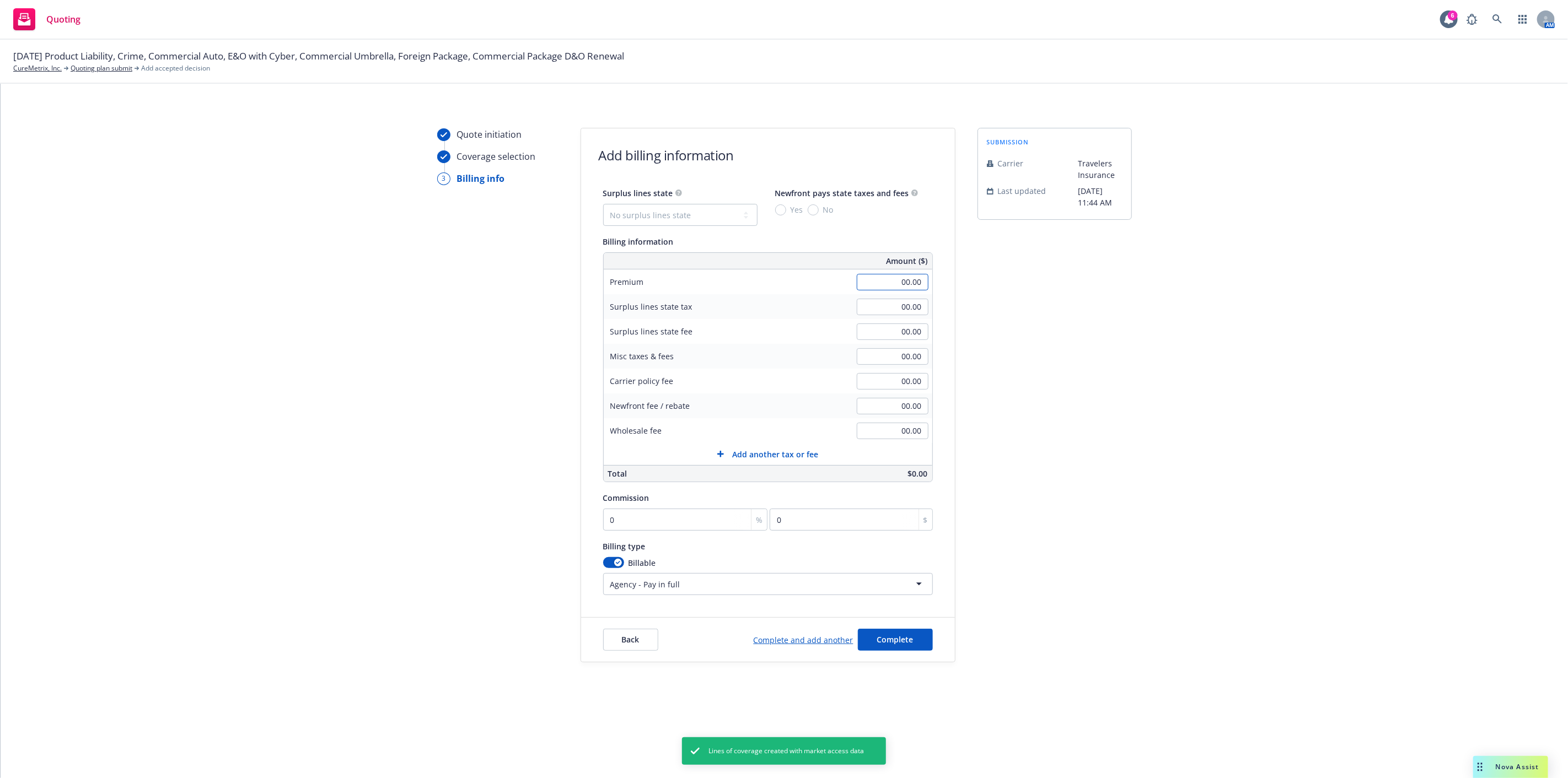
click at [877, 289] on input "00.00" at bounding box center [892, 282] width 71 height 16
type input "10,127.00"
click at [1081, 386] on div "submission Carrier Travelers Insurance Last updated 9/8, 11:44 AM" at bounding box center [1054, 394] width 155 height 535
click at [732, 514] on input "0" at bounding box center [686, 519] width 165 height 22
type input "1"
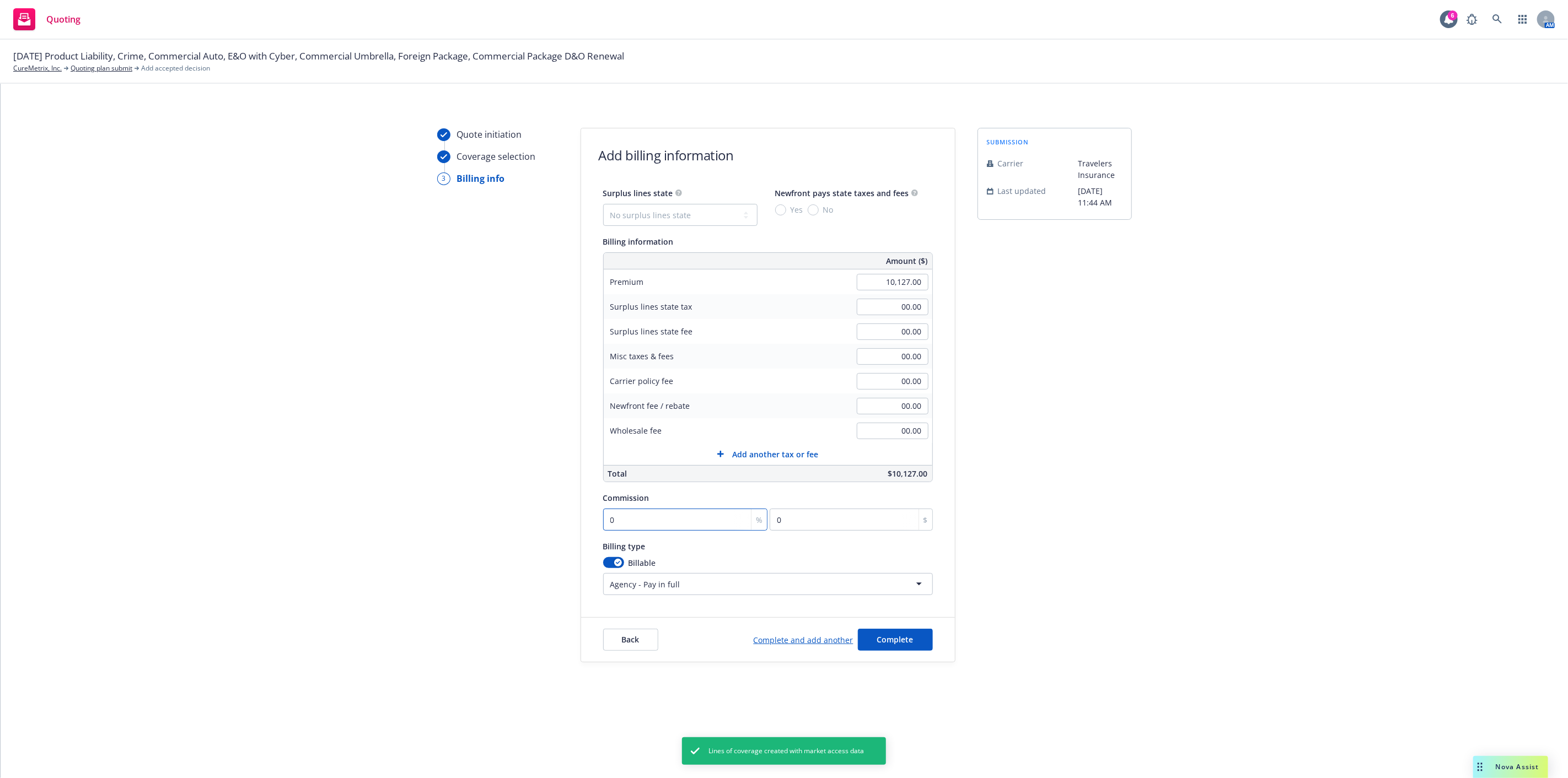
type input "101.27"
type input "12"
type input "1215.24"
type input "12"
click at [1134, 496] on div "Quote initiation Coverage selection 3 Billing info Add billing information Surp…" at bounding box center [784, 394] width 1541 height 535
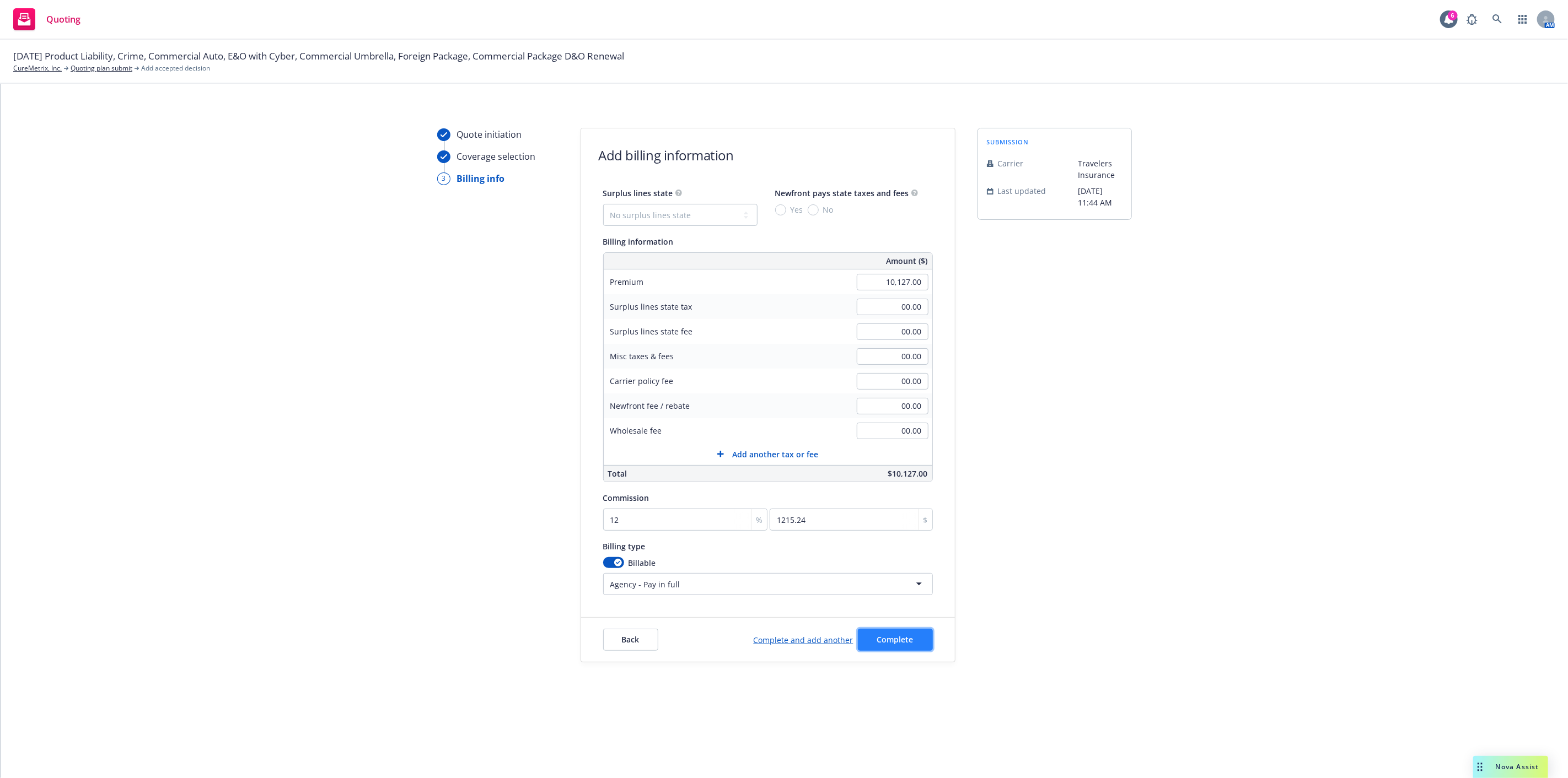
click at [928, 637] on button "Complete" at bounding box center [895, 640] width 75 height 22
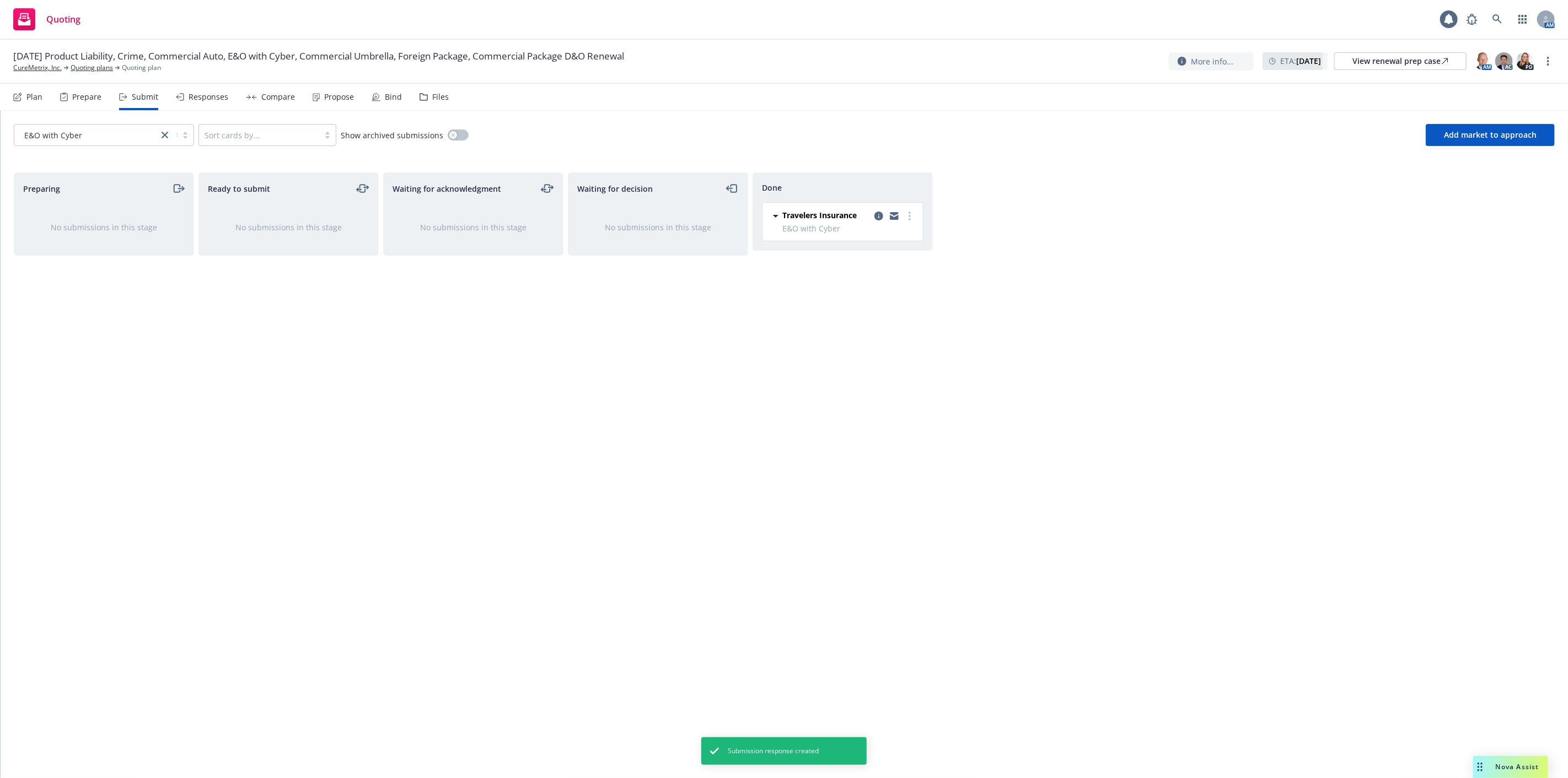
click at [1042, 402] on div "Preparing No submissions in this stage Ready to submit No submissions in this s…" at bounding box center [784, 464] width 1541 height 583
click at [959, 299] on div "Preparing No submissions in this stage Ready to submit No submissions in this s…" at bounding box center [784, 464] width 1541 height 583
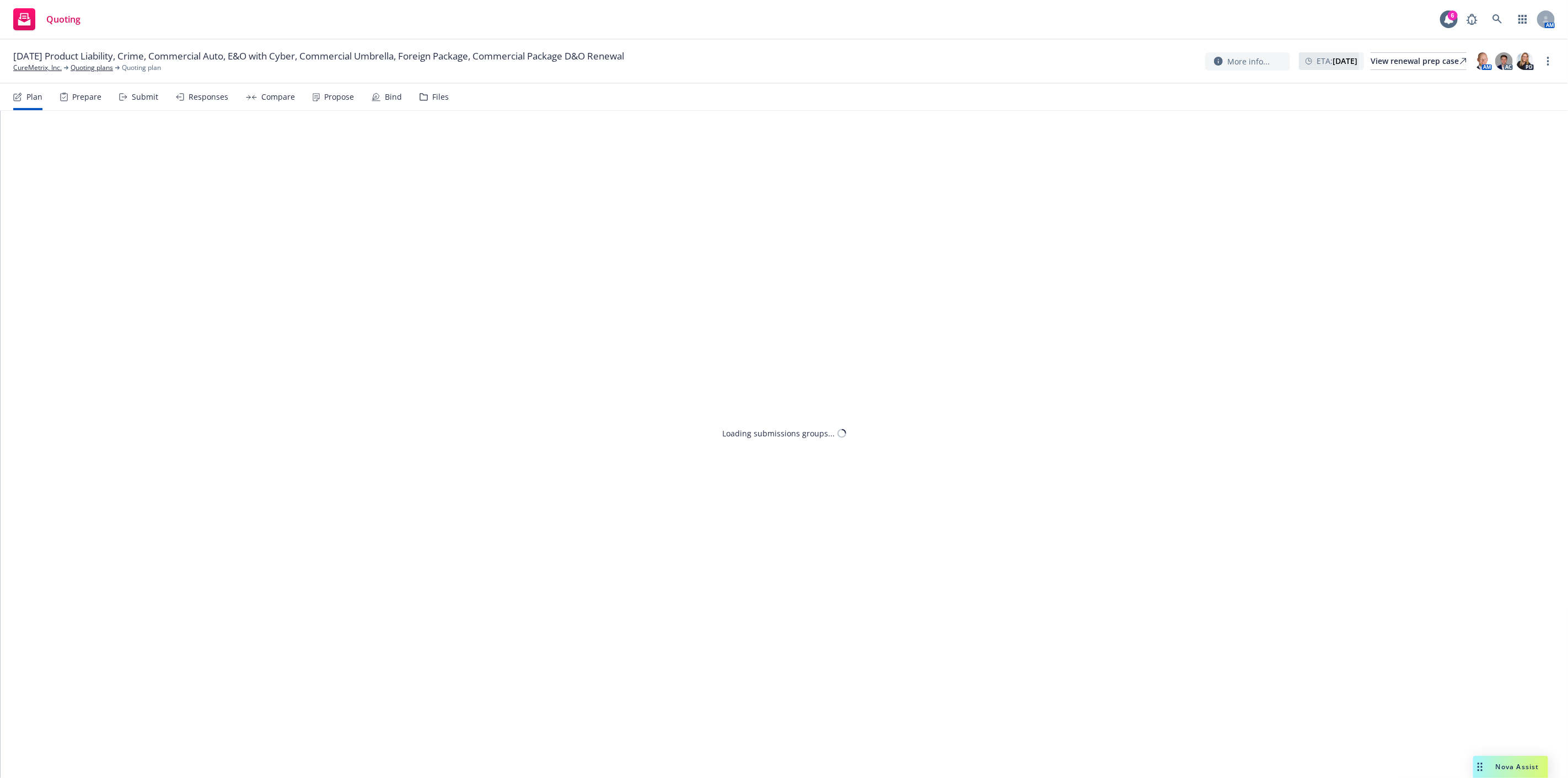
click at [378, 103] on div "Bind" at bounding box center [387, 97] width 31 height 26
click at [332, 103] on div "Propose" at bounding box center [334, 97] width 42 height 26
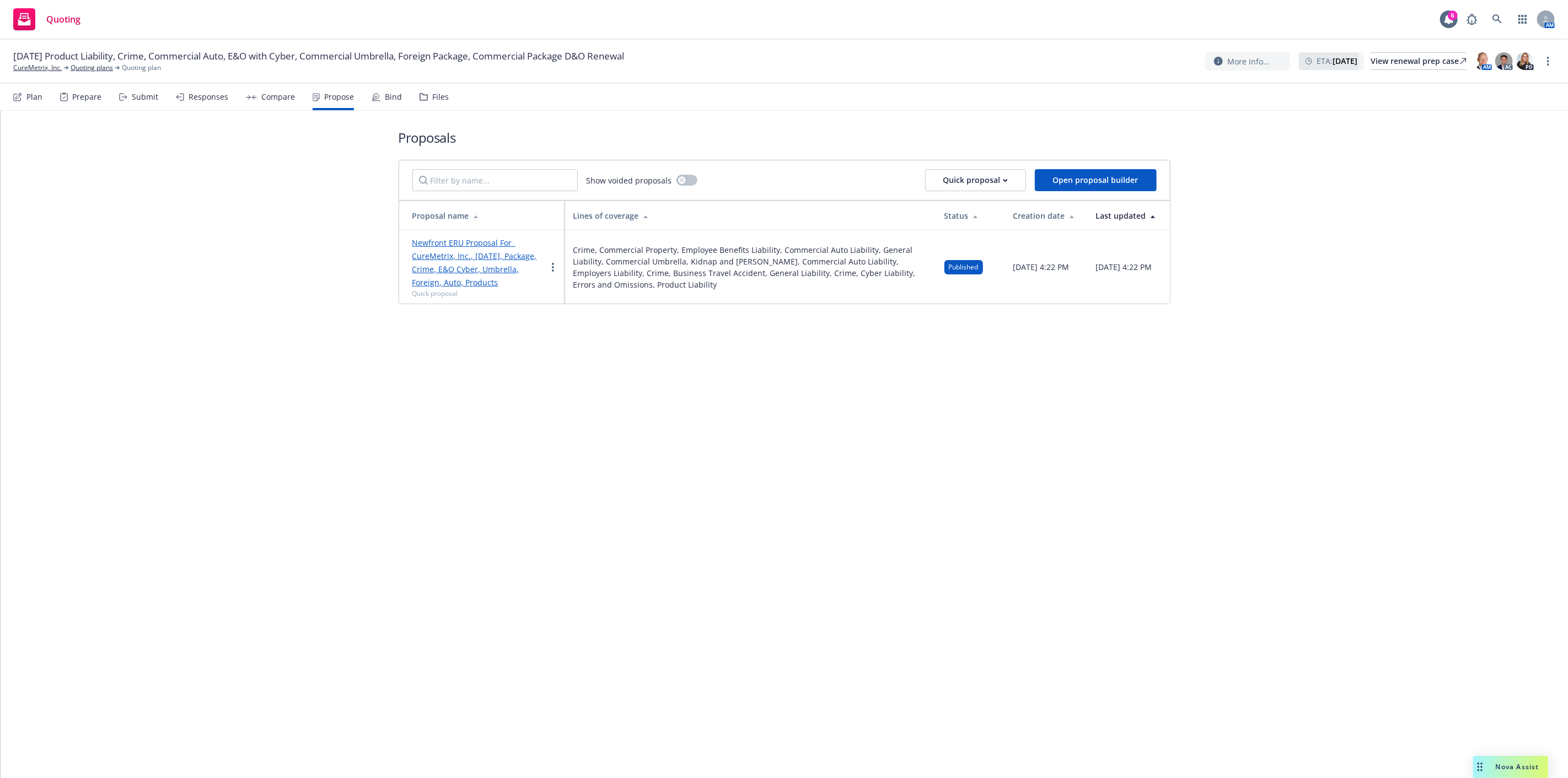
click at [483, 256] on link "Newfront ERU Proposal For_ CureMetrix, Inc., [DATE], Package, Crime, E&O Cyber,…" at bounding box center [475, 262] width 125 height 50
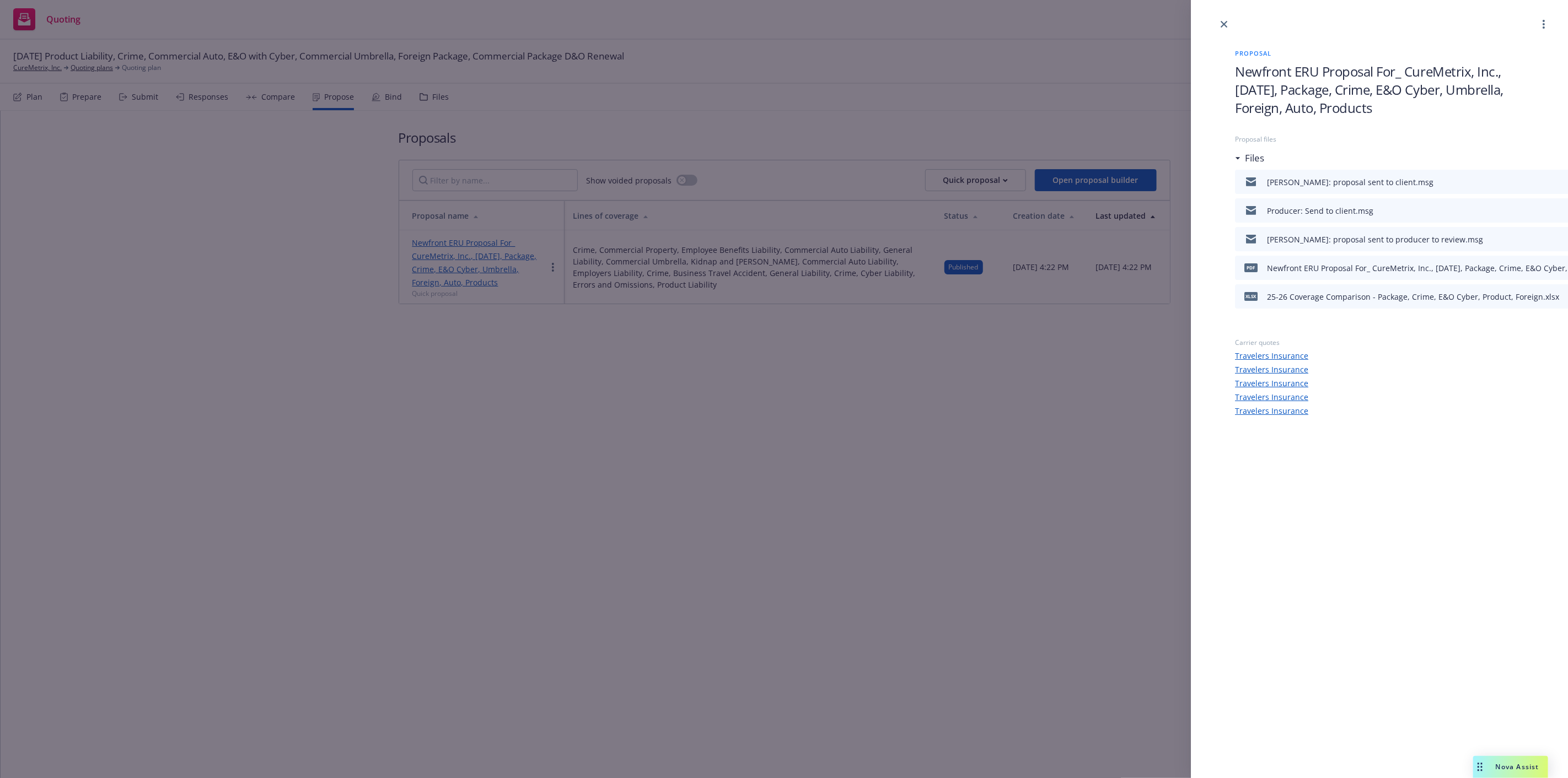
click at [1431, 687] on div "Proposal Newfront ERU Proposal For_ CureMetrix, Inc., [DATE], Package, Crime, E…" at bounding box center [1379, 389] width 377 height 778
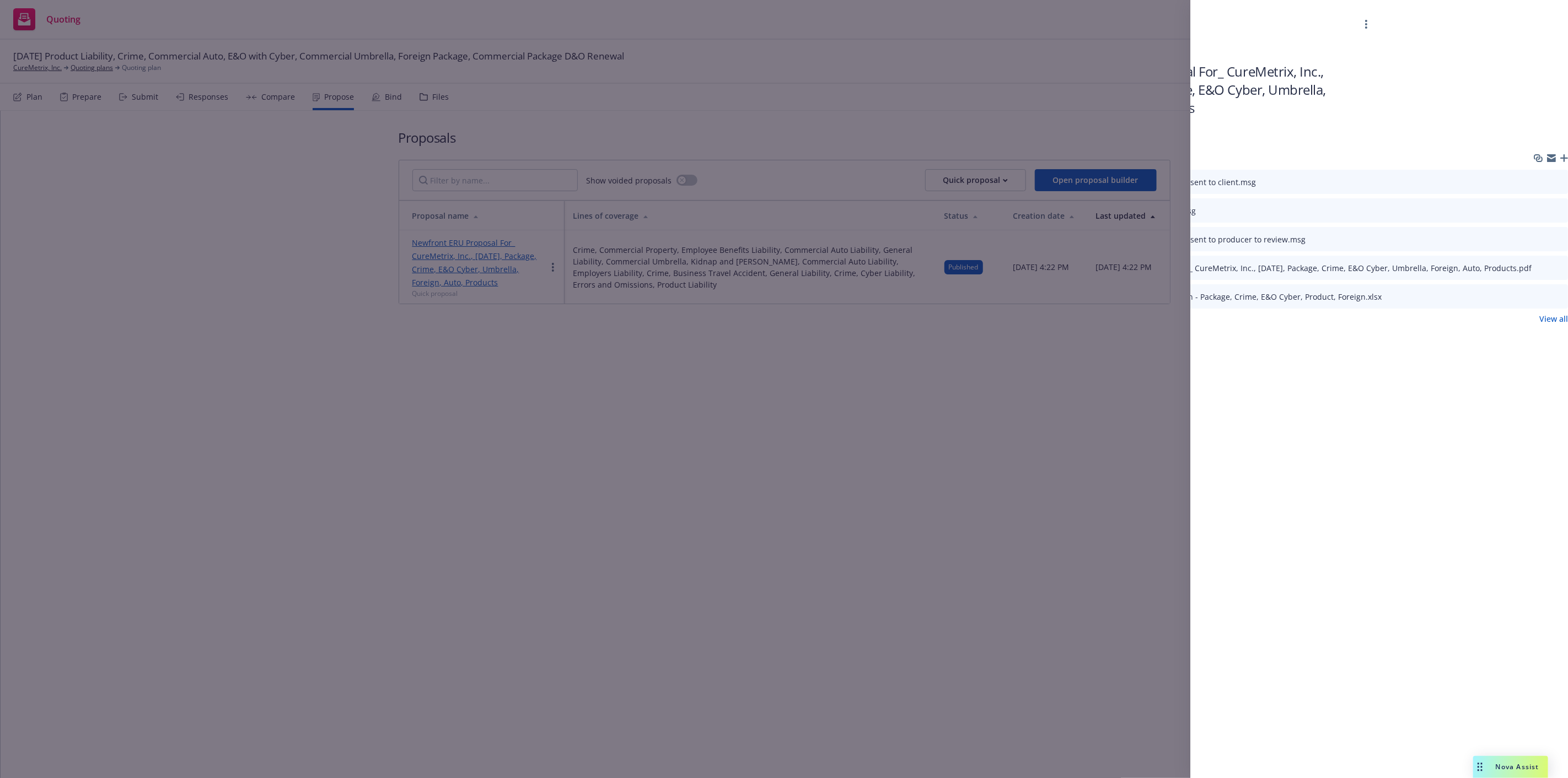
scroll to position [0, 189]
click at [1566, 157] on icon "button" at bounding box center [1563, 158] width 8 height 8
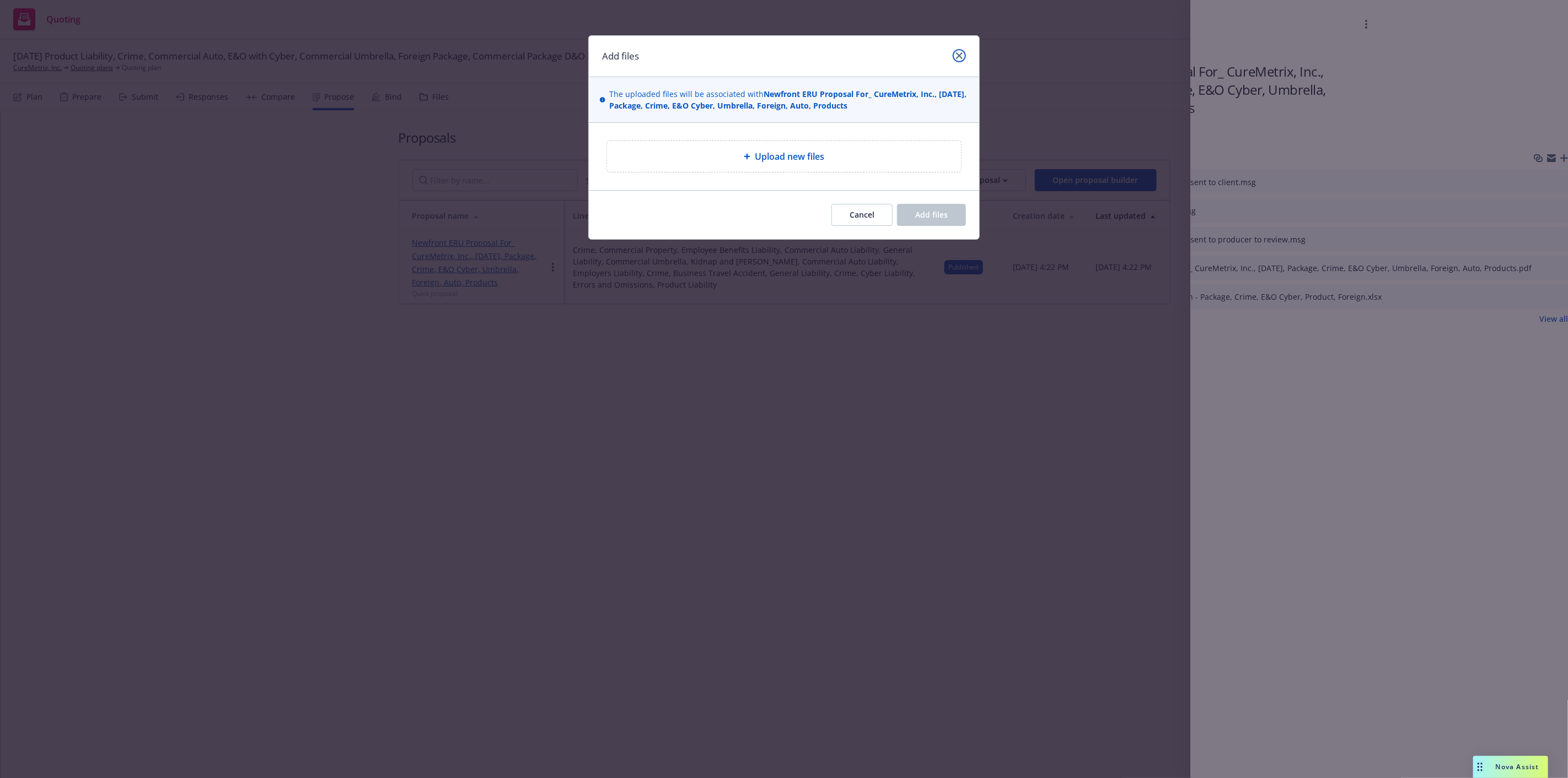
drag, startPoint x: 959, startPoint y: 52, endPoint x: 665, endPoint y: 1, distance: 298.4
click at [959, 52] on icon "close" at bounding box center [959, 55] width 6 height 6
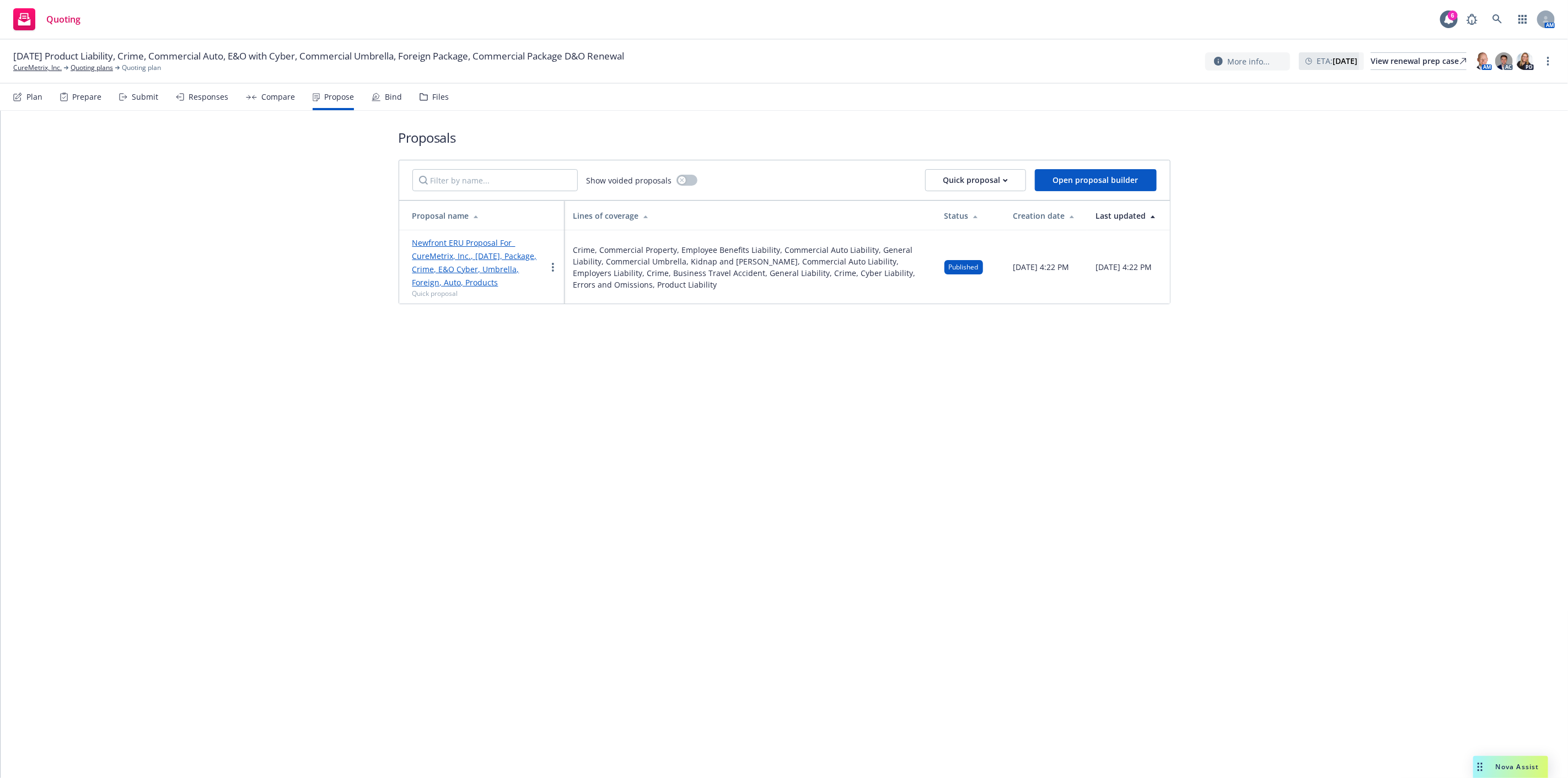
drag, startPoint x: 924, startPoint y: 470, endPoint x: 697, endPoint y: 410, distance: 234.8
click at [918, 470] on div "Proposals Show voided proposals Quick proposal Open proposal builder Proposal n…" at bounding box center [784, 444] width 1567 height 668
click at [499, 268] on link "Newfront ERU Proposal For_ CureMetrix, Inc., [DATE], Package, Crime, E&O Cyber,…" at bounding box center [475, 262] width 125 height 50
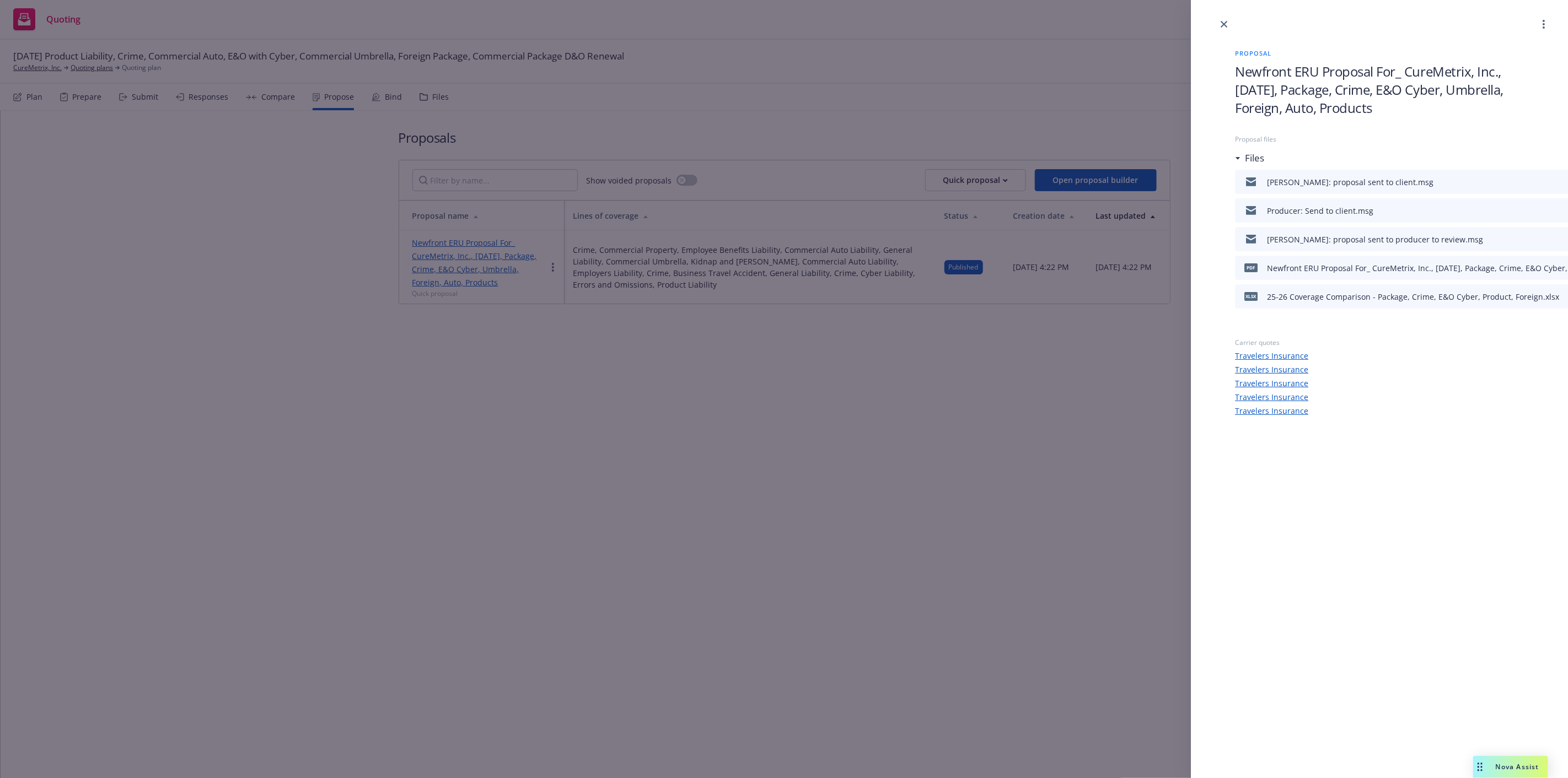
scroll to position [0, 189]
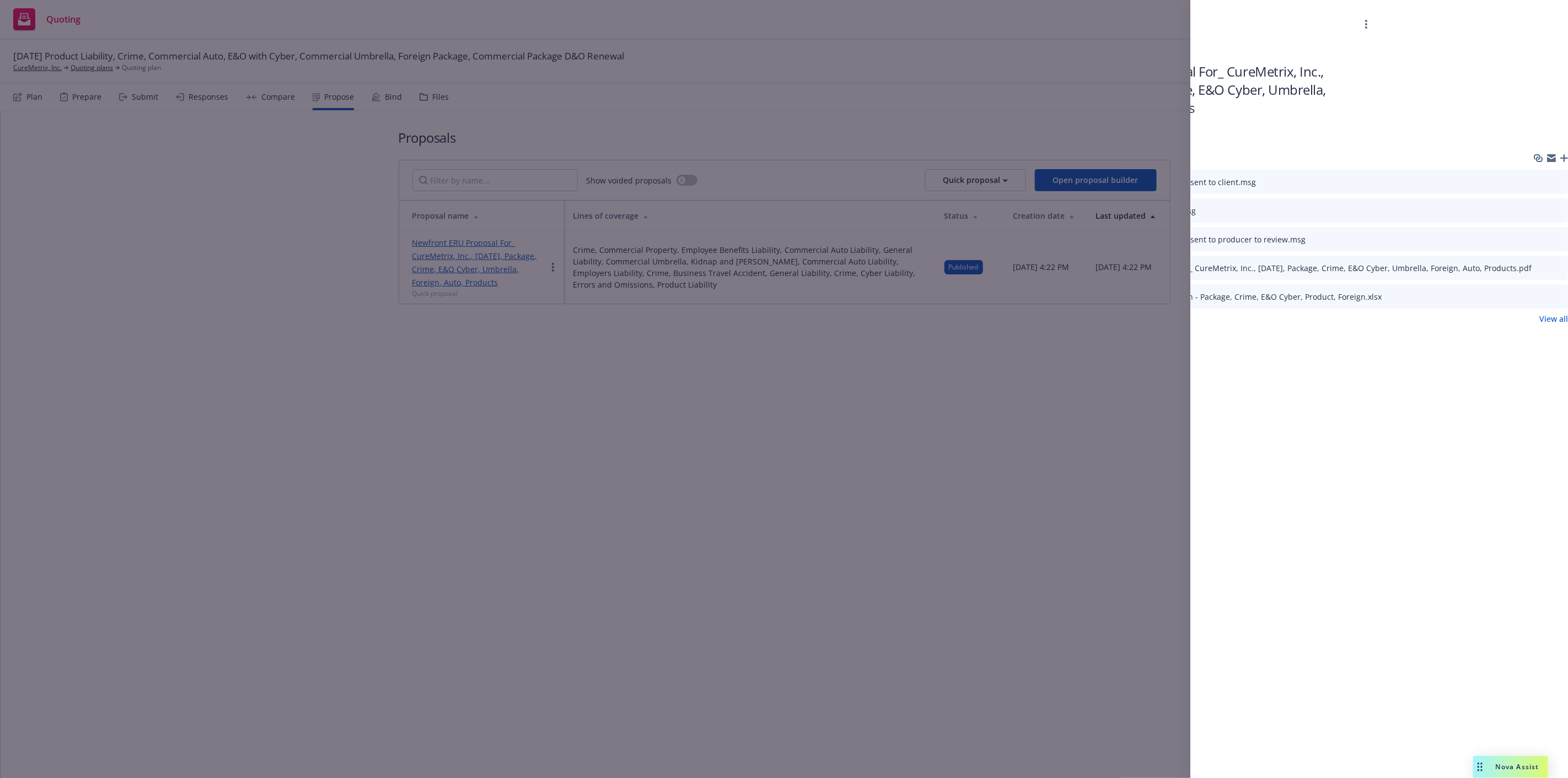
click at [1563, 155] on icon "button" at bounding box center [1563, 158] width 8 height 8
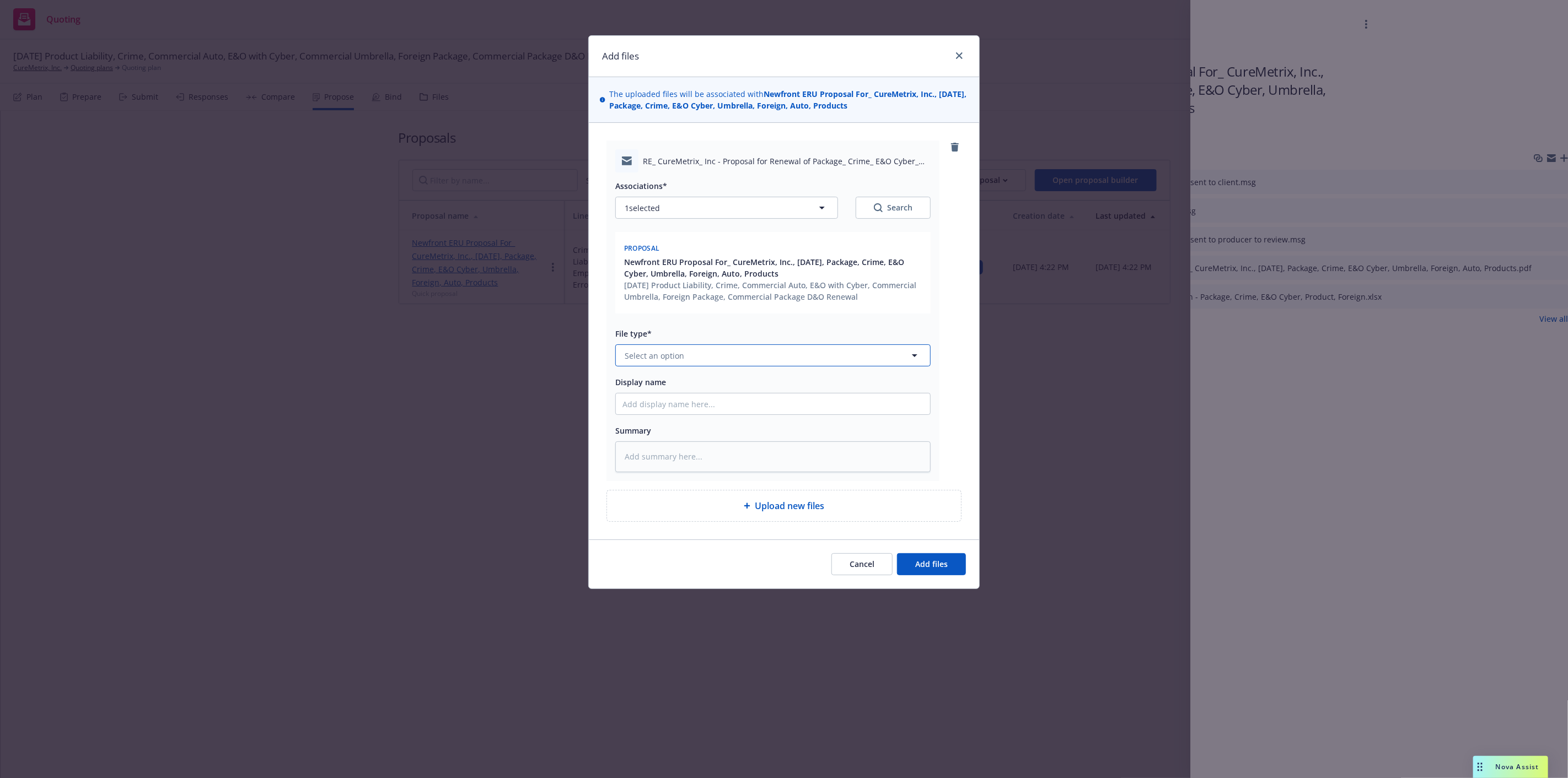
click at [853, 359] on button "Select an option" at bounding box center [773, 356] width 316 height 22
type input "em"
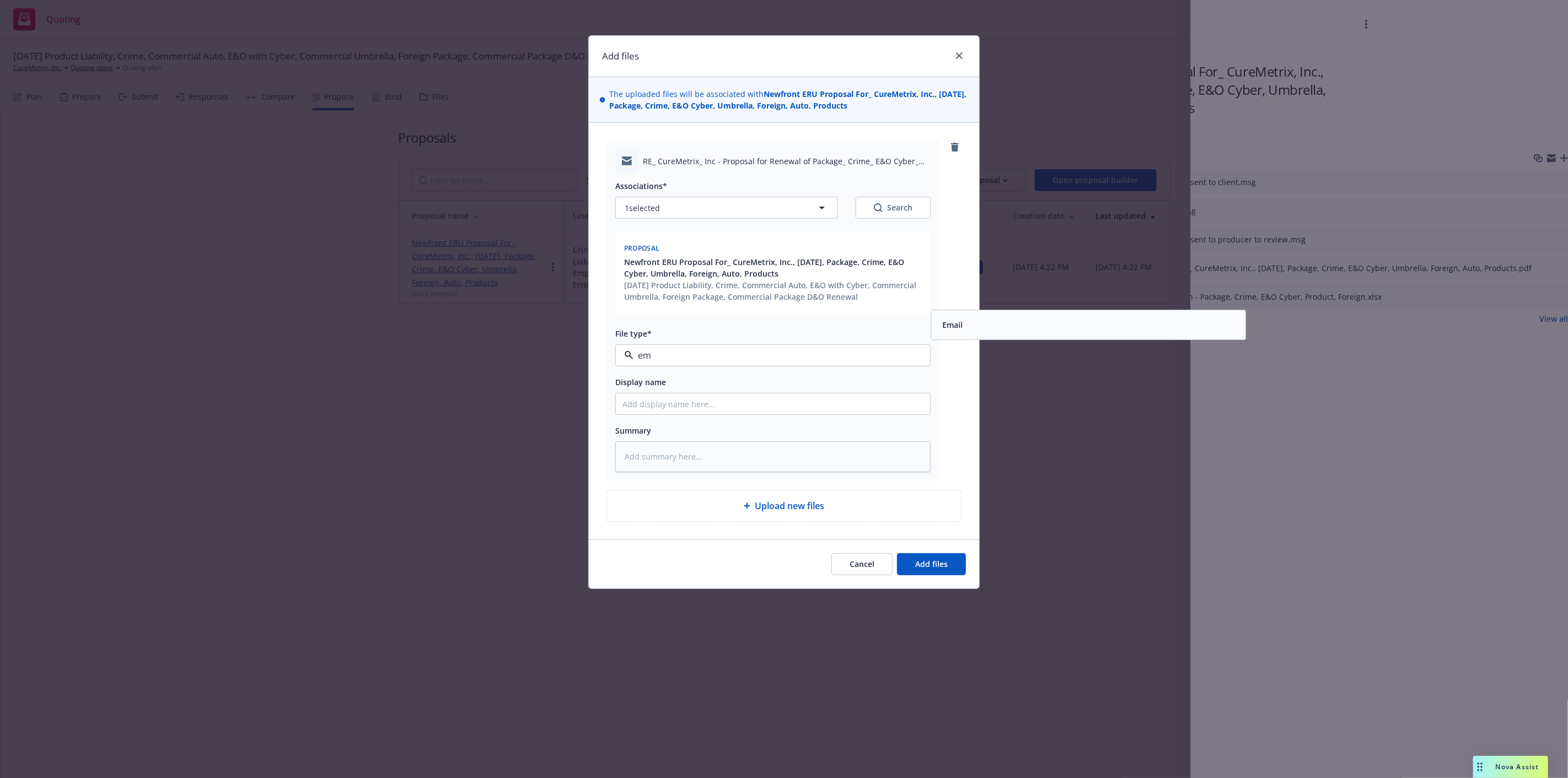
drag, startPoint x: 984, startPoint y: 329, endPoint x: 840, endPoint y: 374, distance: 150.9
click at [984, 329] on div "Email" at bounding box center [1088, 326] width 301 height 16
click at [815, 392] on div "Display name" at bounding box center [773, 395] width 316 height 40
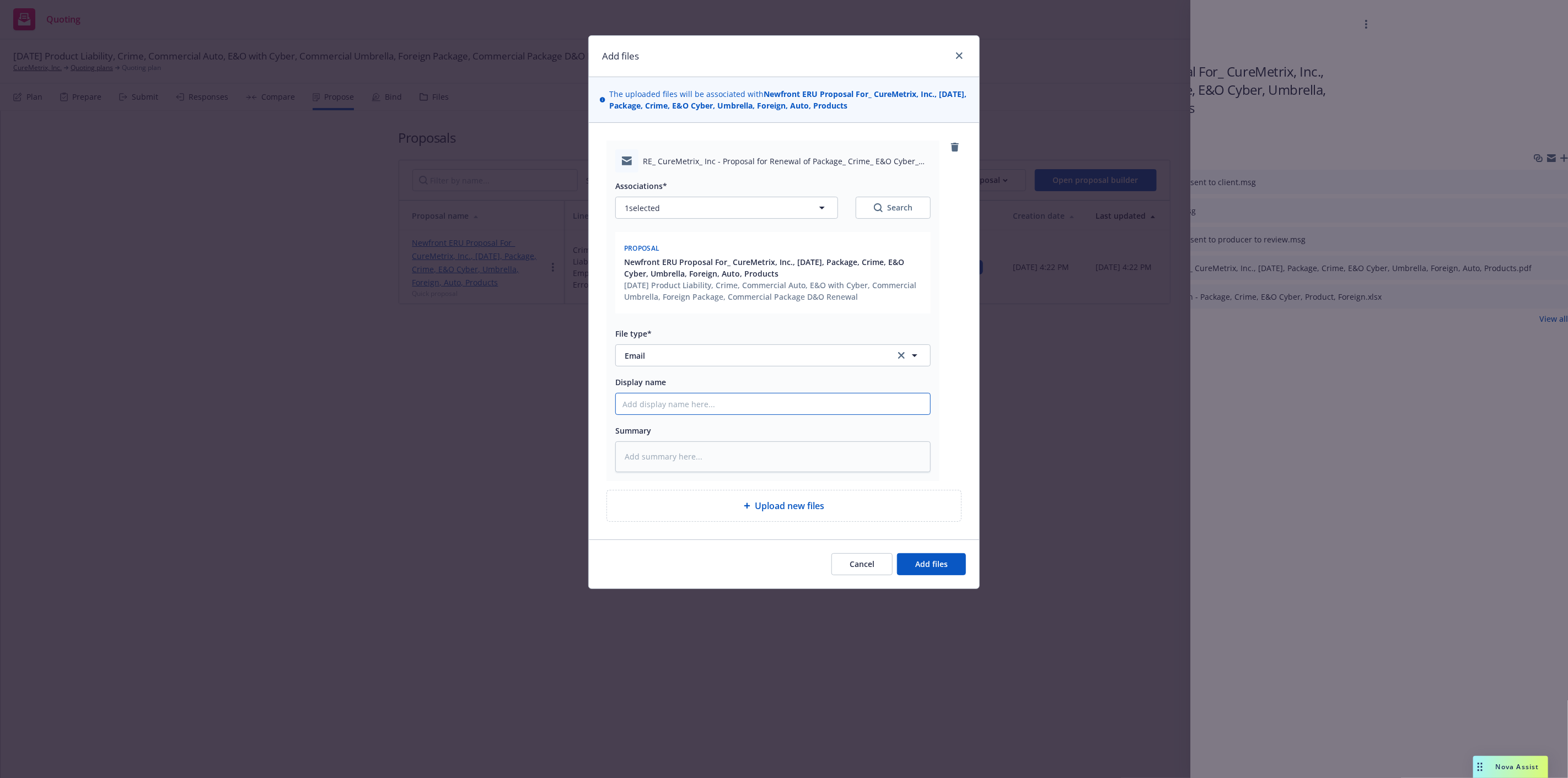
click at [821, 397] on input "Display name" at bounding box center [773, 403] width 314 height 21
type textarea "x"
type input "C"
type textarea "x"
type input "Ch"
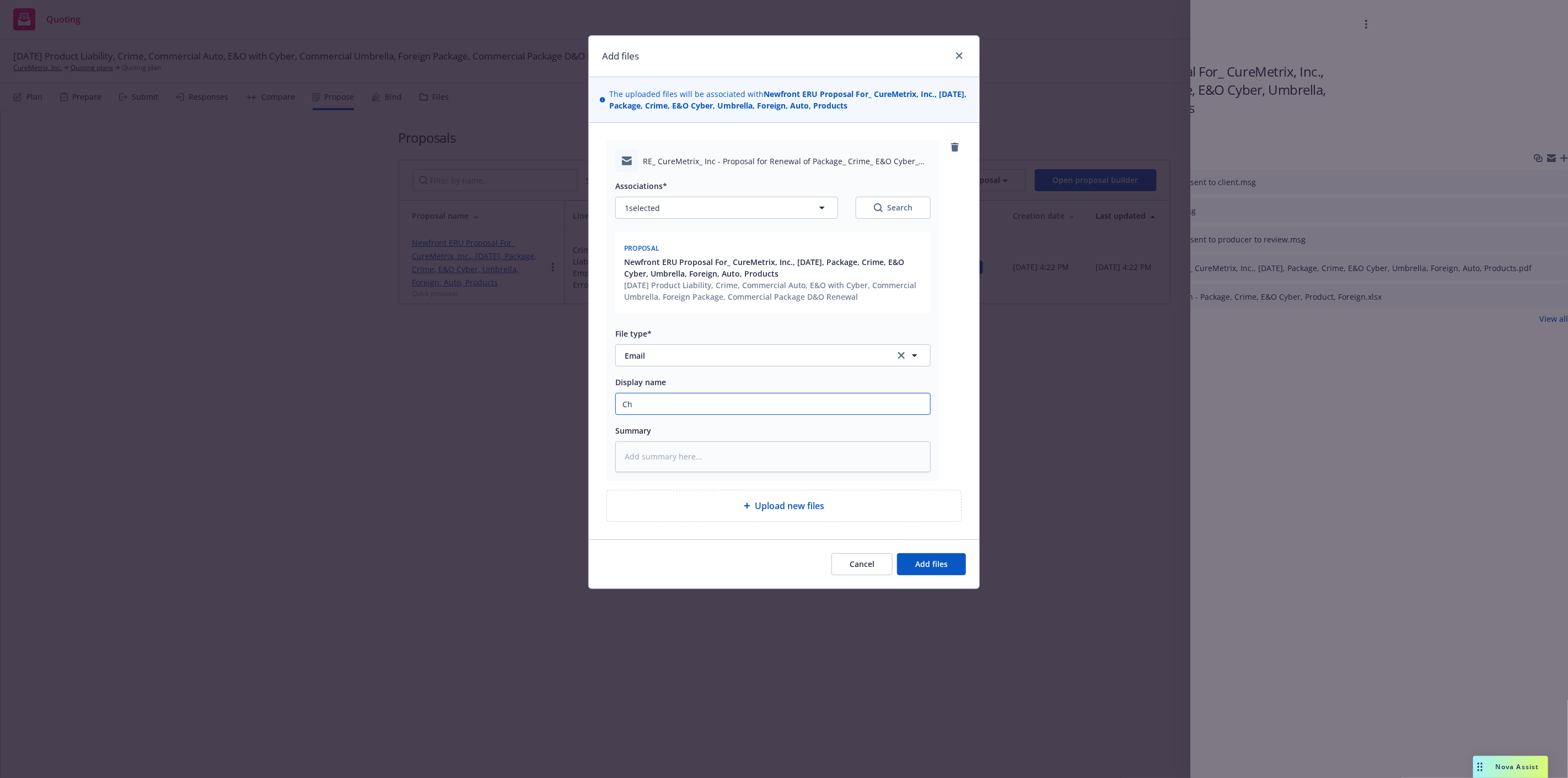
type textarea "x"
type input "Cha"
type textarea "x"
type input "[PERSON_NAME]"
type textarea "x"
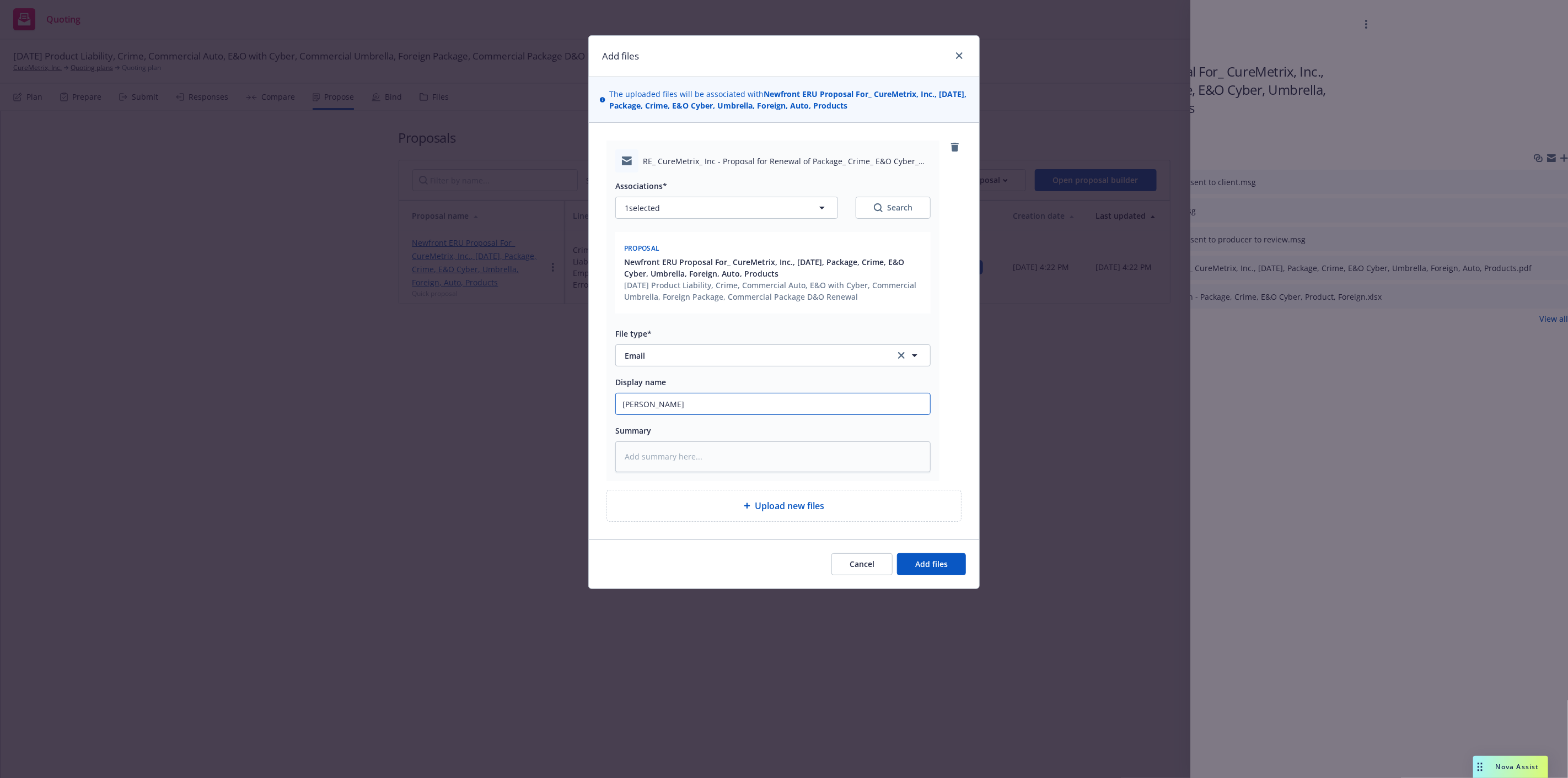
type input "Chase"
type textarea "x"
type input "Chase:"
type textarea "x"
type input "Chase:"
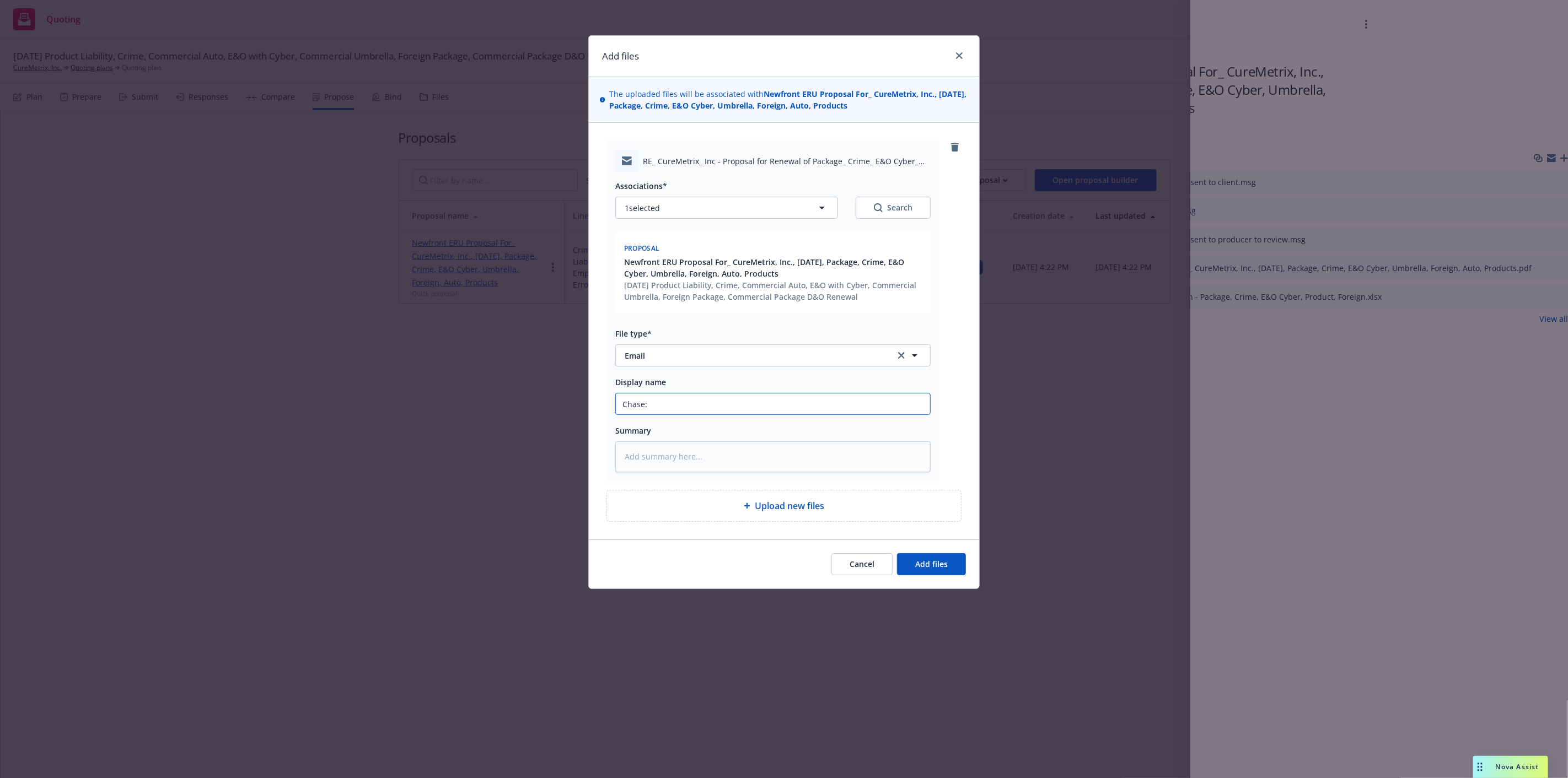
type textarea "x"
type input "Chase: R"
type textarea "x"
type input "Chase: Re"
type textarea "x"
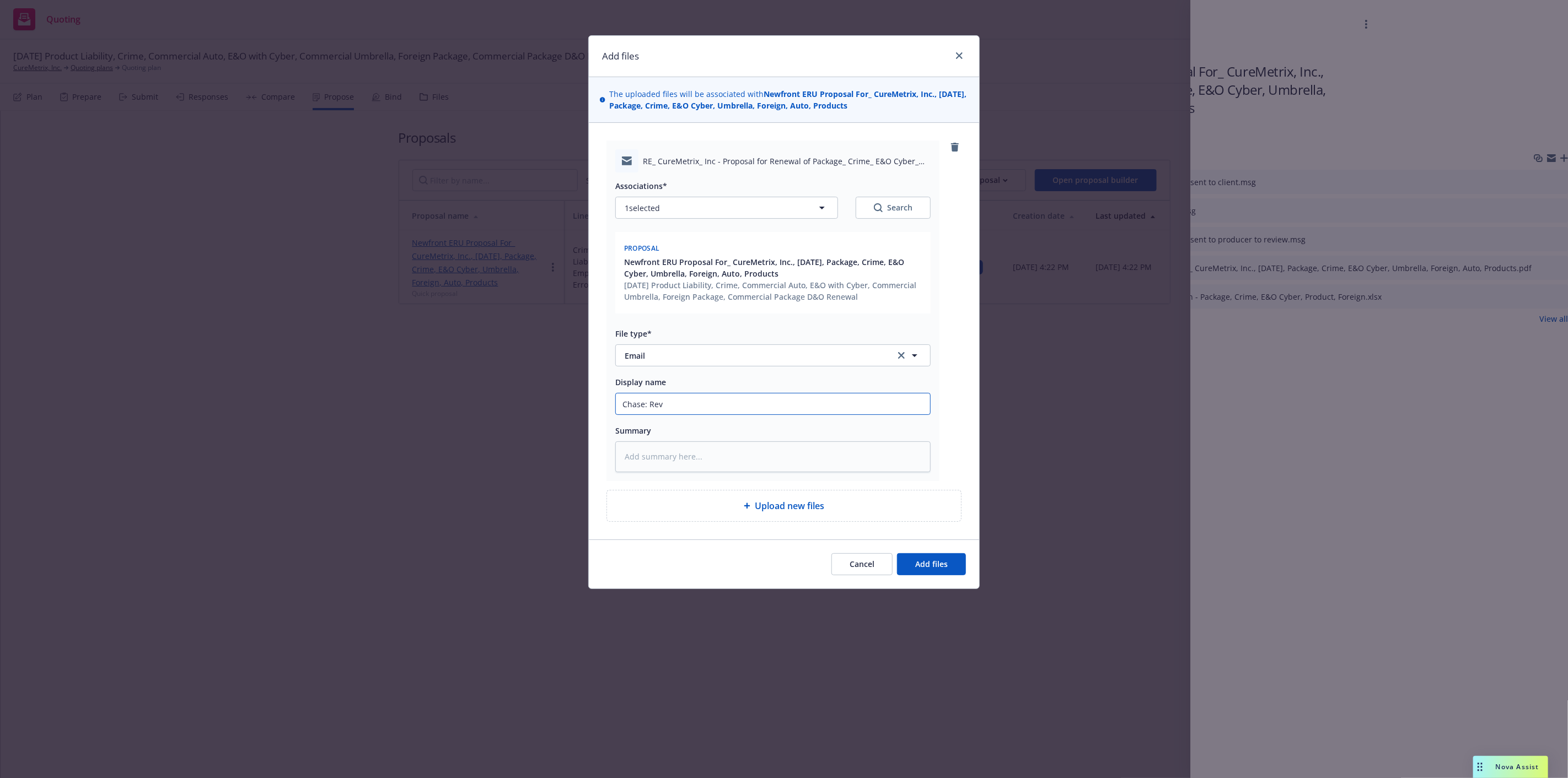
type input "Chase: Revi"
type textarea "x"
type input "Chase: [PERSON_NAME]"
type textarea "x"
type input "Chase: Revise"
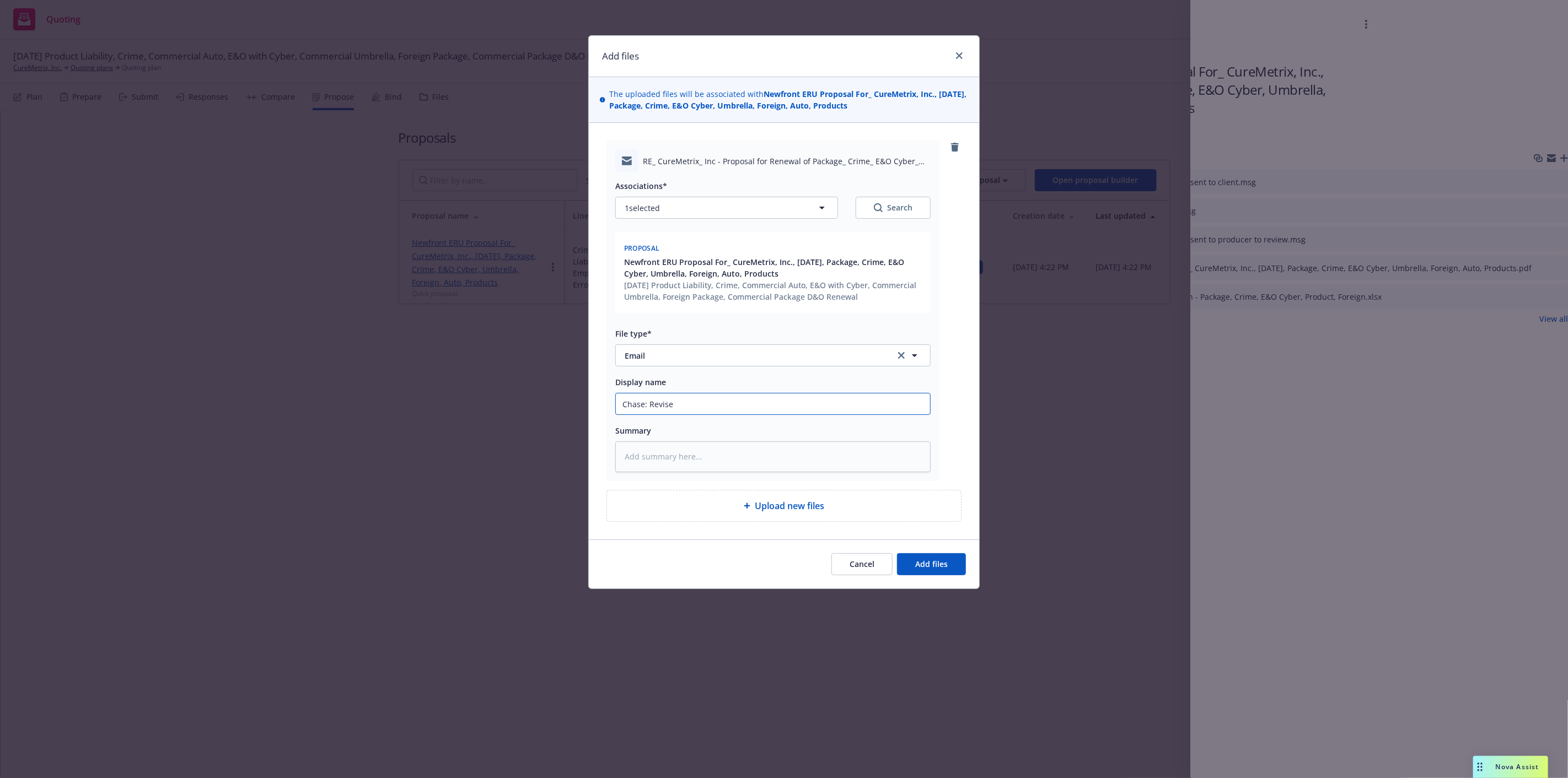
type textarea "x"
type input "Chase: Revised"
type textarea "x"
type input "Chase: Revised"
type textarea "x"
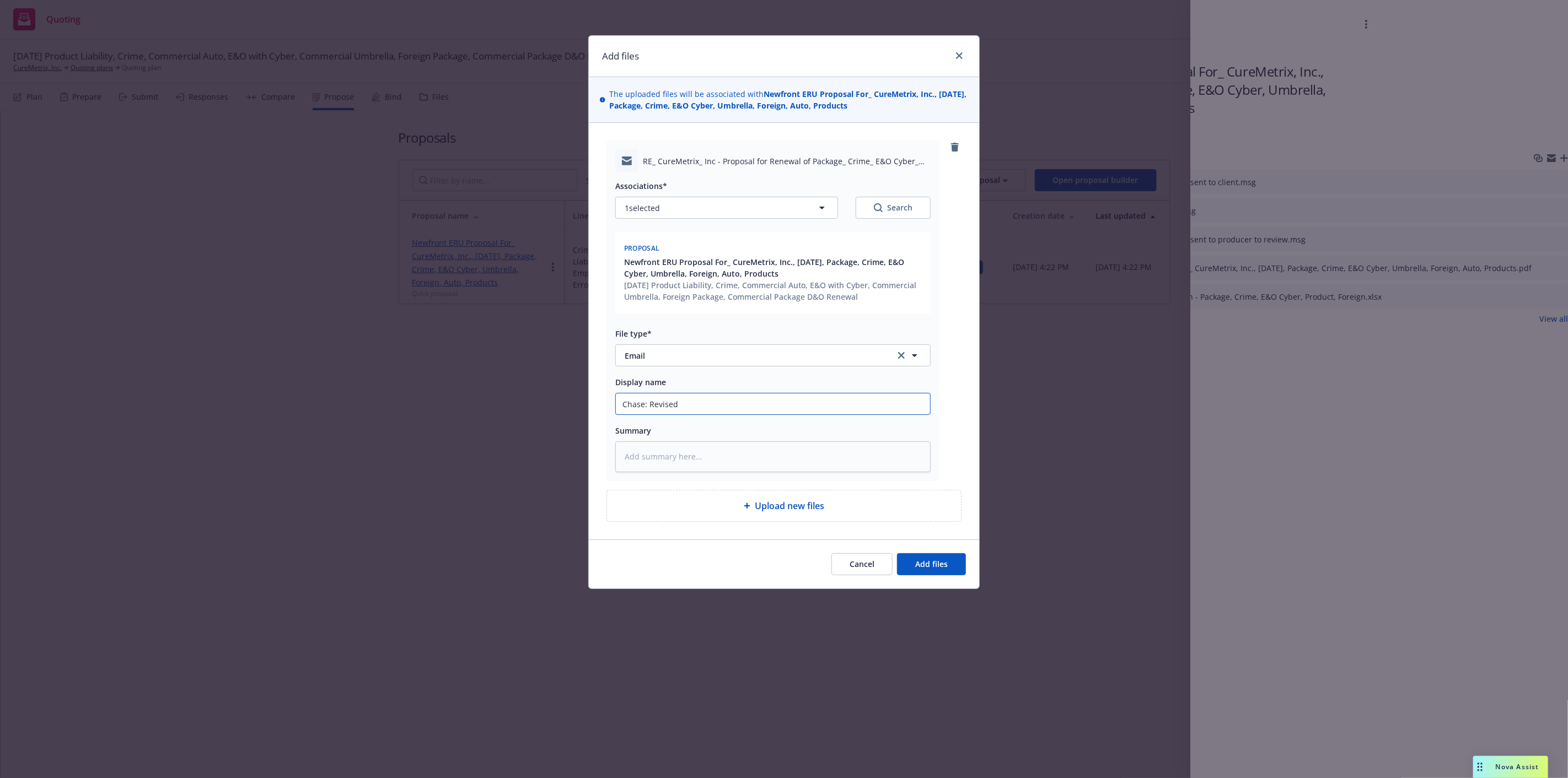
type input "Chase: Revised p"
type textarea "x"
type input "Chase: Revised pr"
type textarea "x"
type input "Chase: Revised pro"
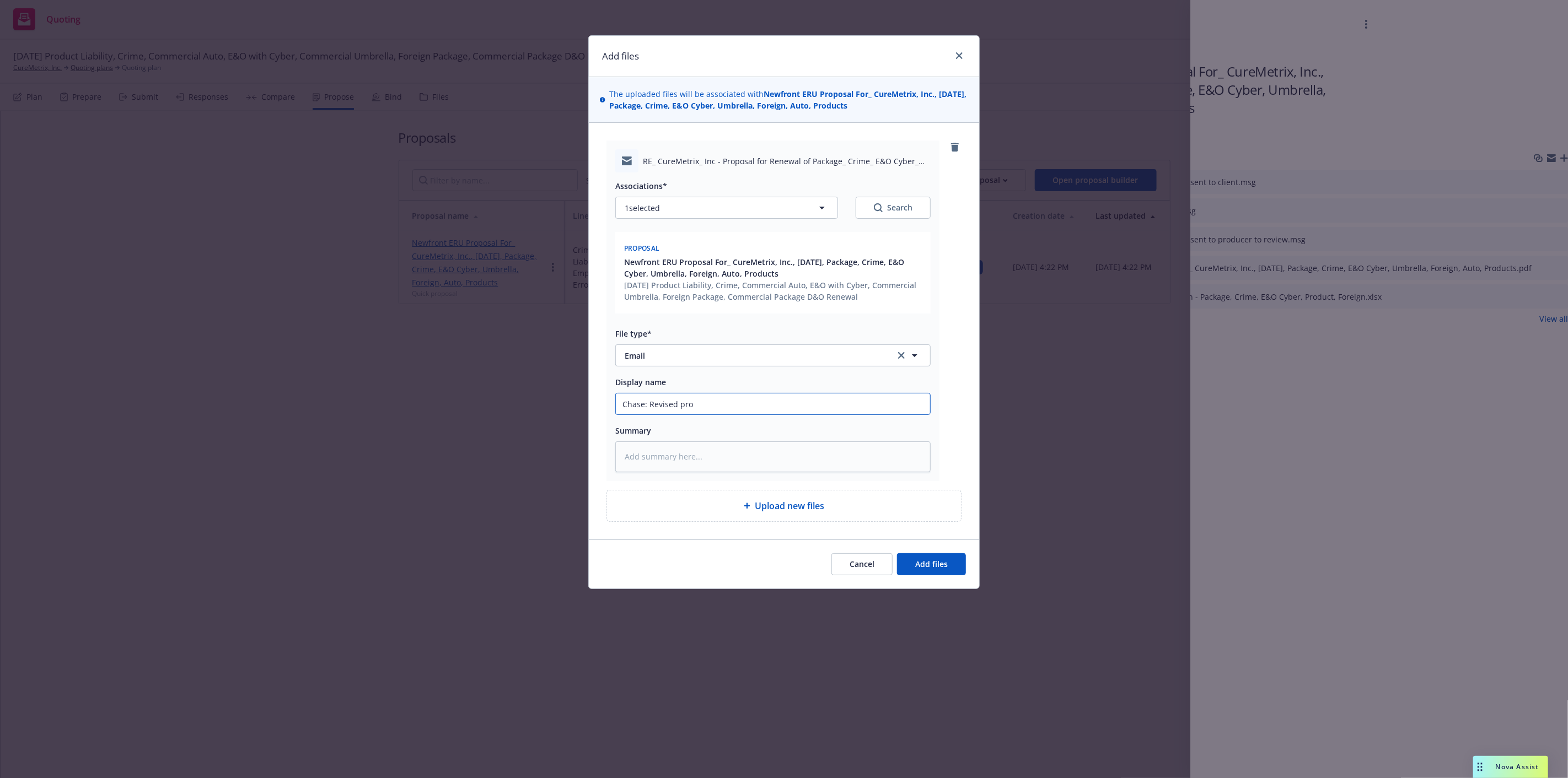
type textarea "x"
type input "Chase: Revised prop"
type textarea "x"
type input "Chase: Revised propos"
type textarea "x"
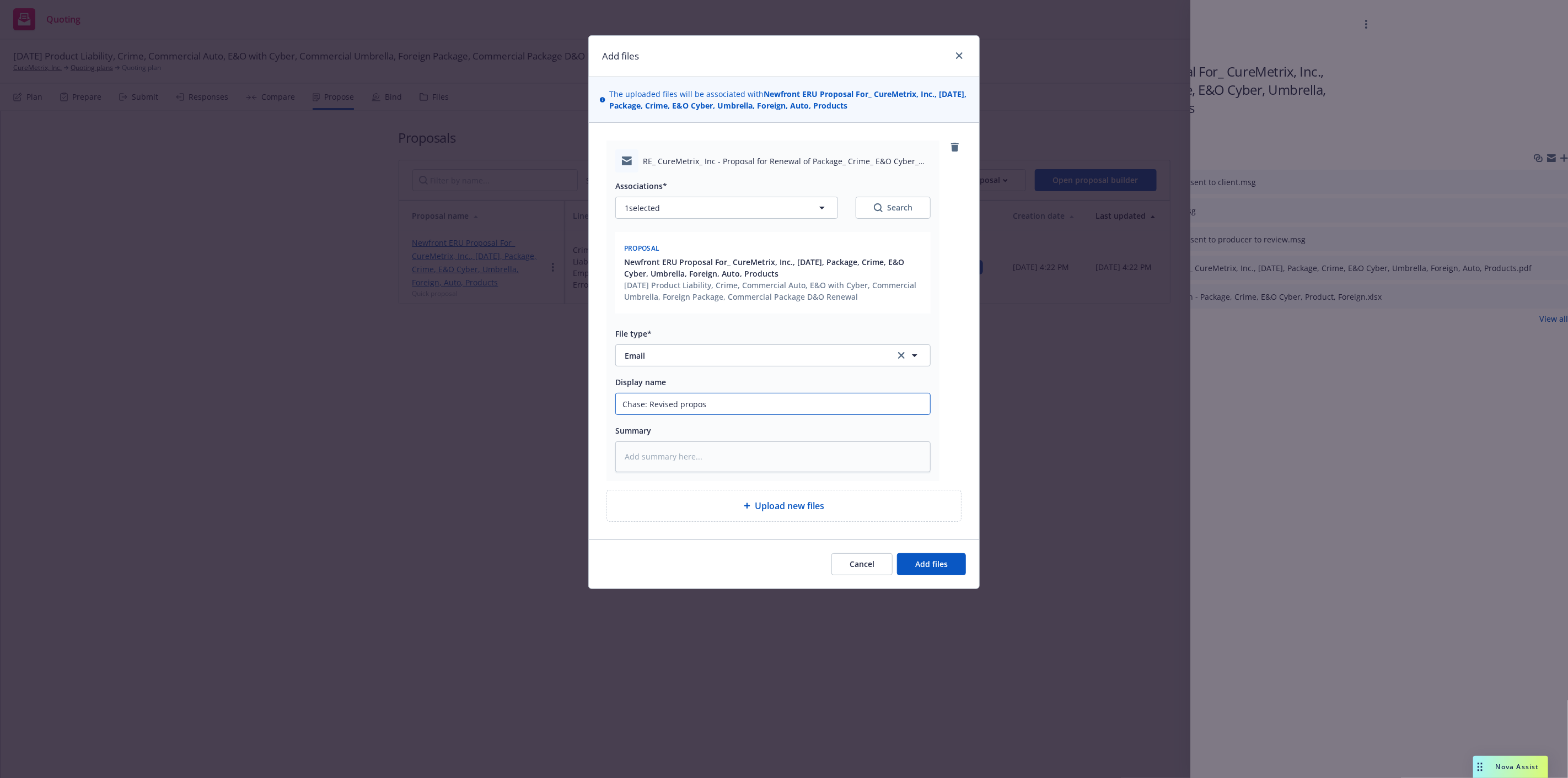
type input "Chase: Revised proposa"
type textarea "x"
type input "Chase: Revised proposal"
type textarea "x"
type input "Chase: Revised proposal"
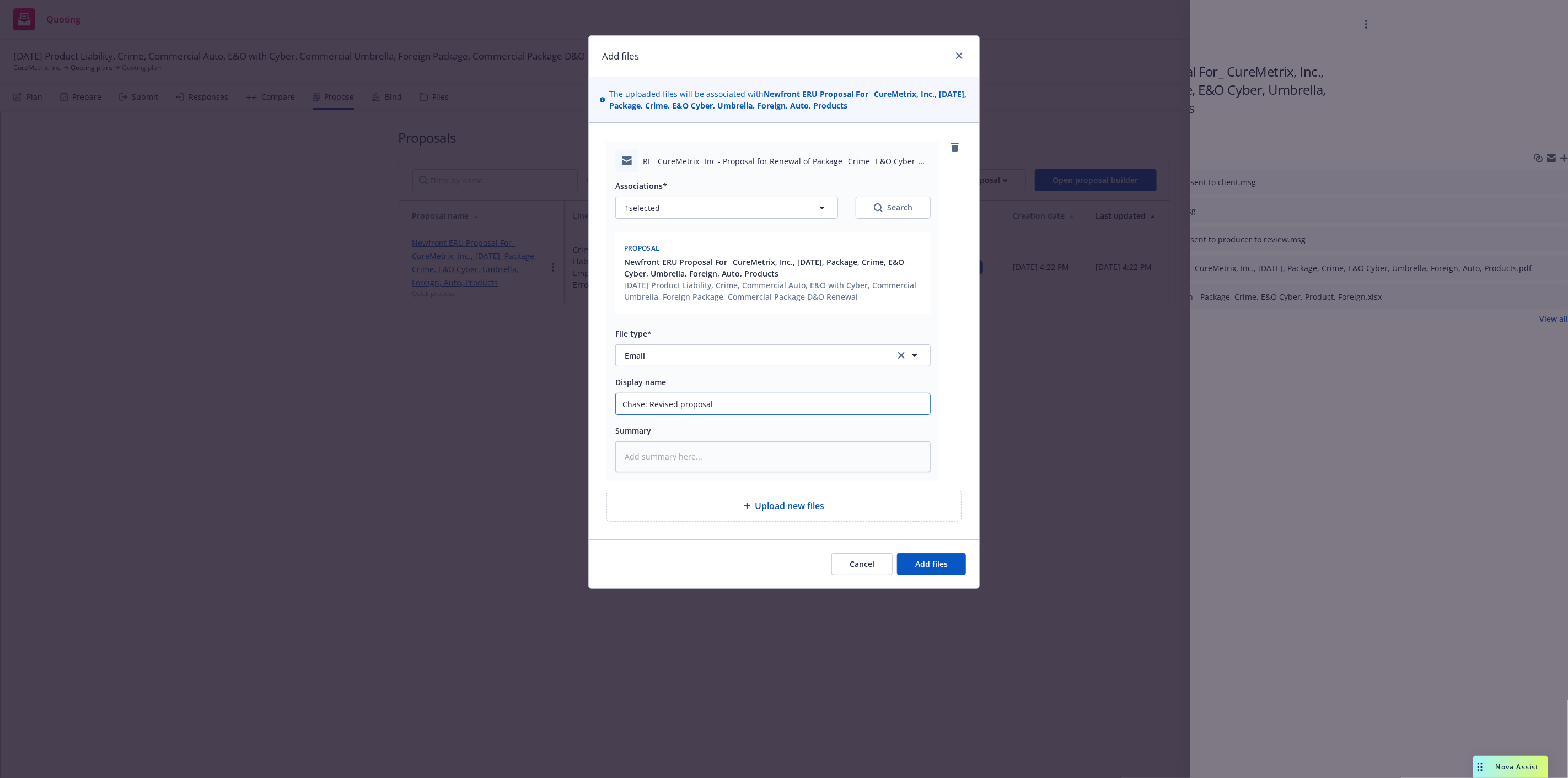
type textarea "x"
type input "Chase: Revised proposal s"
type textarea "x"
type input "Chase: Revised proposal se"
type textarea "x"
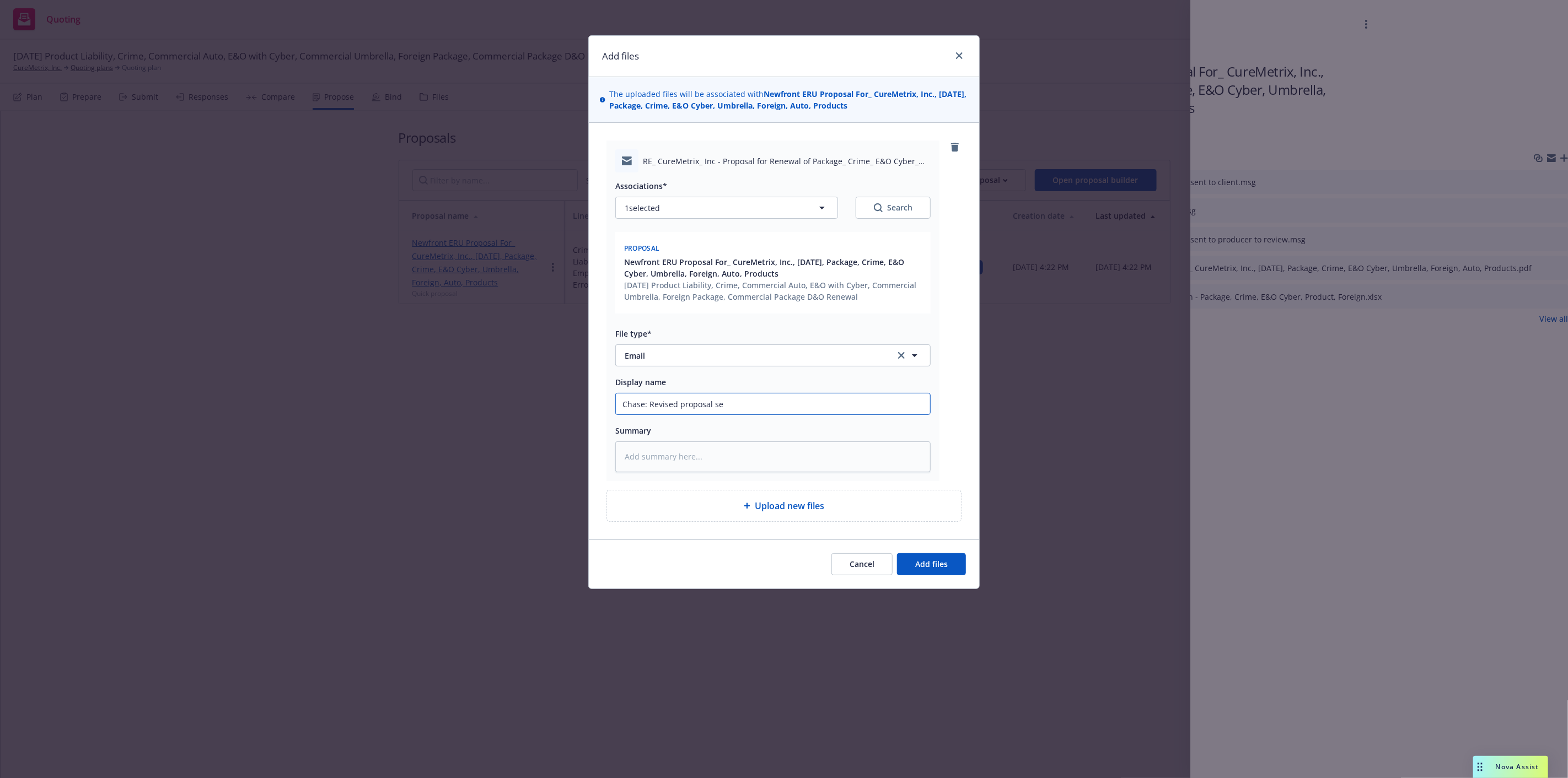
type input "Chase: Revised proposal sen"
type textarea "x"
type input "Chase: Revised proposal sent"
click at [928, 574] on button "Add files" at bounding box center [931, 565] width 69 height 22
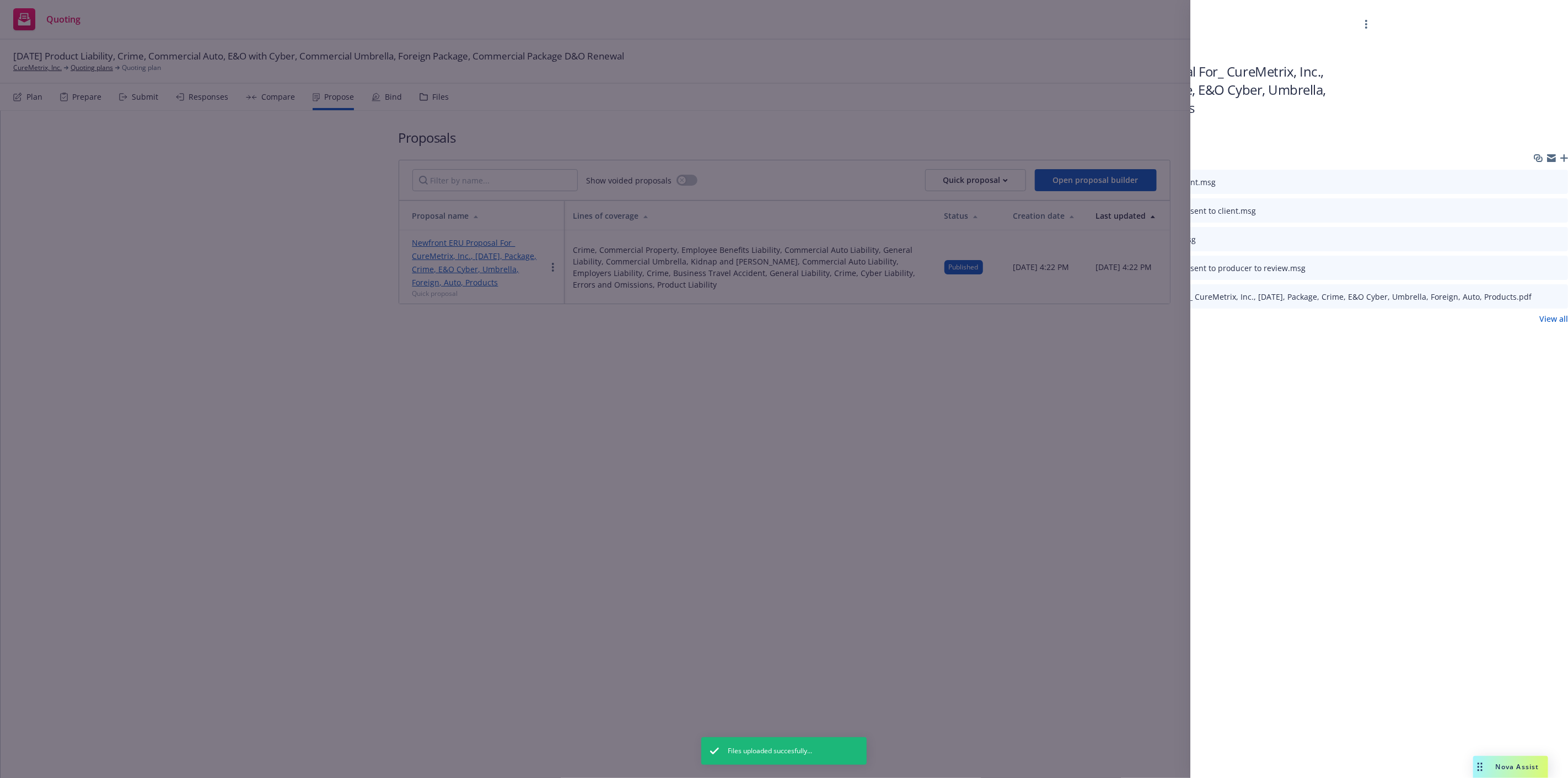
click at [1562, 157] on icon "button" at bounding box center [1563, 158] width 8 height 8
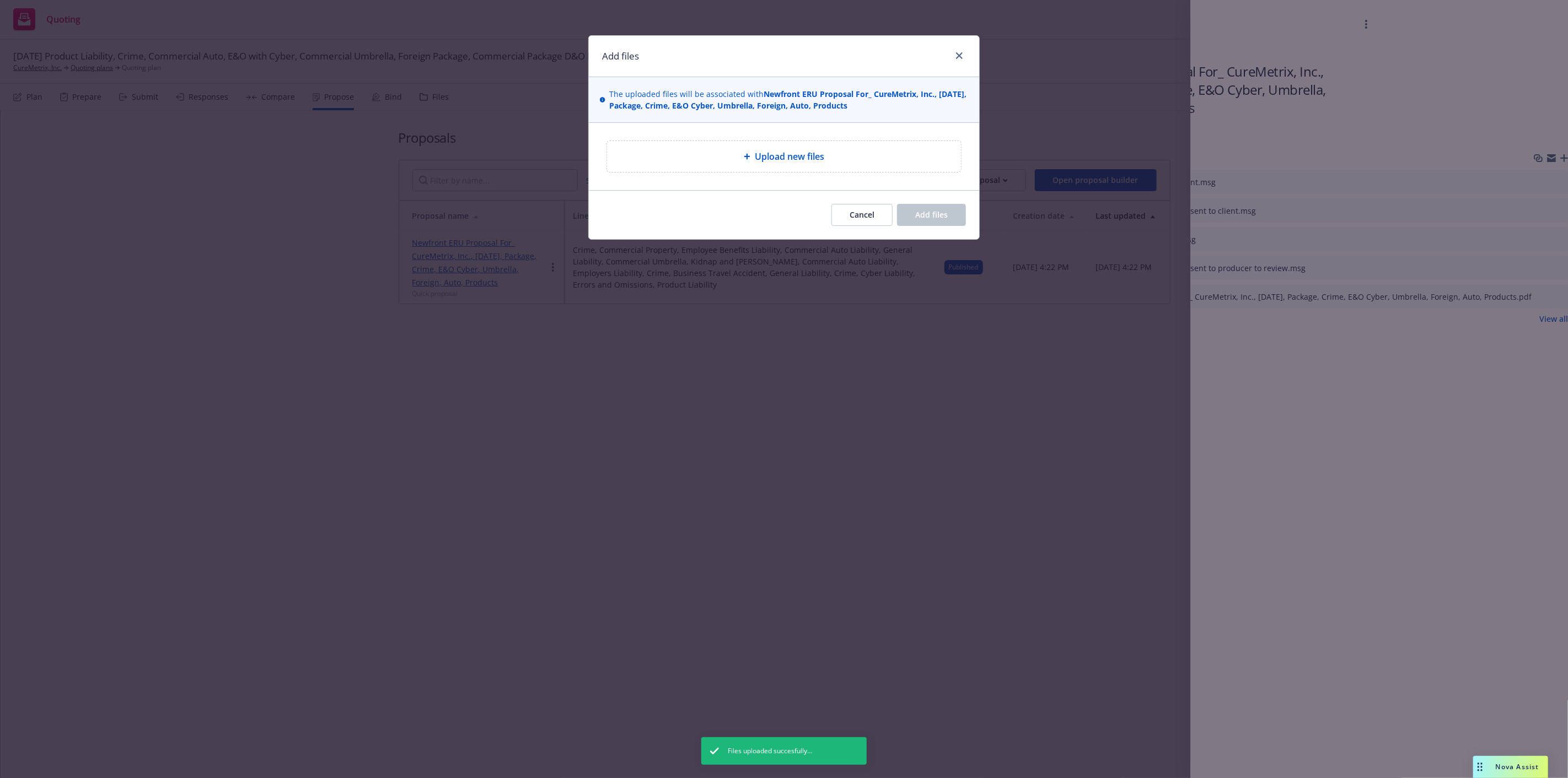
type textarea "x"
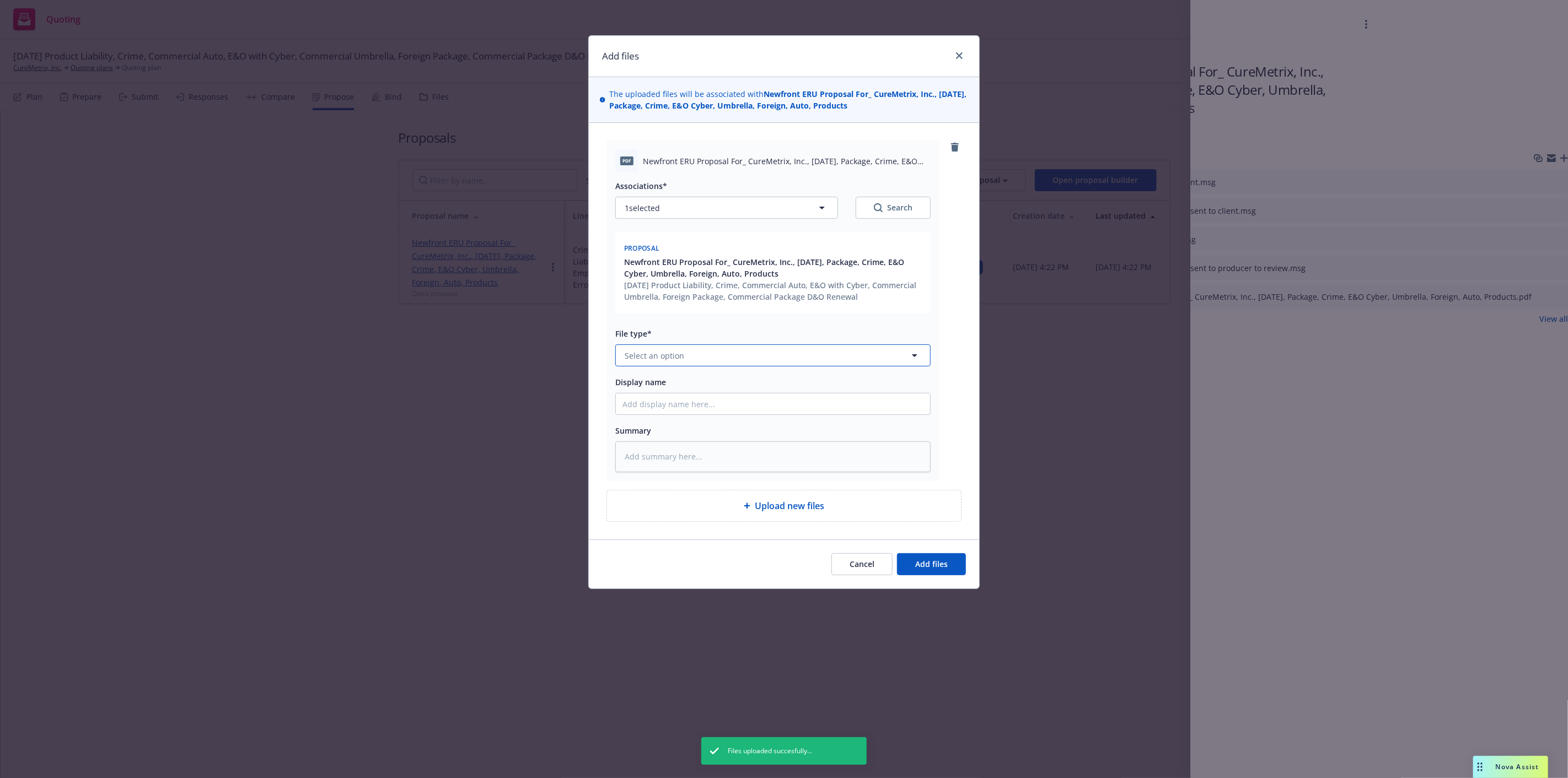
click at [729, 356] on button "Select an option" at bounding box center [773, 356] width 316 height 22
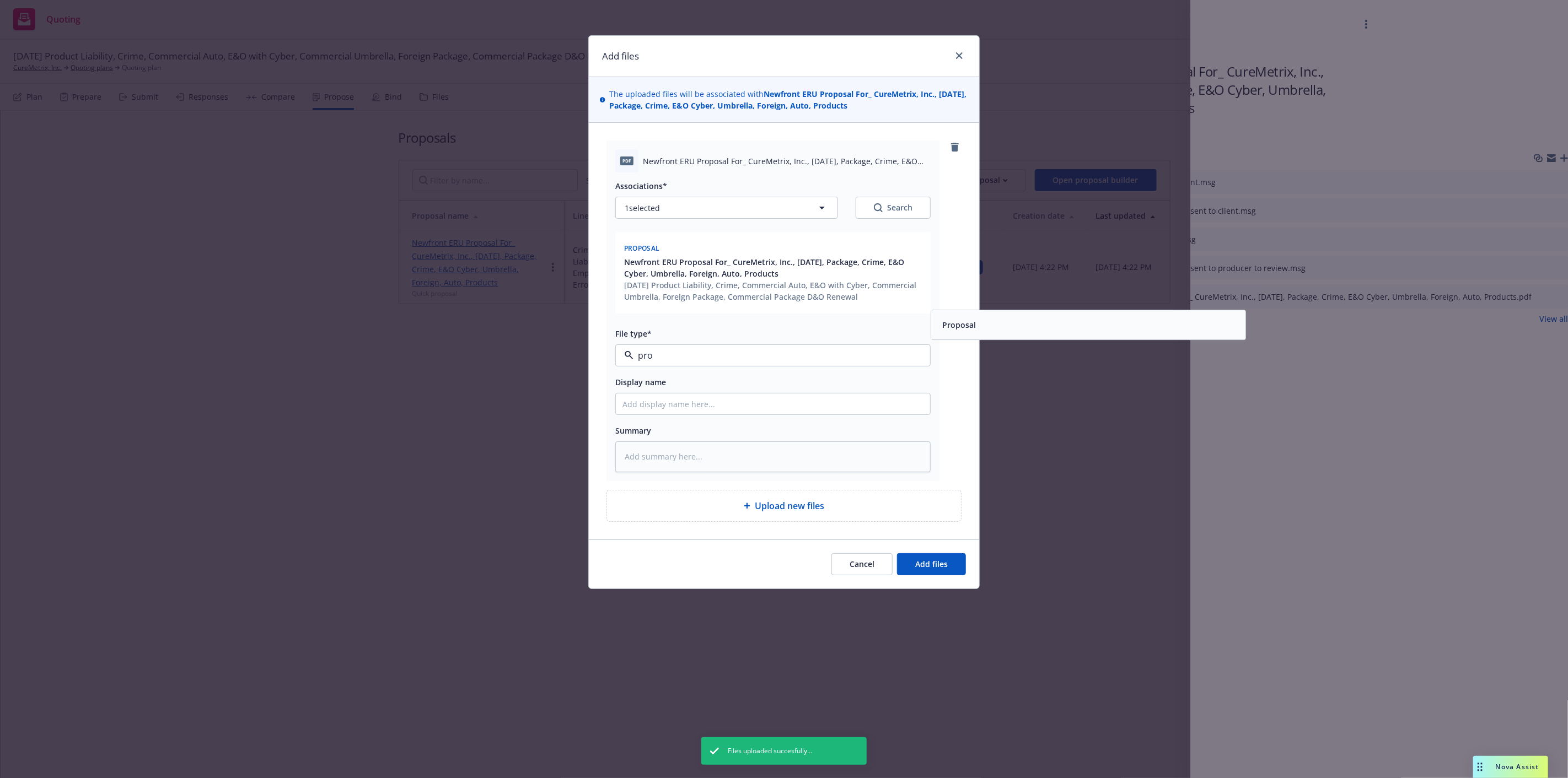
type input "prop"
click at [993, 327] on div "Proposal" at bounding box center [1088, 326] width 301 height 16
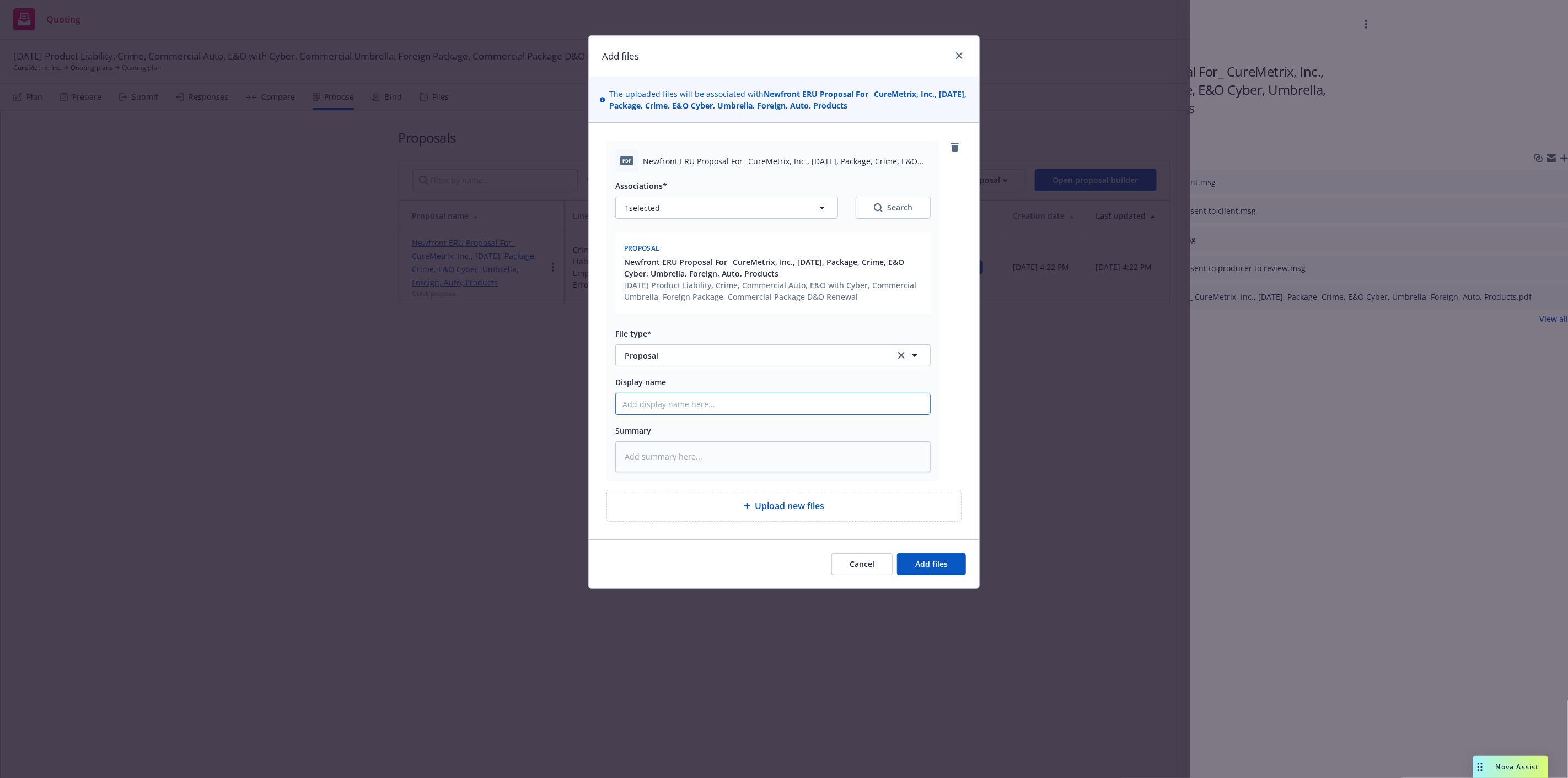
click at [803, 403] on input "Display name" at bounding box center [773, 403] width 314 height 21
click at [733, 162] on span "Newfront ERU Proposal For_ CureMetrix, Inc., [DATE], Package, Crime, E&O Cyber,…" at bounding box center [787, 161] width 288 height 12
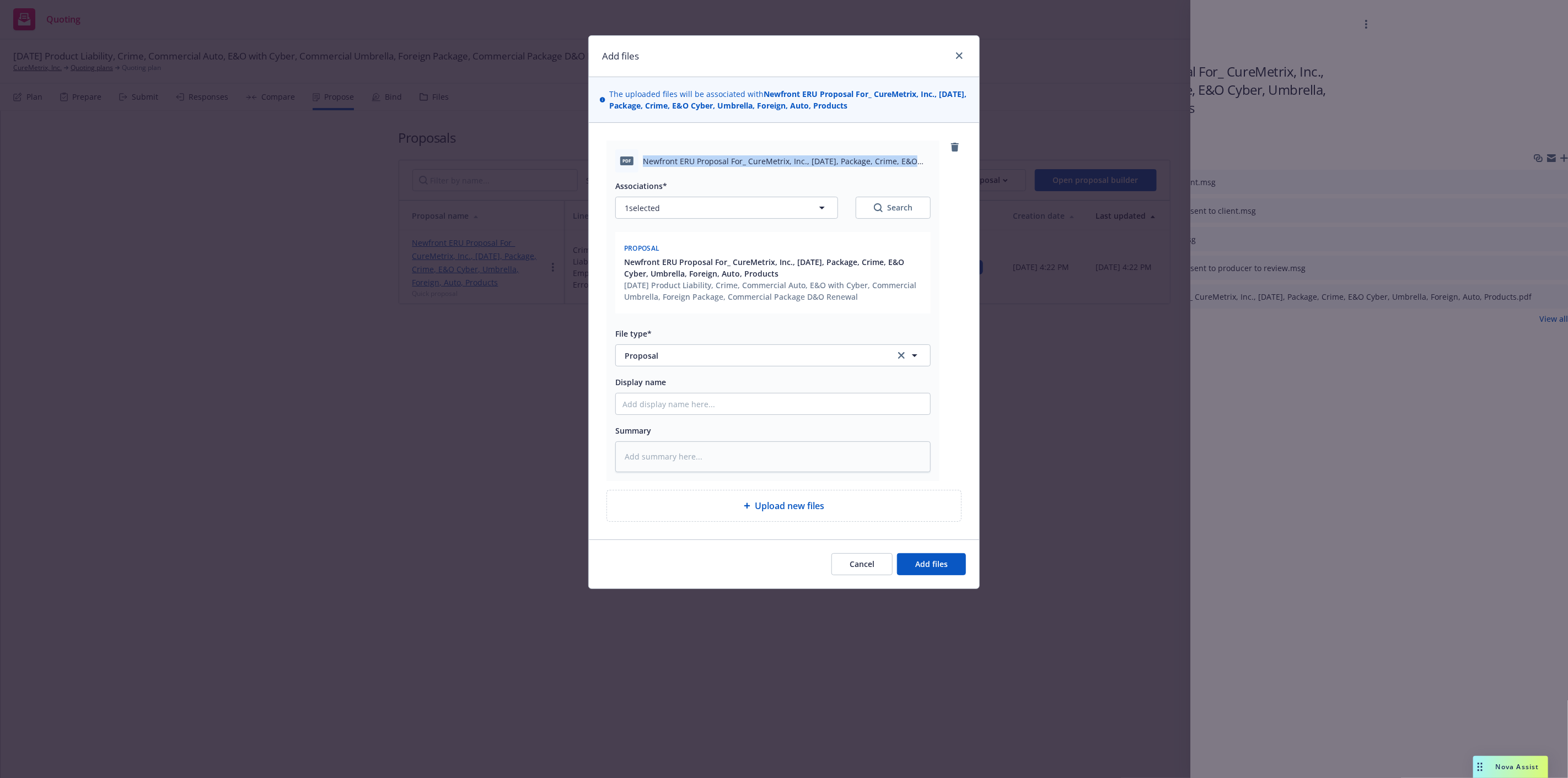
copy span "Newfront ERU Proposal For_ CureMetrix, Inc., [DATE], Package, Crime, E&O Cyber,…"
click at [727, 409] on input "Display name" at bounding box center [773, 403] width 314 height 21
paste input "Newfront ERU Proposal For_ CureMetrix, Inc., [DATE], Package, Crime, E&O Cyber,…"
type textarea "x"
type input "Newfront ERU Proposal For_ CureMetrix, Inc., [DATE], Package, Crime, E&O Cyber,…"
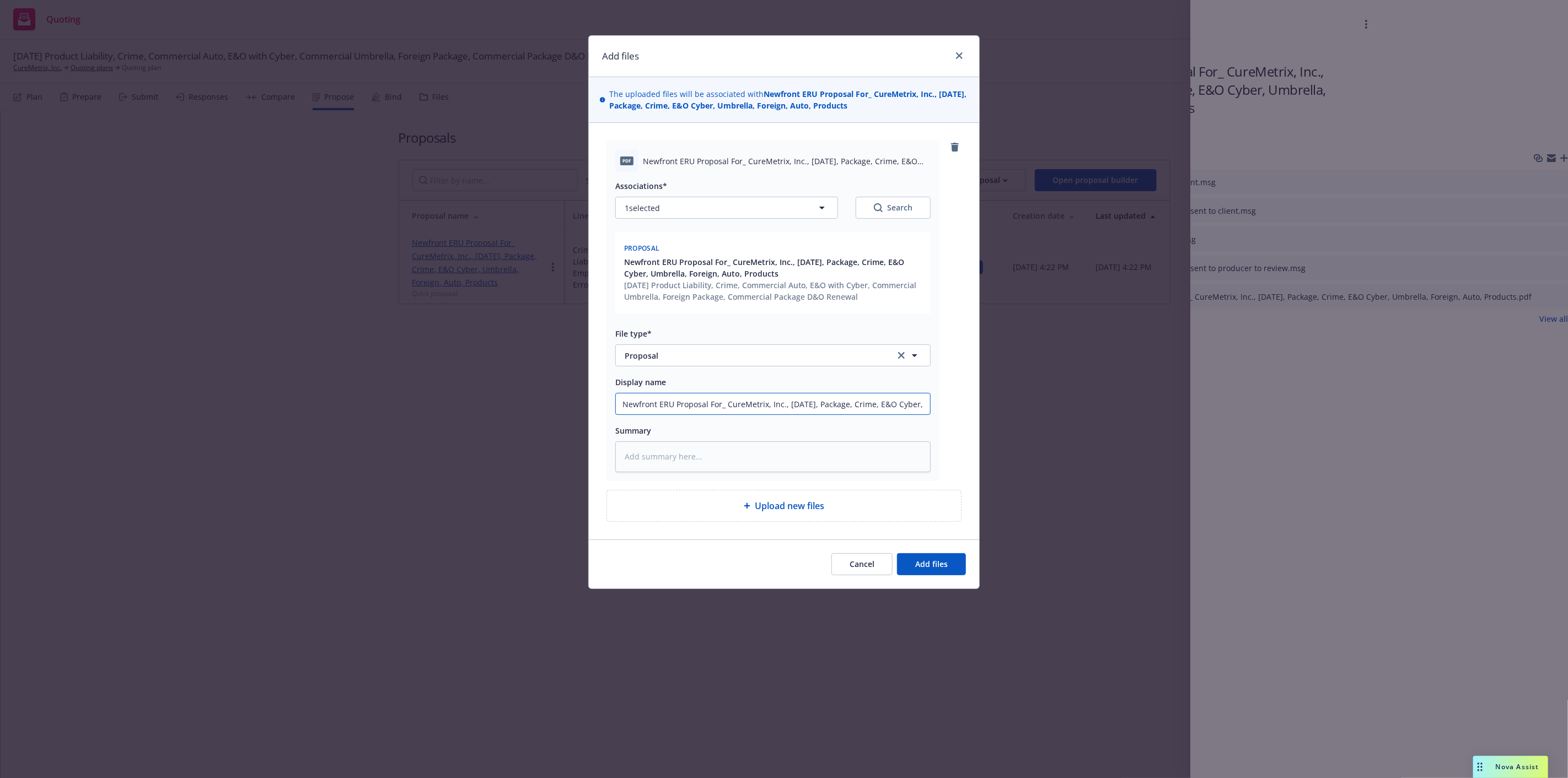
scroll to position [0, 164]
drag, startPoint x: 897, startPoint y: 406, endPoint x: 970, endPoint y: 412, distance: 73.2
click at [974, 412] on div "pdf Newfront ERU Proposal For_ CureMetrix, Inc., [DATE], Package, Crime, E&O Cy…" at bounding box center [784, 331] width 390 height 416
type textarea "x"
type input "Newfront ERU Proposal For_ CureMetrix, Inc., [DATE], Package, Crime, E&O Cyber,…"
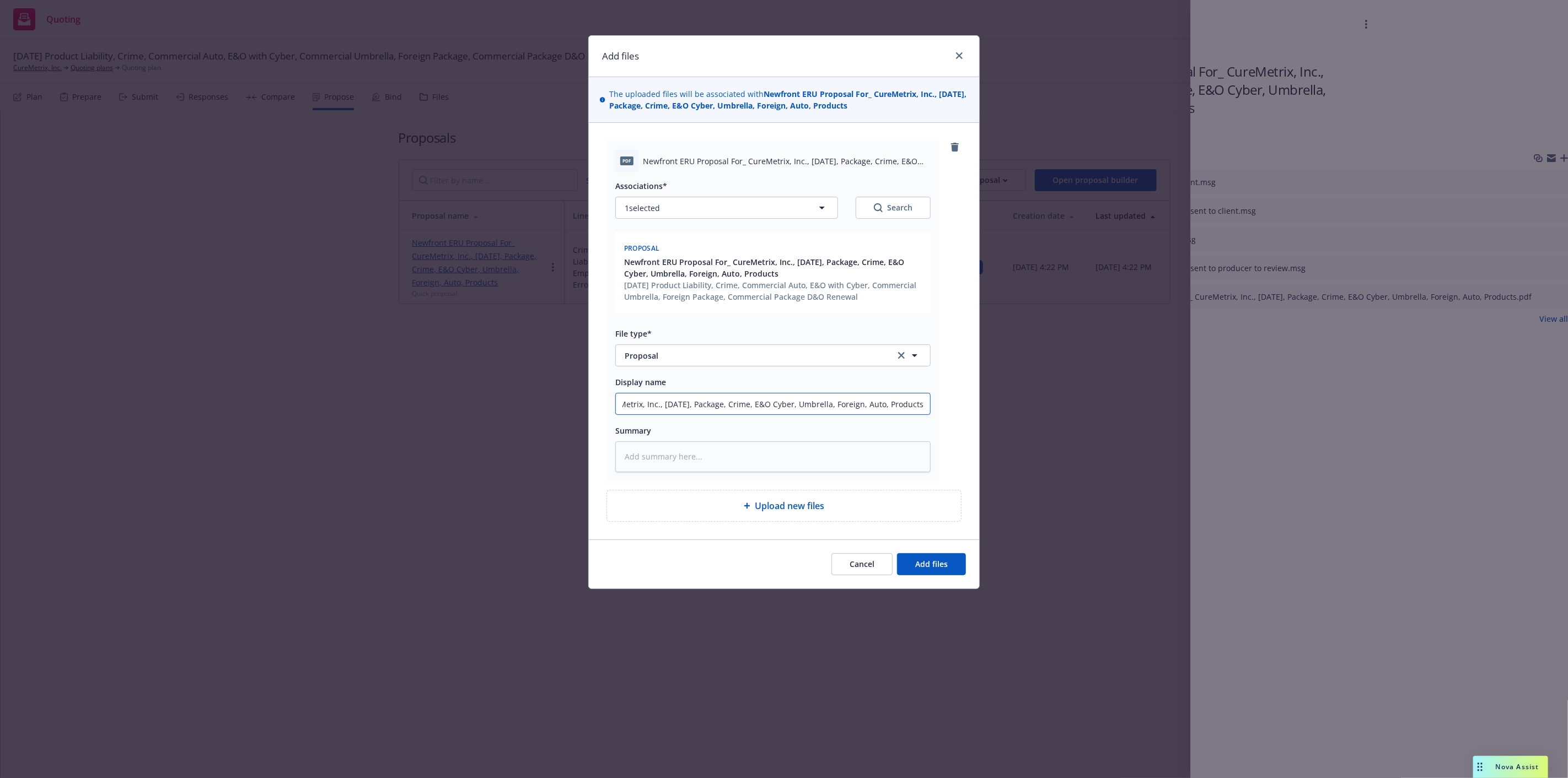
type textarea "x"
type input "Newfront ERU Proposal For_ CureMetrix, Inc., [DATE], Package, Crime, E&O Cyber,…"
type textarea "x"
type input "Newfront ERU Proposal For_ CureMetrix, Inc., [DATE], Package, Crime, E&O Cyber,…"
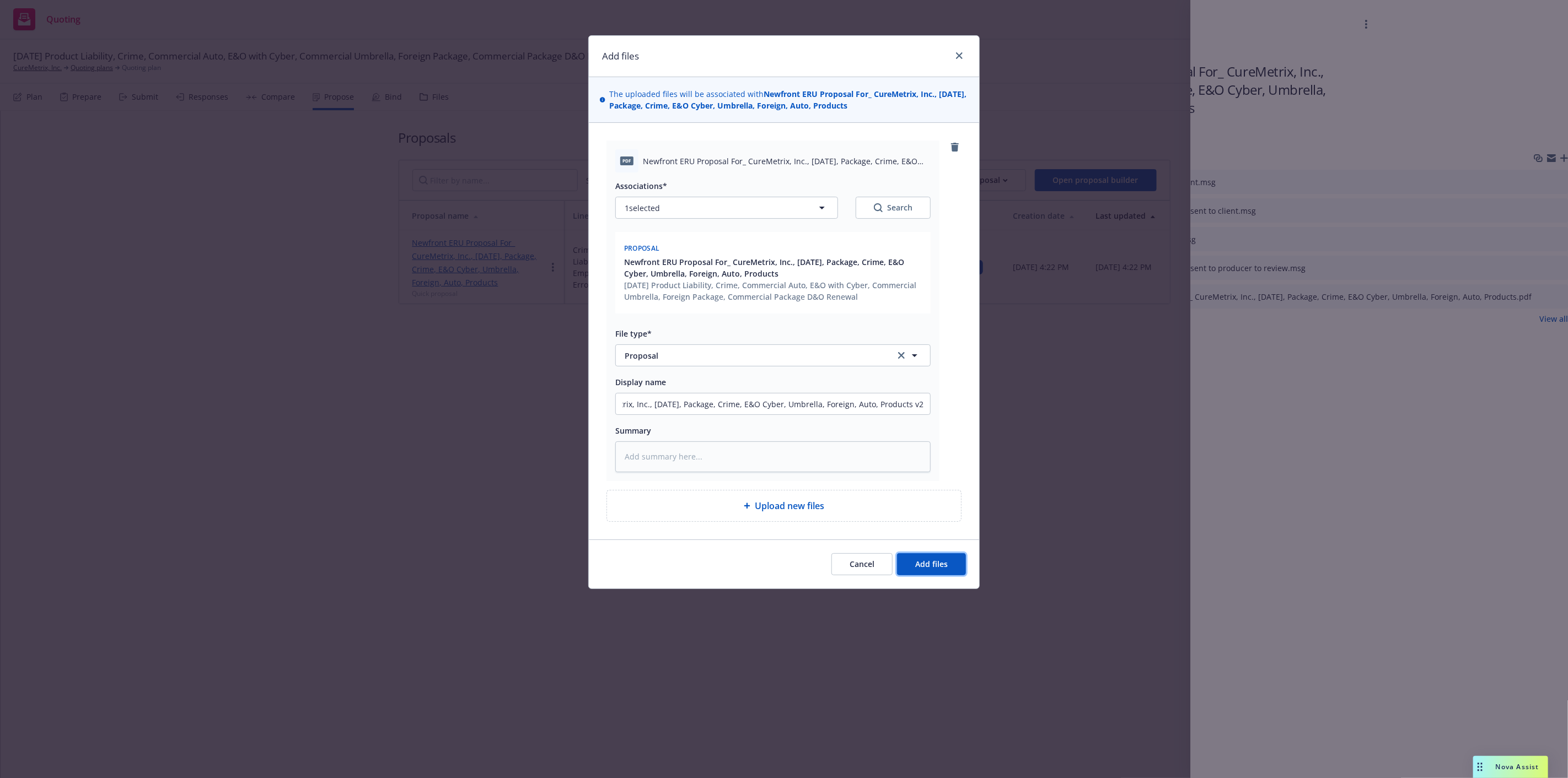
click at [933, 555] on button "Add files" at bounding box center [931, 565] width 69 height 22
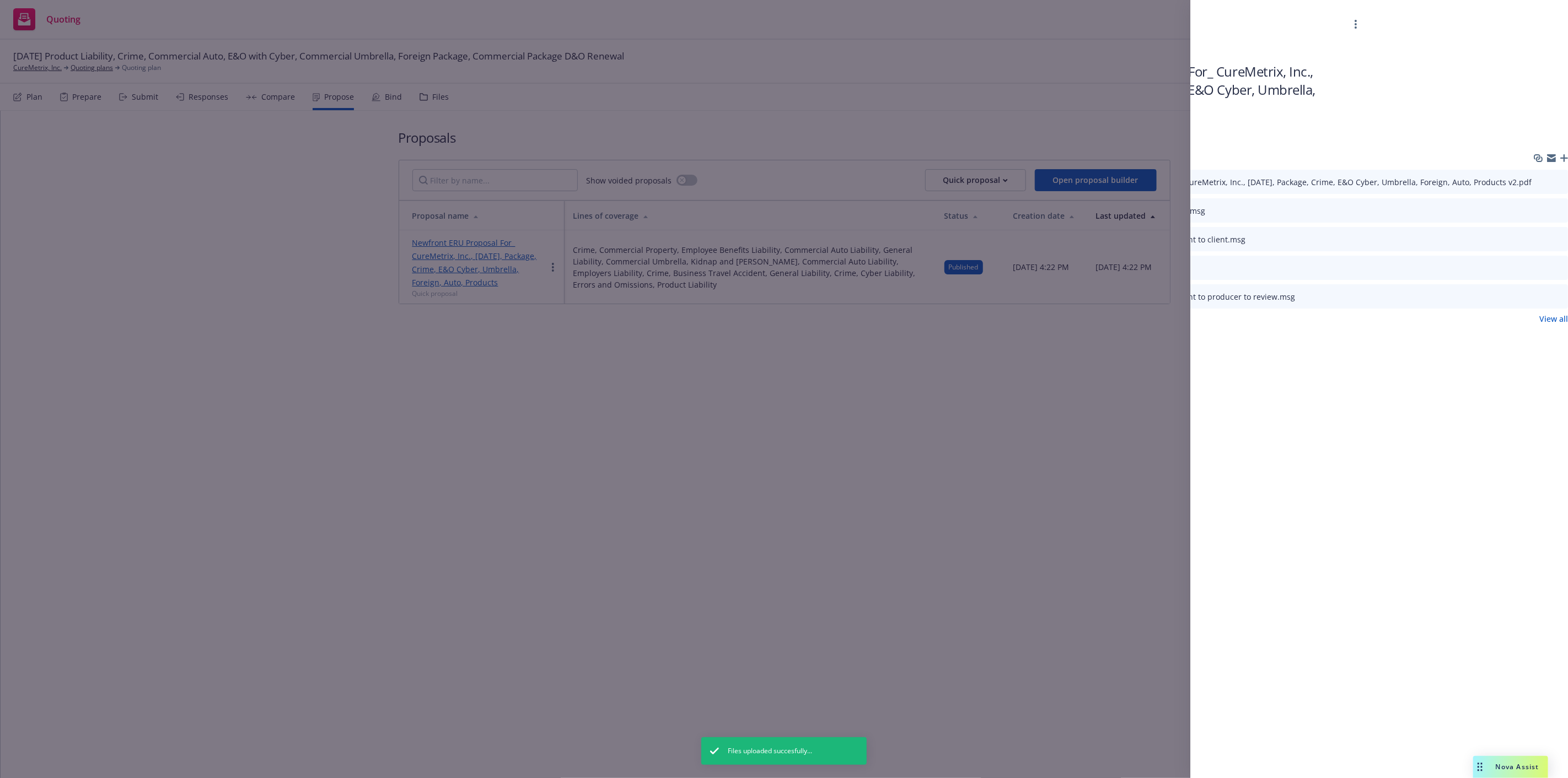
scroll to position [0, 200]
click at [1566, 157] on icon "button" at bounding box center [1563, 158] width 8 height 8
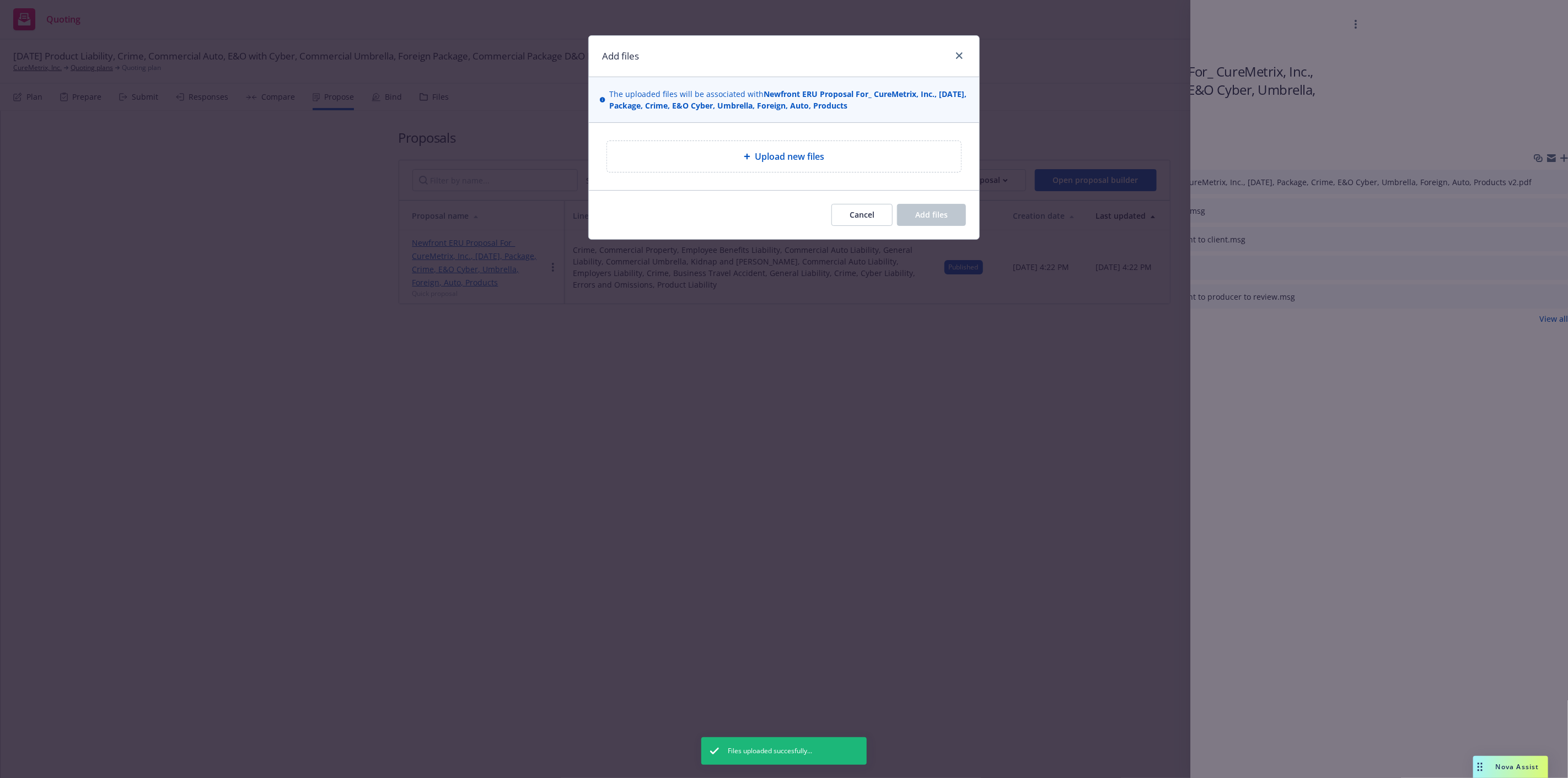
click at [888, 142] on div "Upload new files" at bounding box center [784, 157] width 354 height 31
click at [768, 147] on div "Upload new files" at bounding box center [784, 157] width 354 height 31
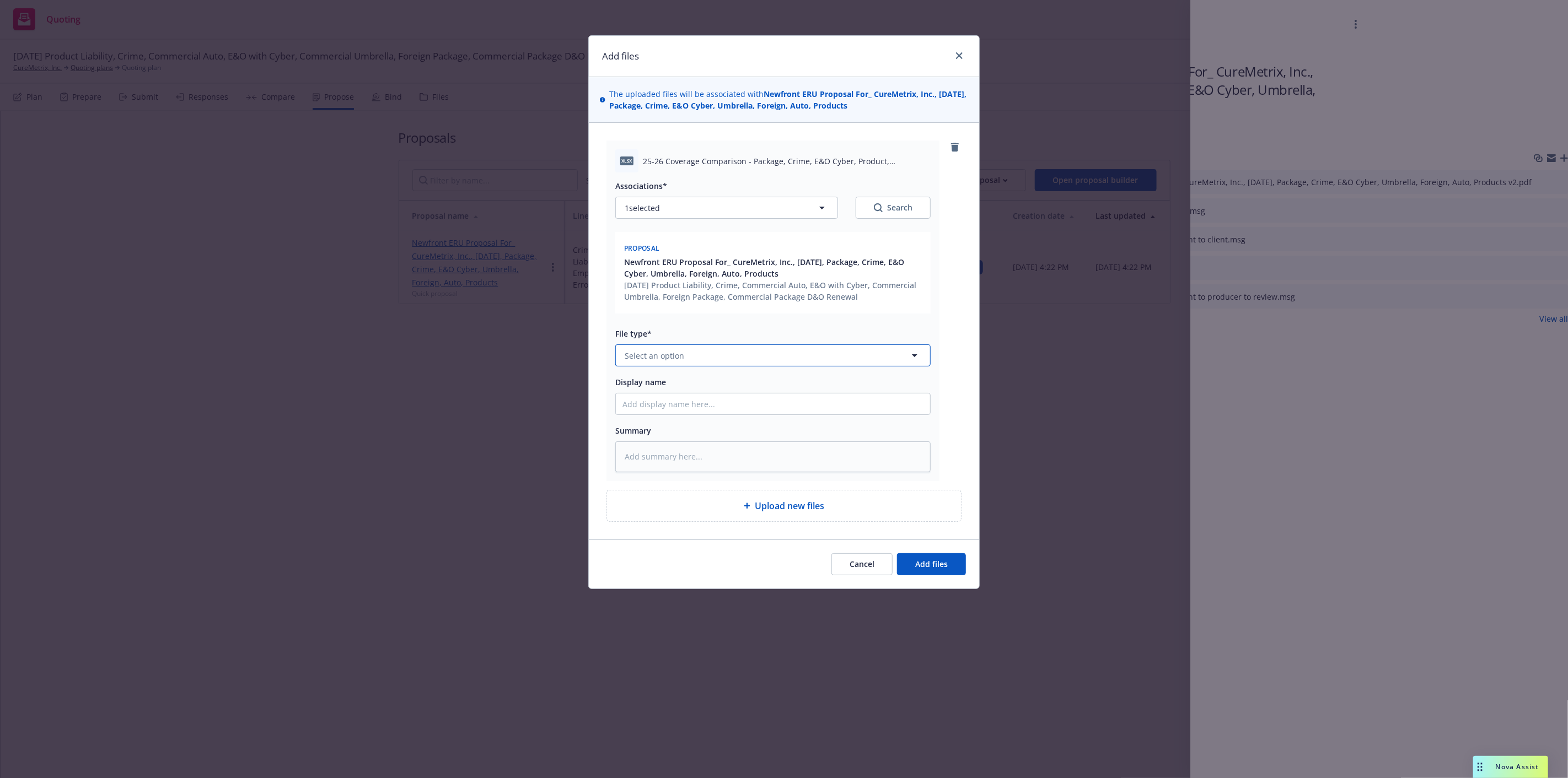
click at [746, 355] on button "Select an option" at bounding box center [773, 356] width 316 height 22
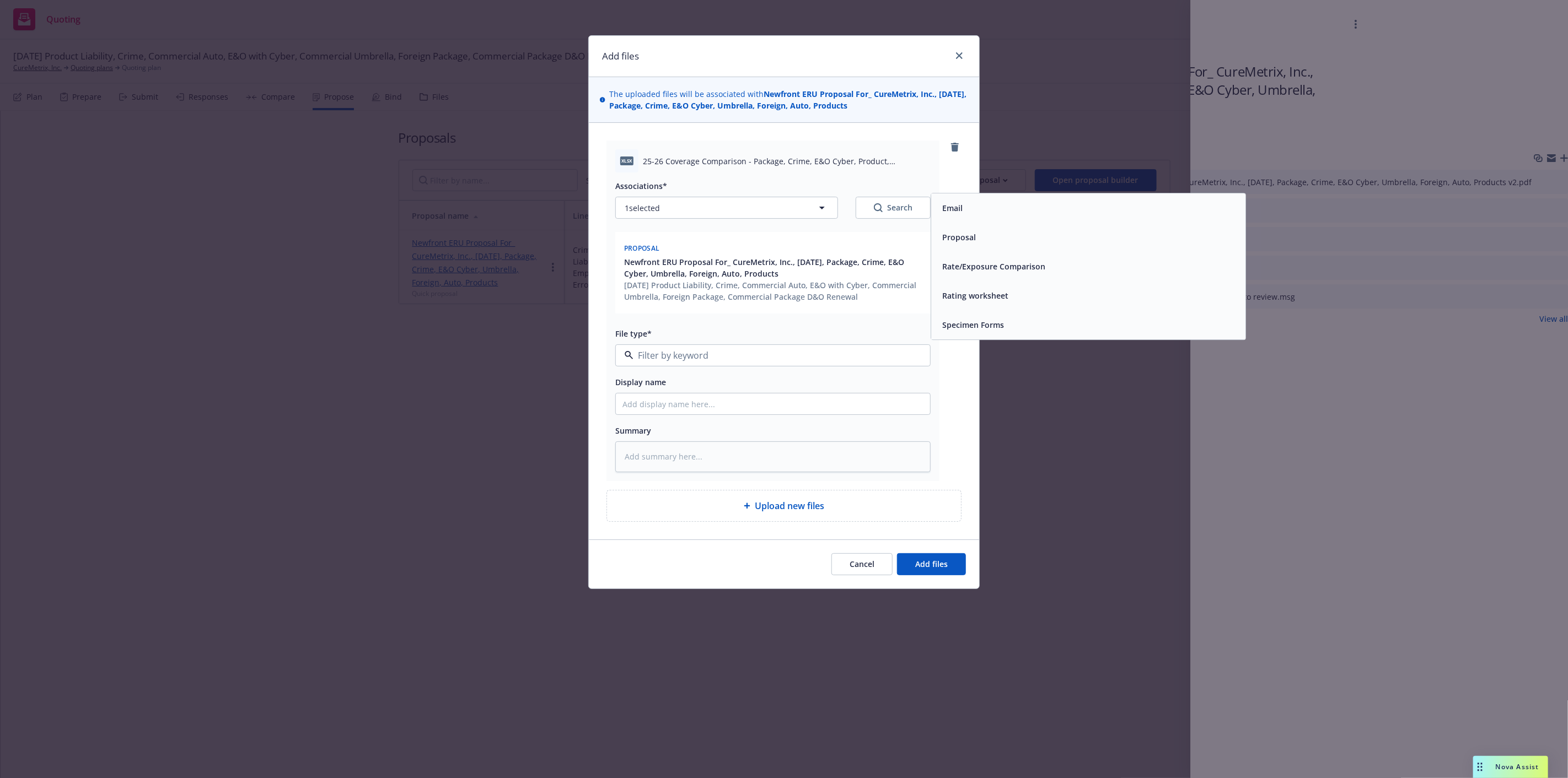
click at [1005, 285] on div "Rating worksheet" at bounding box center [1088, 296] width 314 height 29
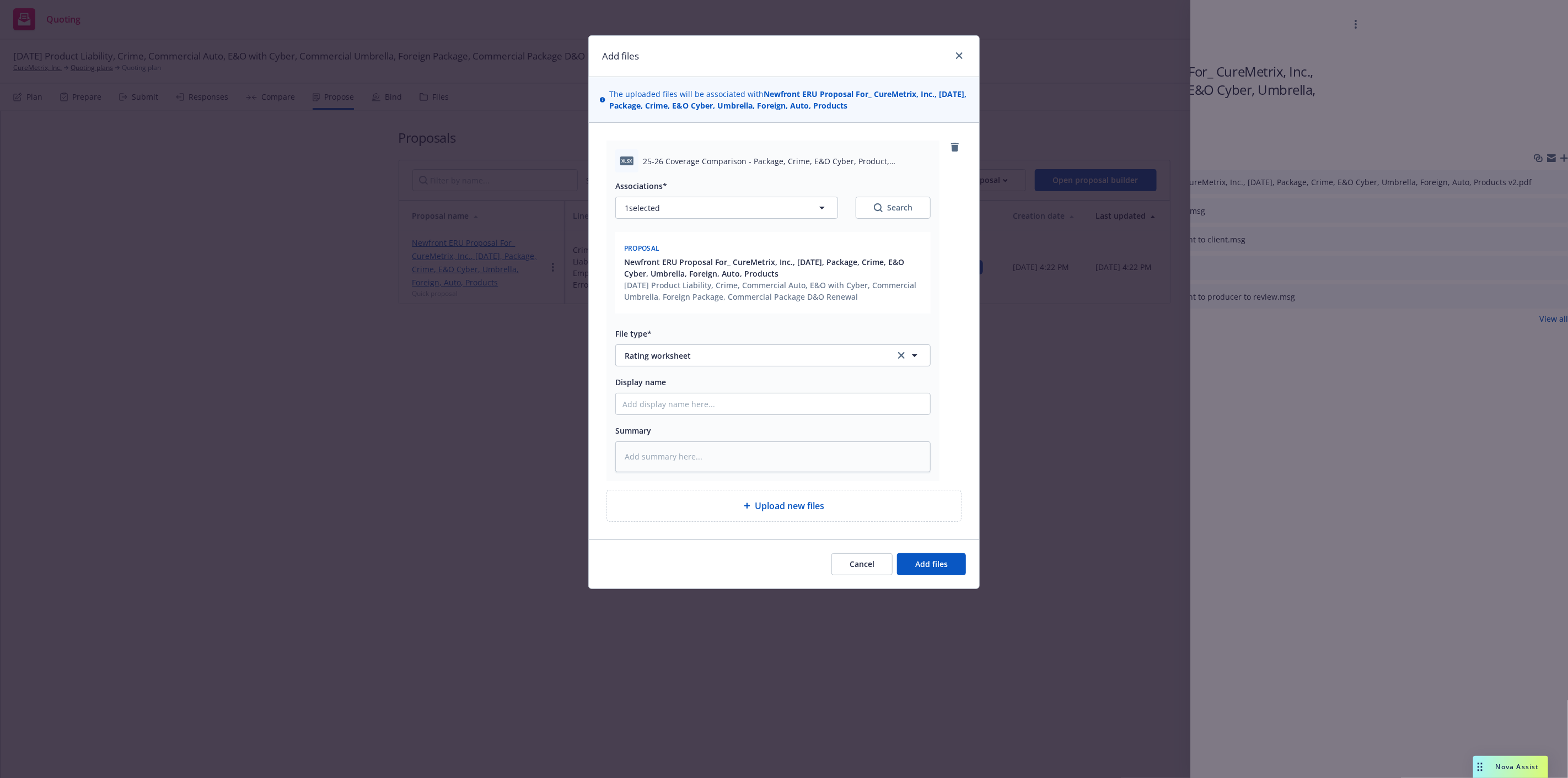
click at [753, 158] on span "25-26 Coverage Comparison - Package, Crime, E&O Cyber, Product, Foreign.xlsx" at bounding box center [787, 161] width 288 height 12
copy span "25-26 Coverage Comparison - Package, Crime, E&O Cyber, Product, Foreign.xlsx"
click at [740, 400] on input "Display name" at bounding box center [773, 403] width 314 height 21
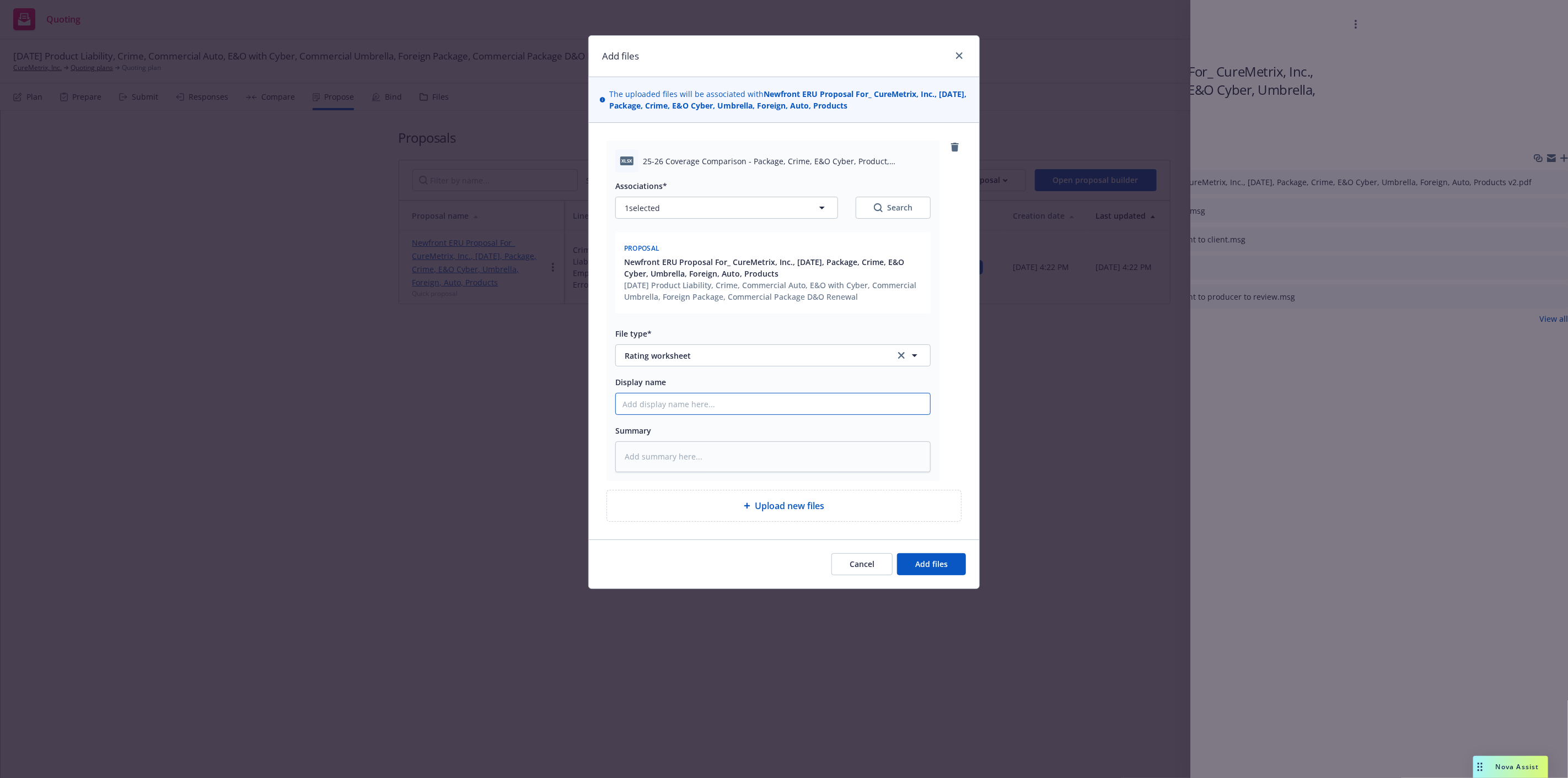
paste input "25-26 Coverage Comparison - Package, Crime, E&O Cyber, Product, Foreign.xlsx"
type textarea "x"
type input "25-26 Coverage Comparison - Package, Crime, E&O Cyber, Product, Foreign.xlsx"
drag, startPoint x: 889, startPoint y: 406, endPoint x: 956, endPoint y: 409, distance: 67.1
click at [955, 409] on div "xlsx 25-26 Coverage Comparison - Package, Crime, E&O Cyber, Product, Foreign.xl…" at bounding box center [784, 310] width 355 height 340
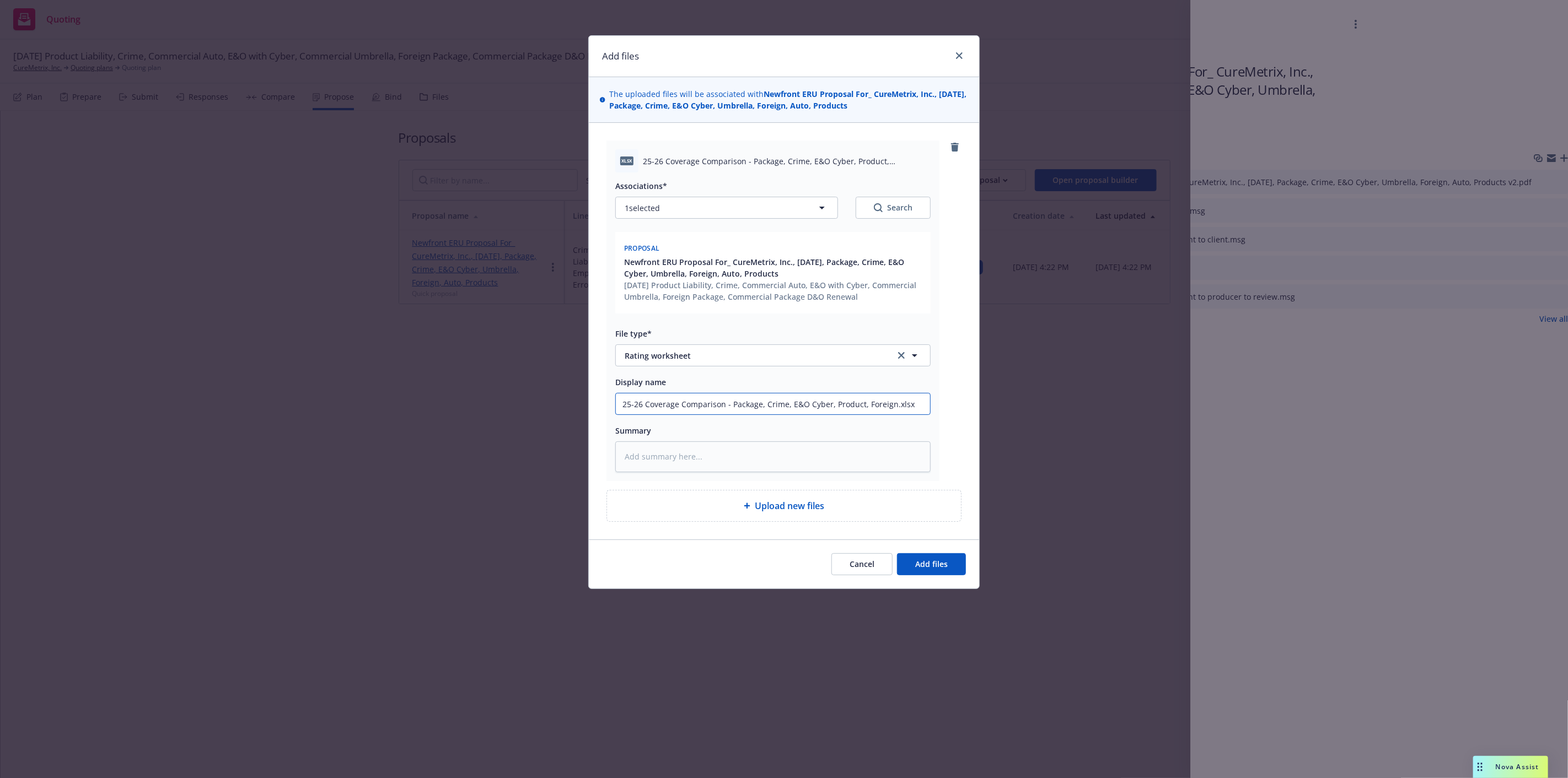
type textarea "x"
type input "25-26 Coverage Comparison - Package, Crime, E&O Cyber, Product, Foreign"
type textarea "x"
type input "25-26 Coverage Comparison - Package, Crime, E&O Cyber, Product, Foreign v"
type textarea "x"
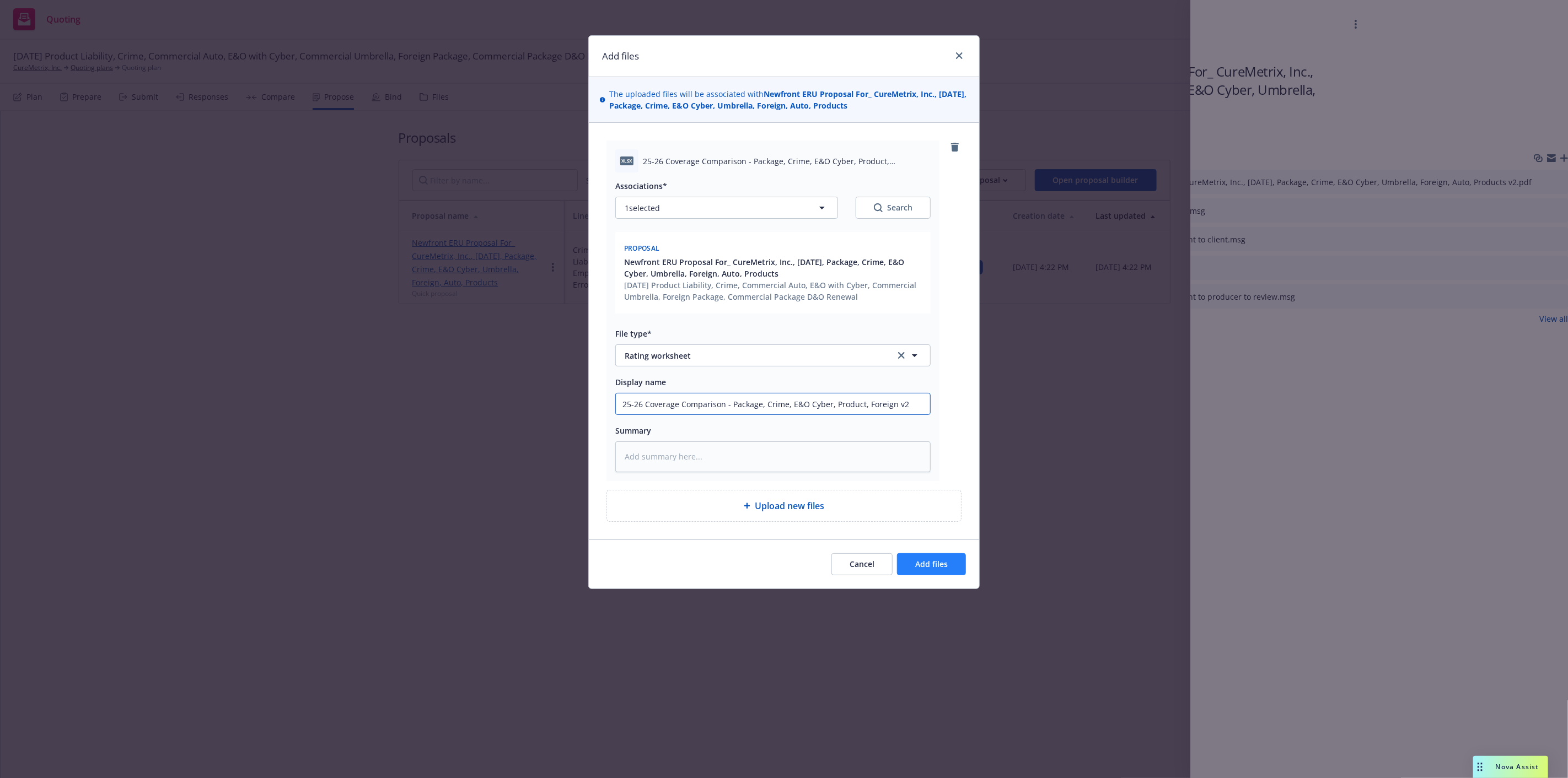
type input "25-26 Coverage Comparison - Package, Crime, E&O Cyber, Product, Foreign v2"
click at [941, 564] on span "Add files" at bounding box center [932, 565] width 33 height 11
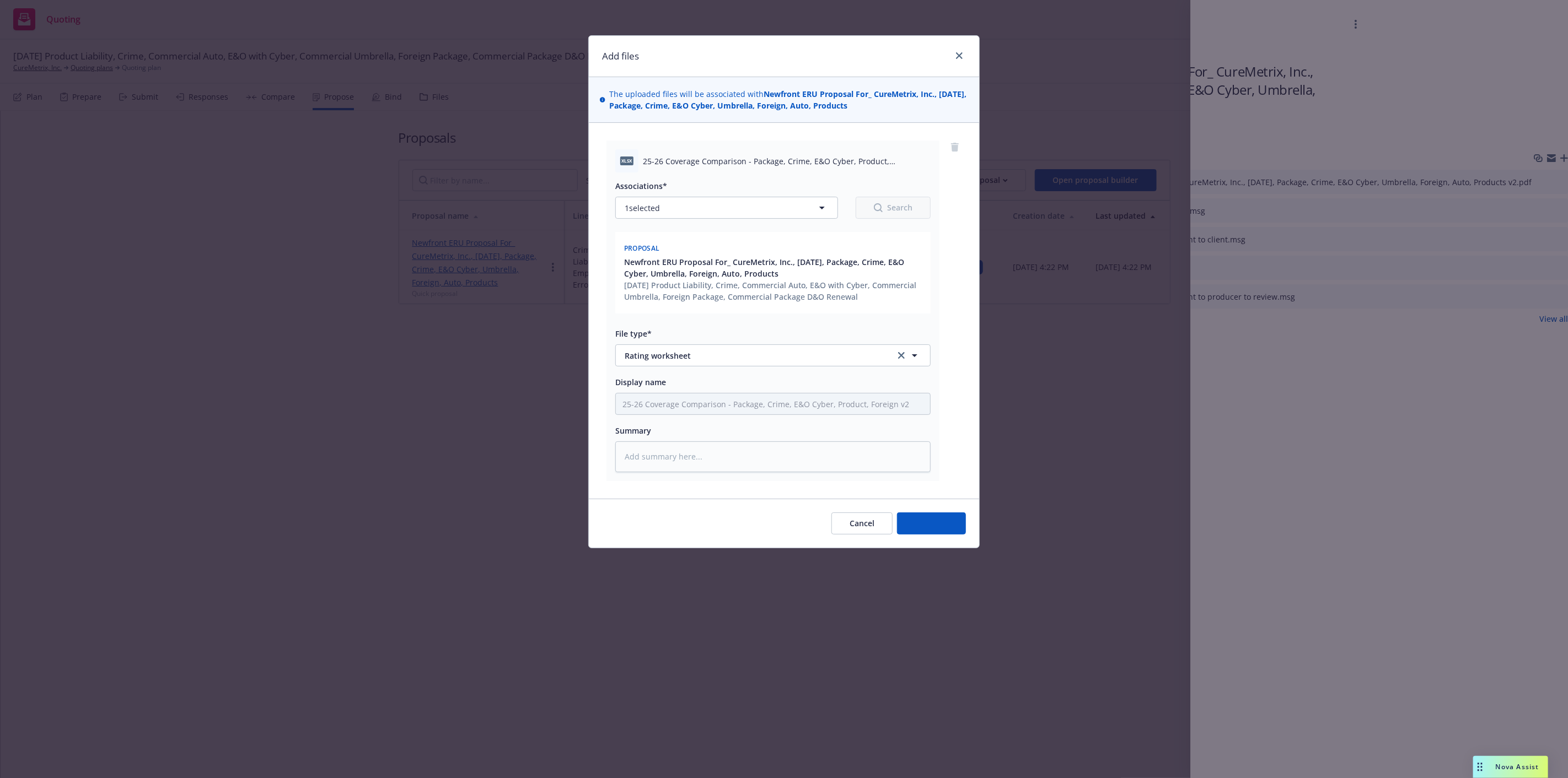
type textarea "x"
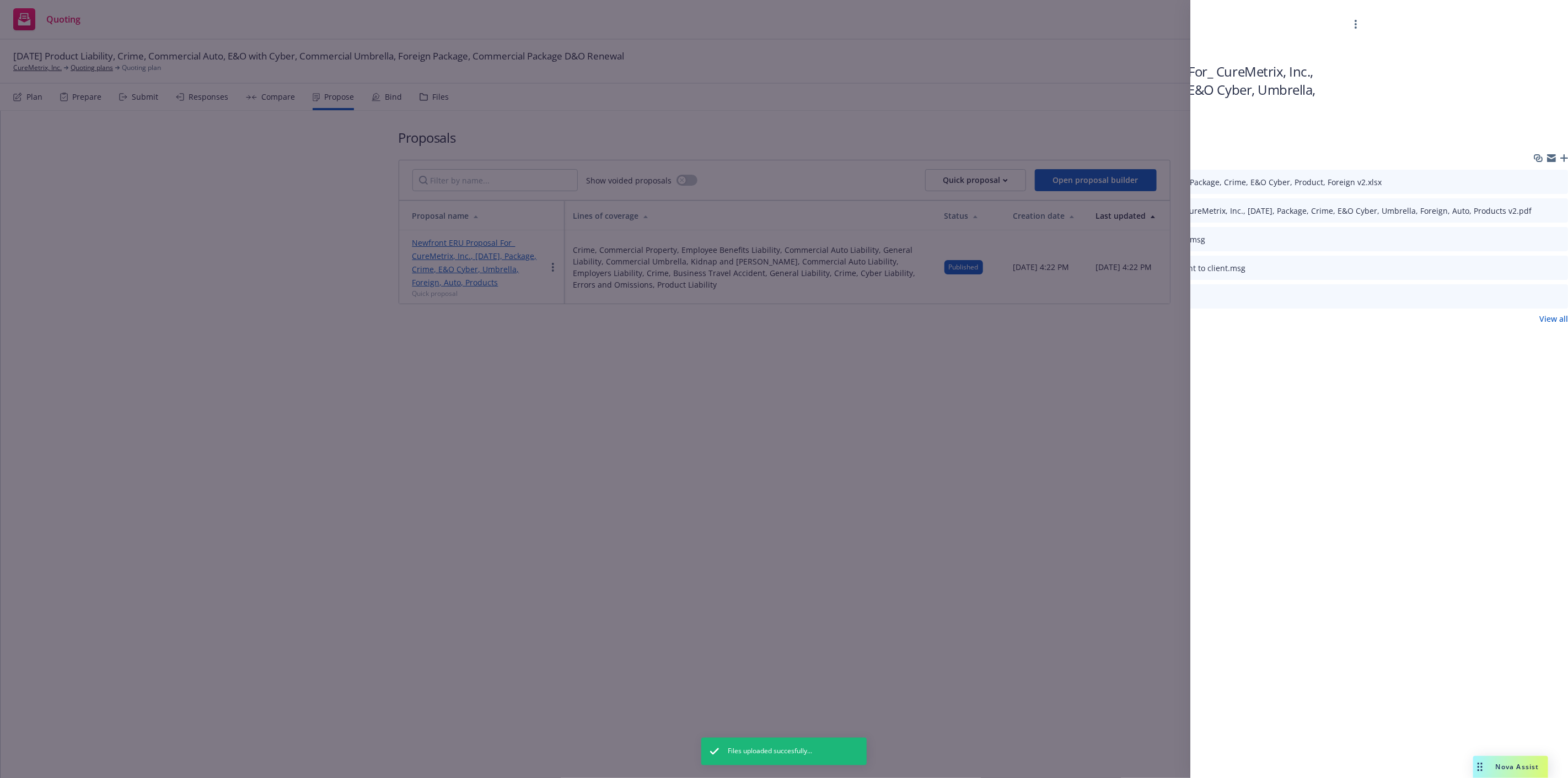
click at [949, 368] on div "Proposal Newfront ERU Proposal For_ CureMetrix, Inc., [DATE], Package, Crime, E…" at bounding box center [784, 389] width 1568 height 778
